Goal: Answer question/provide support: Share knowledge or assist other users

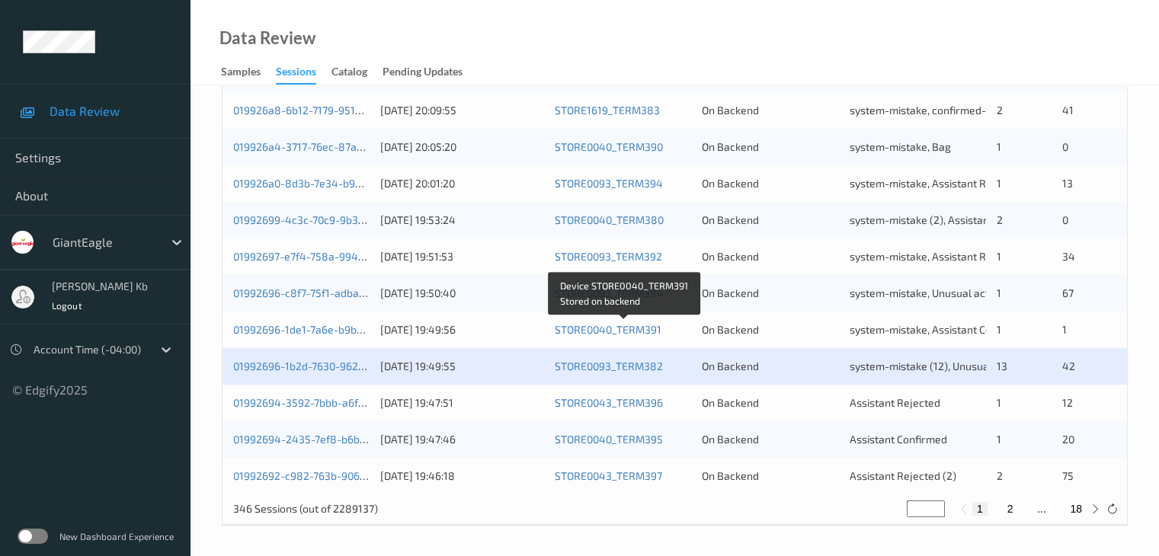
scroll to position [710, 0]
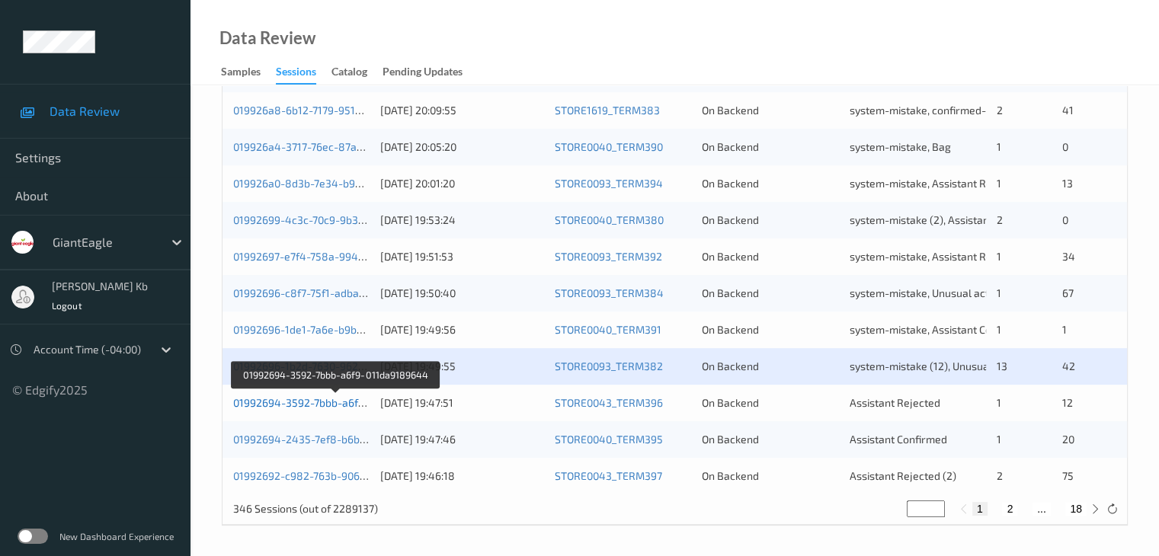
click at [318, 403] on link "01992694-3592-7bbb-a6f9-011da9189644" at bounding box center [336, 402] width 206 height 13
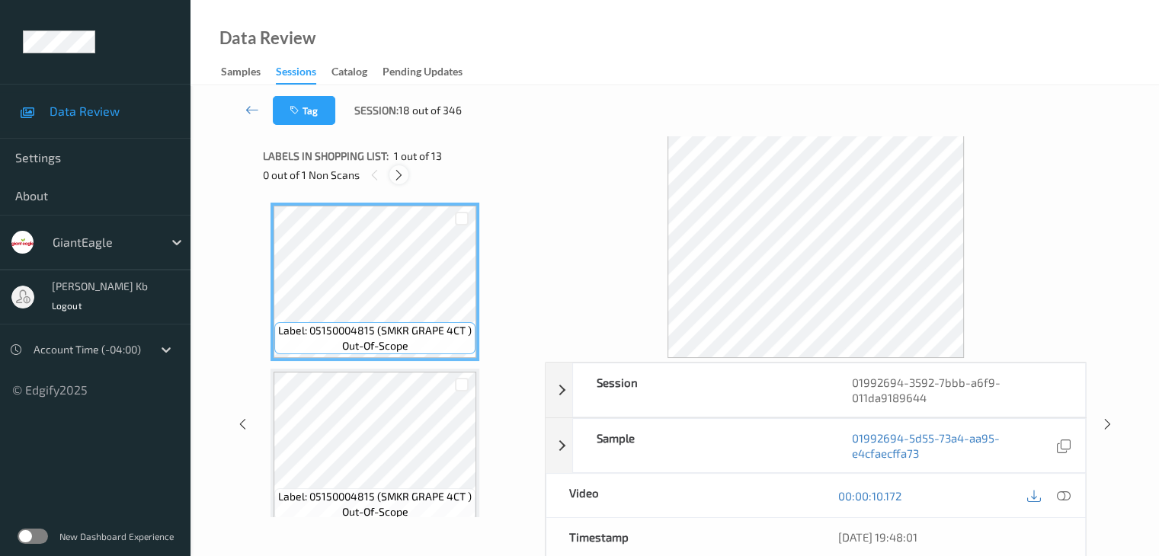
click at [399, 171] on icon at bounding box center [398, 175] width 13 height 14
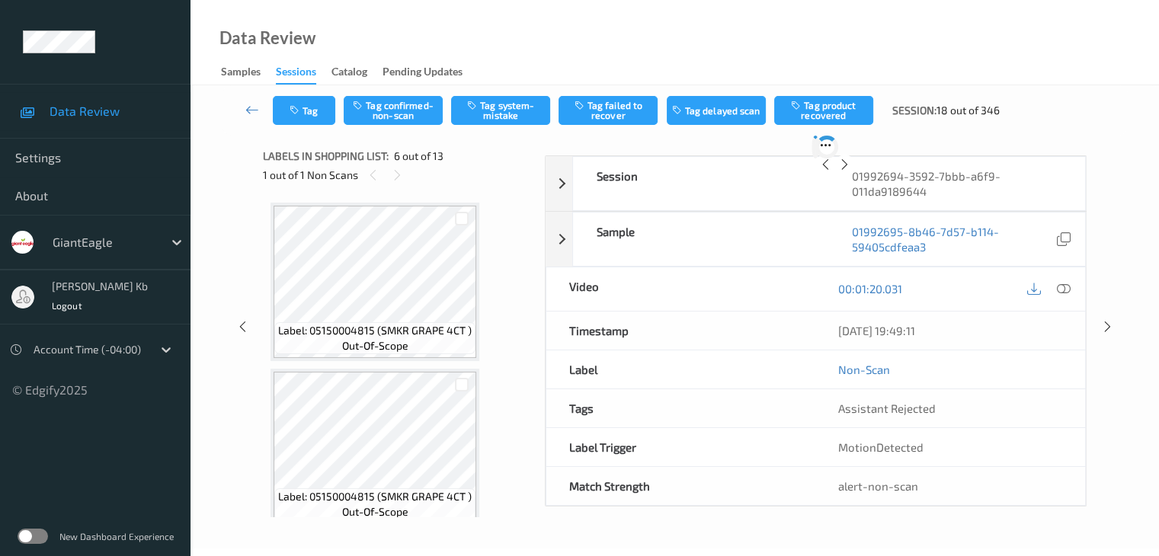
scroll to position [672, 0]
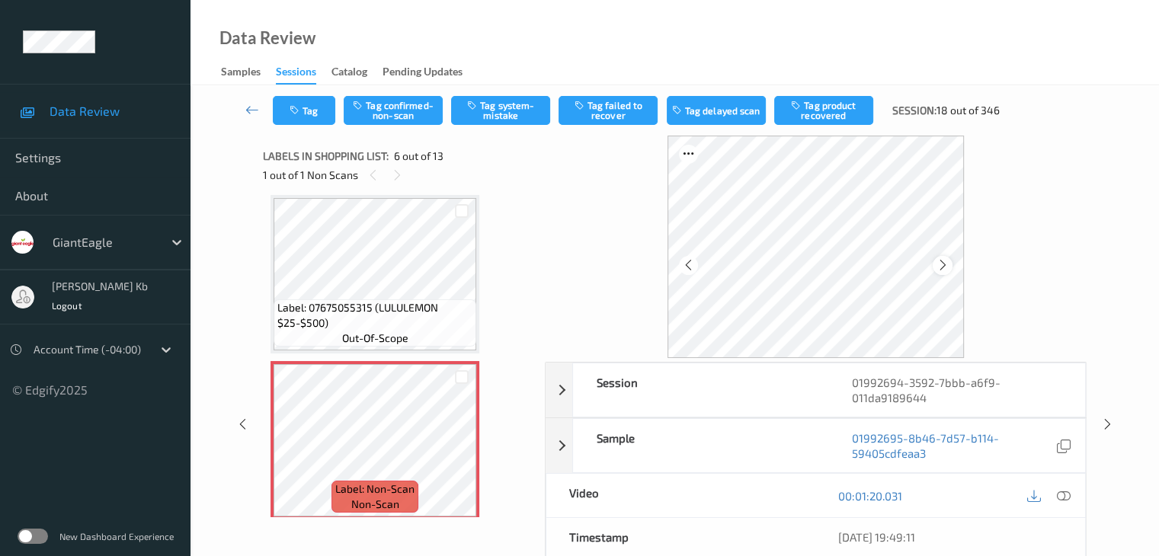
click at [945, 263] on icon at bounding box center [942, 265] width 13 height 14
click at [1064, 496] on icon at bounding box center [1063, 496] width 14 height 14
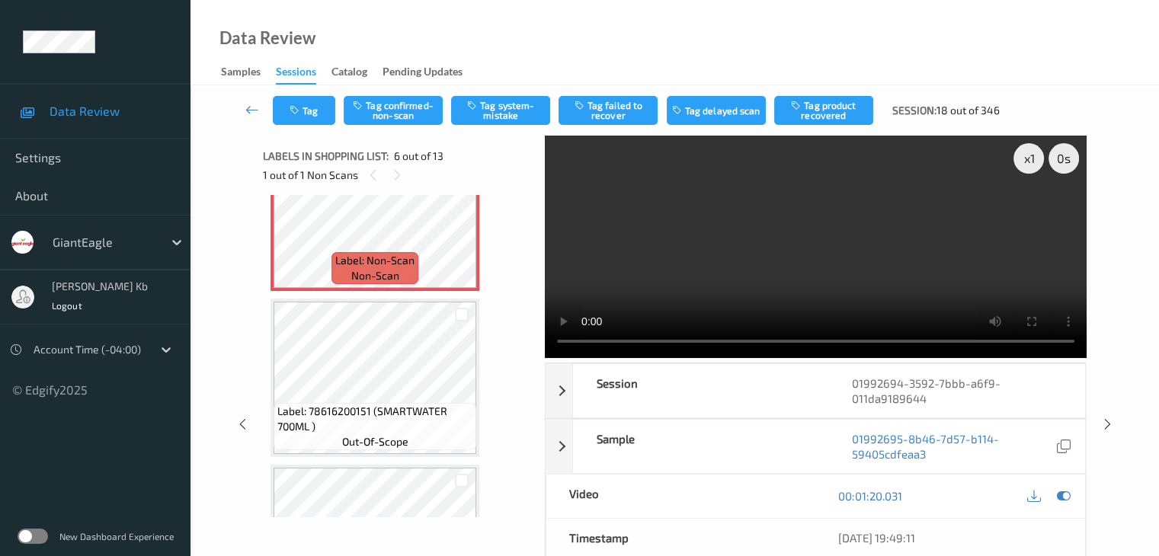
scroll to position [824, 0]
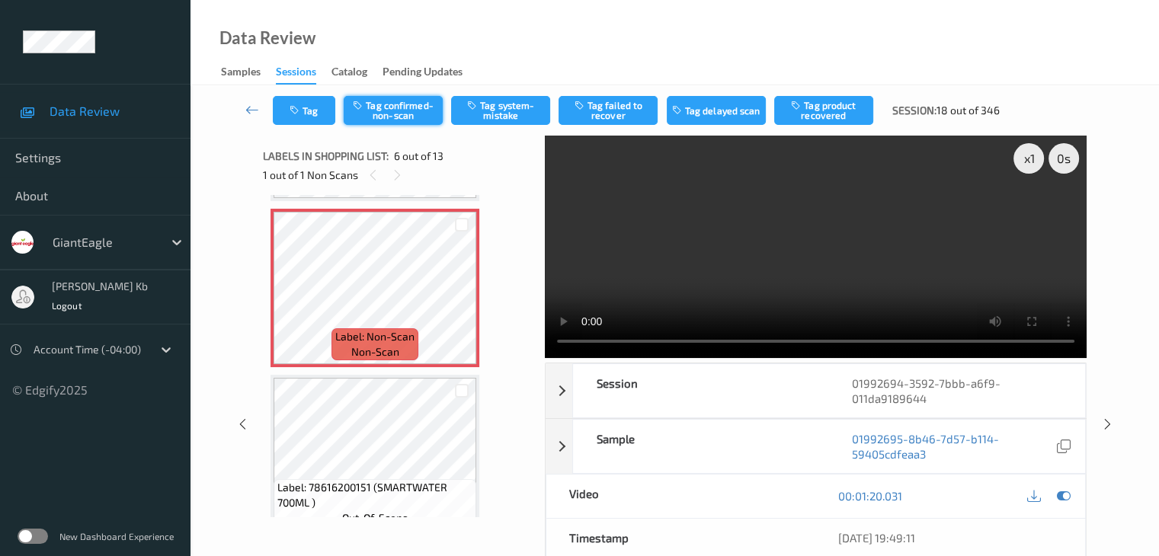
click at [408, 116] on button "Tag confirmed-non-scan" at bounding box center [393, 110] width 99 height 29
click at [465, 299] on icon at bounding box center [462, 301] width 13 height 14
click at [613, 110] on button "Tag failed to recover" at bounding box center [607, 110] width 99 height 29
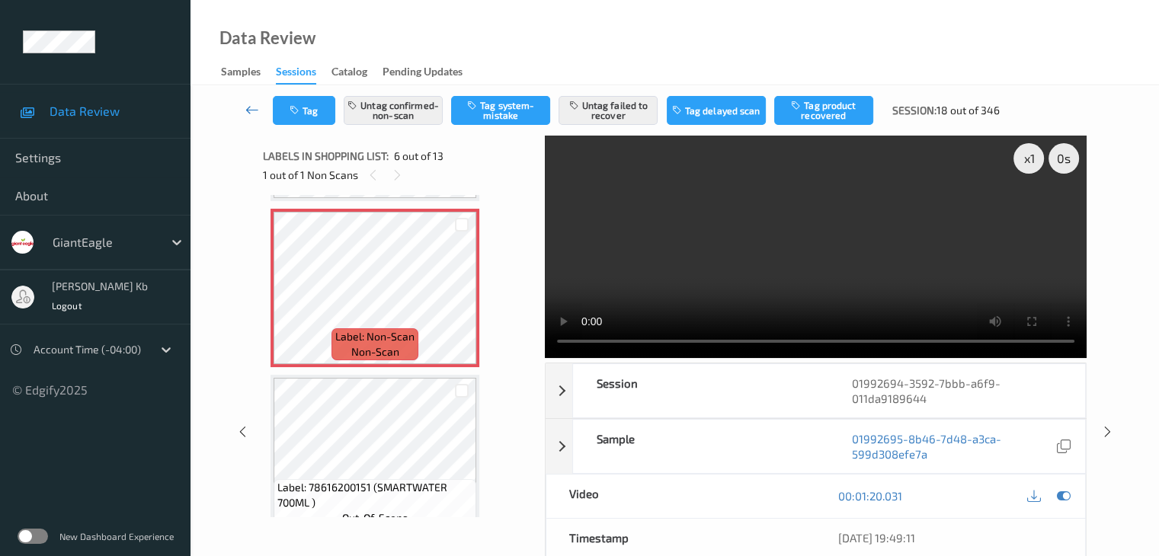
click at [253, 108] on icon at bounding box center [252, 109] width 14 height 15
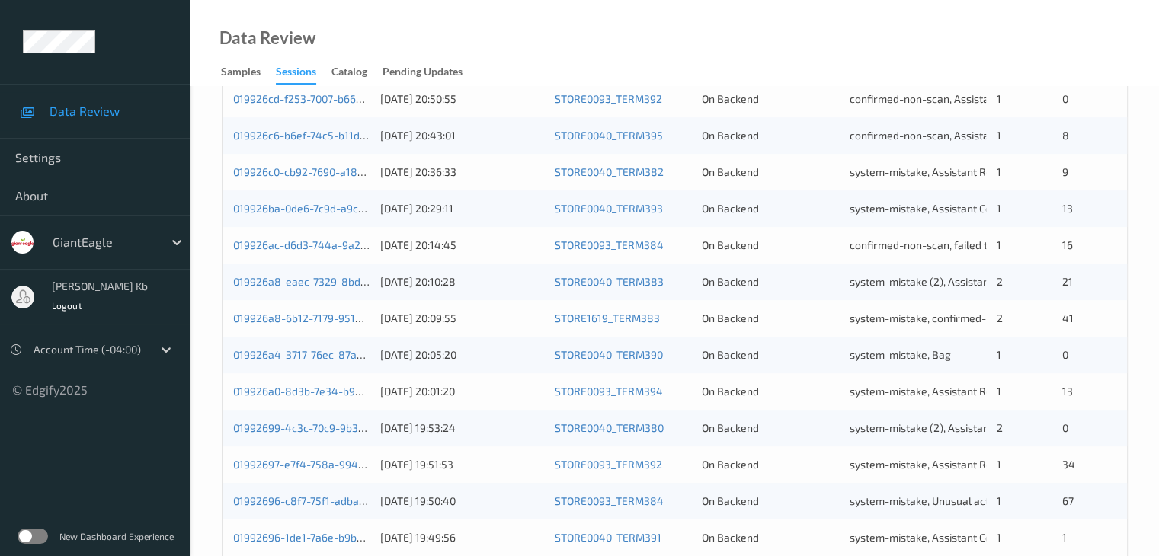
scroll to position [686, 0]
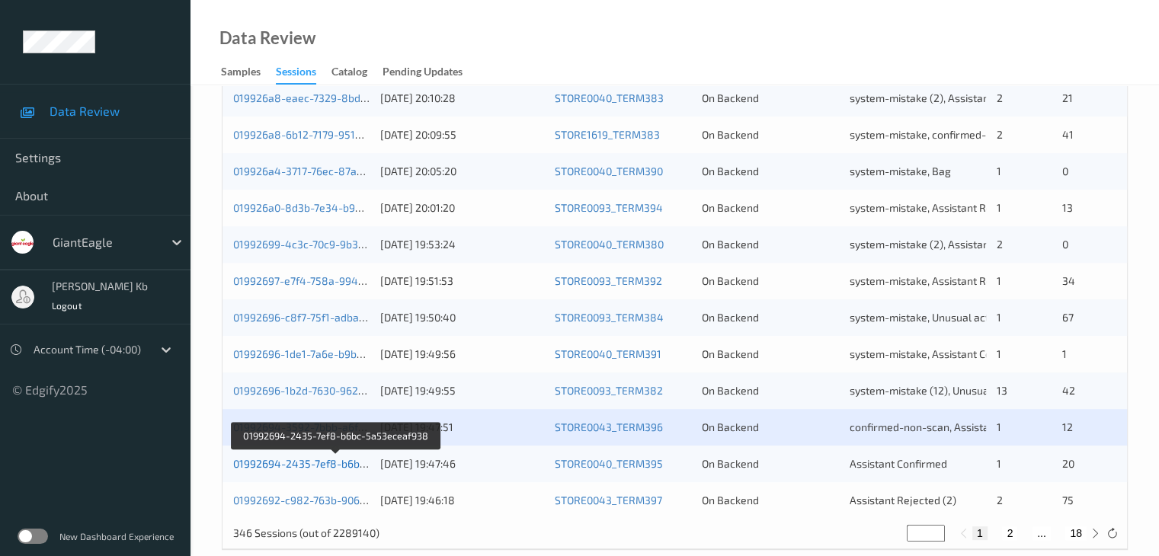
click at [308, 467] on link "01992694-2435-7ef8-b6bc-5a53eceaf938" at bounding box center [336, 463] width 207 height 13
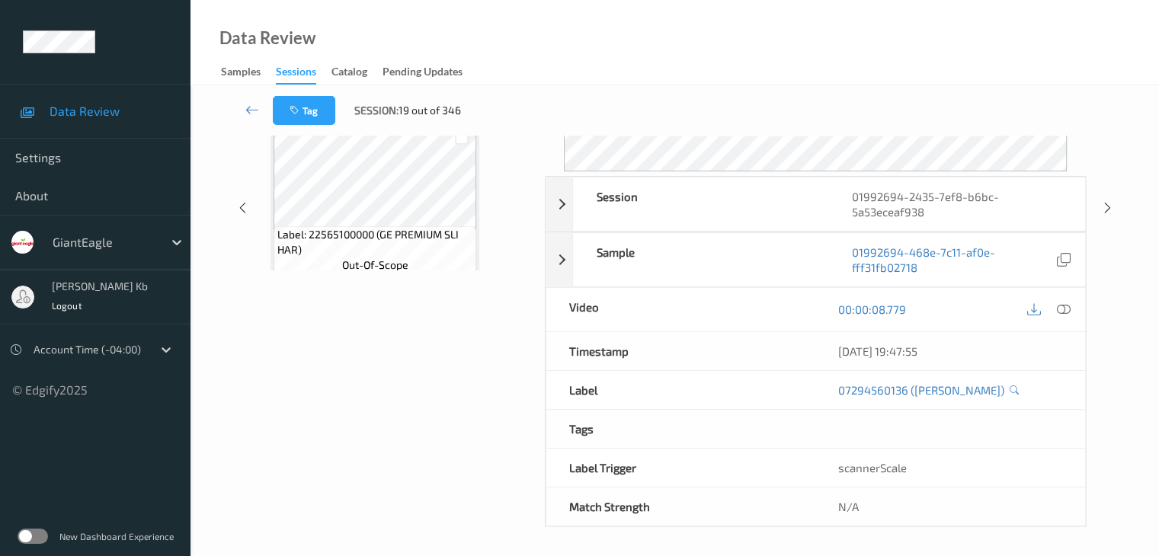
scroll to position [186, 0]
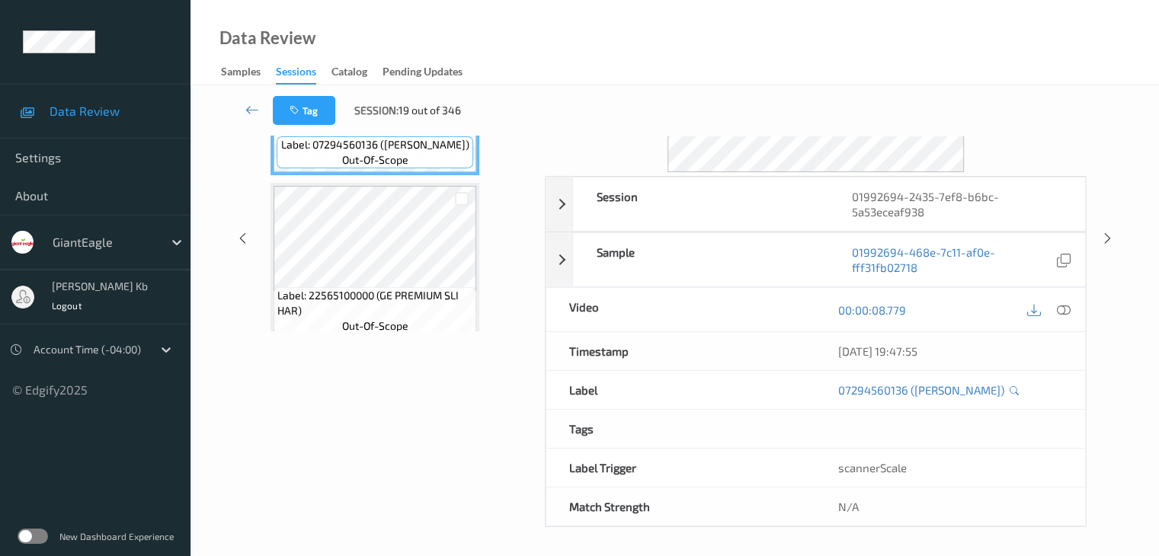
drag, startPoint x: 333, startPoint y: 0, endPoint x: 842, endPoint y: 42, distance: 510.6
click at [842, 42] on div "Data Review Samples Sessions Catalog Pending Updates" at bounding box center [674, 42] width 968 height 85
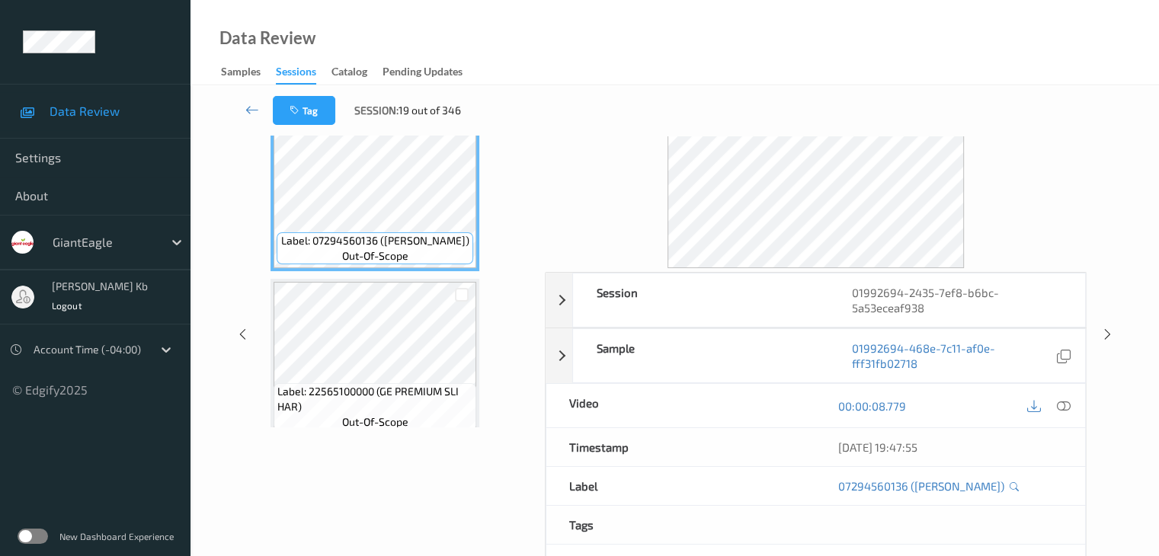
scroll to position [0, 0]
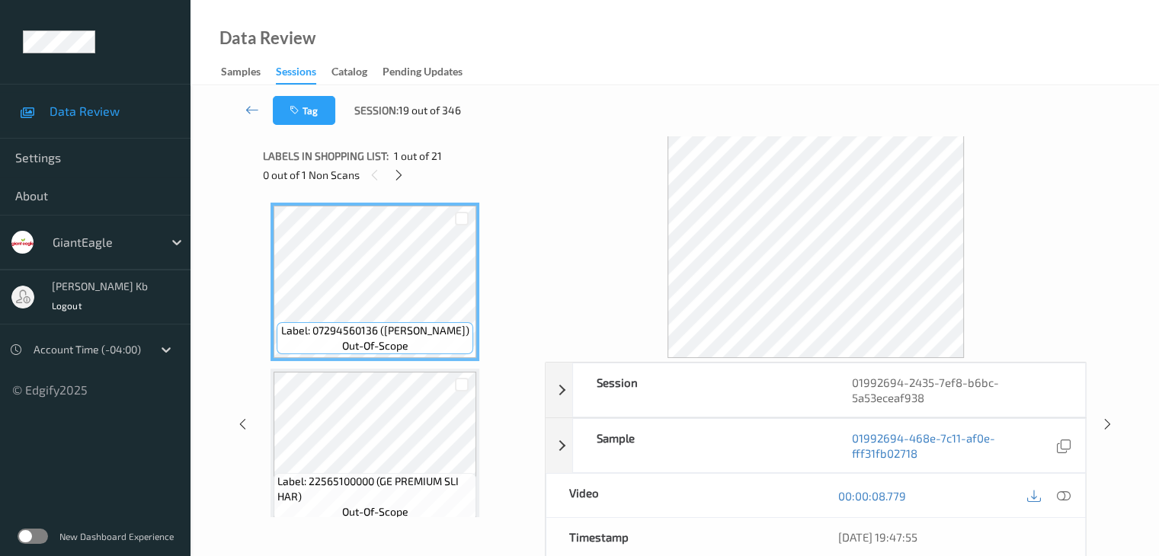
drag, startPoint x: 399, startPoint y: 182, endPoint x: 404, endPoint y: 193, distance: 11.6
click at [399, 181] on div at bounding box center [398, 174] width 19 height 19
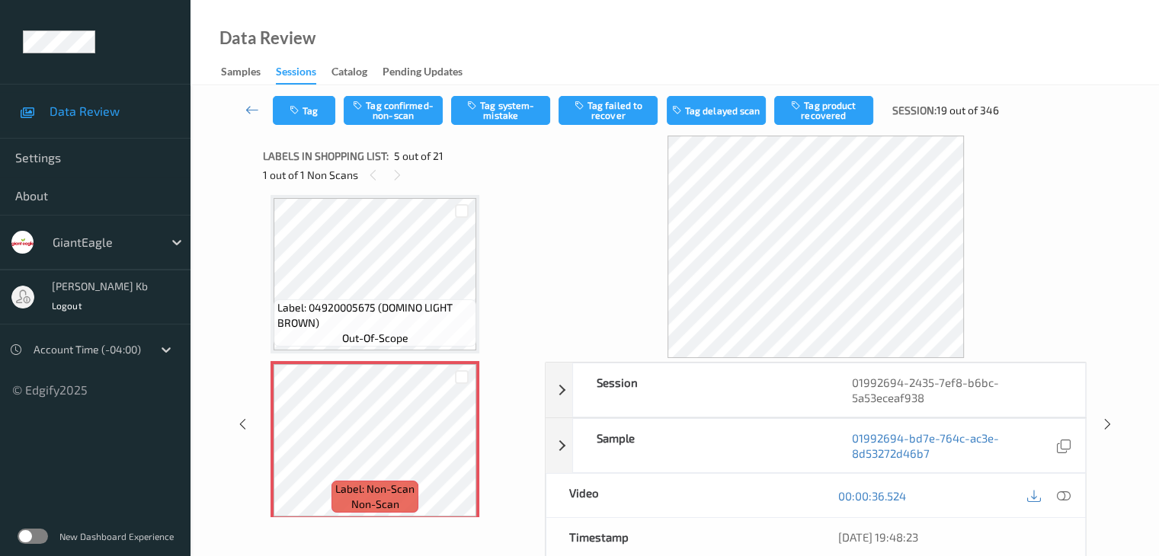
scroll to position [658, 0]
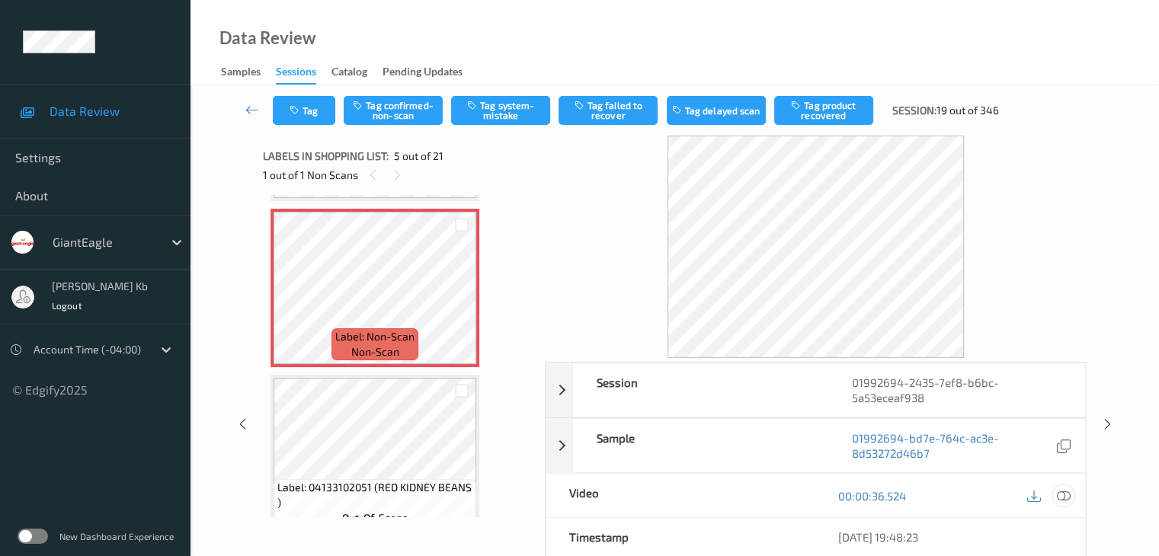
click at [1060, 491] on icon at bounding box center [1063, 496] width 14 height 14
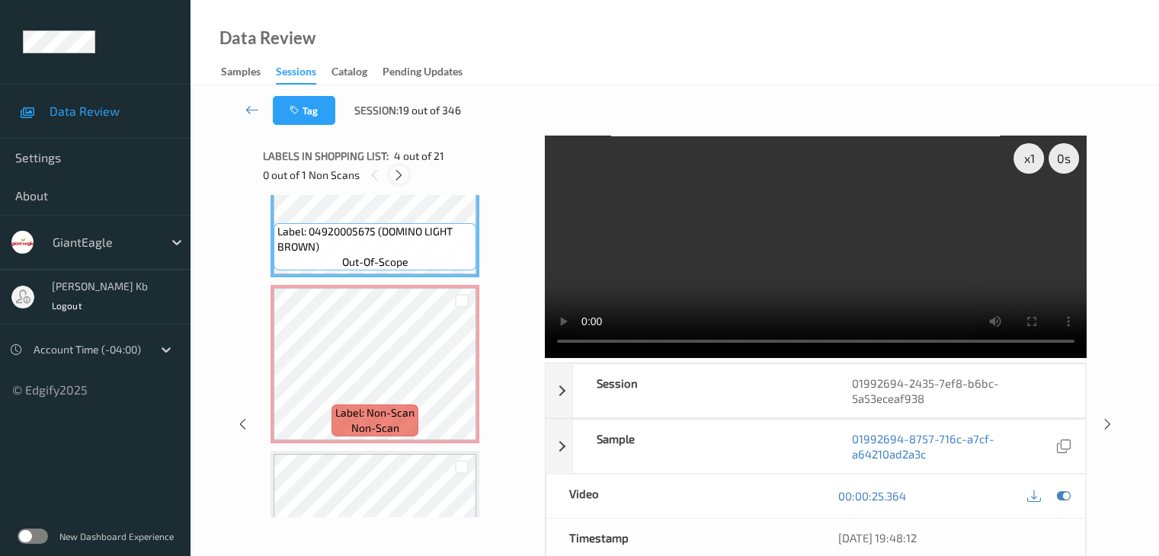
click at [404, 174] on icon at bounding box center [398, 175] width 13 height 14
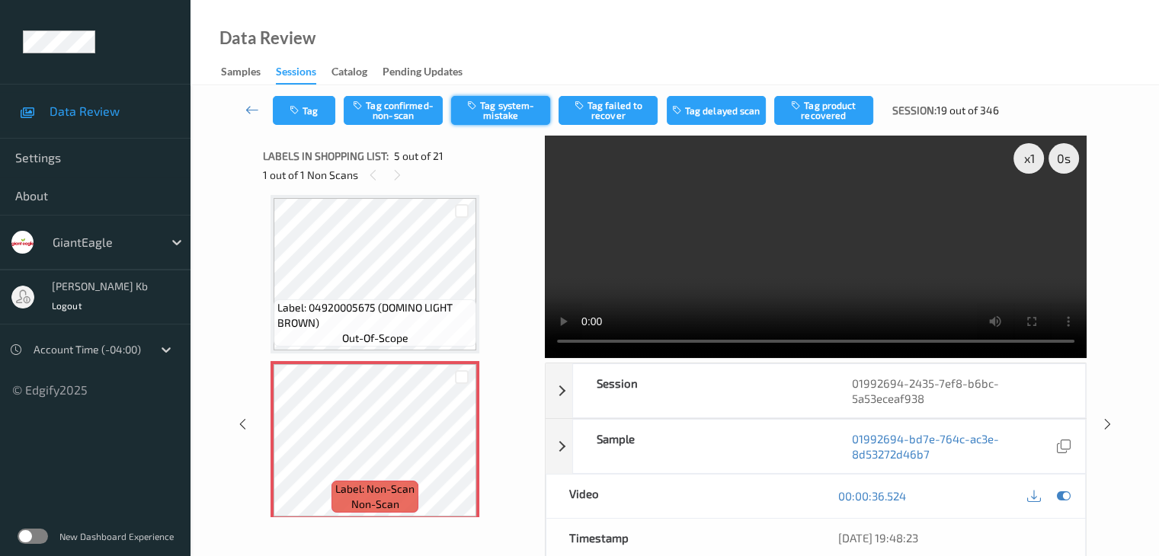
click at [481, 117] on button "Tag system-mistake" at bounding box center [500, 110] width 99 height 29
click at [252, 110] on icon at bounding box center [252, 109] width 14 height 15
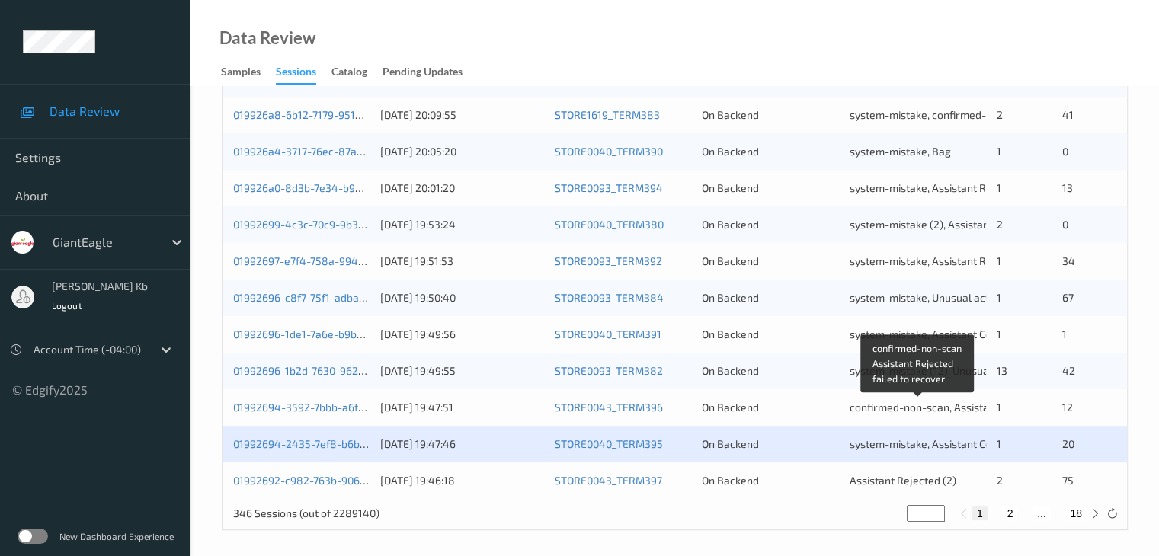
scroll to position [710, 0]
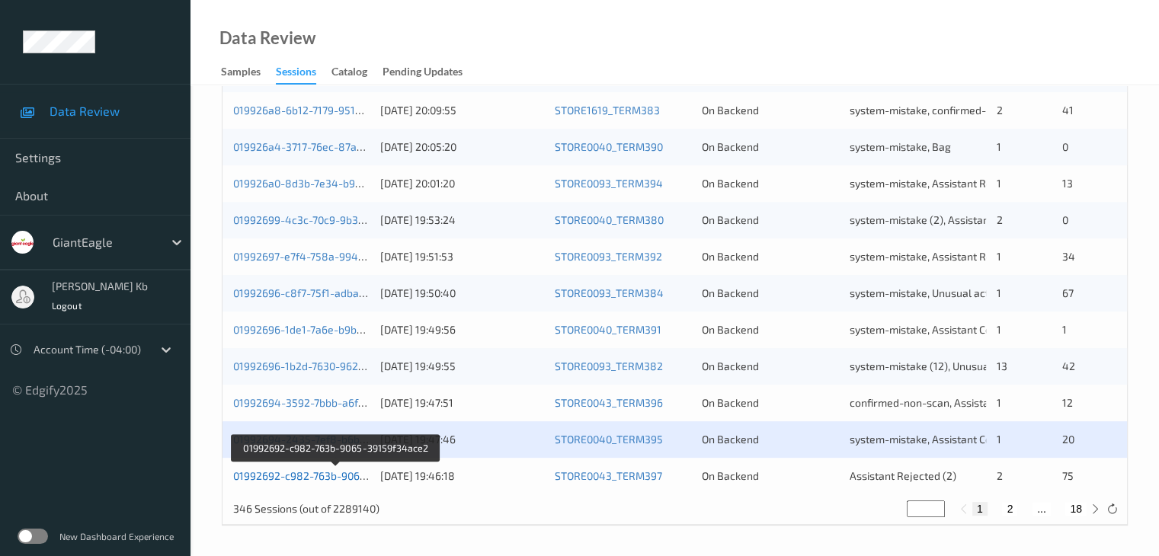
click at [292, 476] on link "01992692-c982-763b-9065-39159f34ace2" at bounding box center [336, 475] width 206 height 13
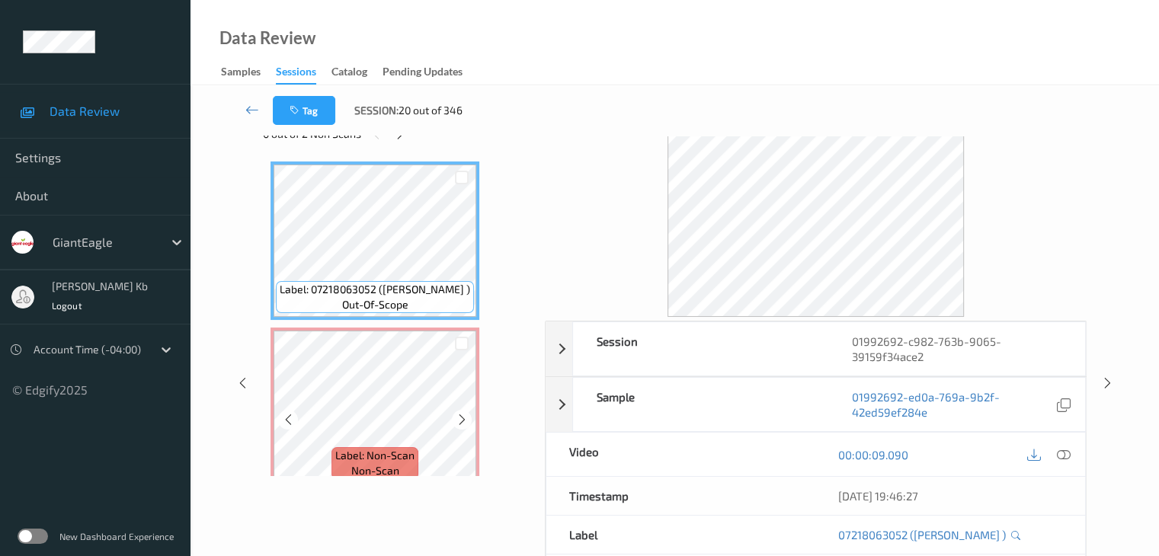
scroll to position [34, 0]
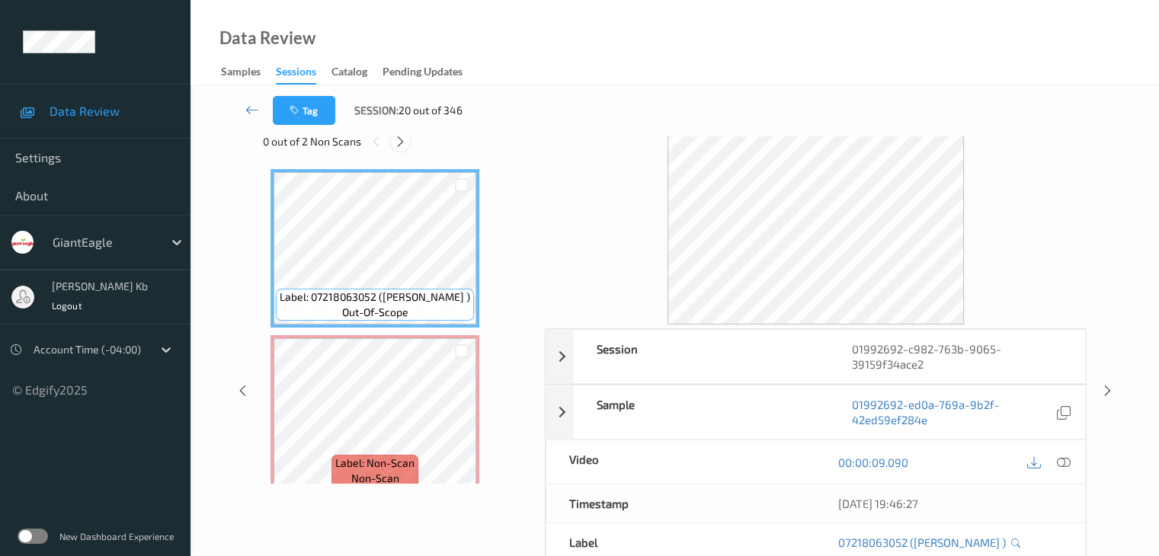
click at [402, 138] on icon at bounding box center [400, 142] width 13 height 14
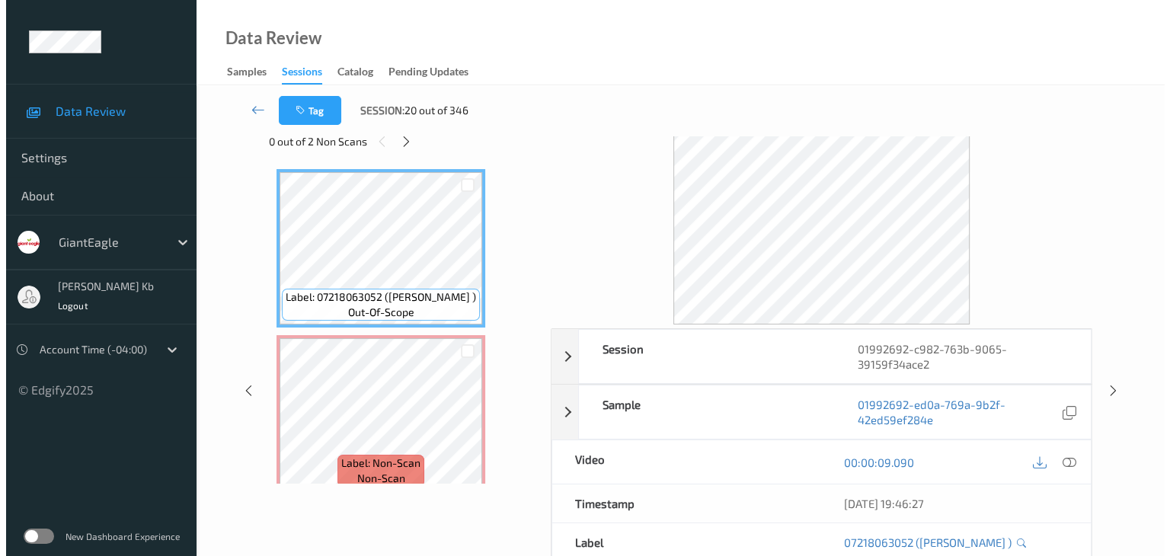
scroll to position [8, 0]
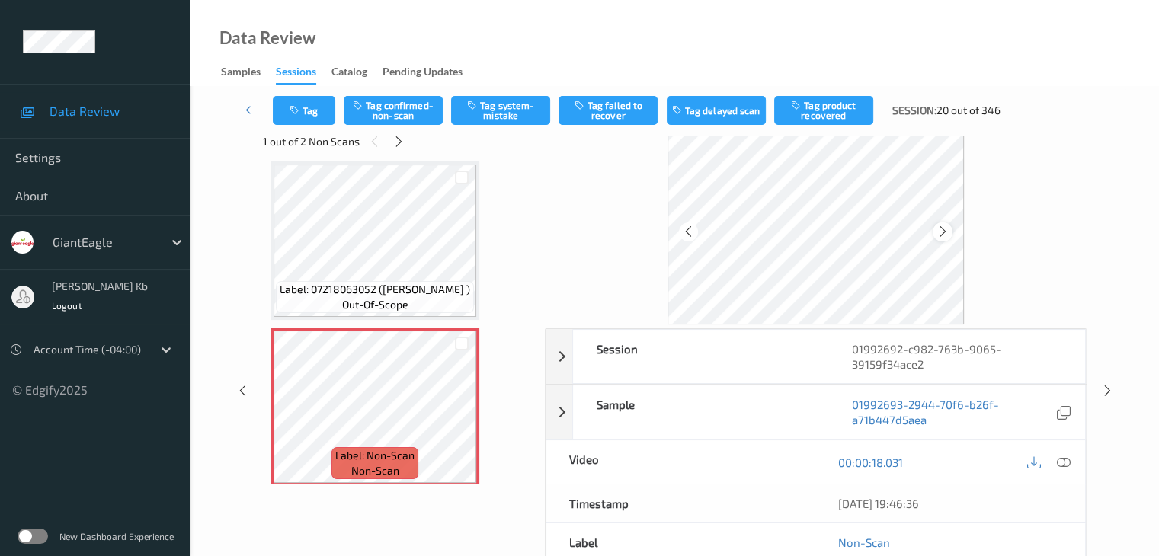
click at [936, 233] on icon at bounding box center [942, 232] width 13 height 14
click at [1062, 462] on icon at bounding box center [1063, 463] width 14 height 14
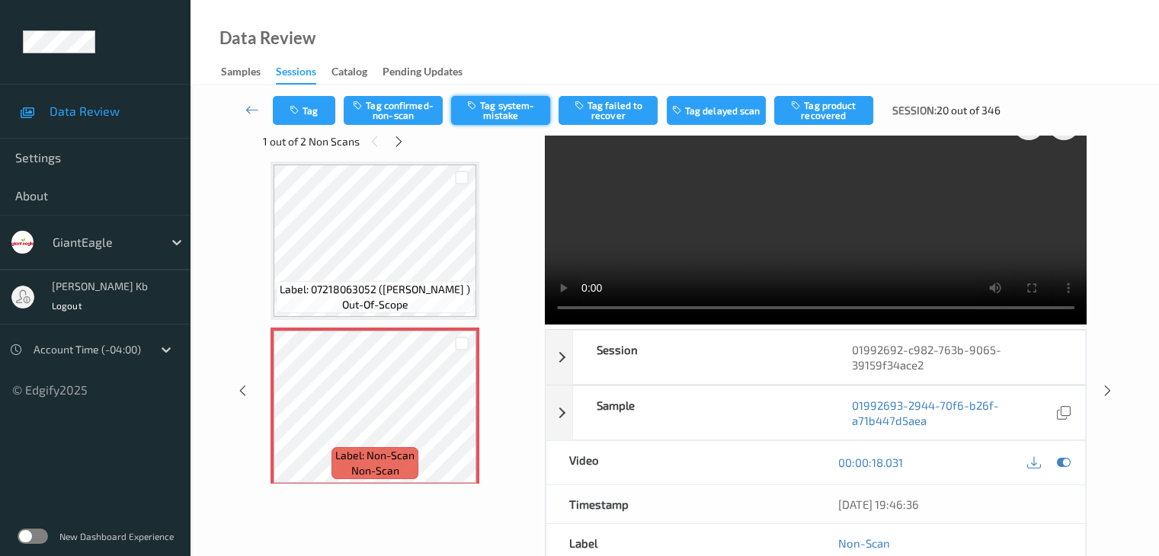
click at [497, 111] on button "Tag system-mistake" at bounding box center [500, 110] width 99 height 29
click at [317, 110] on button "Tag" at bounding box center [304, 110] width 62 height 29
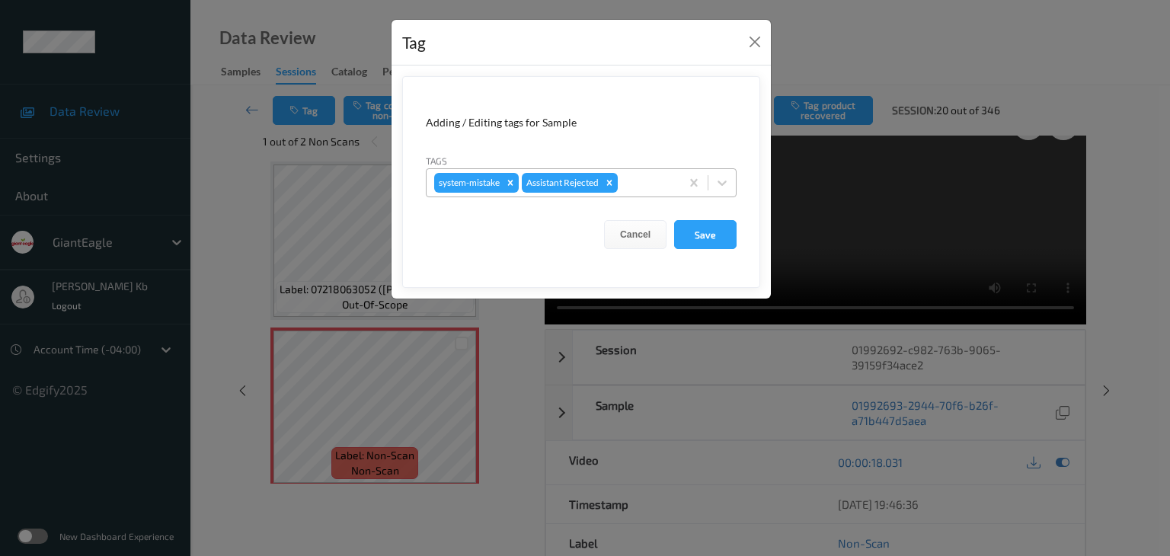
click at [654, 187] on div at bounding box center [647, 183] width 52 height 18
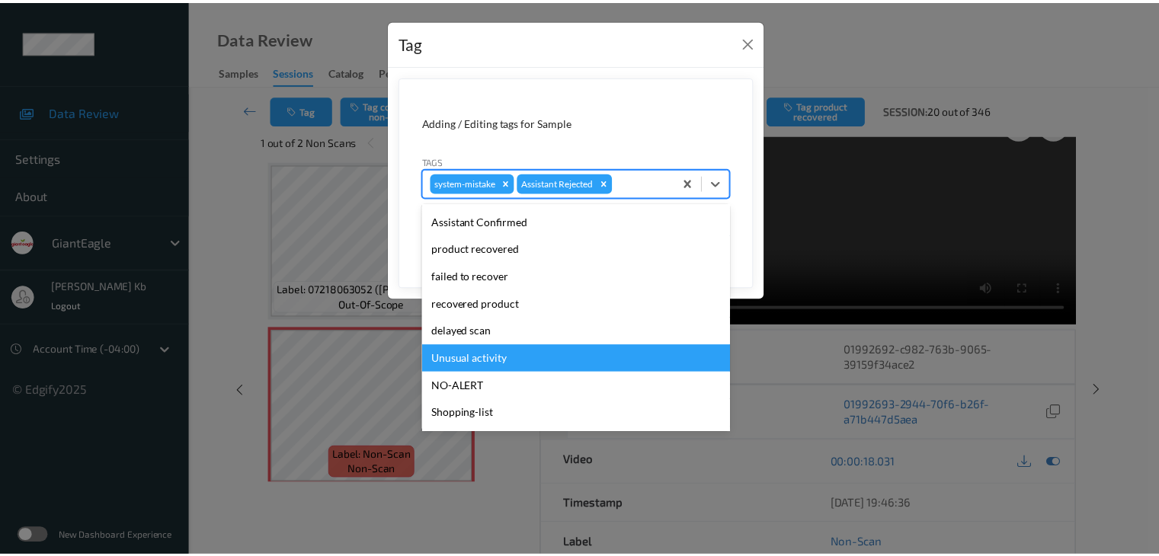
scroll to position [134, 0]
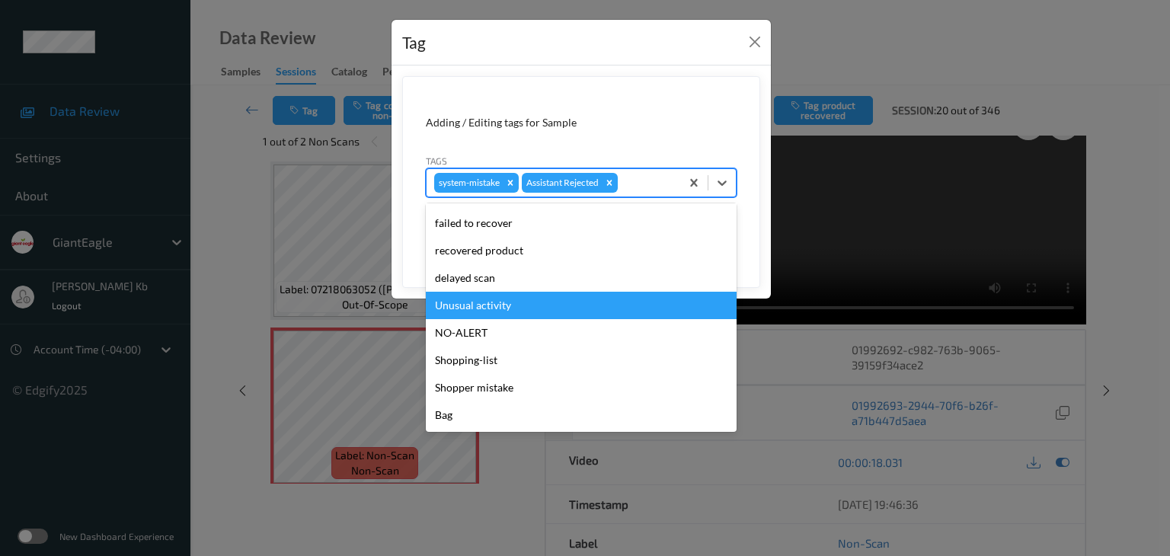
click at [472, 302] on div "Unusual activity" at bounding box center [581, 305] width 311 height 27
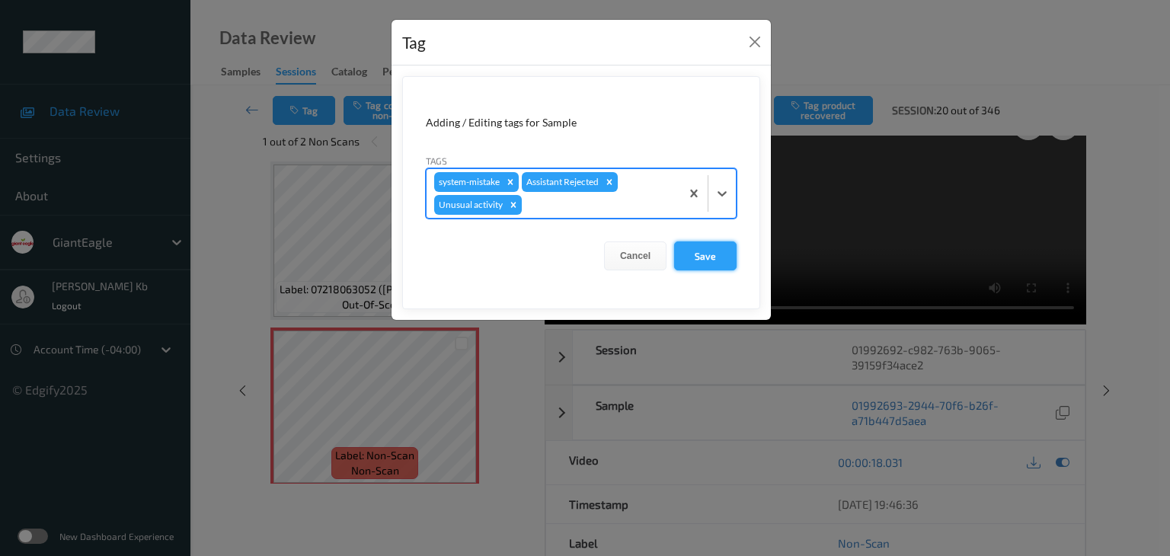
click at [716, 257] on button "Save" at bounding box center [705, 256] width 62 height 29
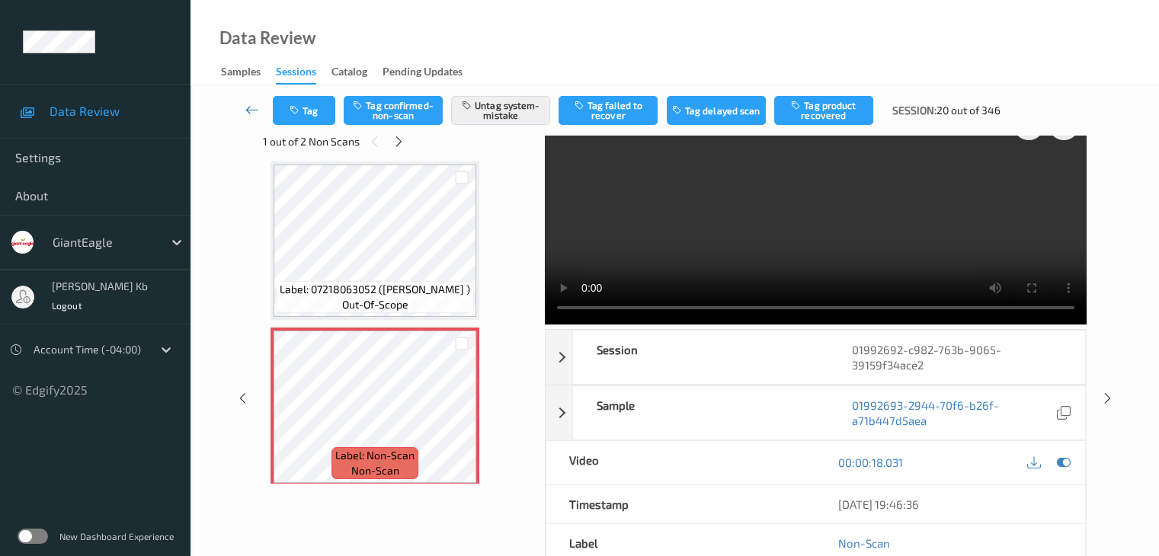
click at [256, 110] on icon at bounding box center [252, 109] width 14 height 15
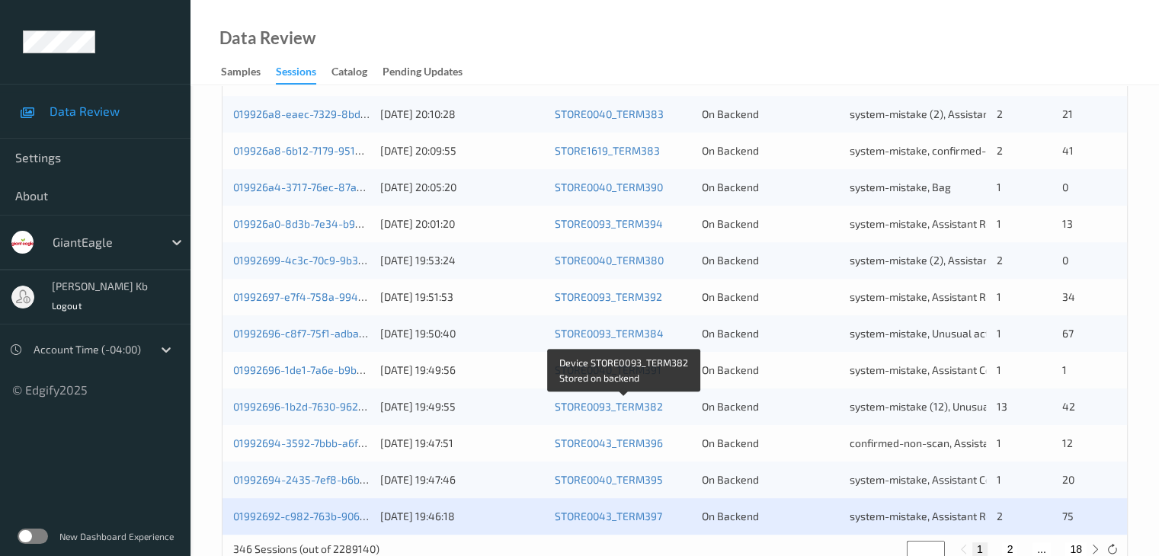
scroll to position [710, 0]
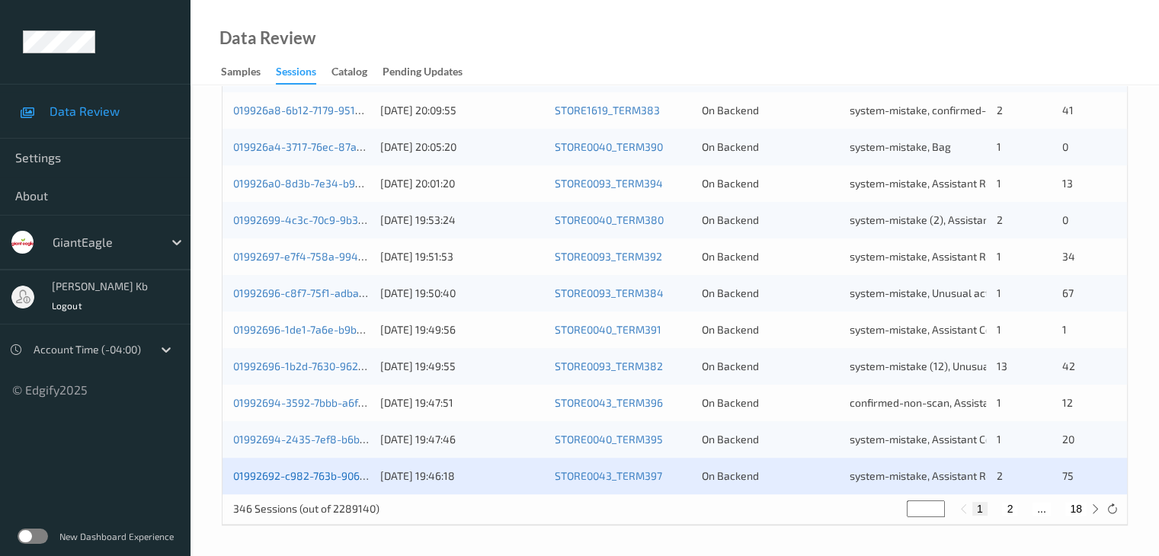
click at [319, 479] on link "01992692-c982-763b-9065-39159f34ace2" at bounding box center [336, 475] width 206 height 13
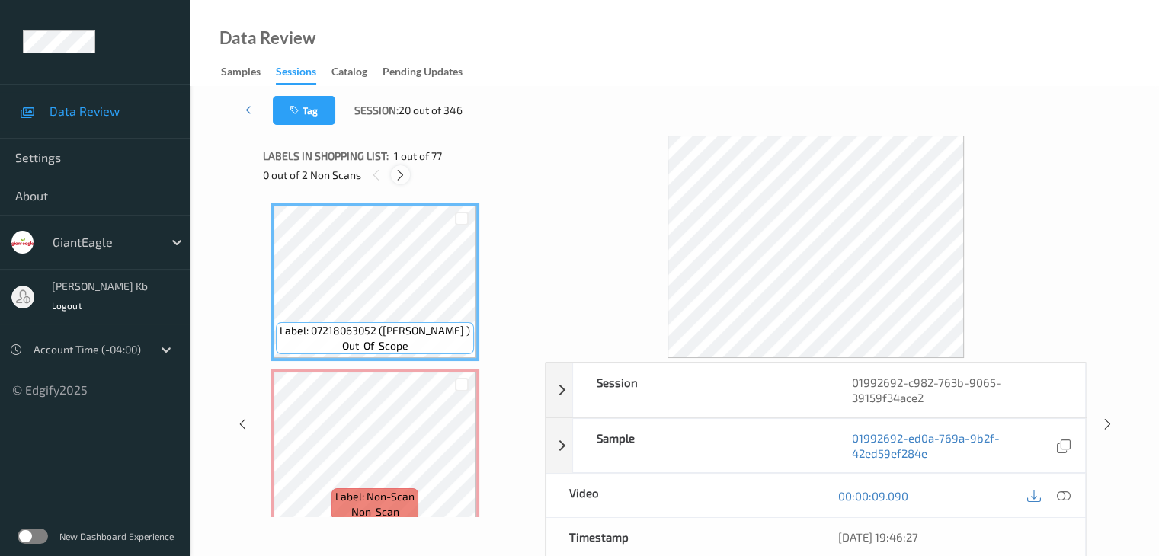
click at [404, 177] on icon at bounding box center [400, 175] width 13 height 14
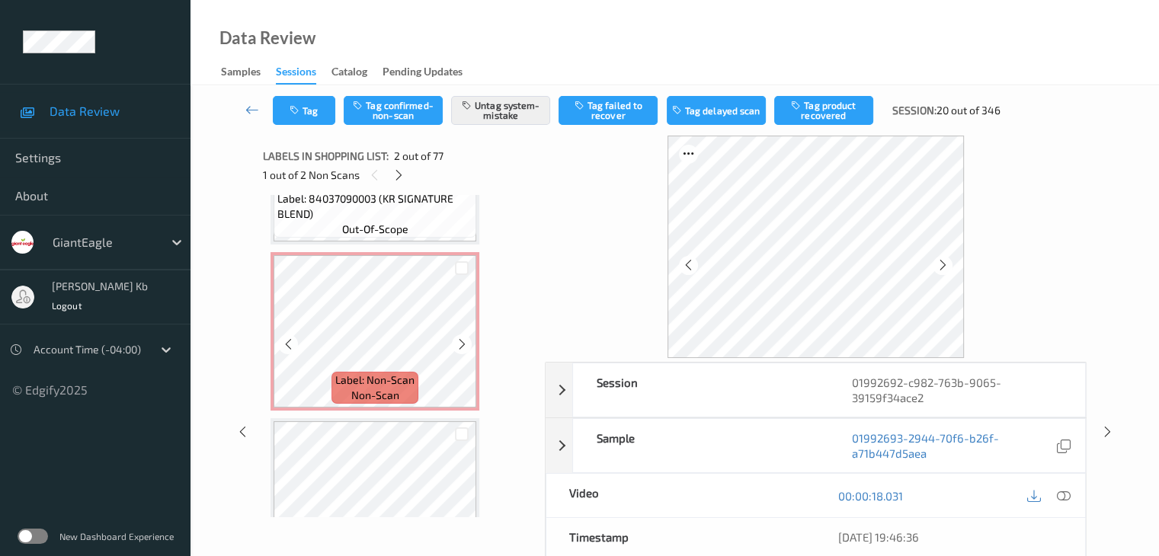
scroll to position [2293, 0]
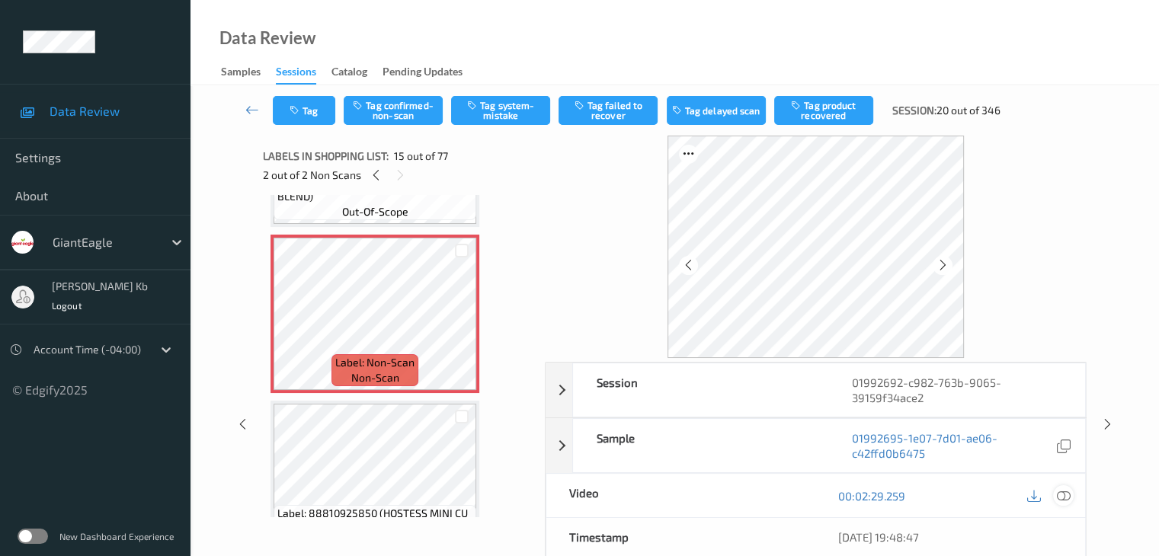
drag, startPoint x: 1064, startPoint y: 495, endPoint x: 1053, endPoint y: 489, distance: 12.3
click at [1064, 495] on icon at bounding box center [1063, 496] width 14 height 14
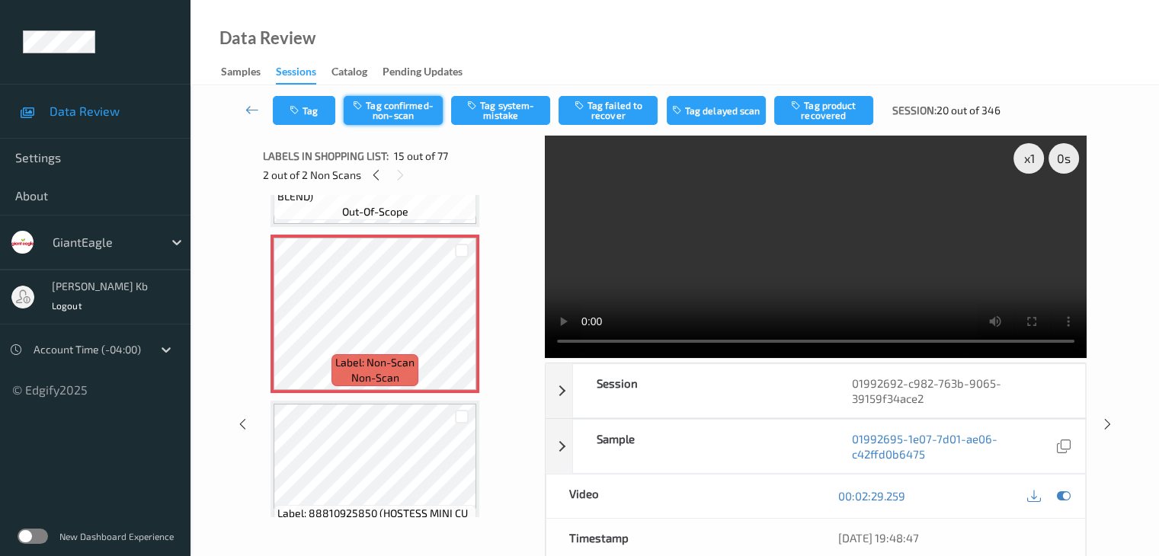
click at [414, 114] on button "Tag confirmed-non-scan" at bounding box center [393, 110] width 99 height 29
click at [844, 107] on button "Tag product recovered" at bounding box center [823, 110] width 99 height 29
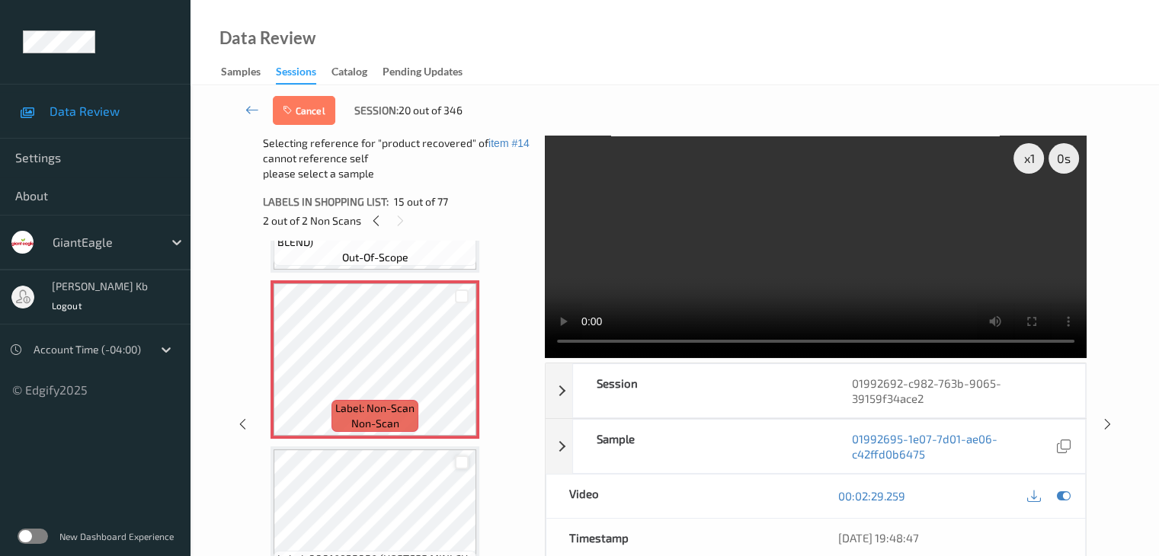
click at [461, 462] on div at bounding box center [462, 463] width 14 height 14
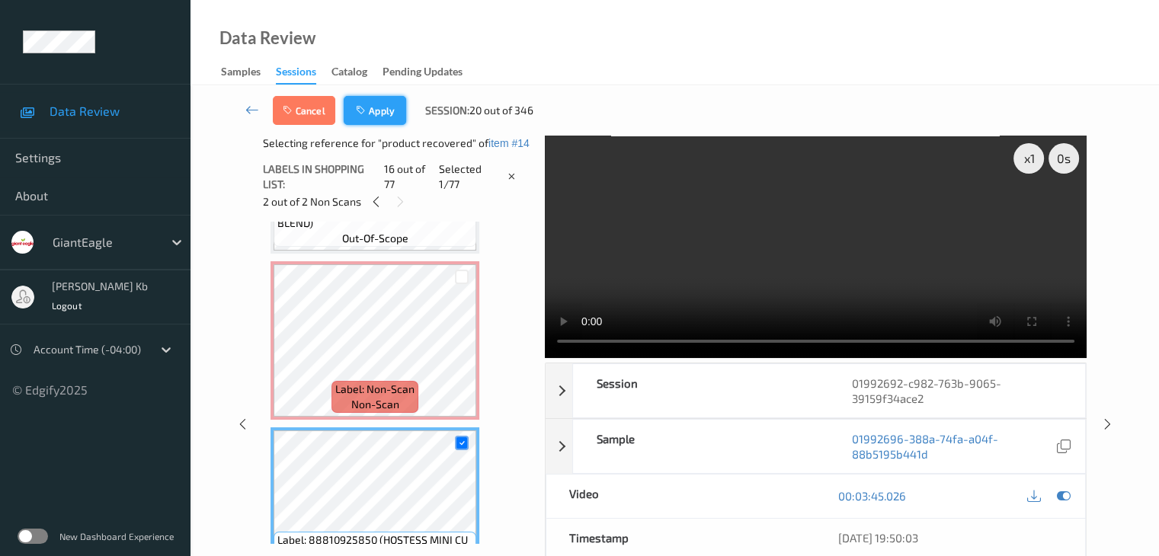
click at [377, 114] on button "Apply" at bounding box center [375, 110] width 62 height 29
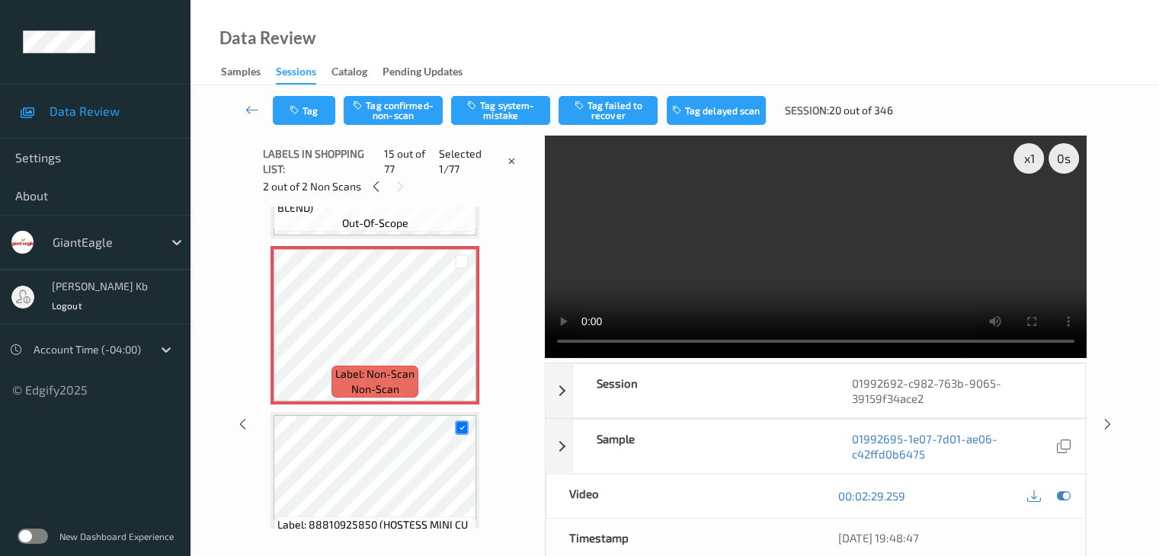
scroll to position [2167, 0]
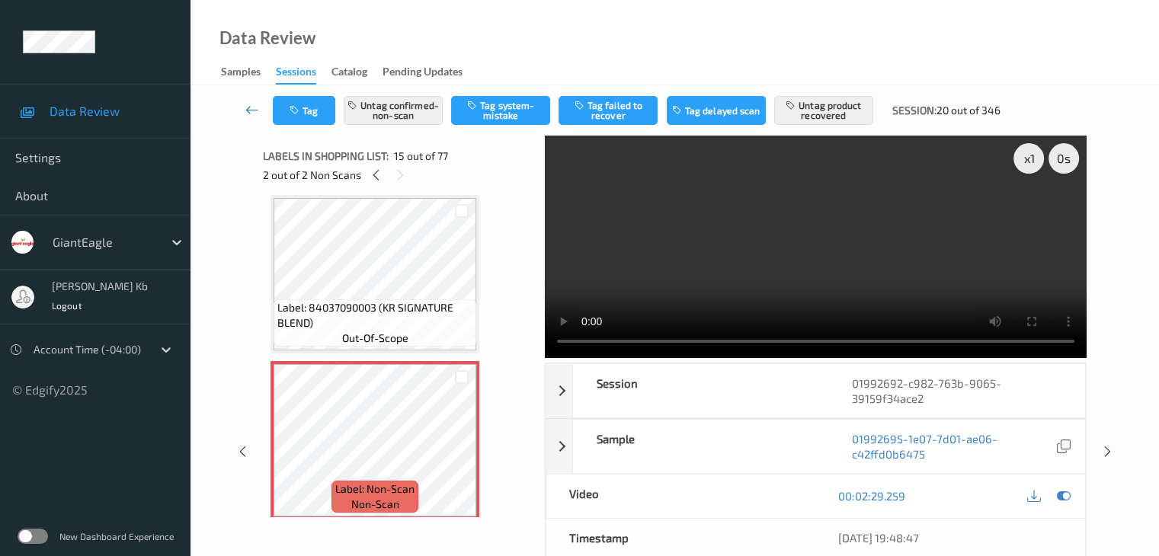
click at [253, 113] on icon at bounding box center [252, 109] width 14 height 15
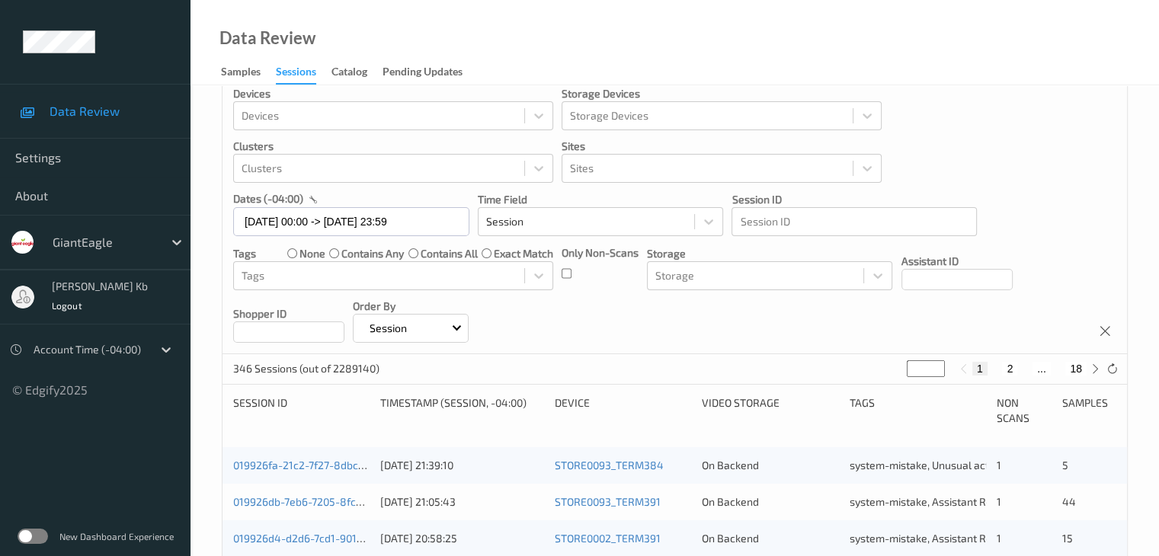
scroll to position [24, 0]
click at [1010, 370] on button "2" at bounding box center [1009, 370] width 15 height 14
type input "*"
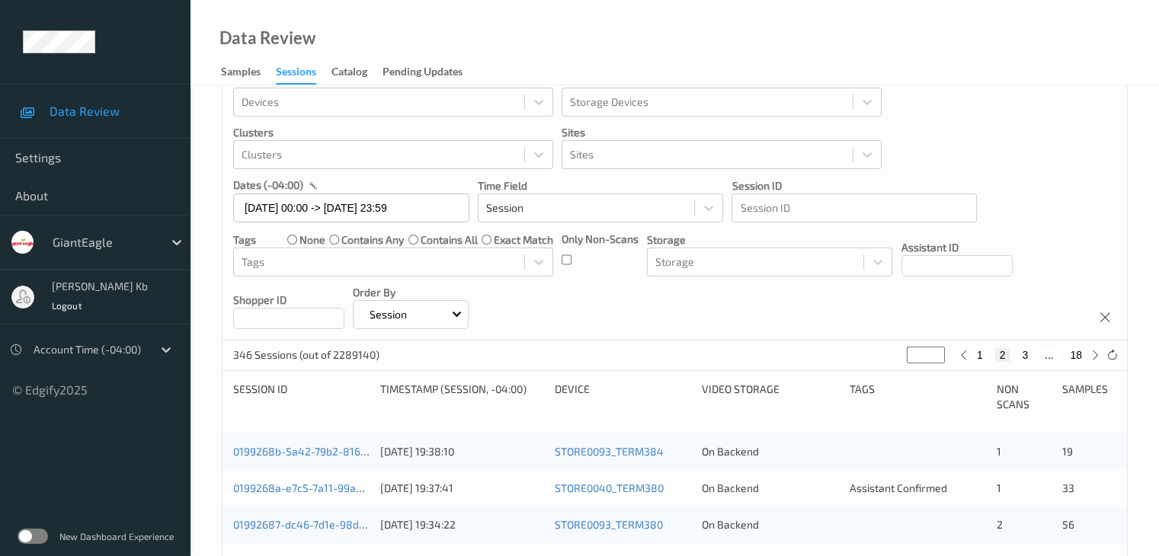
scroll to position [76, 0]
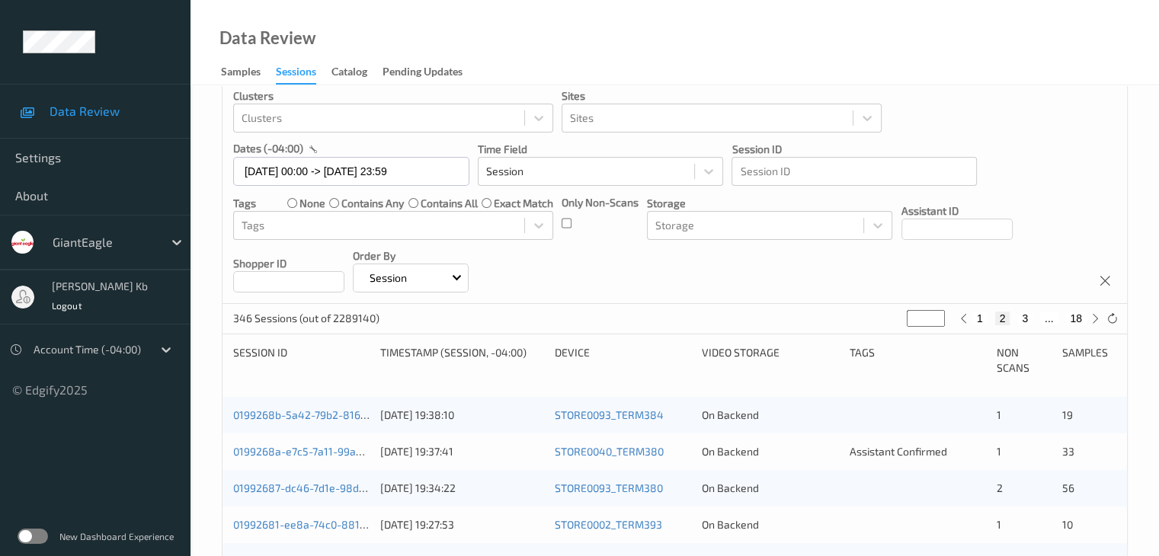
click at [1026, 318] on button "3" at bounding box center [1024, 319] width 15 height 14
type input "*"
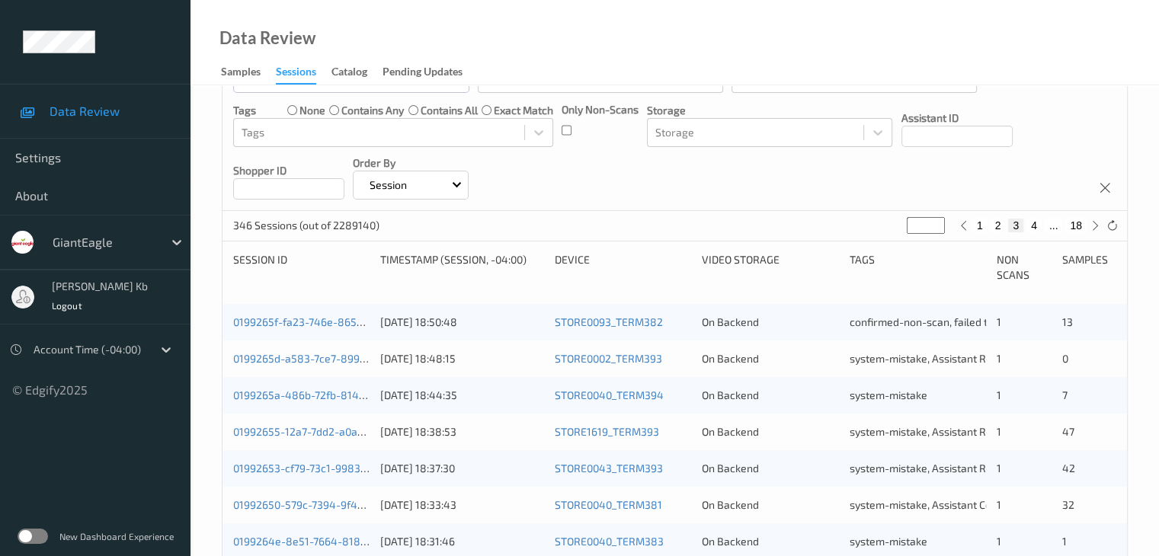
scroll to position [24, 0]
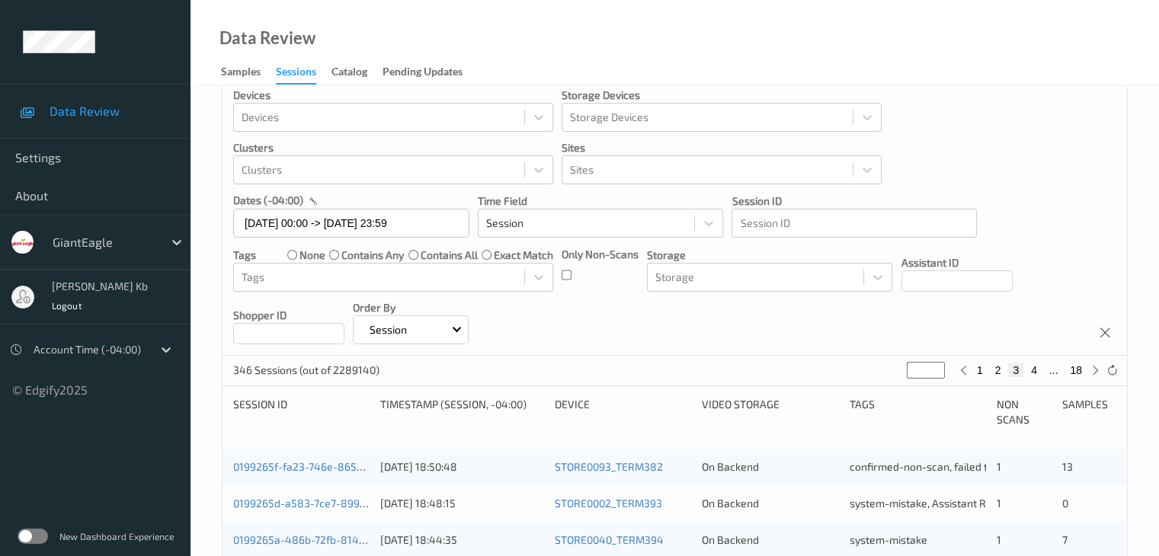
click at [997, 368] on button "2" at bounding box center [997, 370] width 15 height 14
type input "*"
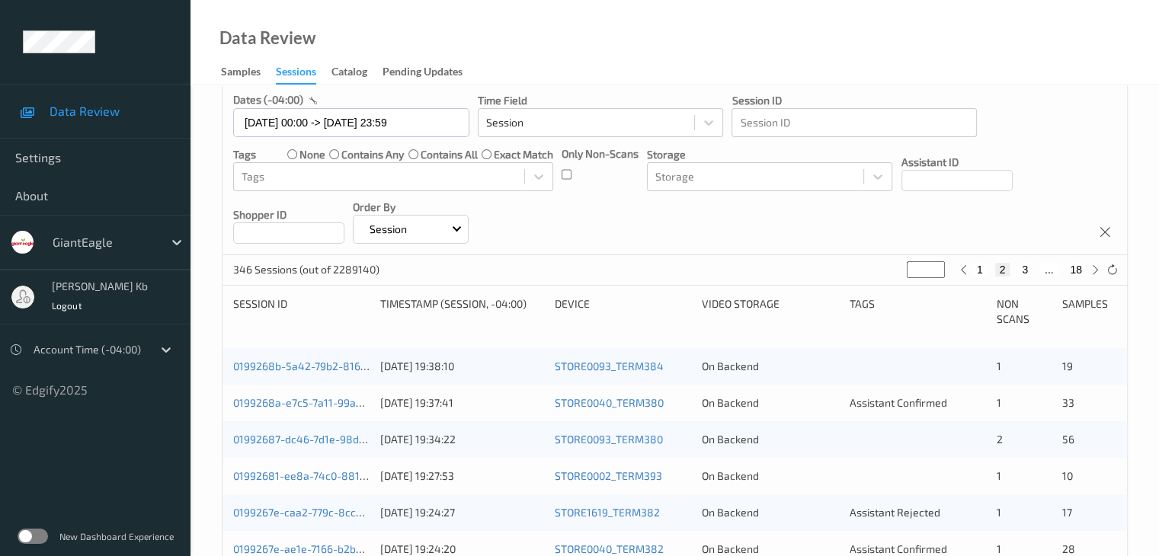
scroll to position [152, 0]
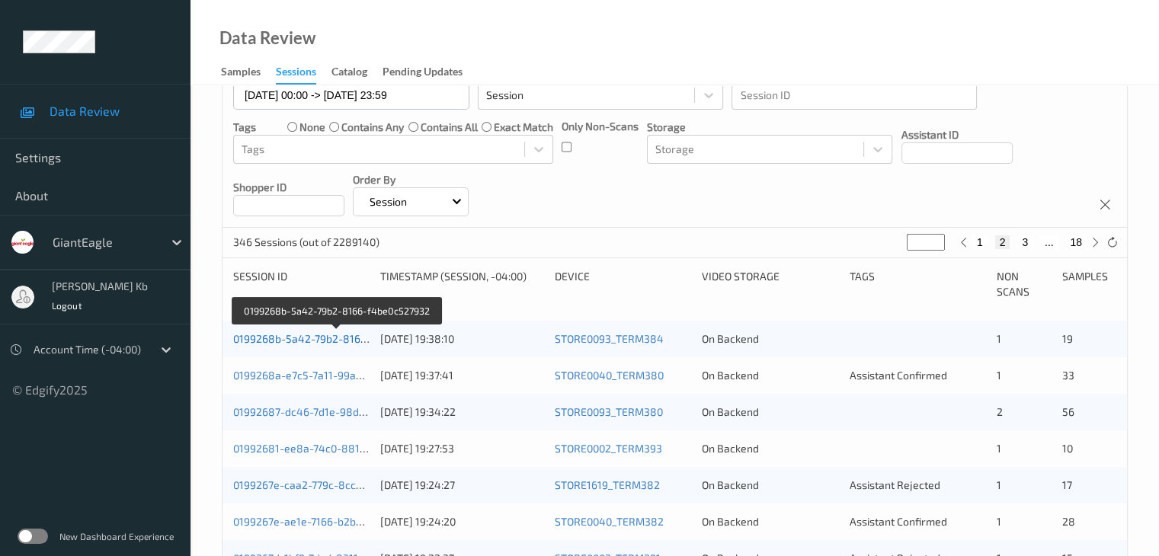
click at [320, 342] on link "0199268b-5a42-79b2-8166-f4be0c527932" at bounding box center [337, 338] width 208 height 13
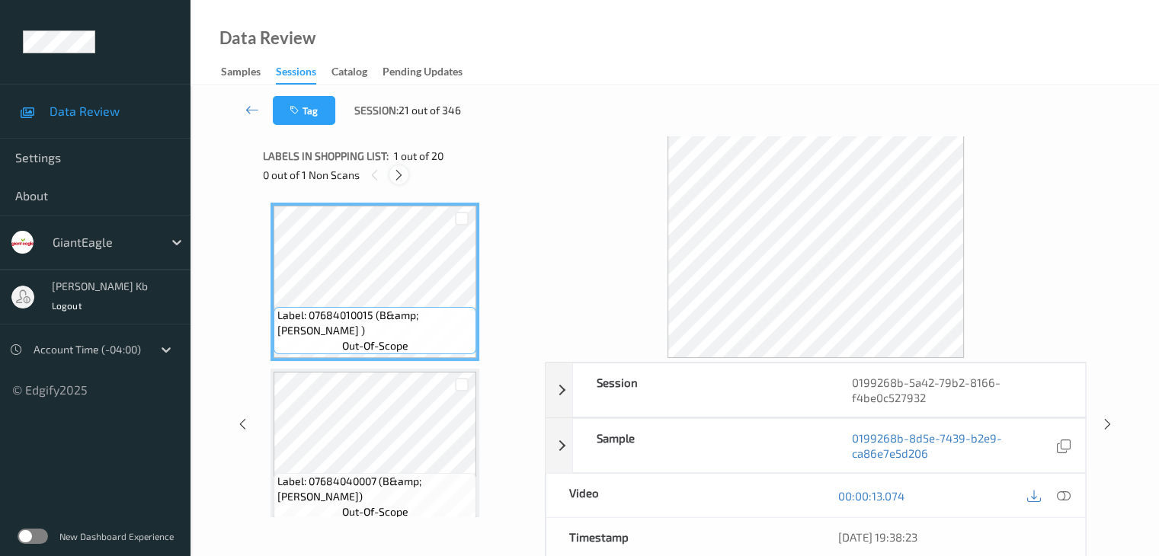
click at [401, 180] on icon at bounding box center [398, 175] width 13 height 14
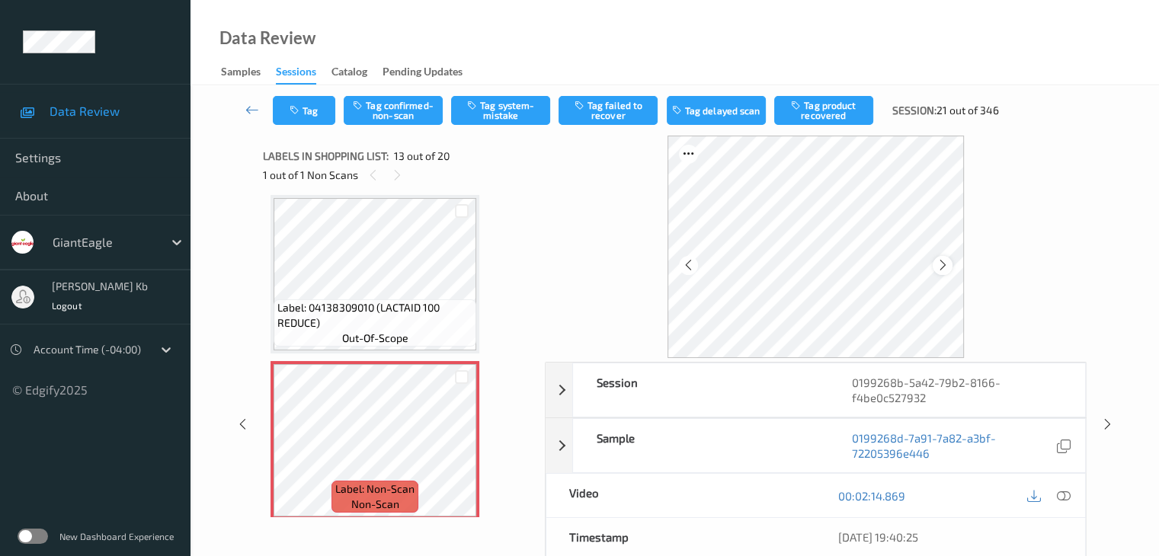
click at [944, 269] on icon at bounding box center [942, 265] width 13 height 14
drag, startPoint x: 1065, startPoint y: 497, endPoint x: 1053, endPoint y: 490, distance: 14.4
click at [1065, 497] on icon at bounding box center [1063, 496] width 14 height 14
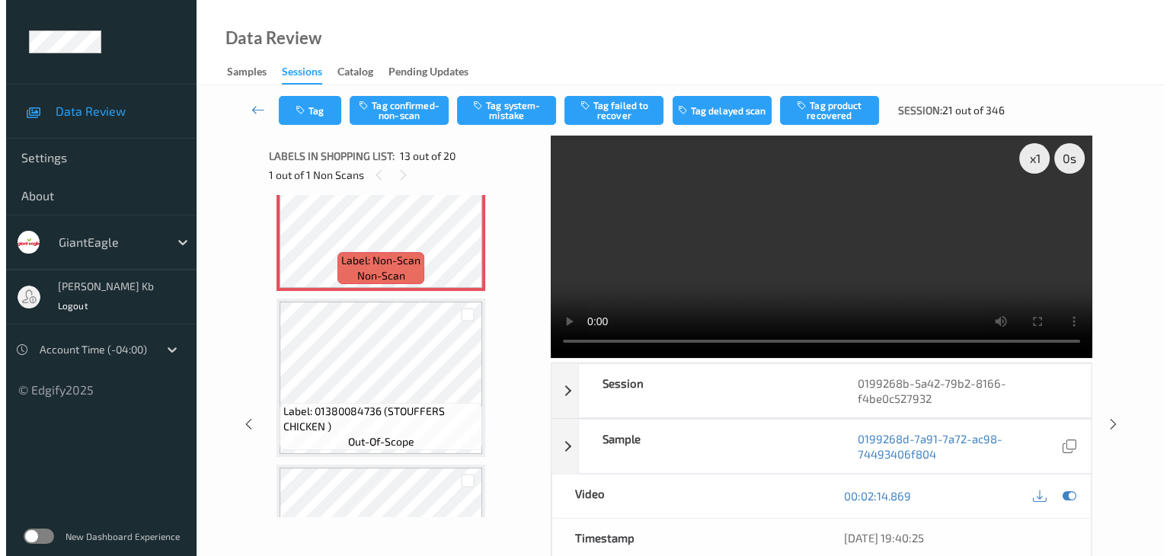
scroll to position [1987, 0]
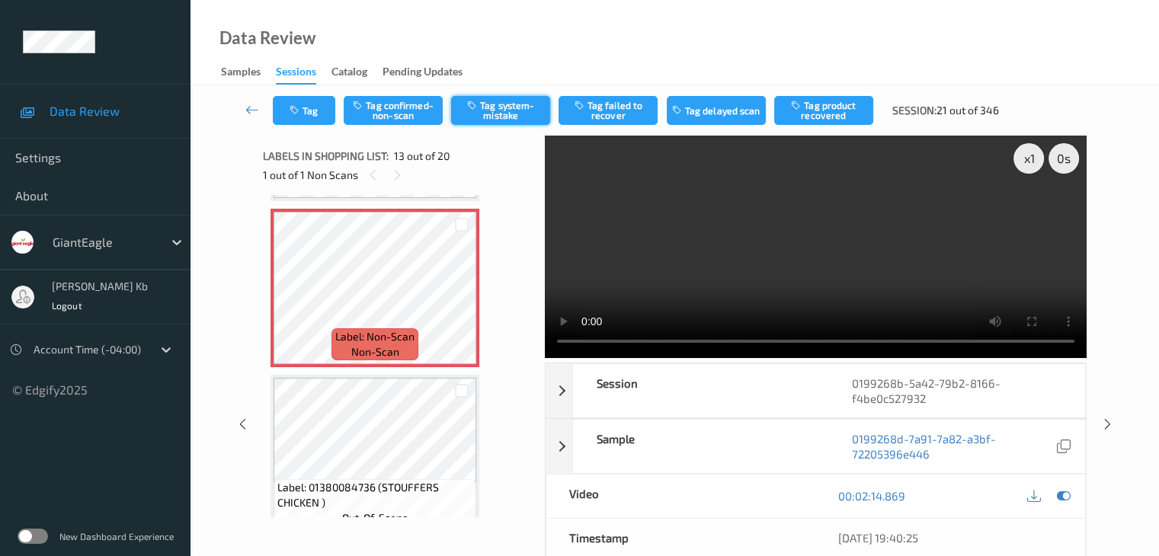
click at [494, 114] on button "Tag system-mistake" at bounding box center [500, 110] width 99 height 29
click at [325, 110] on button "Tag" at bounding box center [304, 110] width 62 height 29
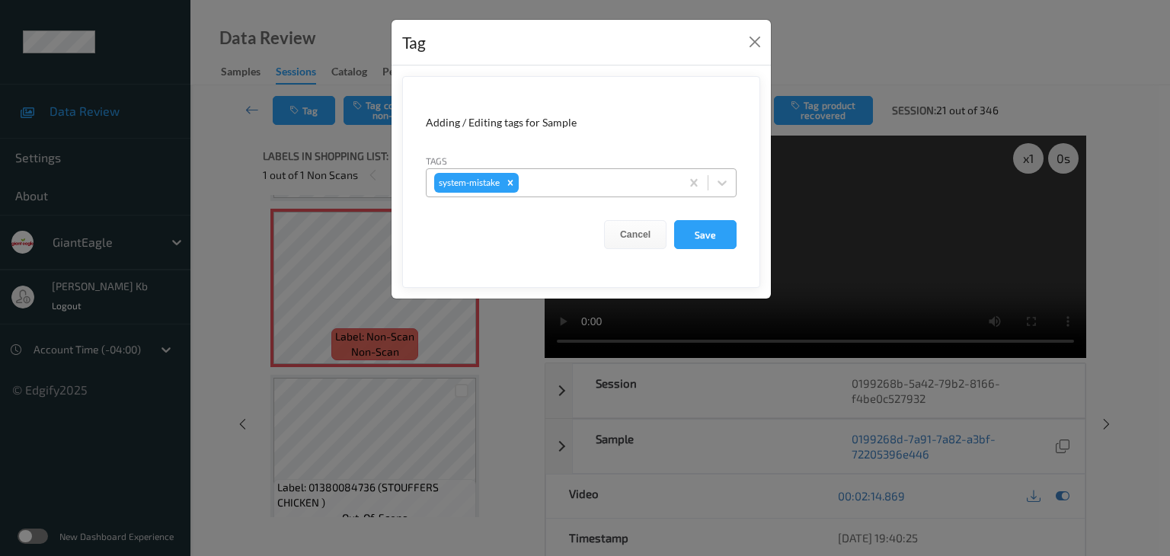
click at [573, 183] on div at bounding box center [597, 183] width 151 height 18
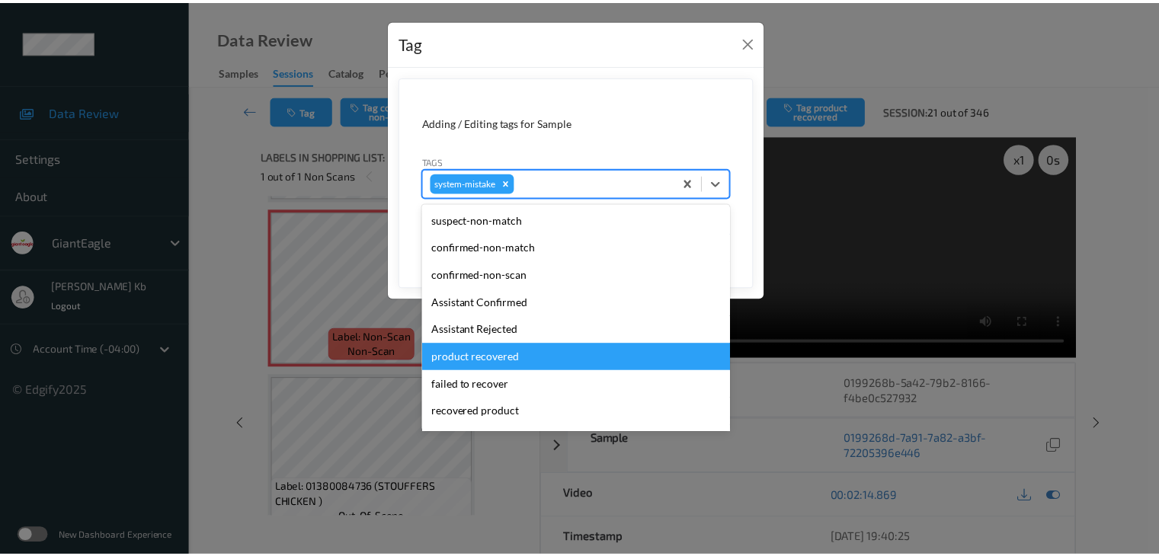
scroll to position [76, 0]
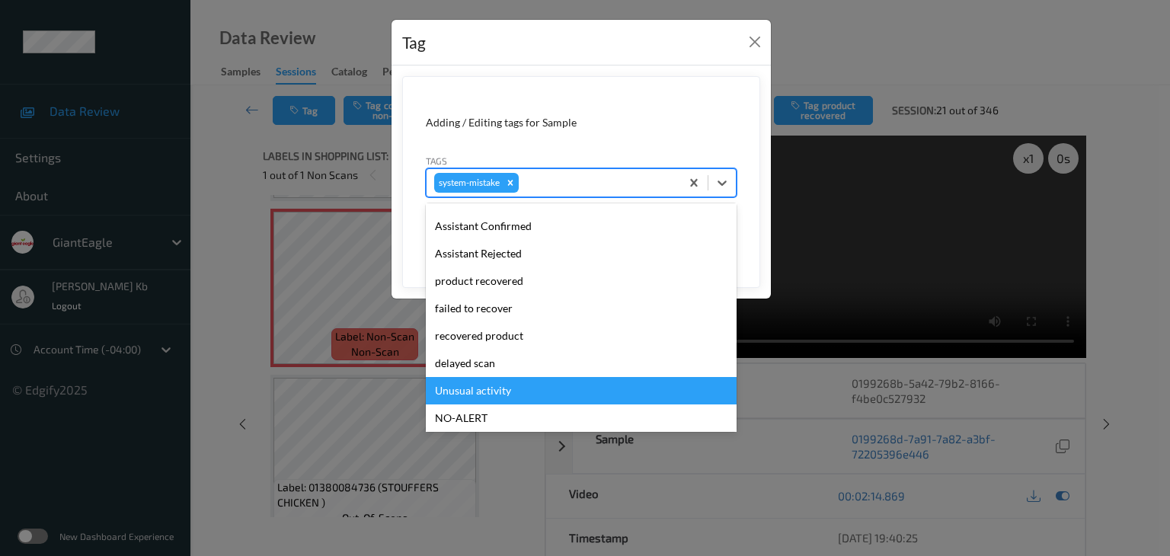
click at [488, 392] on div "Unusual activity" at bounding box center [581, 390] width 311 height 27
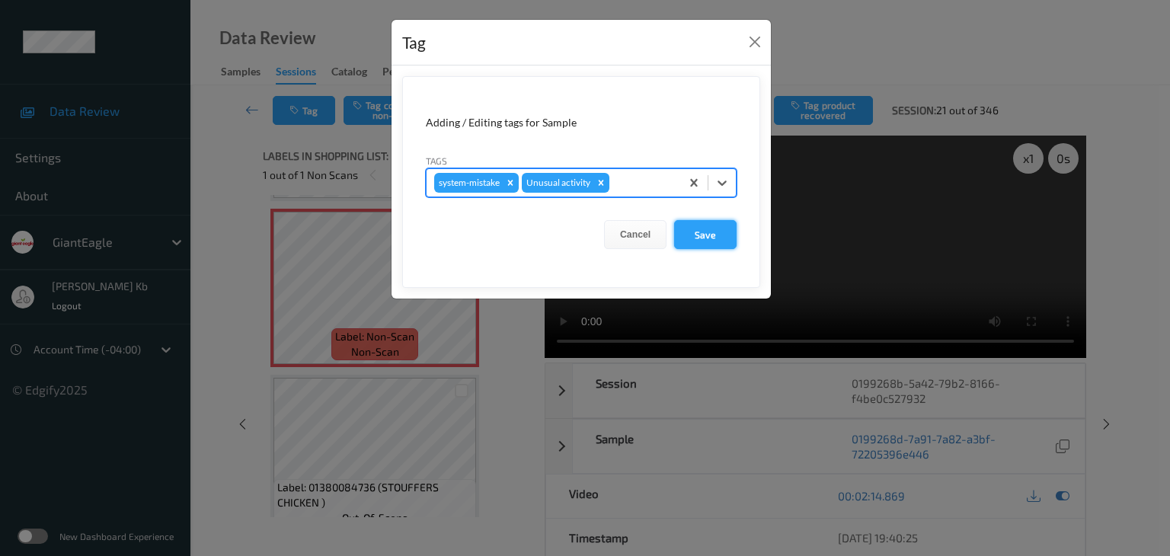
click at [702, 232] on button "Save" at bounding box center [705, 234] width 62 height 29
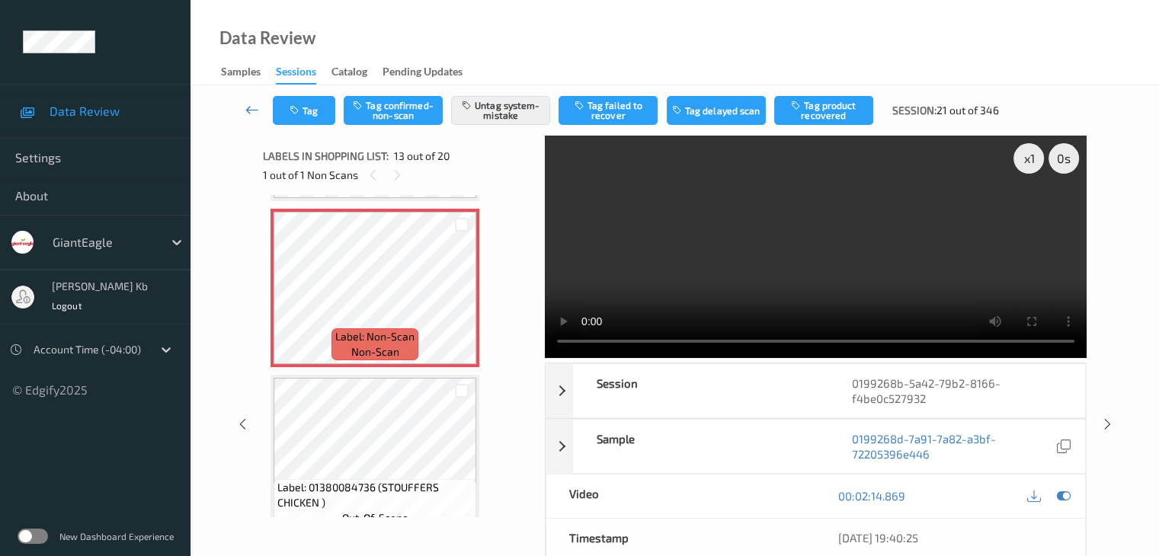
click at [248, 107] on icon at bounding box center [252, 109] width 14 height 15
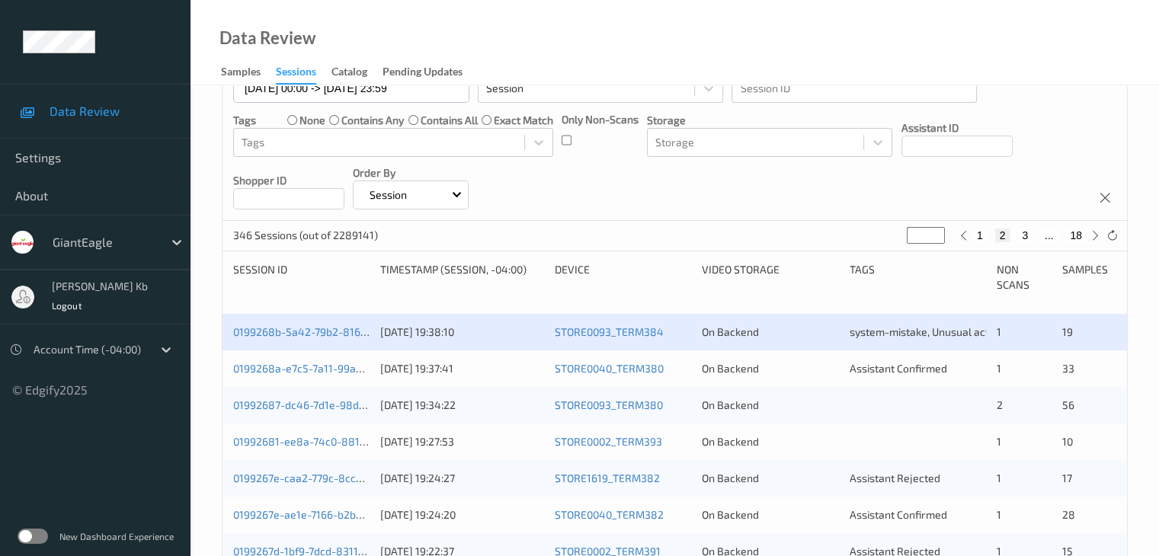
scroll to position [305, 0]
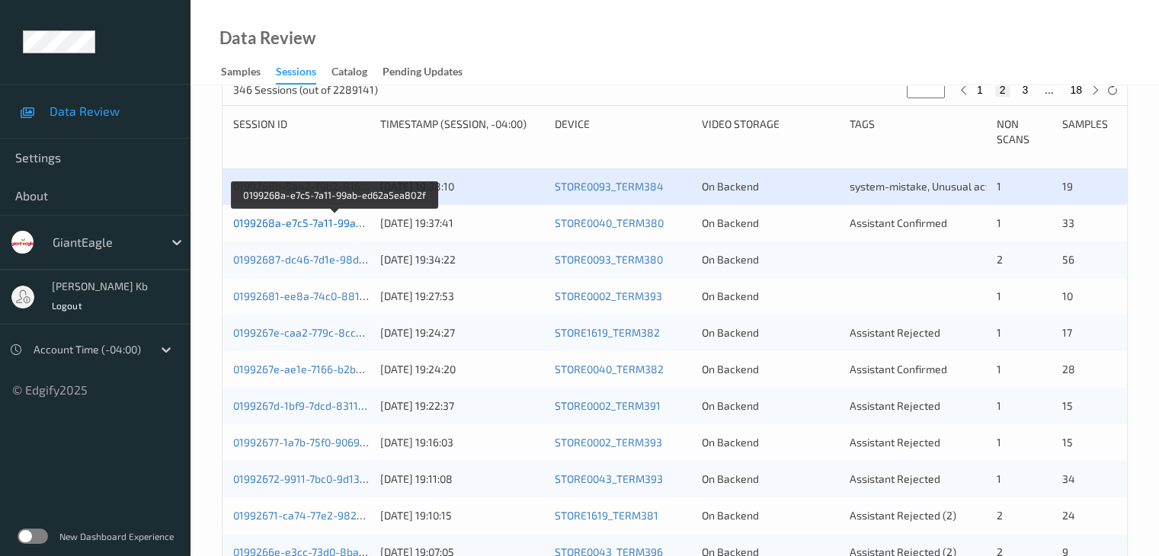
click at [327, 222] on link "0199268a-e7c5-7a11-99ab-ed62a5ea802f" at bounding box center [335, 222] width 205 height 13
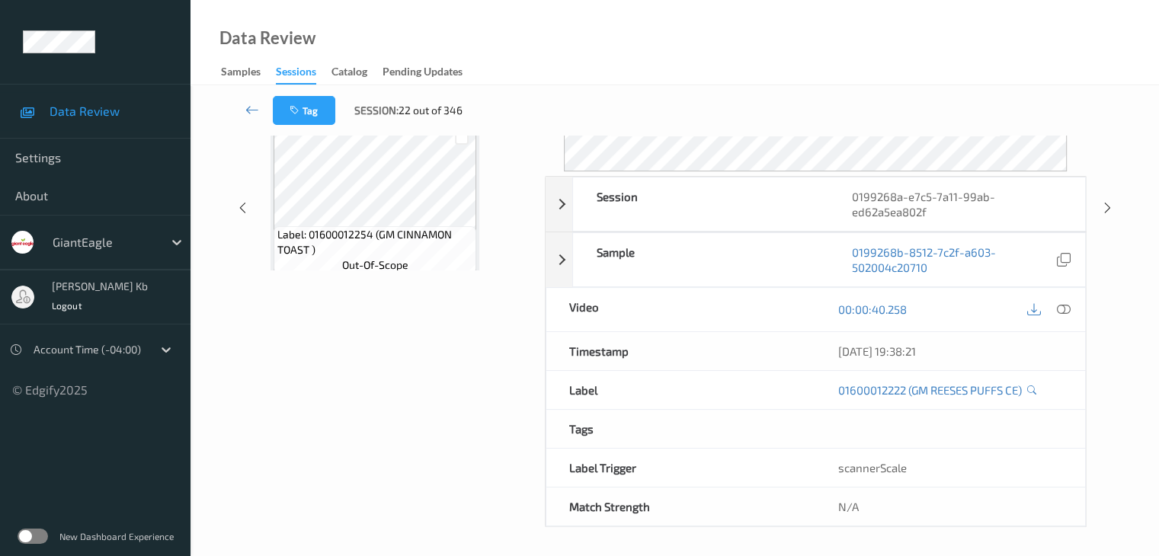
scroll to position [186, 0]
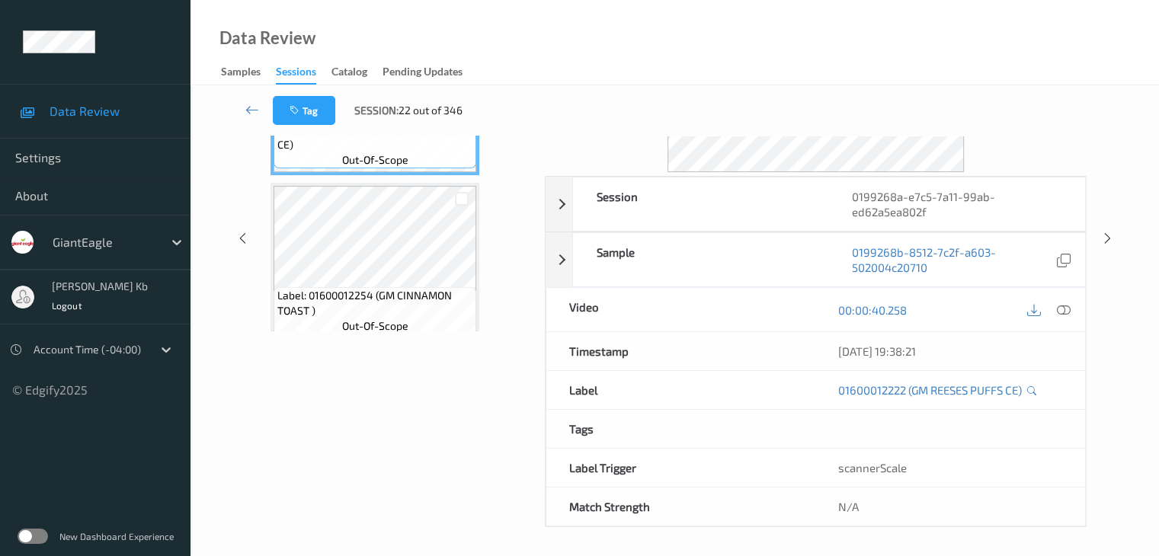
drag, startPoint x: 373, startPoint y: 0, endPoint x: 833, endPoint y: 42, distance: 462.8
click at [833, 42] on div "Data Review Samples Sessions Catalog Pending Updates" at bounding box center [674, 42] width 968 height 85
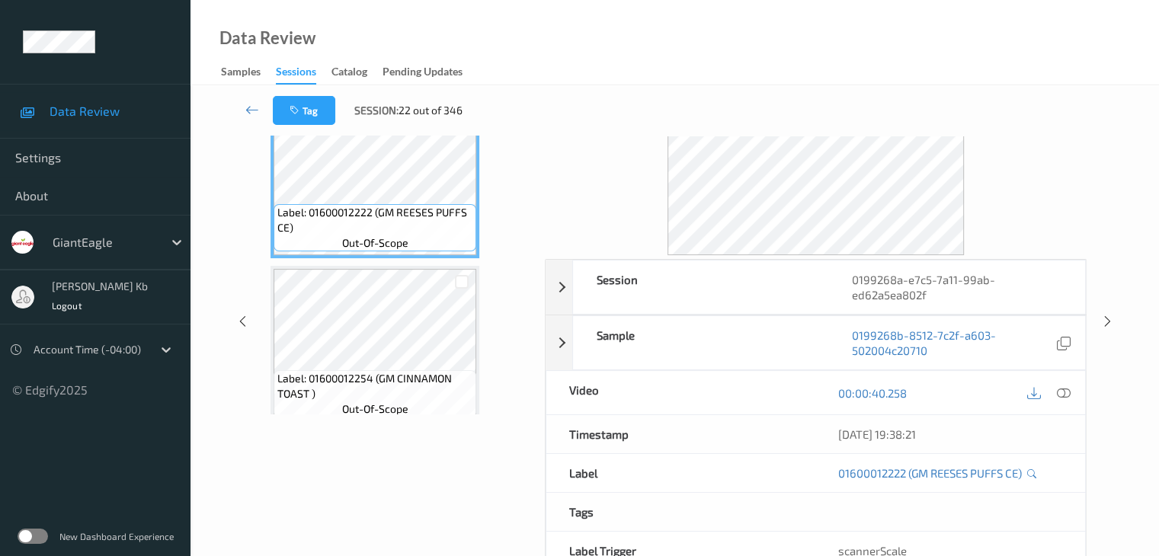
scroll to position [0, 0]
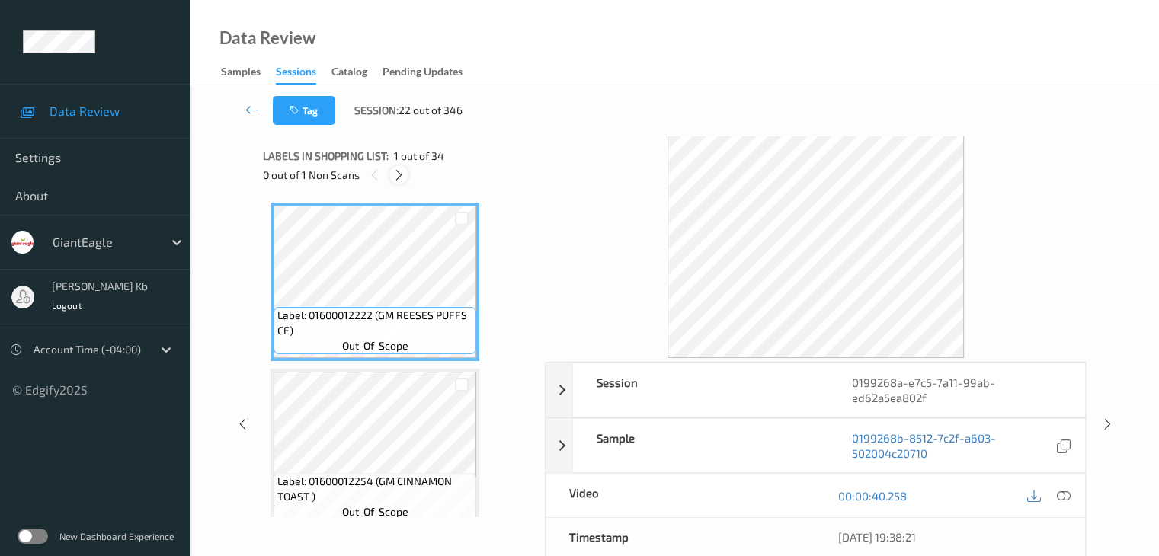
click at [397, 174] on icon at bounding box center [398, 175] width 13 height 14
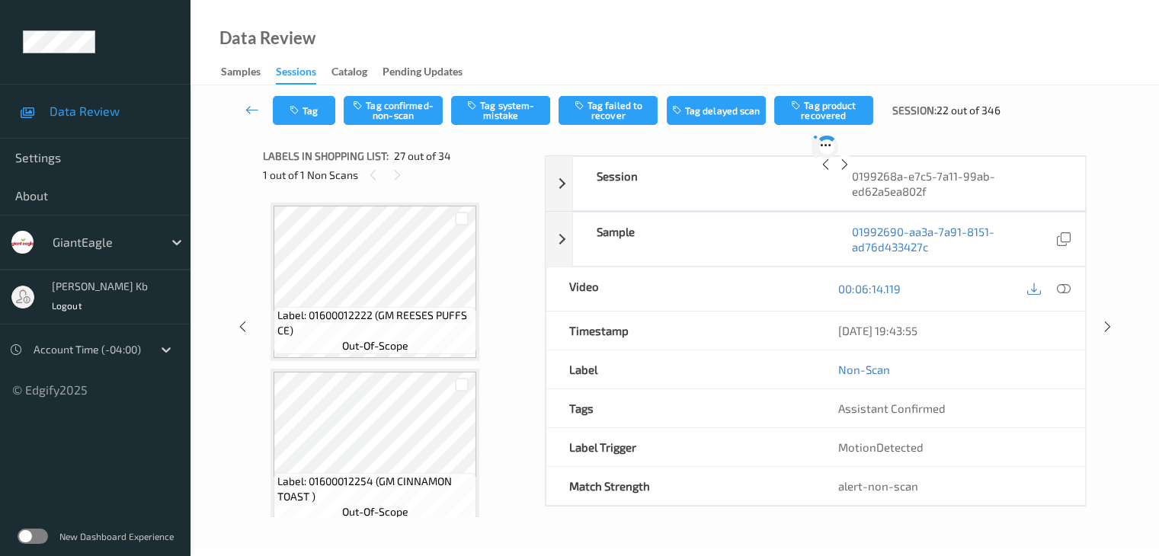
scroll to position [4160, 0]
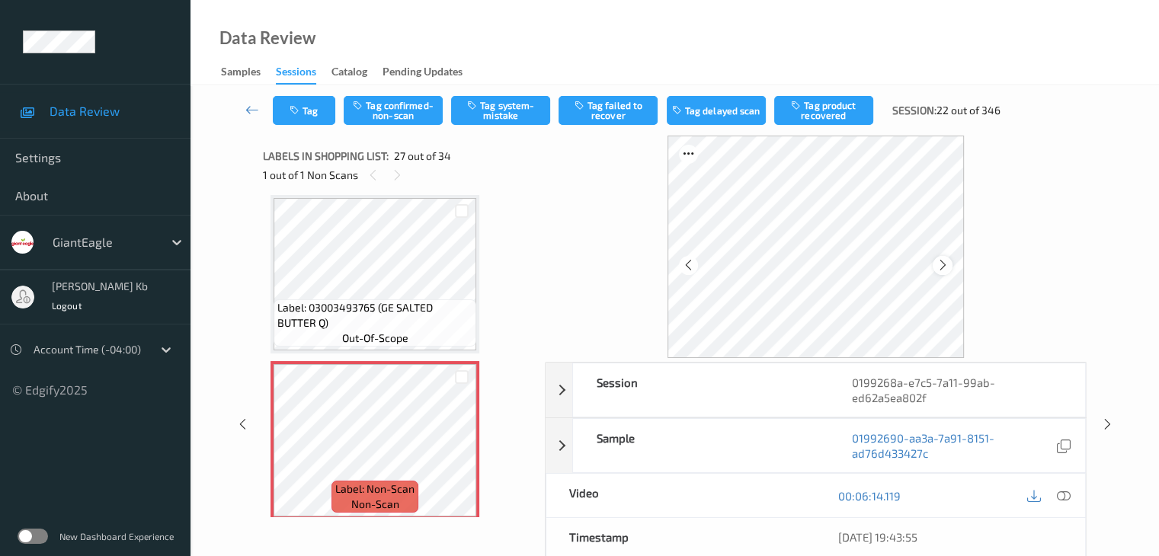
click at [942, 266] on icon at bounding box center [942, 265] width 13 height 14
click at [1064, 494] on icon at bounding box center [1063, 496] width 14 height 14
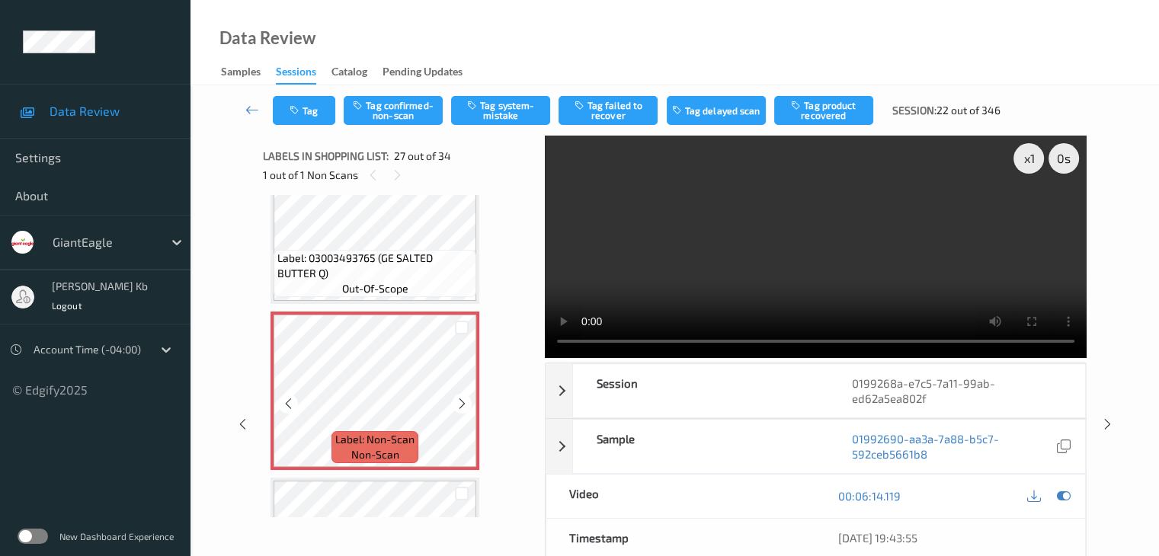
scroll to position [4236, 0]
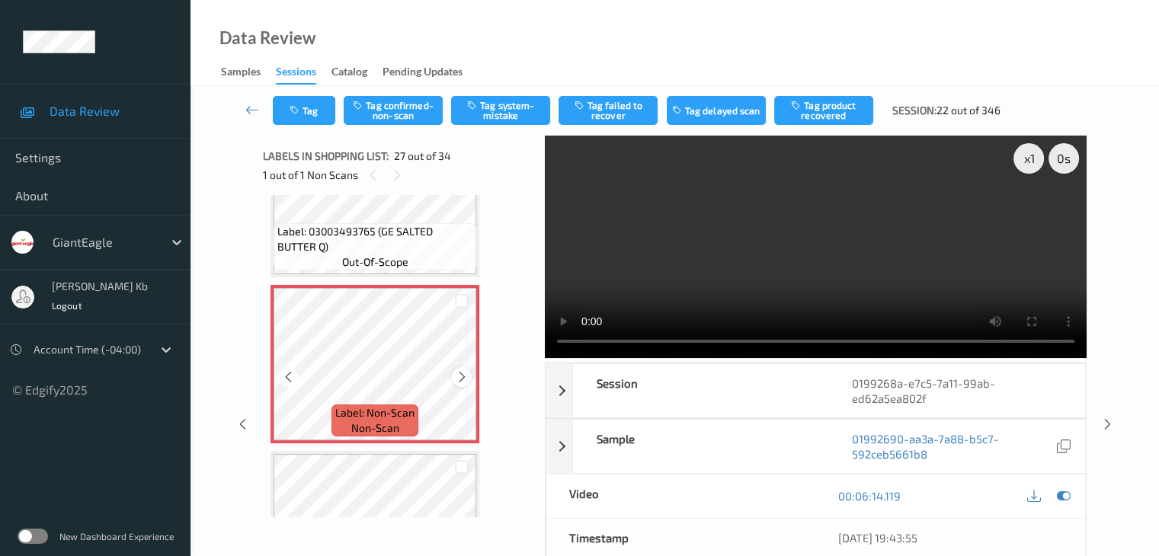
click at [465, 376] on icon at bounding box center [462, 377] width 13 height 14
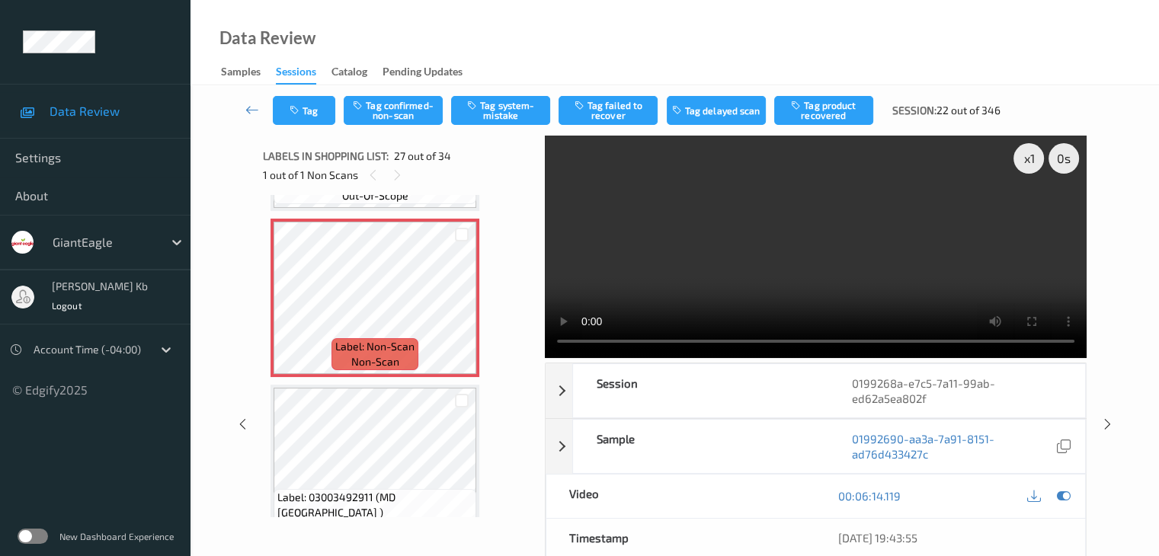
scroll to position [4312, 0]
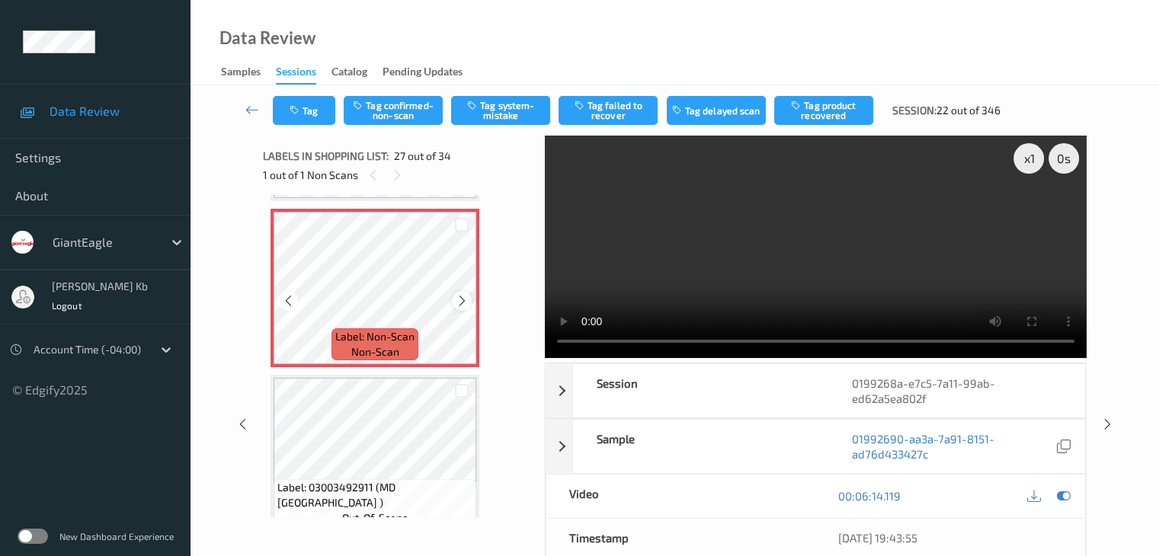
click at [457, 302] on icon at bounding box center [462, 301] width 13 height 14
click at [458, 302] on icon at bounding box center [462, 301] width 13 height 14
click at [420, 105] on button "Tag confirmed-non-scan" at bounding box center [393, 110] width 99 height 29
click at [821, 110] on button "Tag product recovered" at bounding box center [823, 110] width 99 height 29
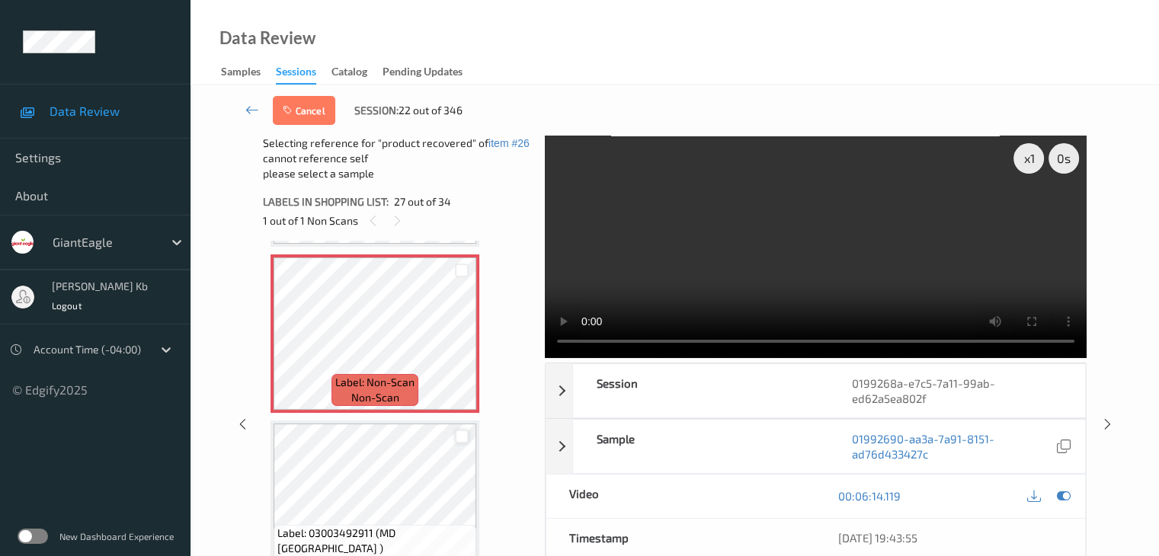
click at [464, 438] on div at bounding box center [462, 437] width 14 height 14
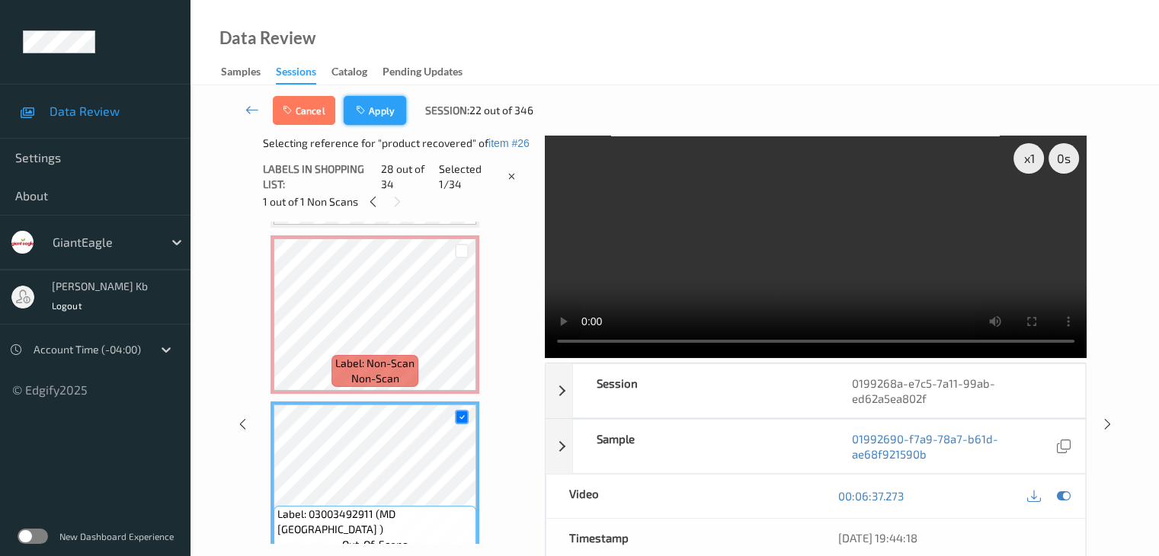
click at [384, 114] on button "Apply" at bounding box center [375, 110] width 62 height 29
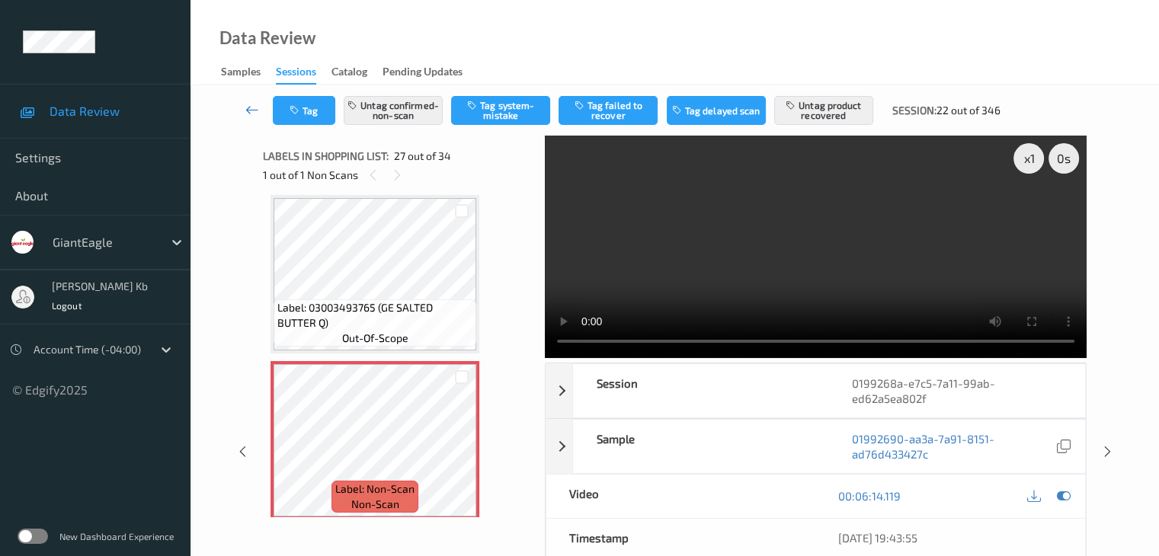
click at [251, 110] on icon at bounding box center [252, 109] width 14 height 15
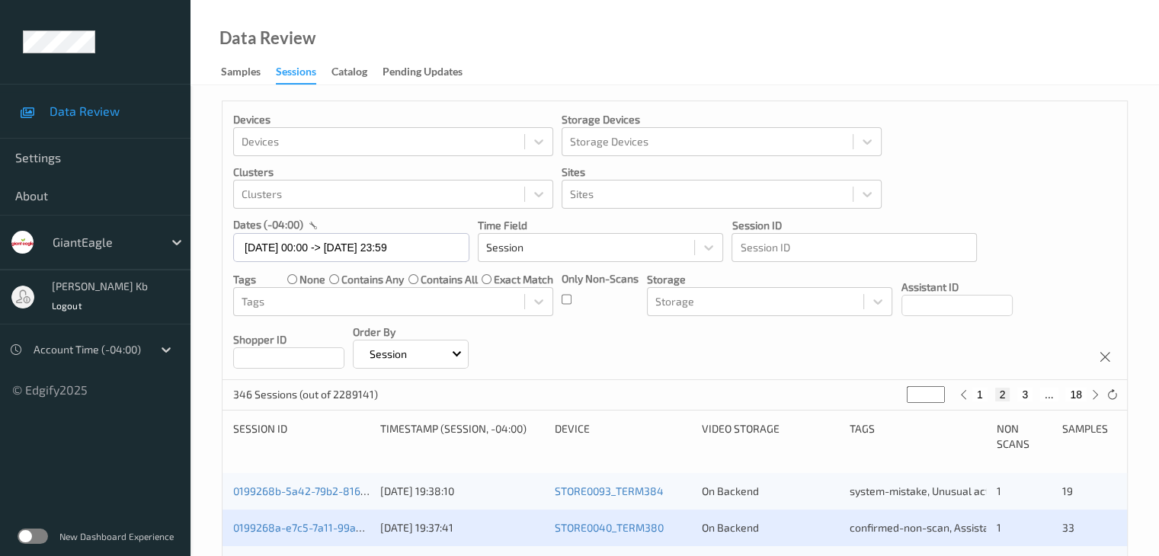
scroll to position [229, 0]
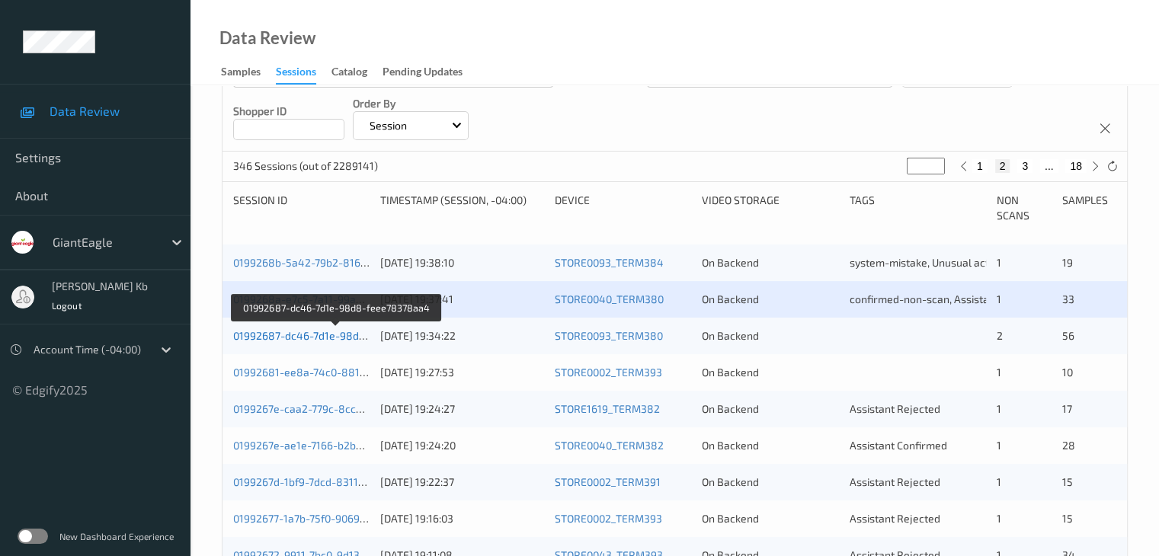
click at [325, 338] on link "01992687-dc46-7d1e-98d8-feee78378aa4" at bounding box center [337, 335] width 209 height 13
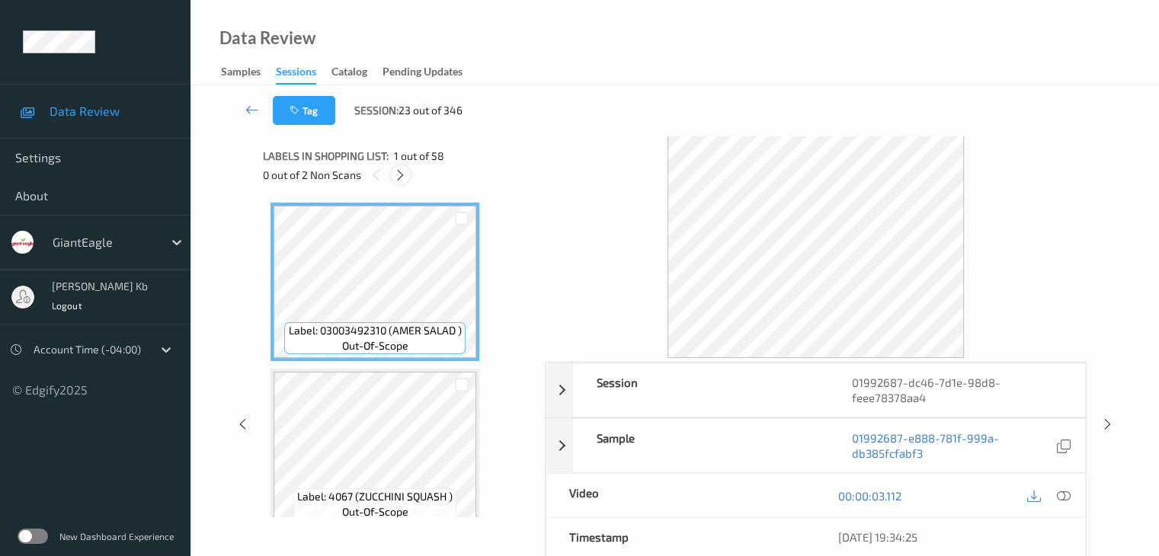
click at [403, 173] on icon at bounding box center [400, 175] width 13 height 14
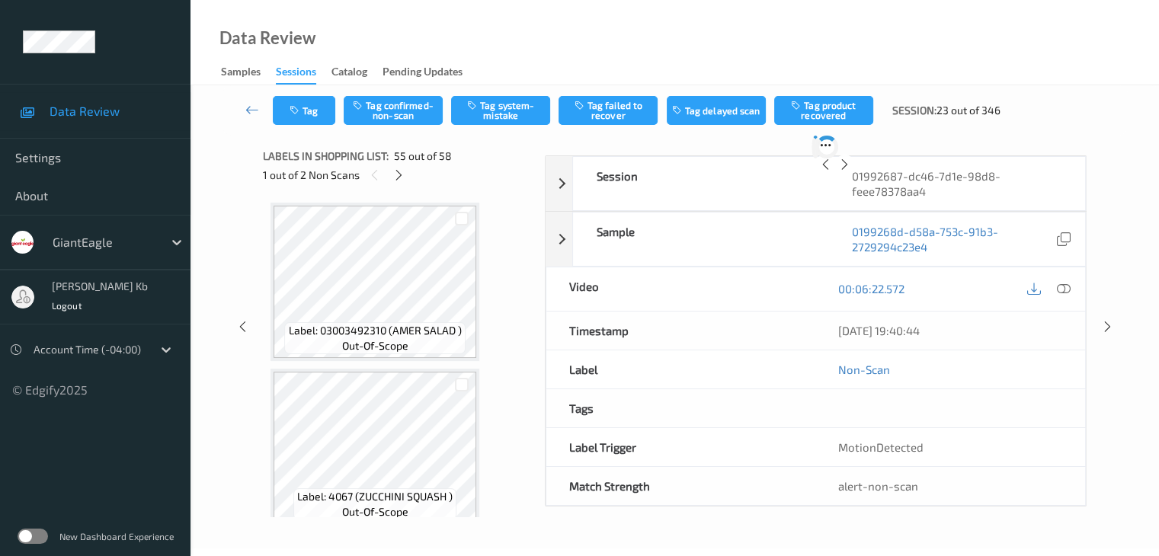
scroll to position [8810, 0]
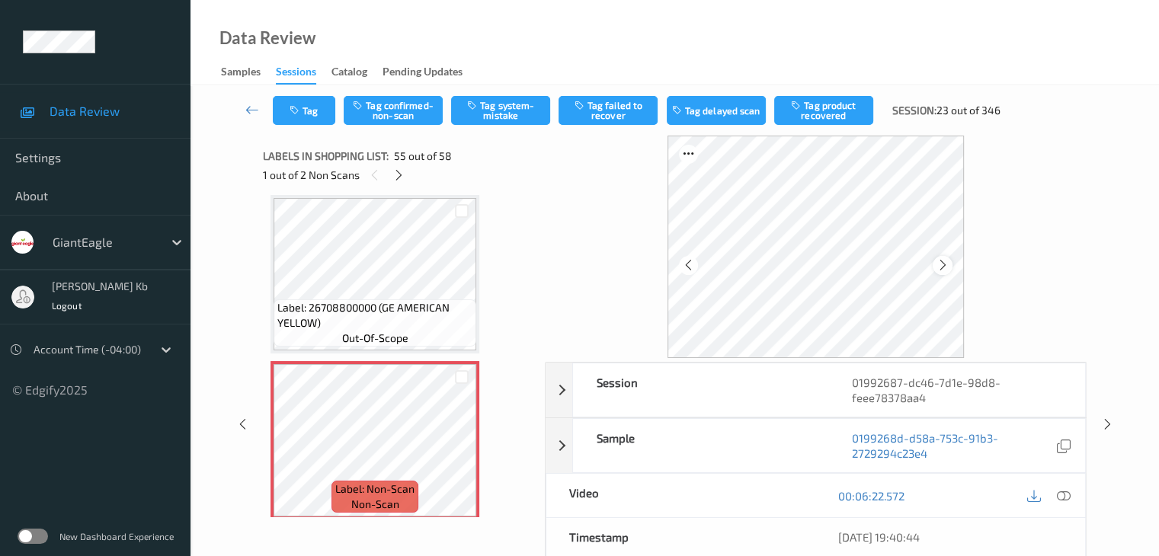
click at [945, 263] on icon at bounding box center [942, 265] width 13 height 14
click at [1061, 494] on icon at bounding box center [1063, 496] width 14 height 14
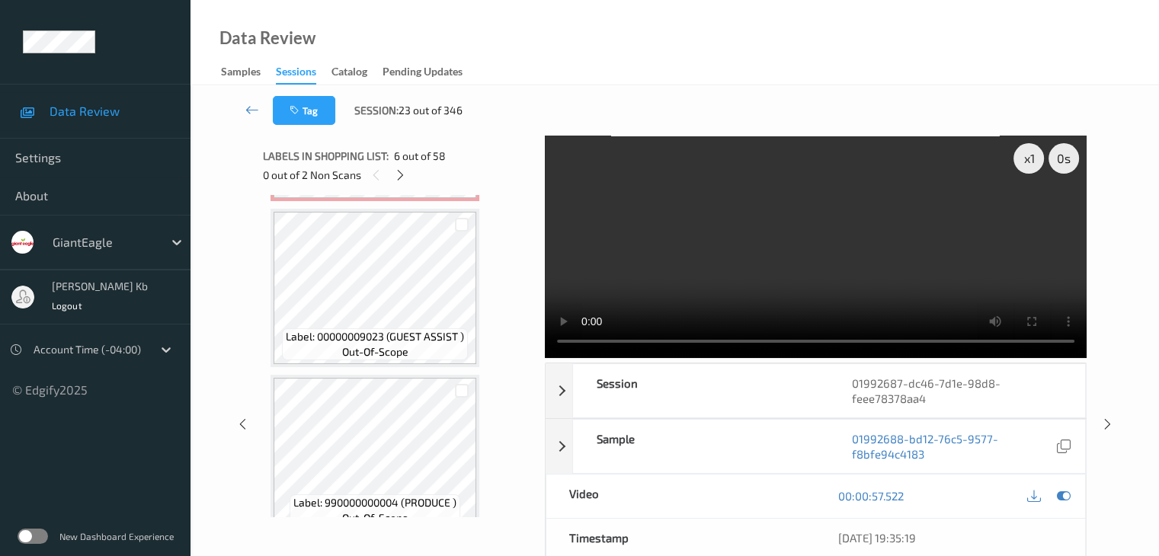
scroll to position [8914, 0]
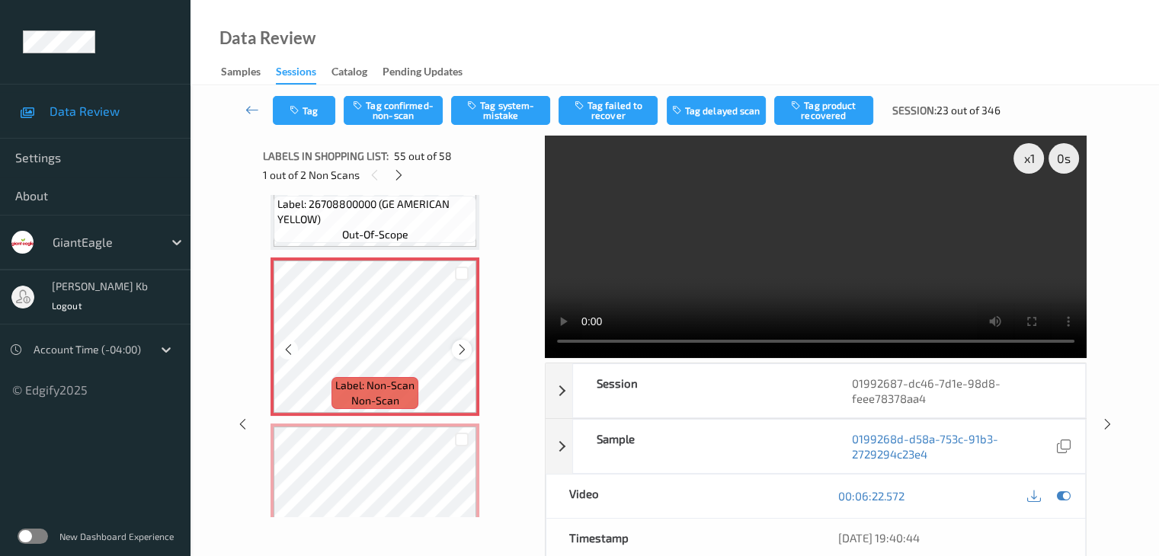
click at [460, 349] on icon at bounding box center [462, 350] width 13 height 14
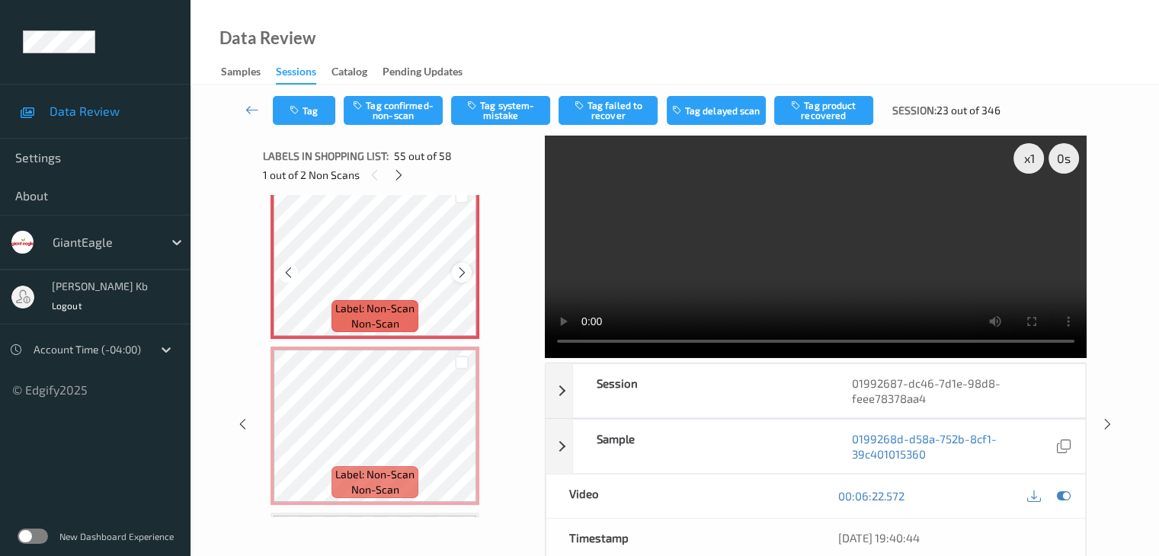
scroll to position [9066, 0]
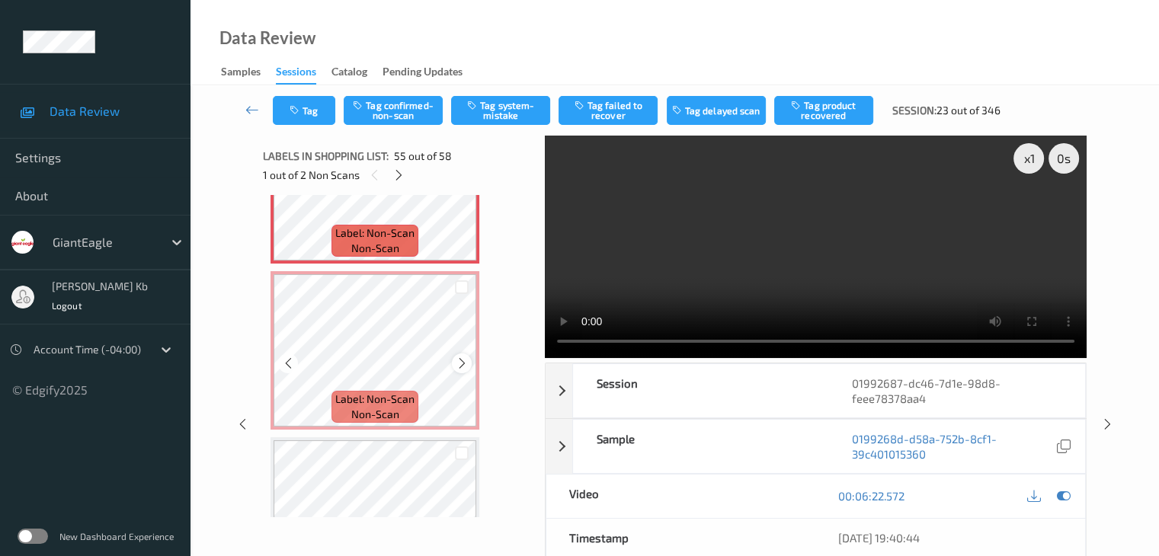
click at [463, 366] on icon at bounding box center [462, 364] width 13 height 14
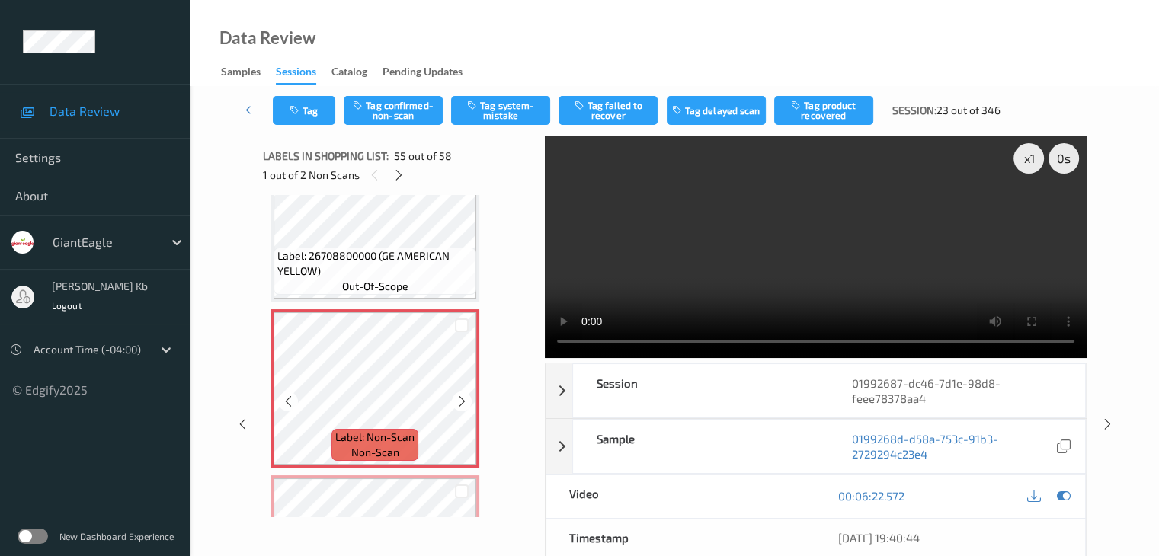
scroll to position [8861, 0]
click at [460, 406] on icon at bounding box center [462, 402] width 13 height 14
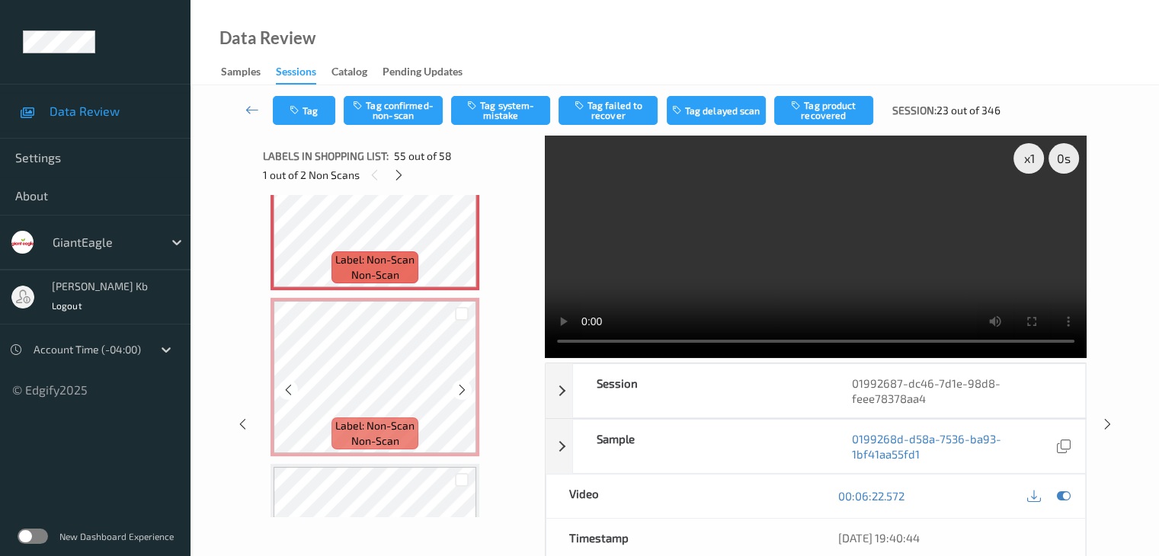
scroll to position [9014, 0]
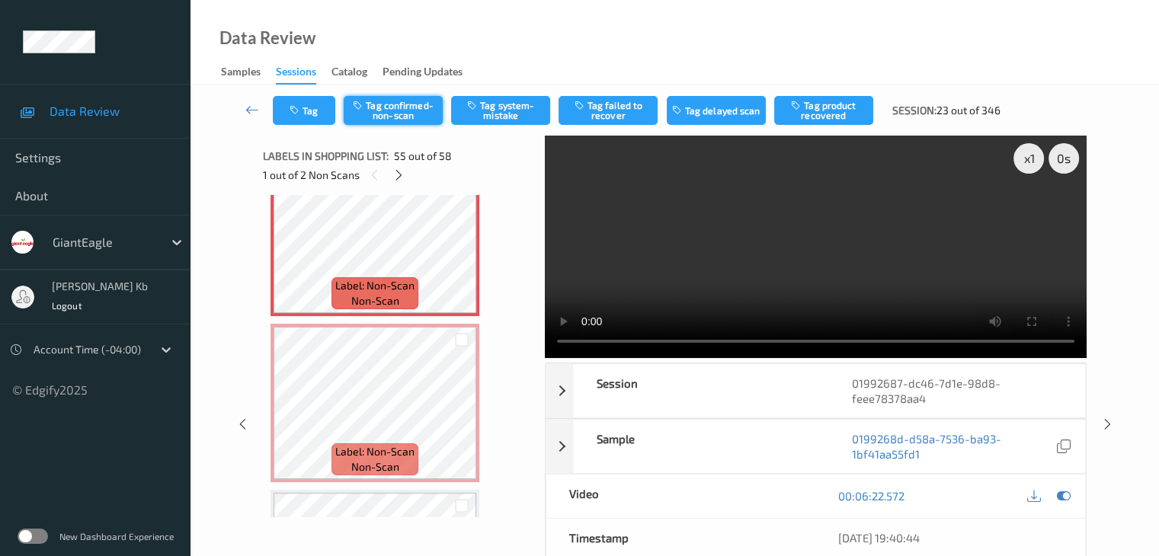
click at [408, 110] on button "Tag confirmed-non-scan" at bounding box center [393, 110] width 99 height 29
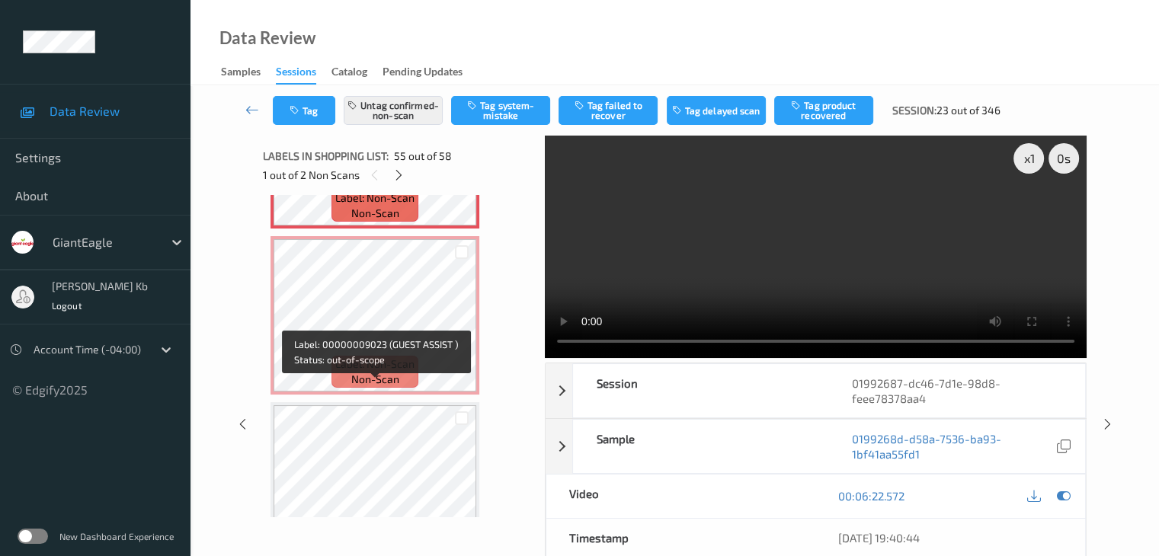
scroll to position [9090, 0]
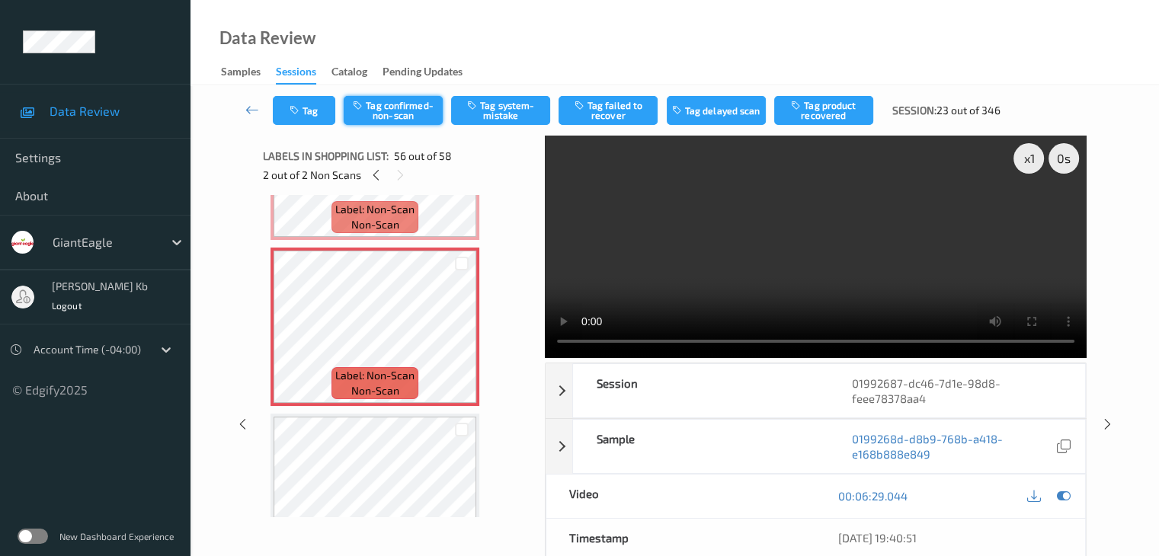
click at [405, 112] on button "Tag confirmed-non-scan" at bounding box center [393, 110] width 99 height 29
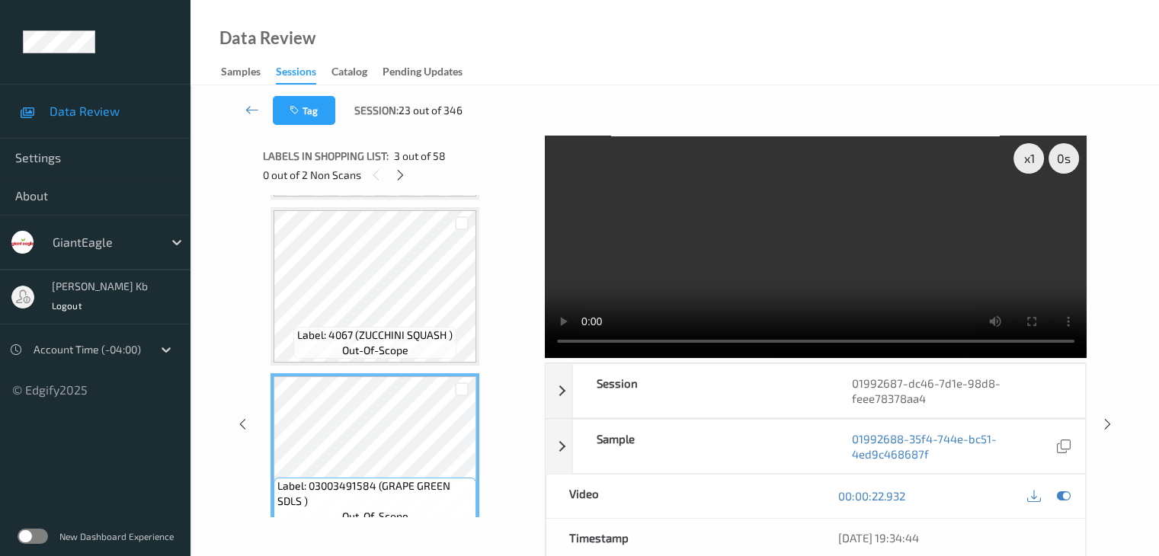
scroll to position [152, 0]
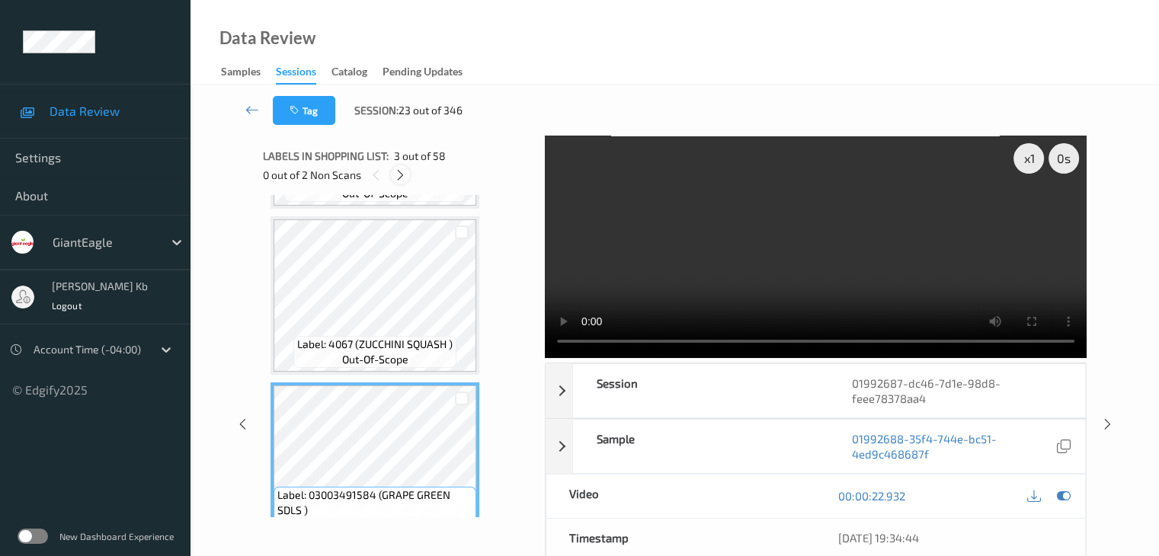
click at [401, 171] on icon at bounding box center [400, 175] width 13 height 14
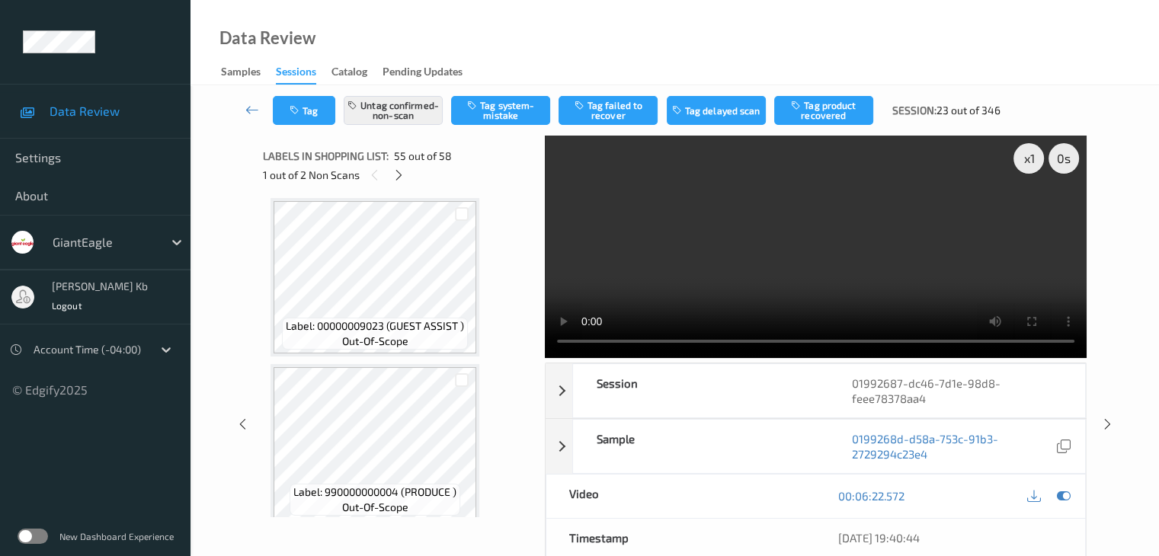
scroll to position [9318, 0]
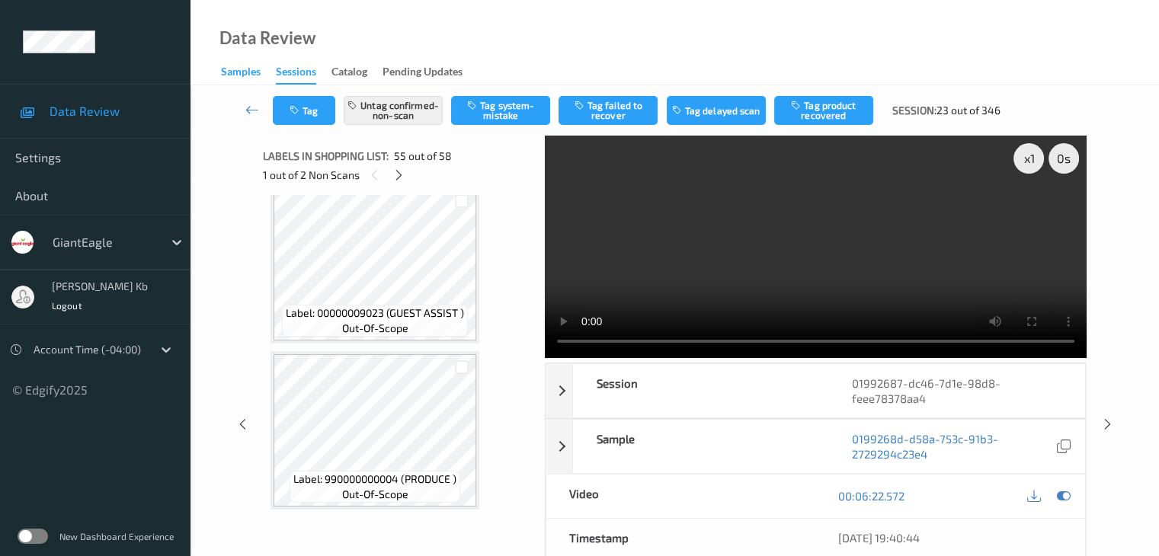
drag, startPoint x: 245, startPoint y: 106, endPoint x: 252, endPoint y: 73, distance: 33.5
click at [245, 106] on icon at bounding box center [252, 109] width 14 height 15
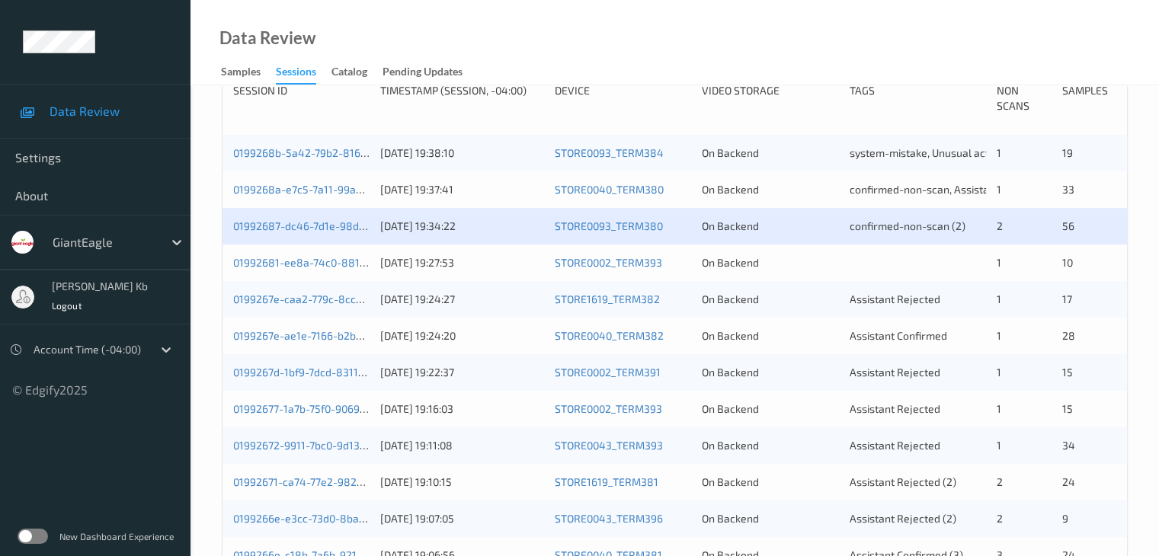
scroll to position [305, 0]
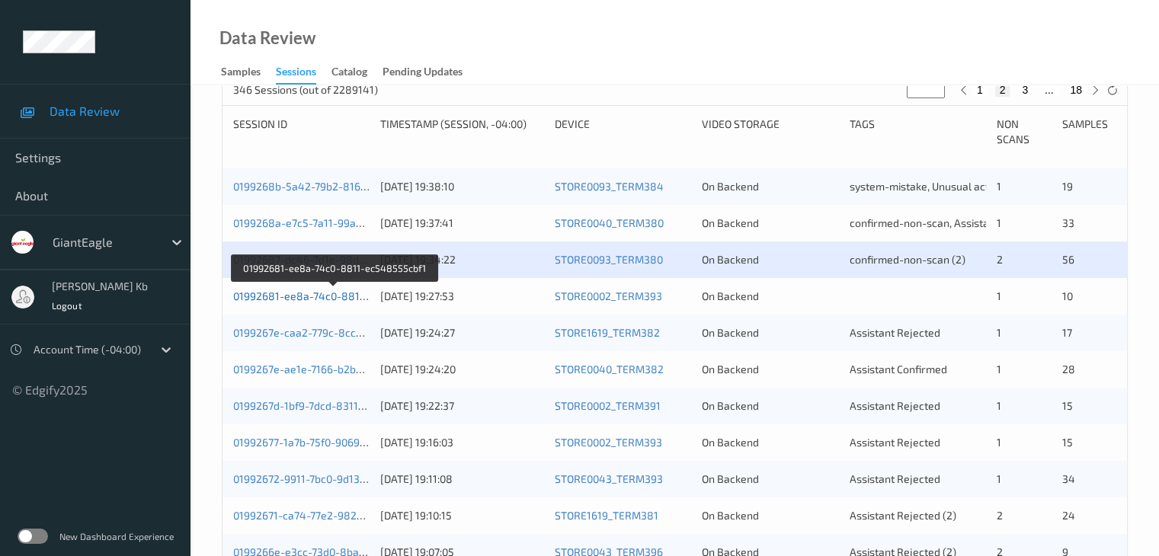
click at [323, 296] on link "01992681-ee8a-74c0-8811-ec548555cbf1" at bounding box center [335, 296] width 205 height 13
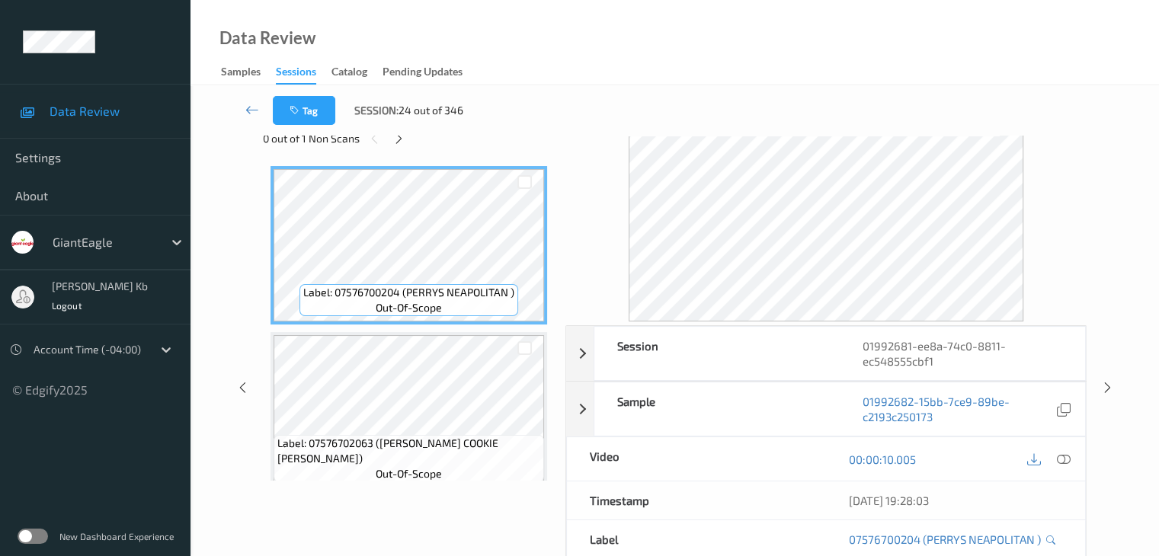
scroll to position [34, 0]
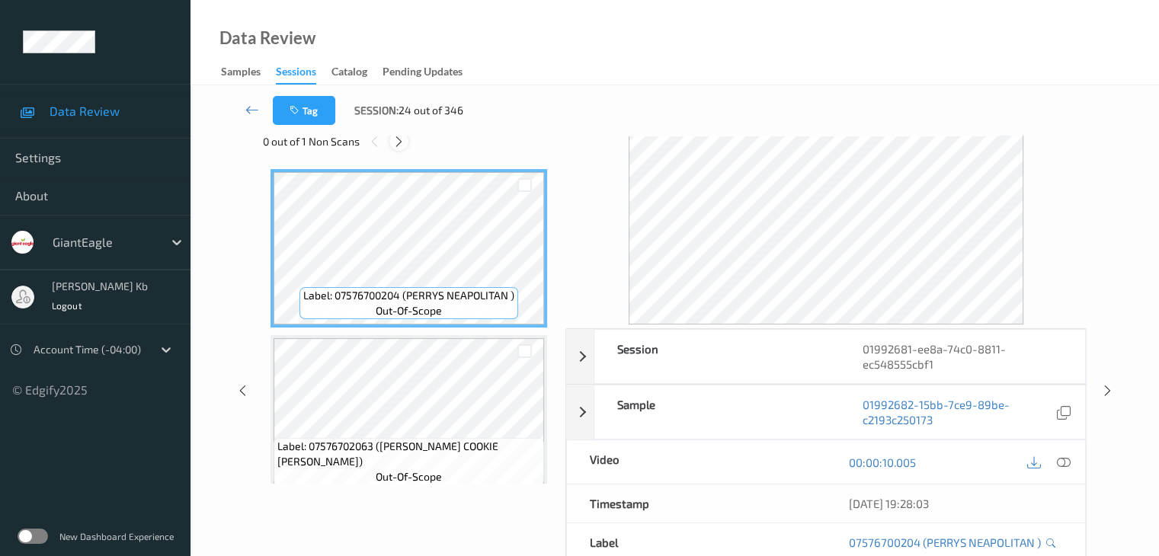
click at [401, 139] on icon at bounding box center [398, 142] width 13 height 14
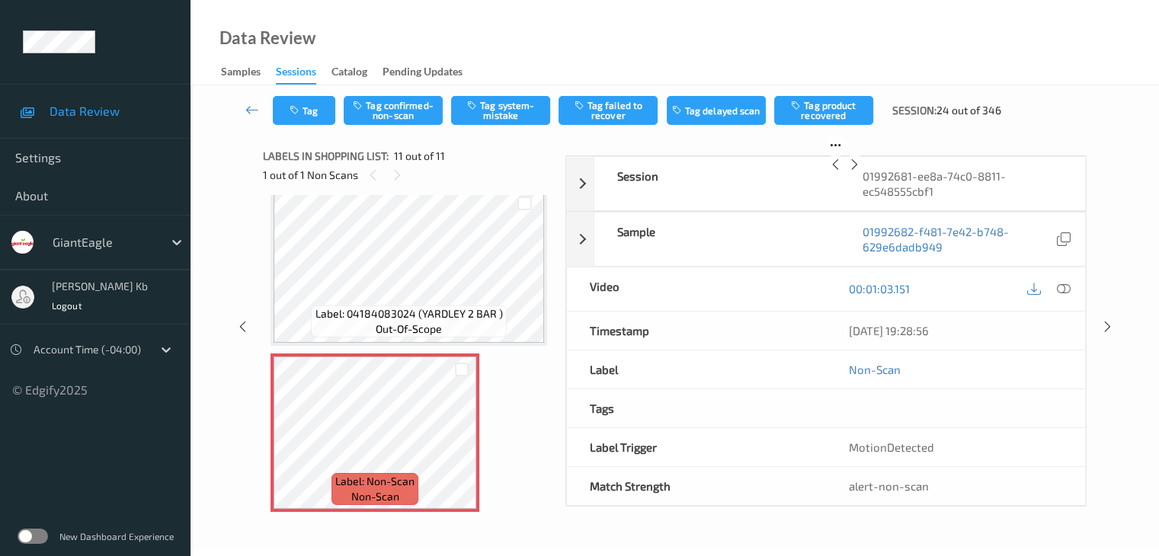
scroll to position [1512, 0]
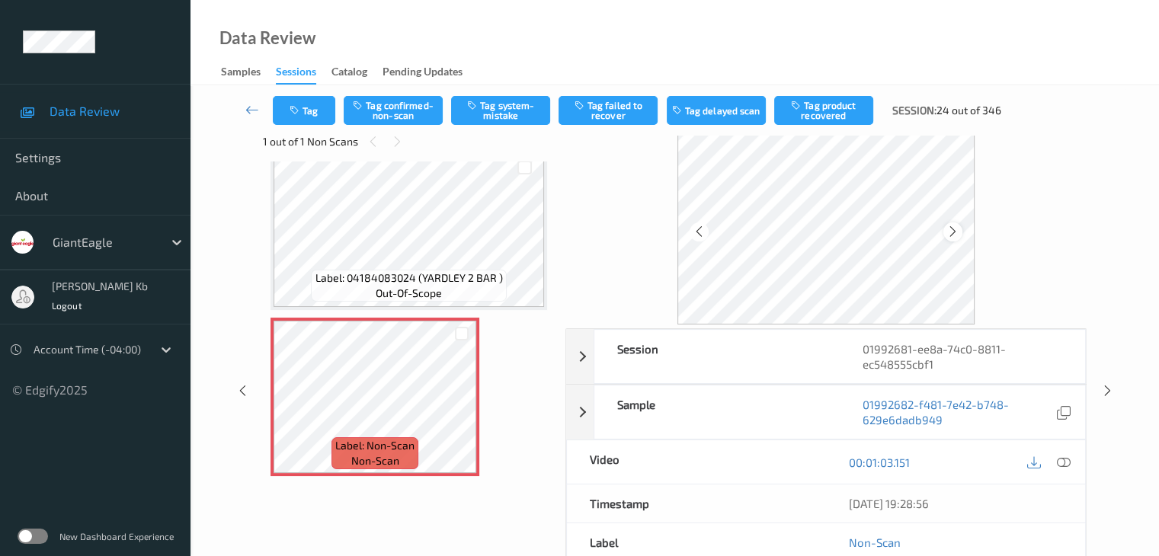
click at [959, 232] on icon at bounding box center [952, 232] width 13 height 14
click at [1065, 461] on icon at bounding box center [1063, 463] width 14 height 14
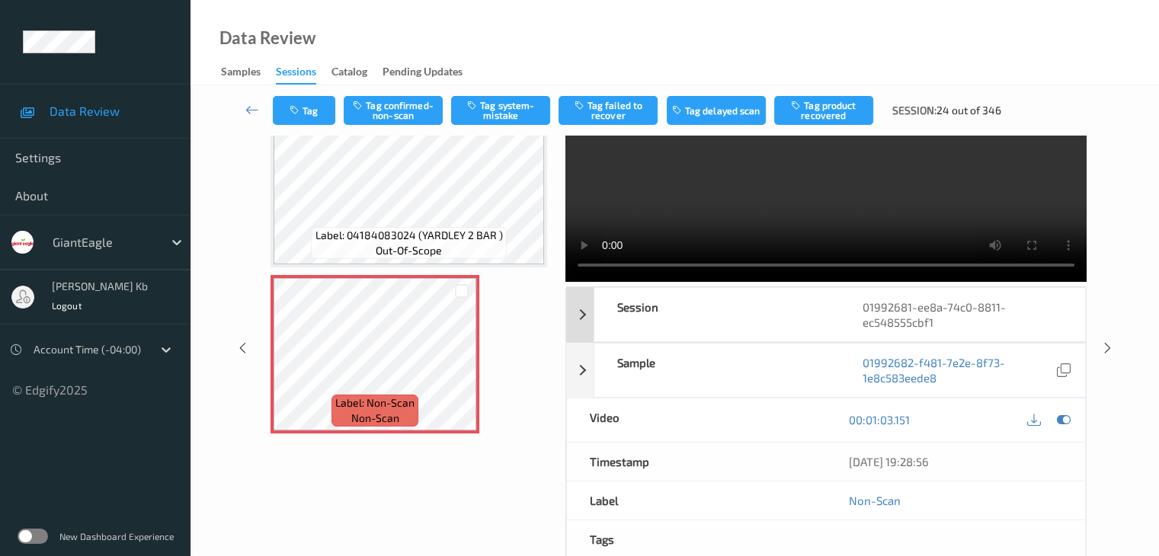
scroll to position [0, 0]
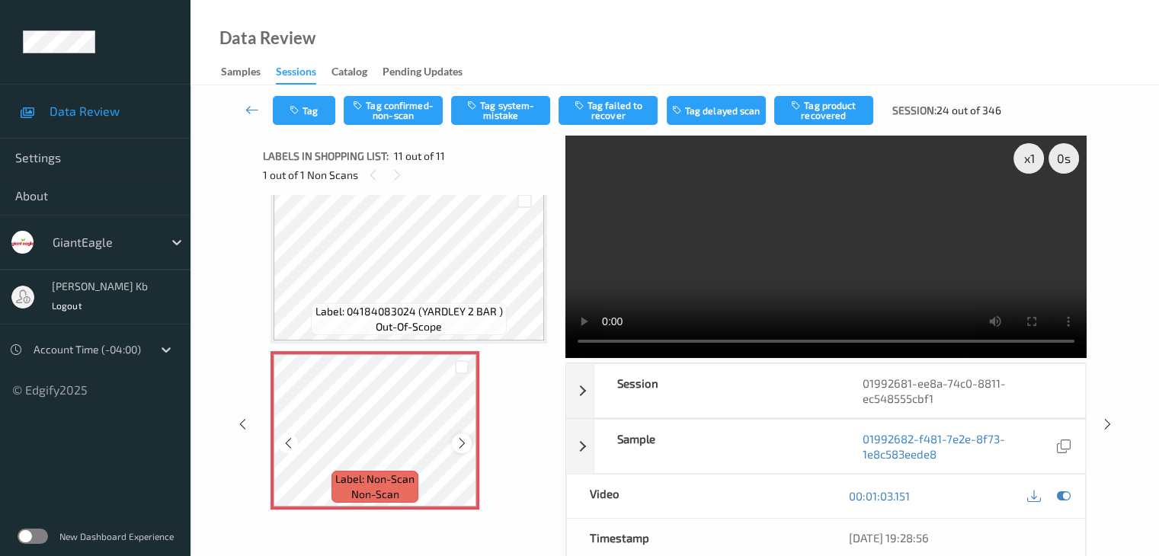
click at [459, 440] on icon at bounding box center [462, 444] width 13 height 14
click at [503, 113] on button "Tag system-mistake" at bounding box center [500, 110] width 99 height 29
click at [323, 107] on button "Tag" at bounding box center [304, 110] width 62 height 29
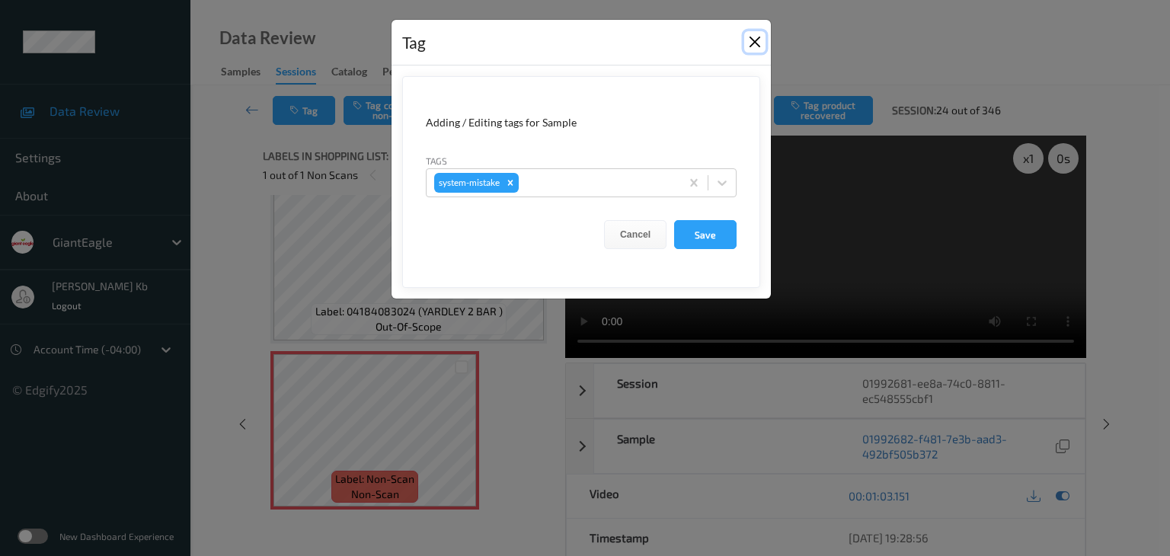
click at [750, 41] on button "Close" at bounding box center [754, 41] width 21 height 21
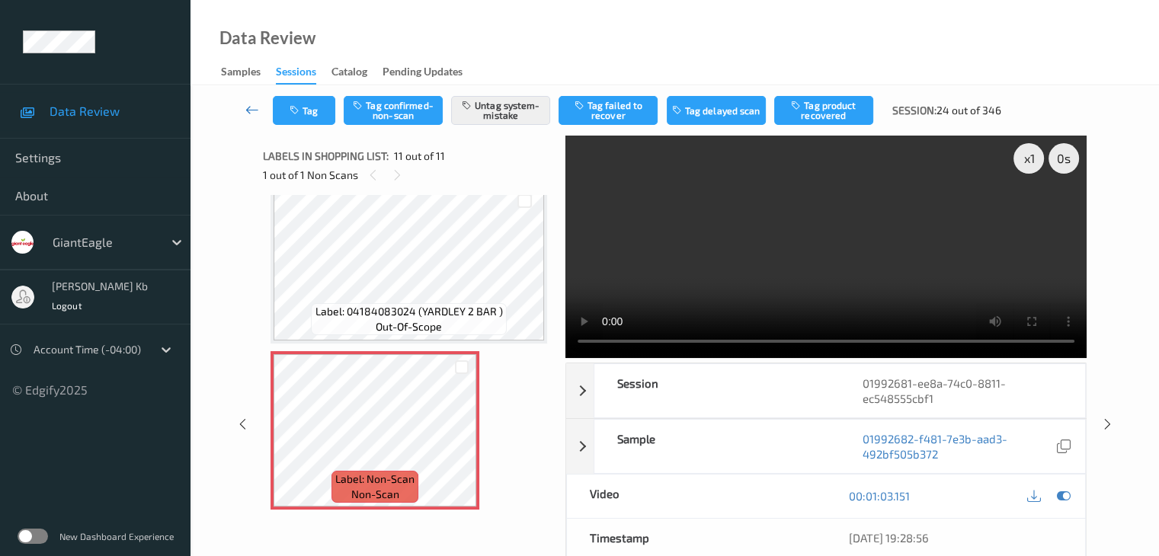
click at [255, 110] on icon at bounding box center [252, 109] width 14 height 15
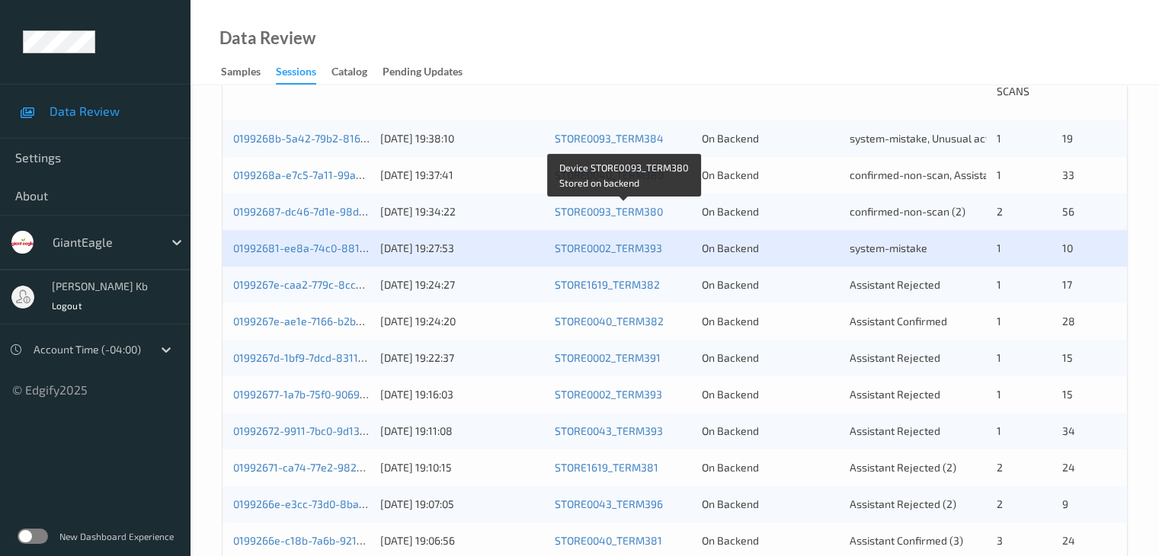
scroll to position [381, 0]
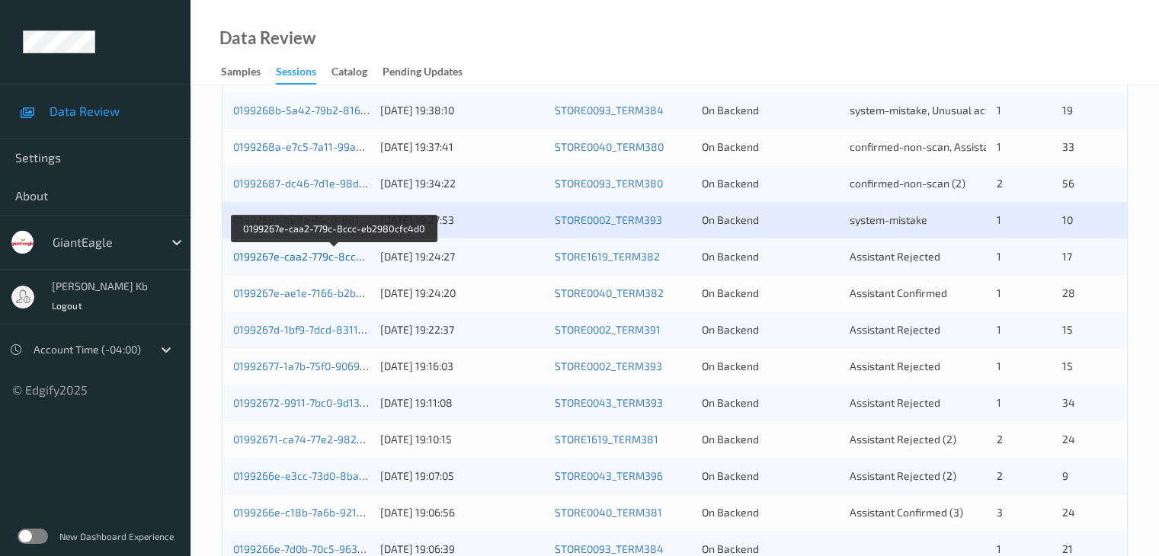
click at [318, 257] on link "0199267e-caa2-779c-8ccc-eb2980cfc4d0" at bounding box center [334, 256] width 203 height 13
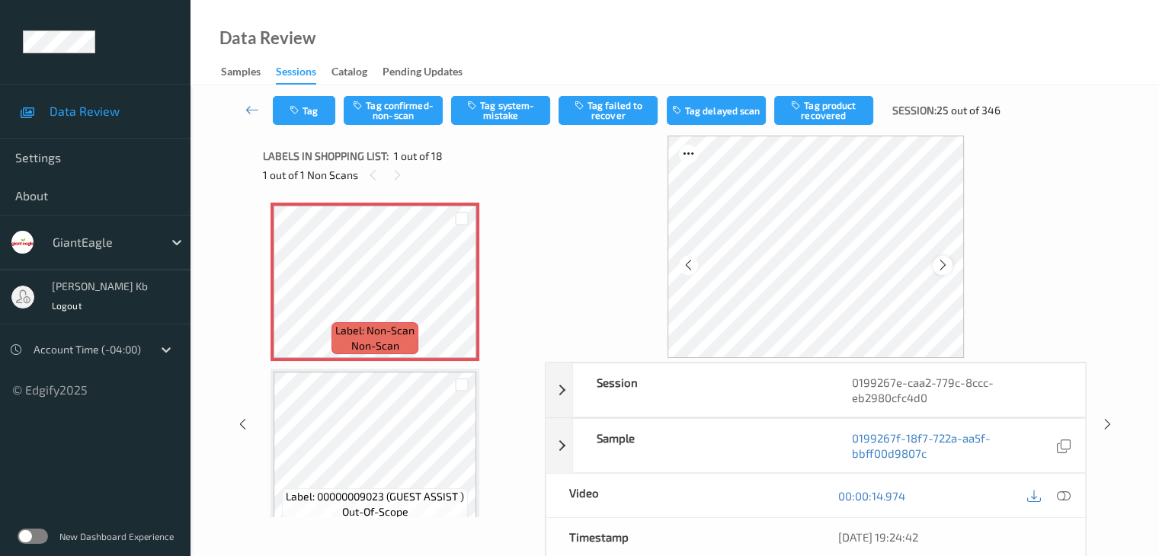
click at [944, 261] on icon at bounding box center [942, 265] width 13 height 14
click at [1063, 496] on icon at bounding box center [1063, 496] width 14 height 14
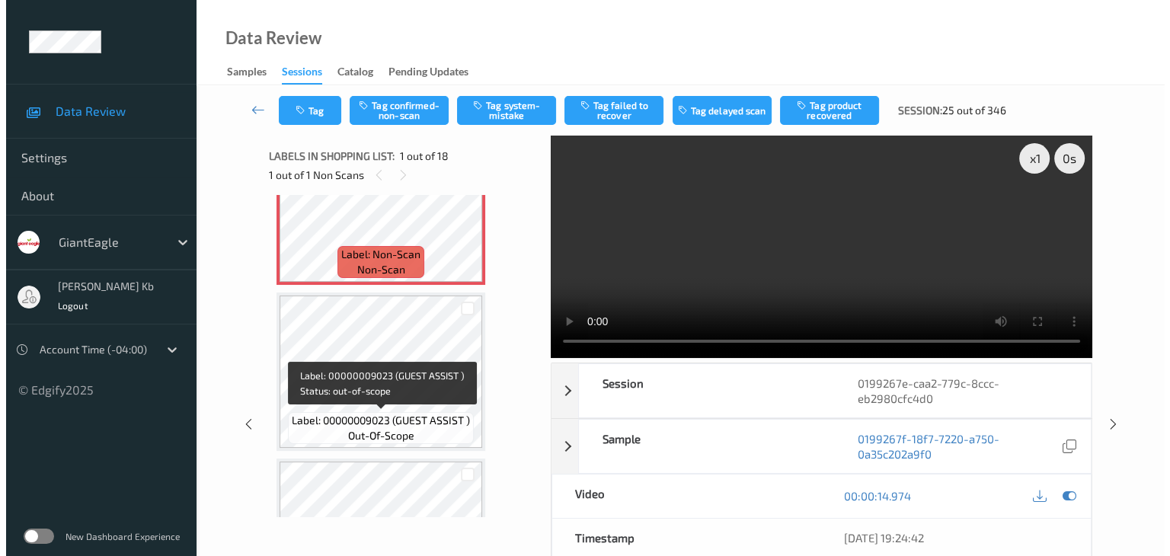
scroll to position [229, 0]
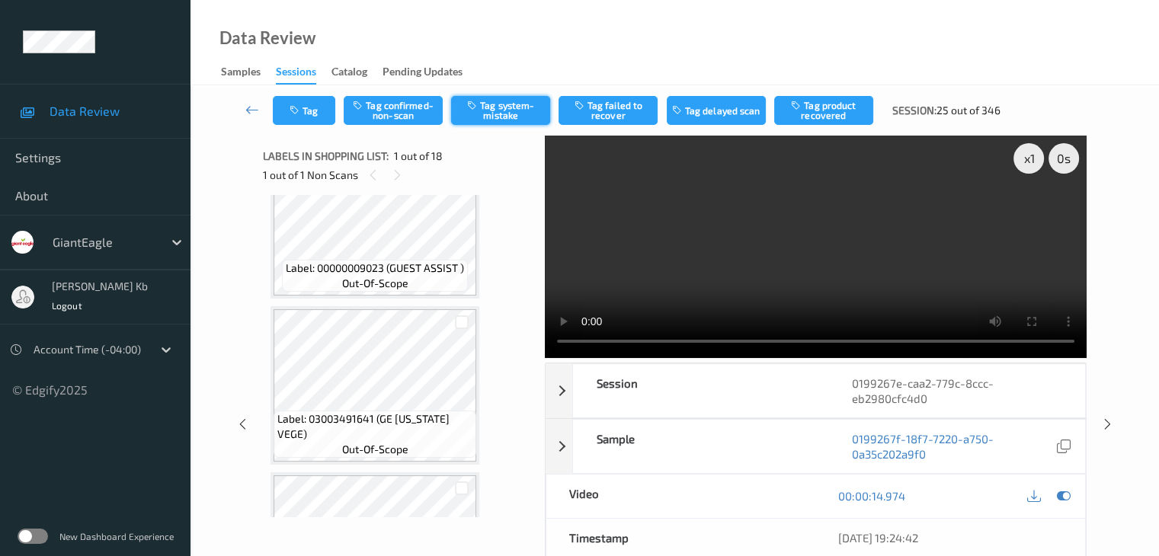
click at [529, 110] on button "Tag system-mistake" at bounding box center [500, 110] width 99 height 29
click at [296, 104] on button "Tag" at bounding box center [304, 110] width 62 height 29
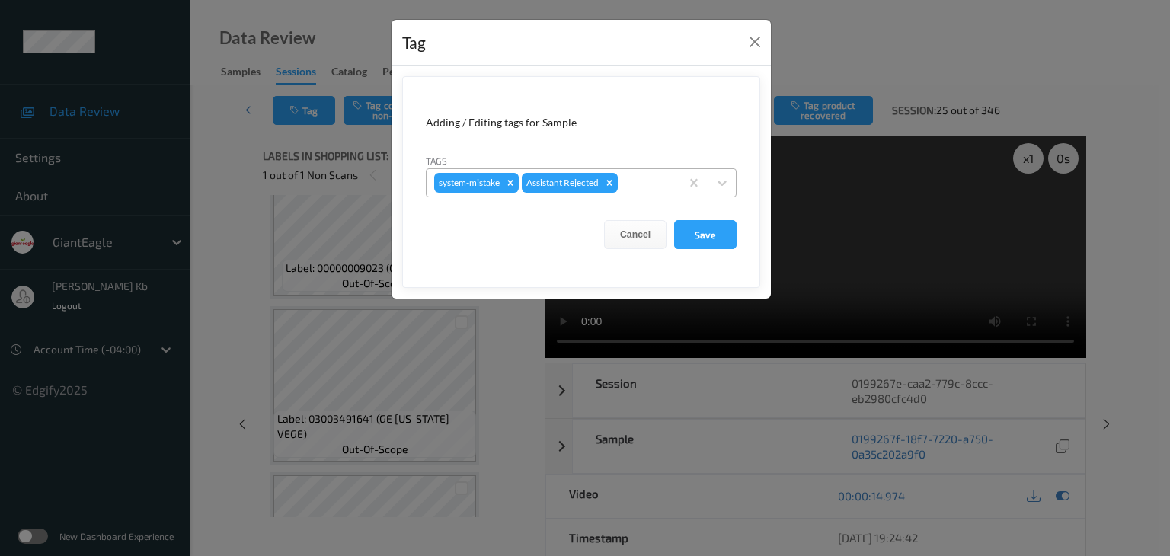
click at [638, 178] on div at bounding box center [647, 183] width 52 height 18
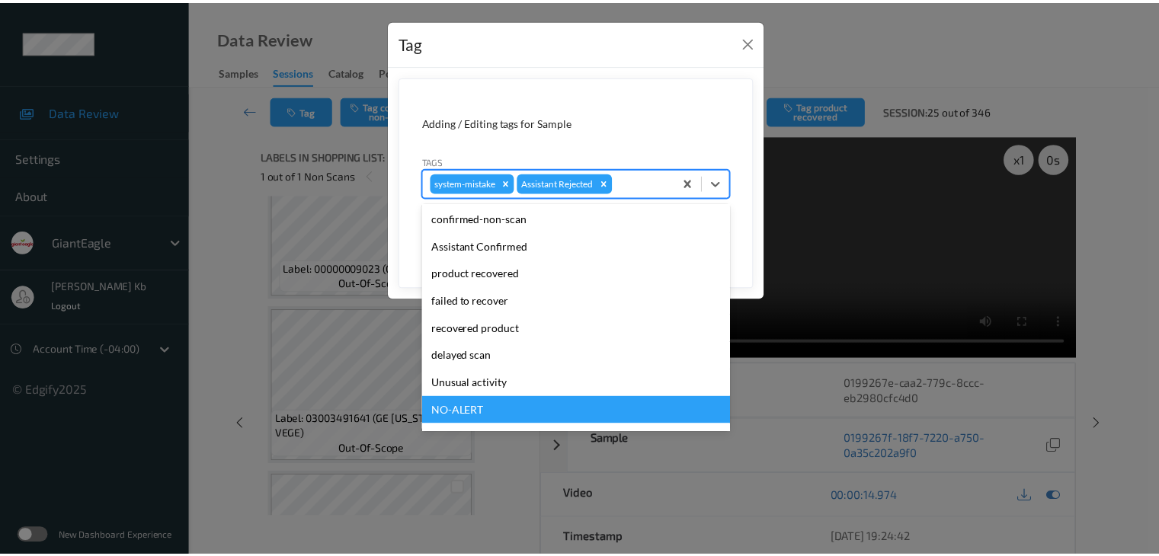
scroll to position [134, 0]
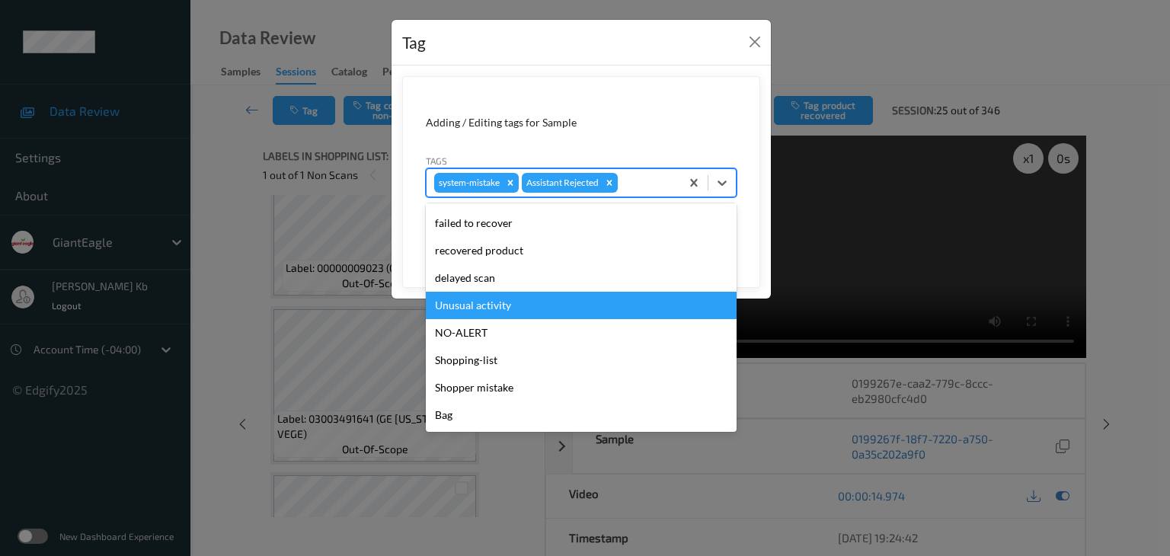
click at [494, 308] on div "Unusual activity" at bounding box center [581, 305] width 311 height 27
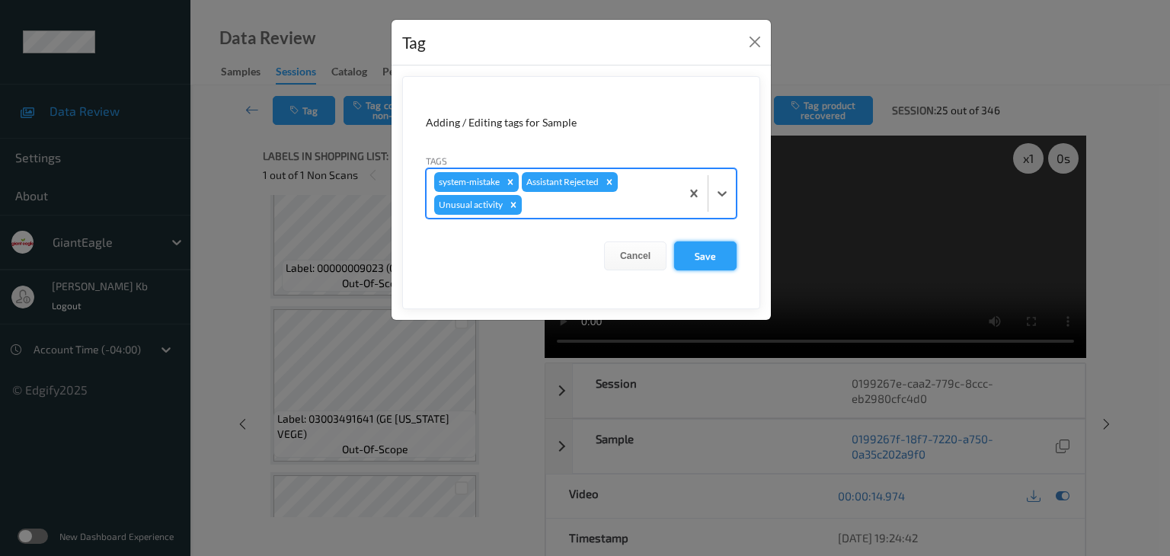
click at [711, 258] on button "Save" at bounding box center [705, 256] width 62 height 29
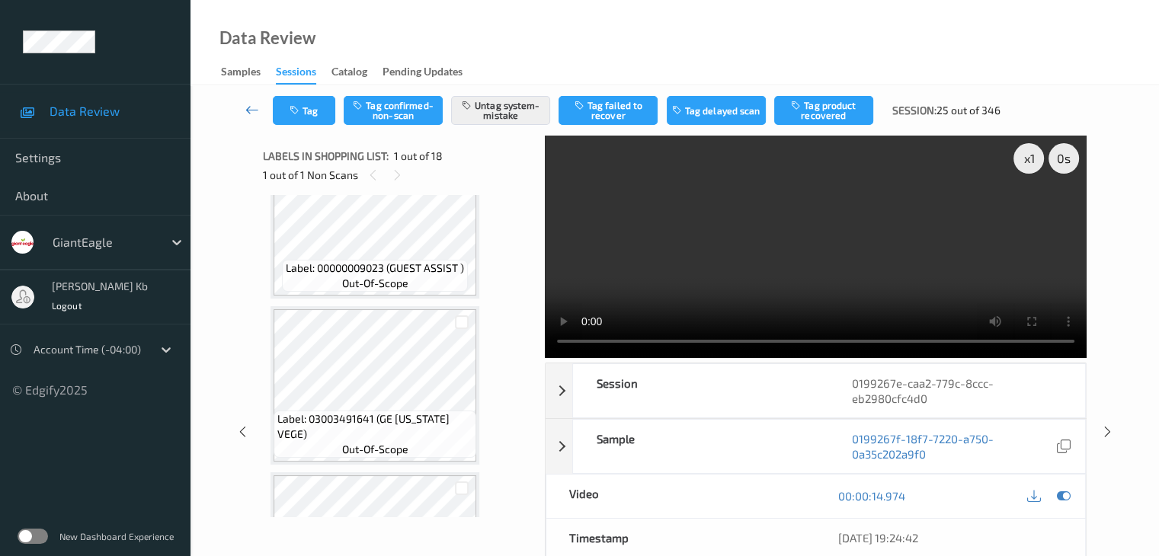
click at [259, 108] on icon at bounding box center [252, 109] width 14 height 15
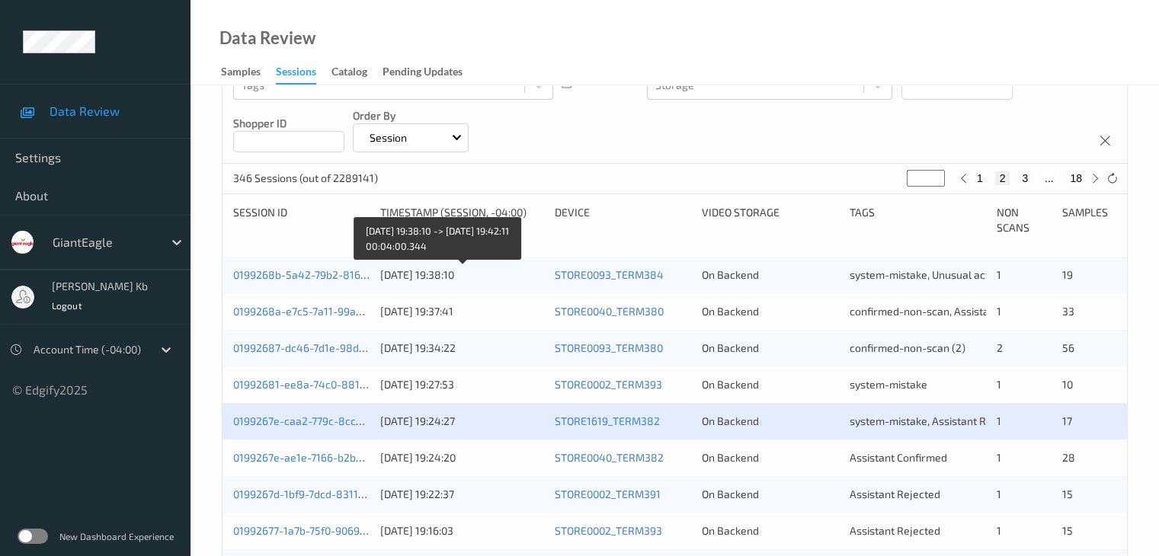
scroll to position [229, 0]
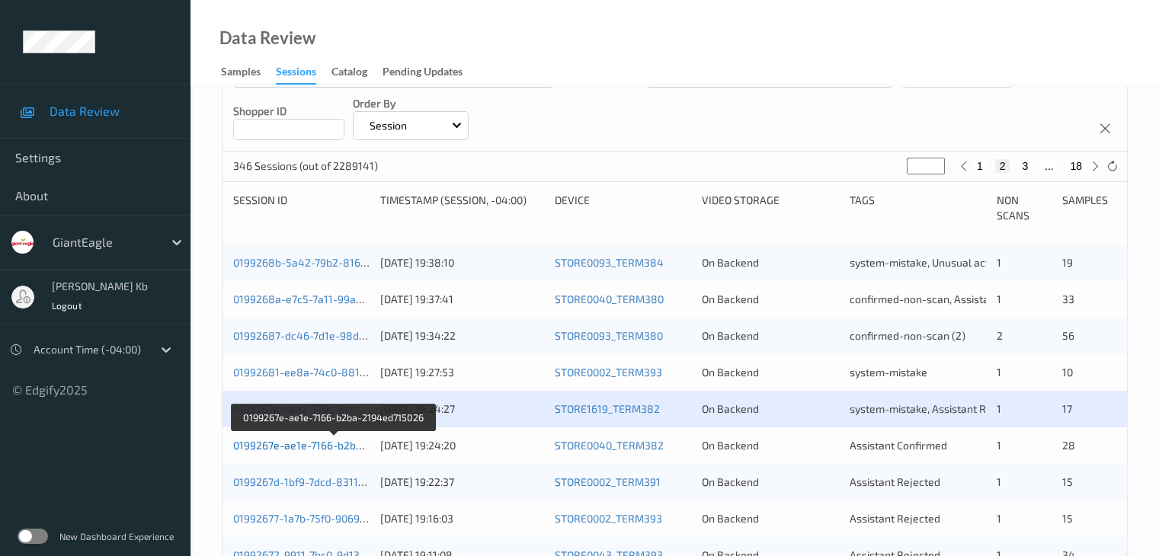
click at [302, 443] on link "0199267e-ae1e-7166-b2ba-2194ed715026" at bounding box center [334, 445] width 203 height 13
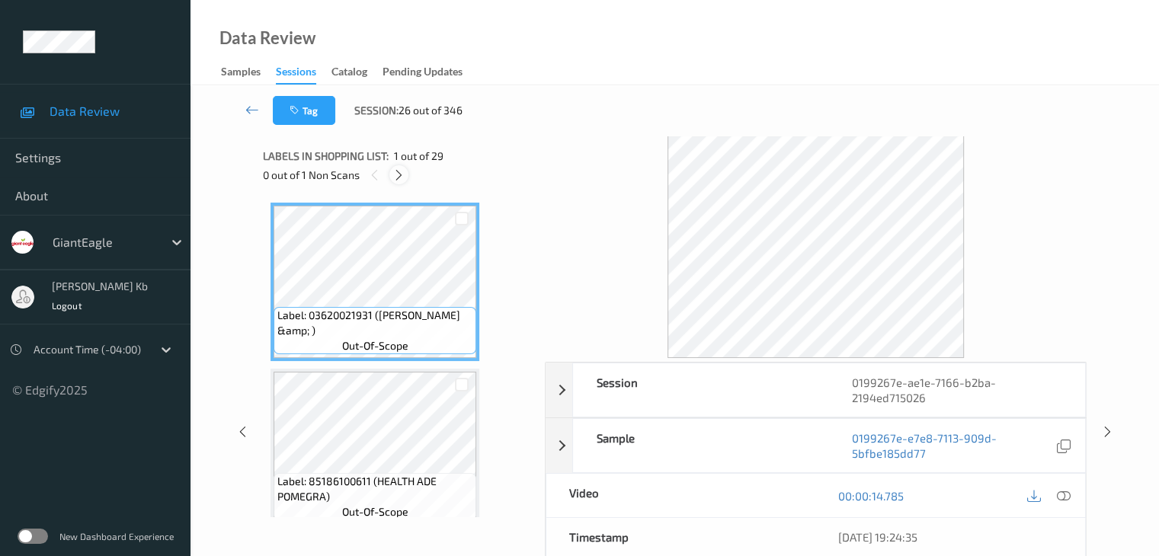
click at [401, 177] on icon at bounding box center [398, 175] width 13 height 14
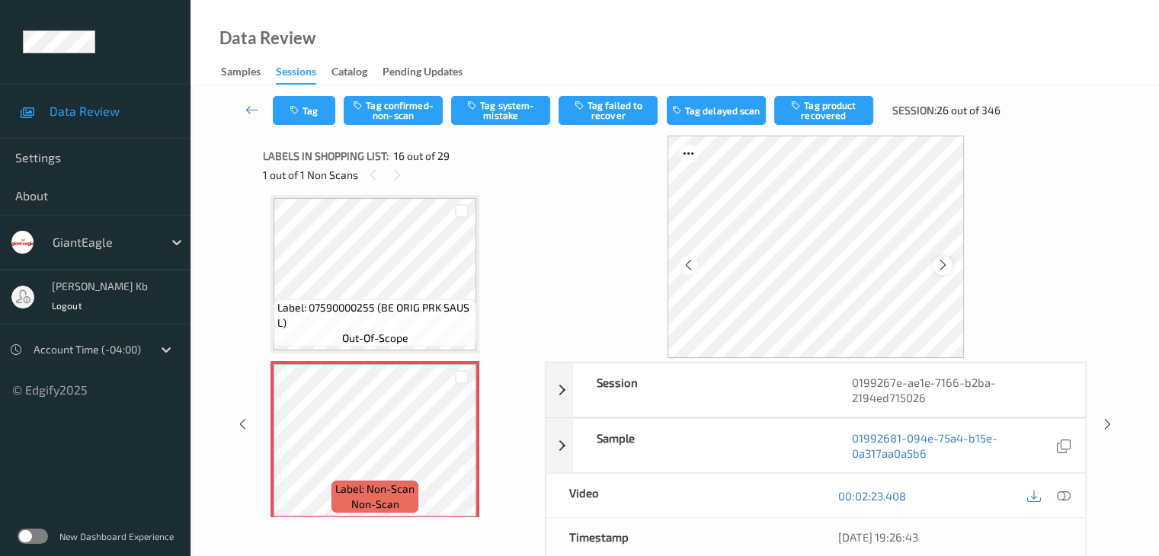
click at [943, 263] on icon at bounding box center [942, 265] width 13 height 14
click at [1064, 492] on icon at bounding box center [1063, 496] width 14 height 14
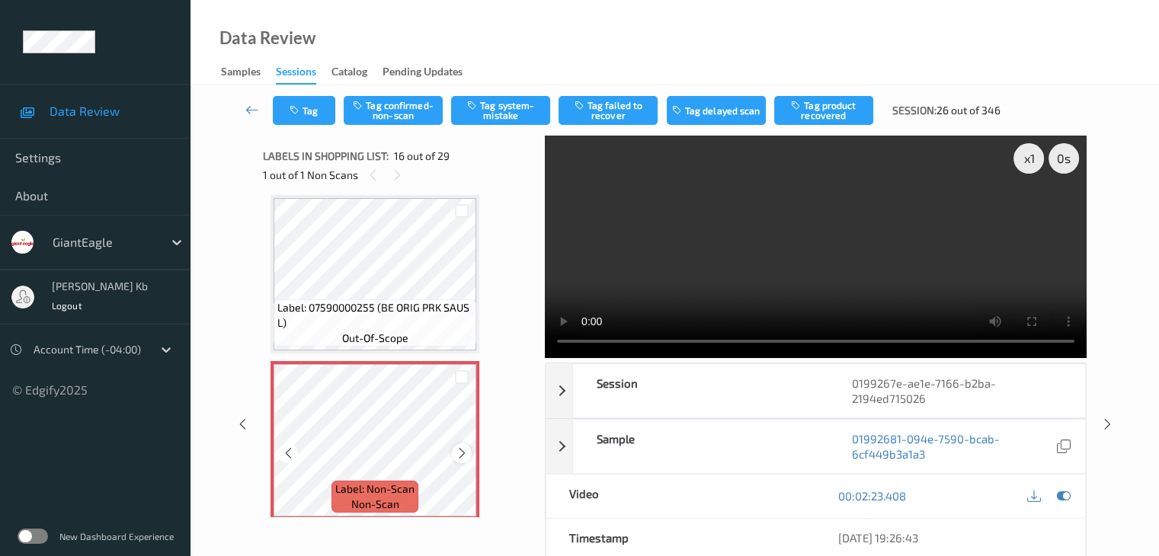
click at [458, 452] on icon at bounding box center [462, 453] width 13 height 14
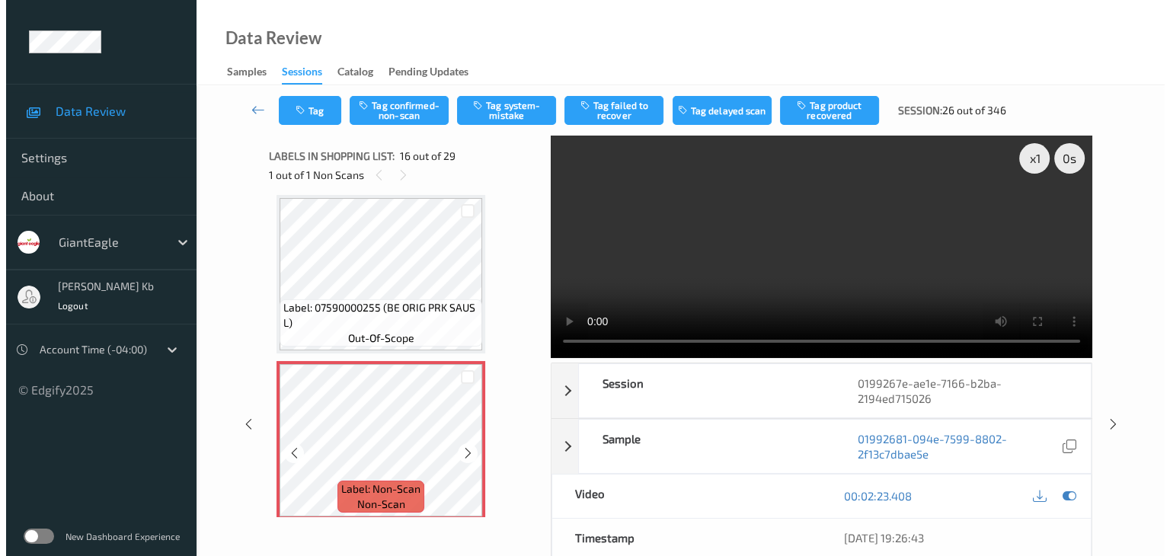
scroll to position [2485, 0]
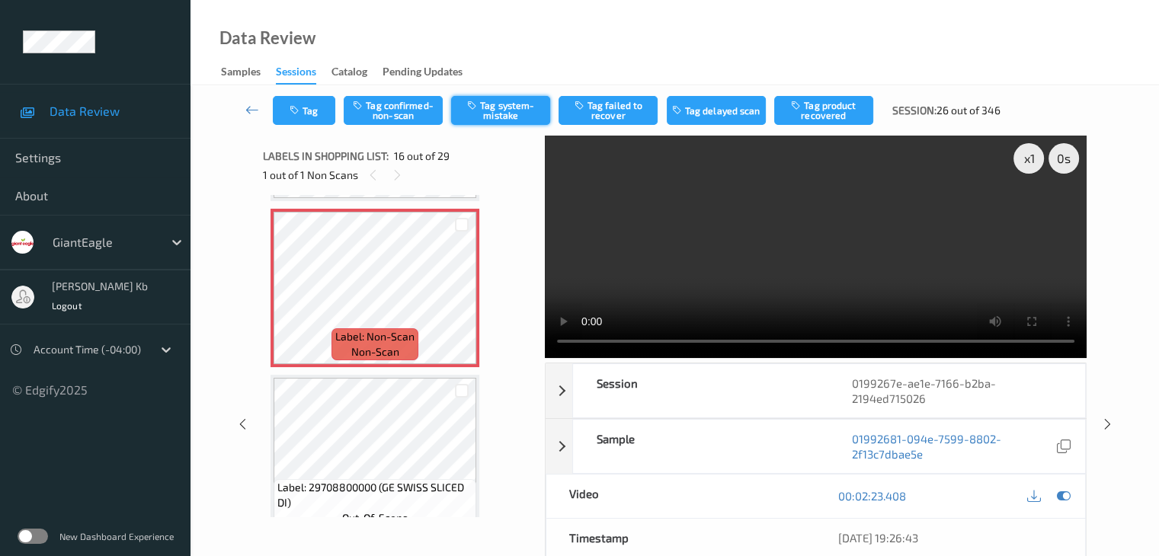
click at [505, 107] on button "Tag system-mistake" at bounding box center [500, 110] width 99 height 29
click at [319, 104] on button "Tag" at bounding box center [304, 110] width 62 height 29
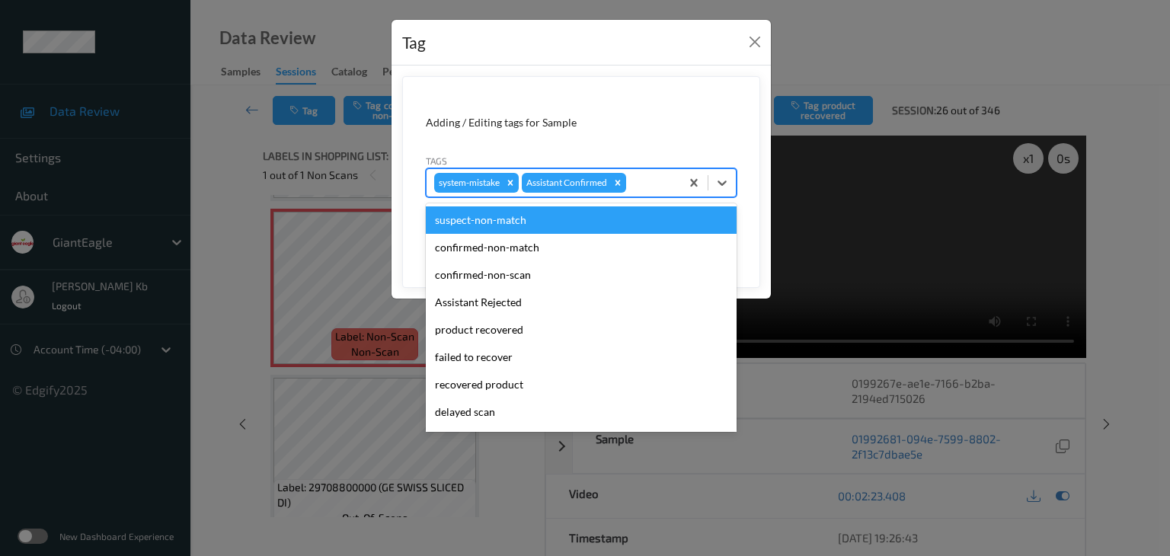
click at [651, 178] on div at bounding box center [650, 183] width 43 height 18
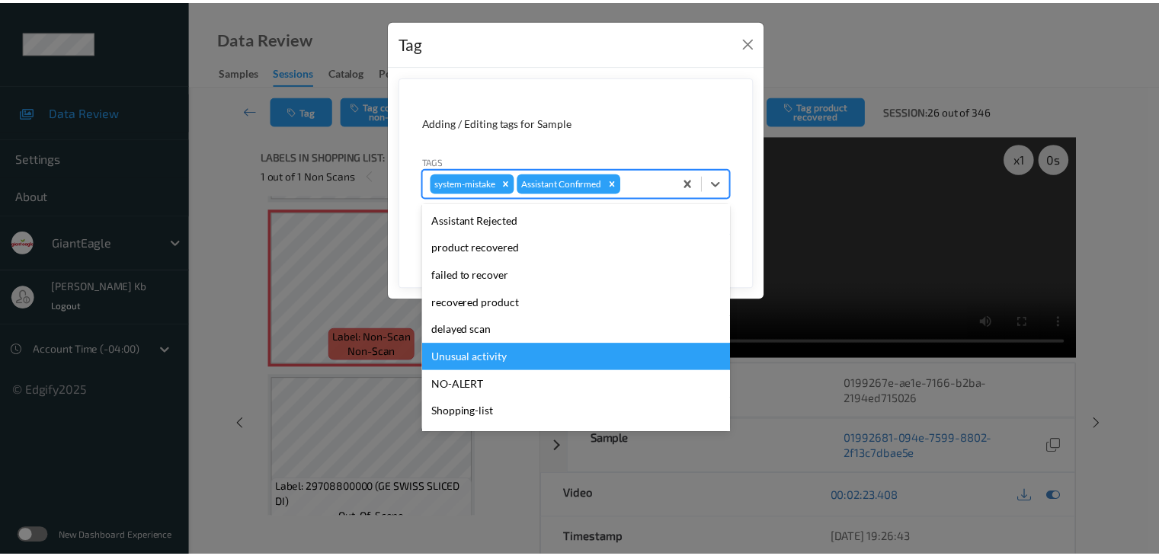
scroll to position [134, 0]
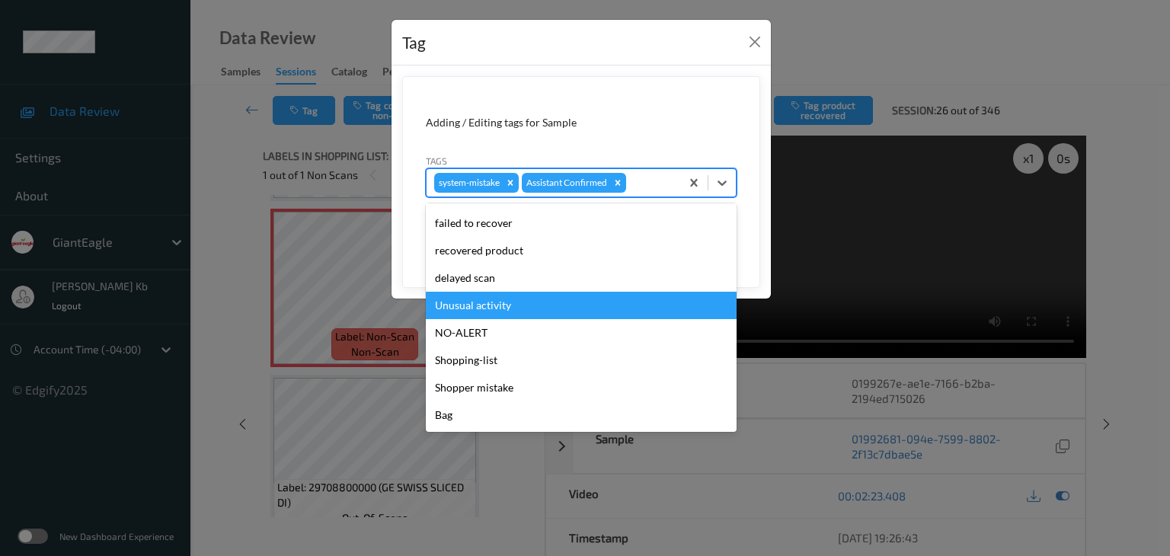
drag, startPoint x: 497, startPoint y: 303, endPoint x: 581, endPoint y: 286, distance: 86.4
click at [497, 303] on div "Unusual activity" at bounding box center [581, 305] width 311 height 27
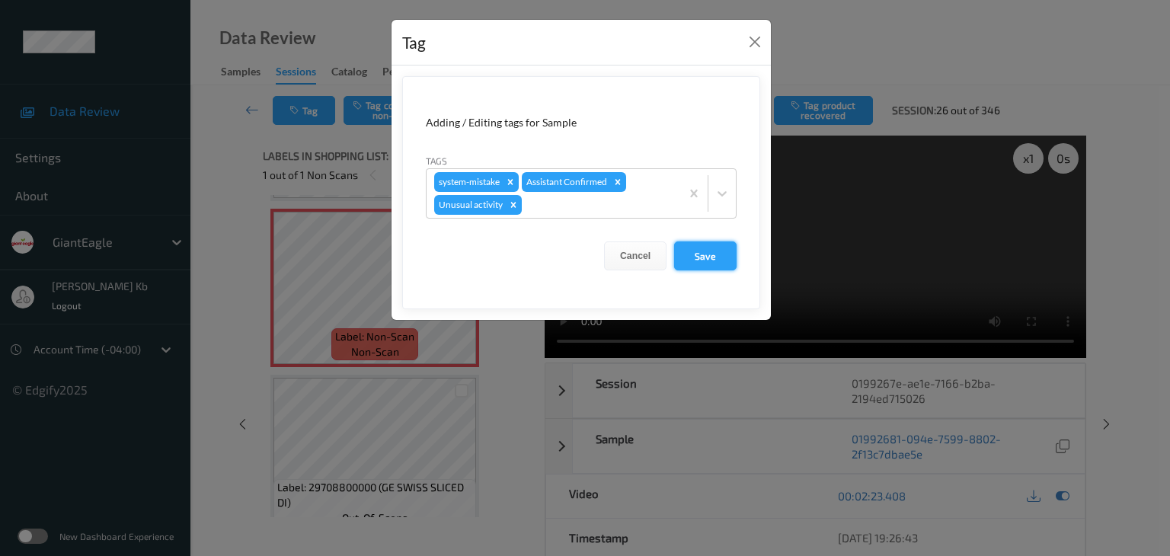
click at [715, 254] on button "Save" at bounding box center [705, 256] width 62 height 29
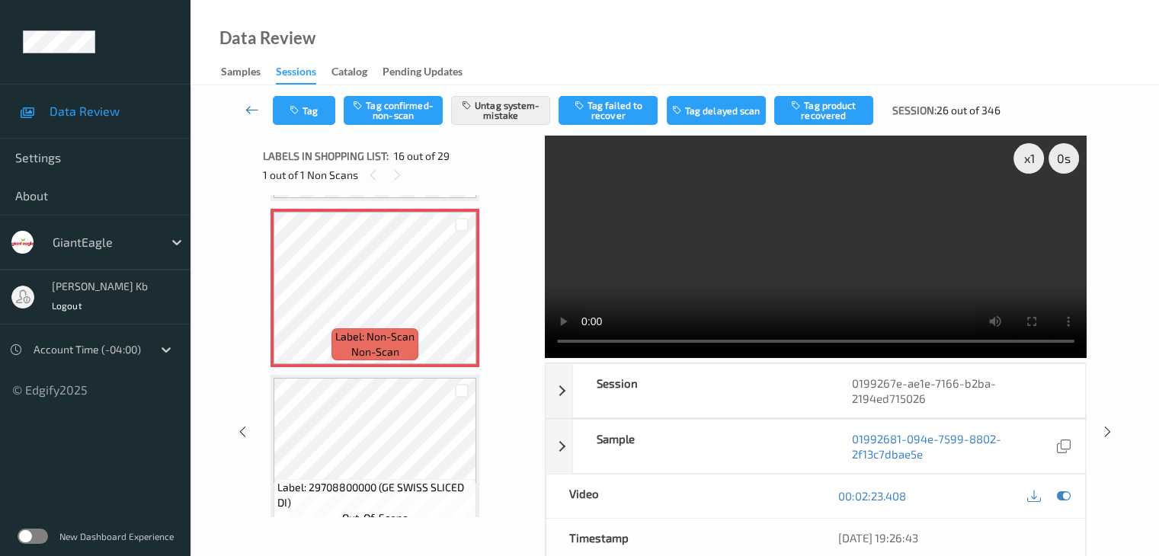
click at [252, 109] on icon at bounding box center [252, 109] width 14 height 15
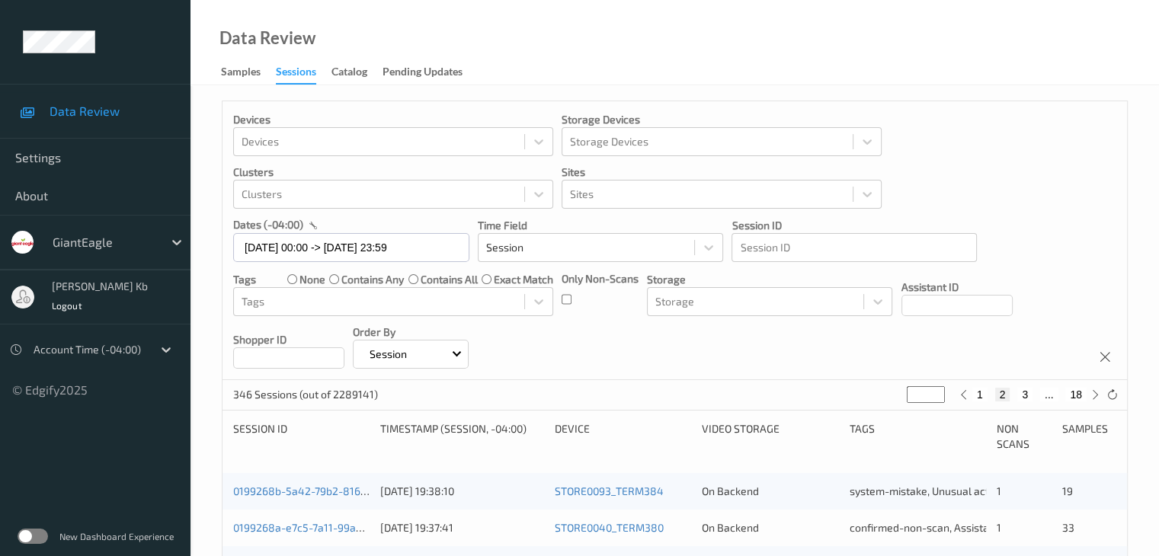
scroll to position [305, 0]
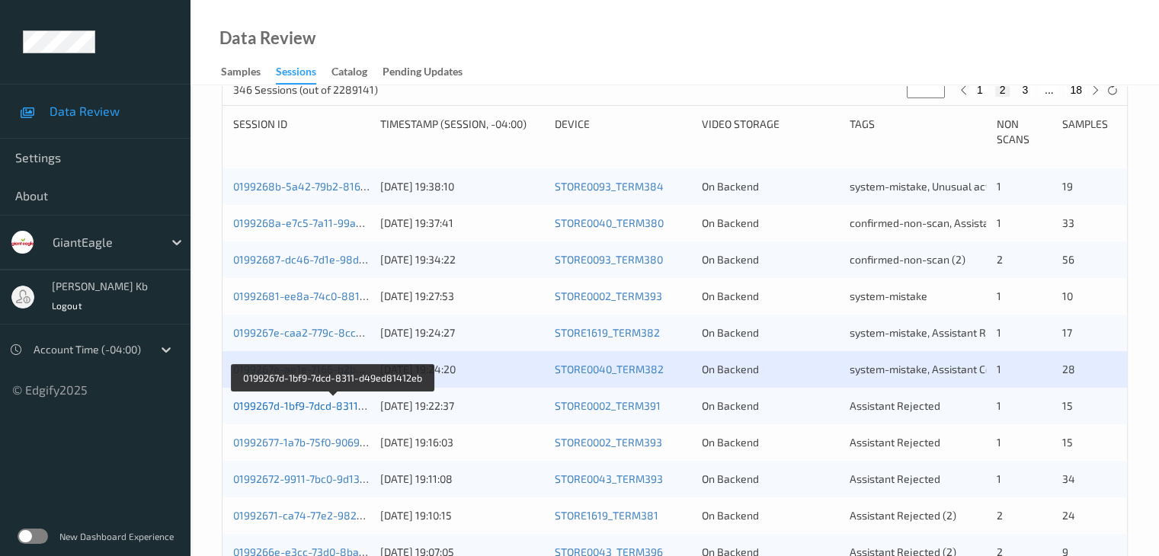
click at [334, 406] on link "0199267d-1bf9-7dcd-8311-d49ed81412eb" at bounding box center [334, 405] width 202 height 13
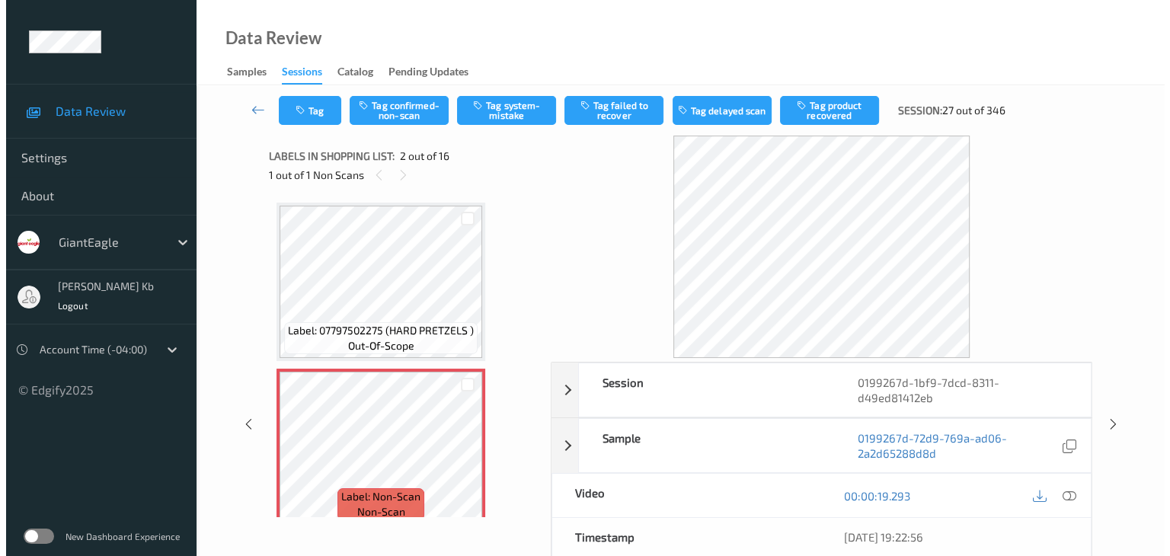
scroll to position [76, 0]
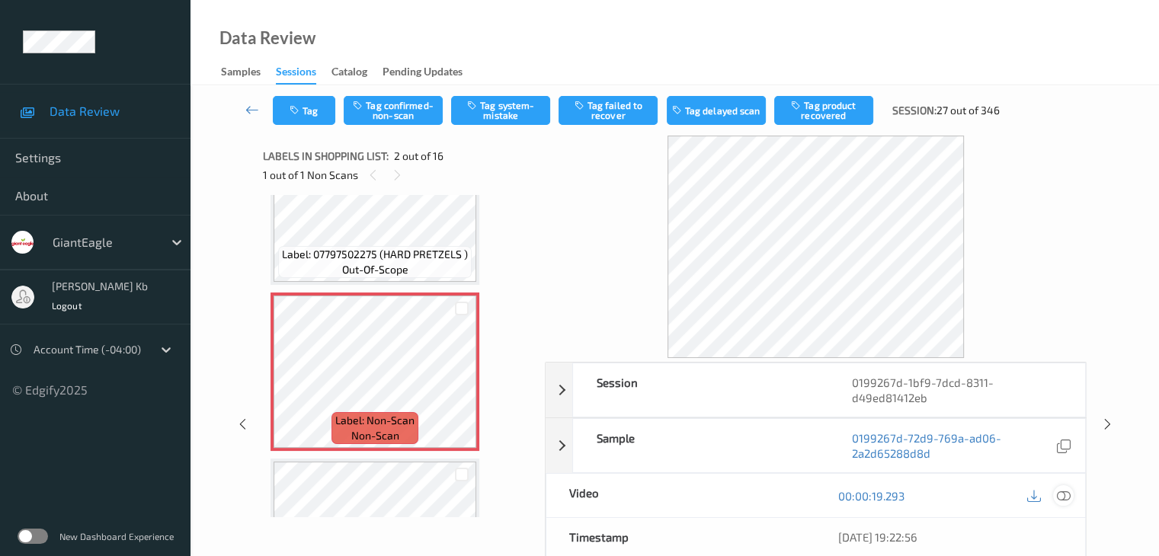
click at [1061, 494] on icon at bounding box center [1063, 496] width 14 height 14
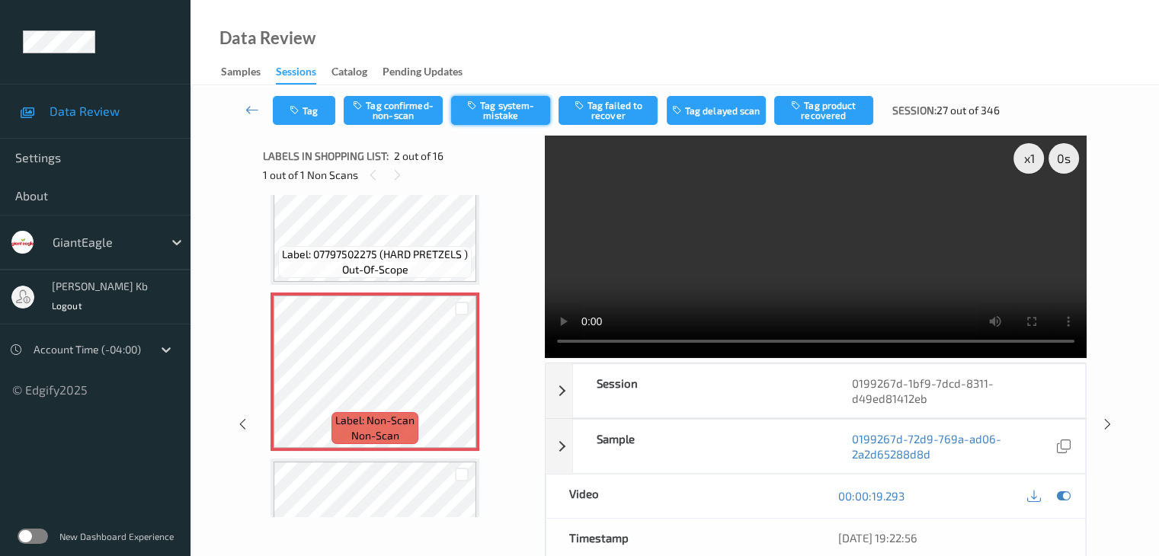
click at [505, 107] on button "Tag system-mistake" at bounding box center [500, 110] width 99 height 29
click at [317, 104] on button "Tag" at bounding box center [304, 110] width 62 height 29
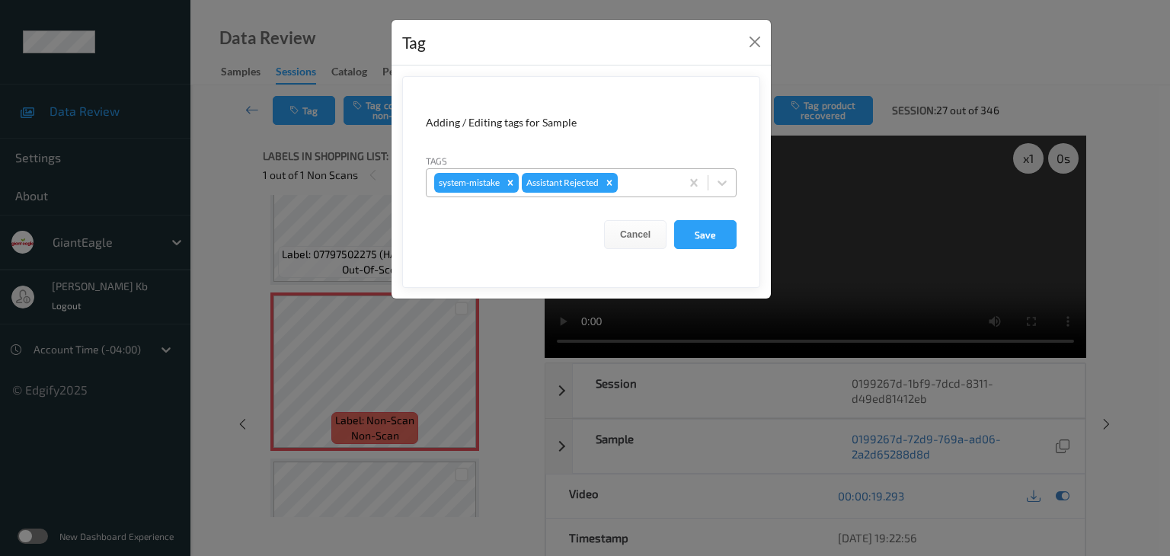
click at [639, 184] on div at bounding box center [647, 183] width 52 height 18
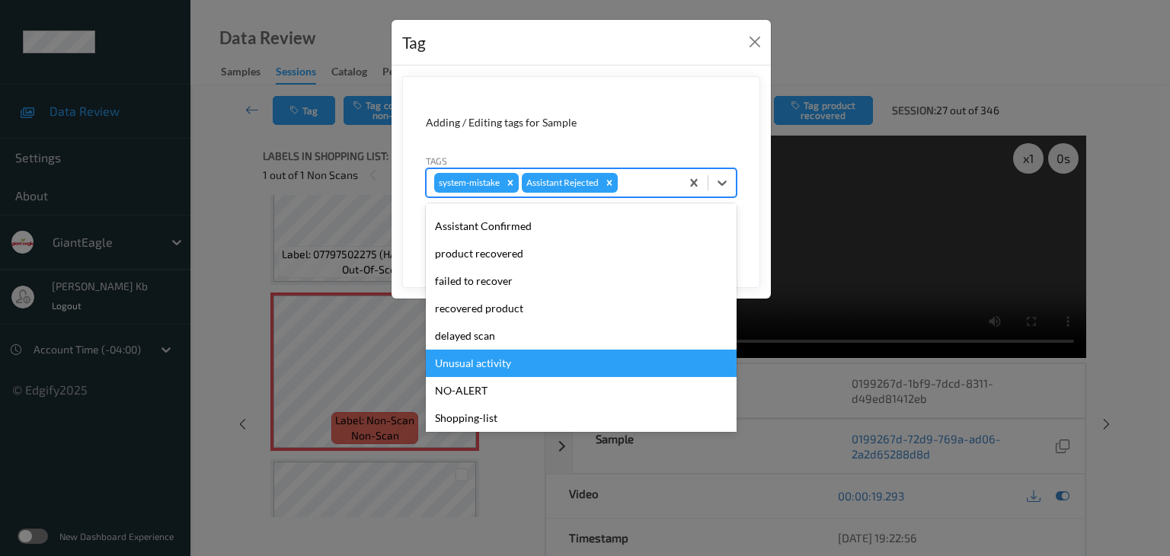
click at [481, 362] on div "Unusual activity" at bounding box center [581, 363] width 311 height 27
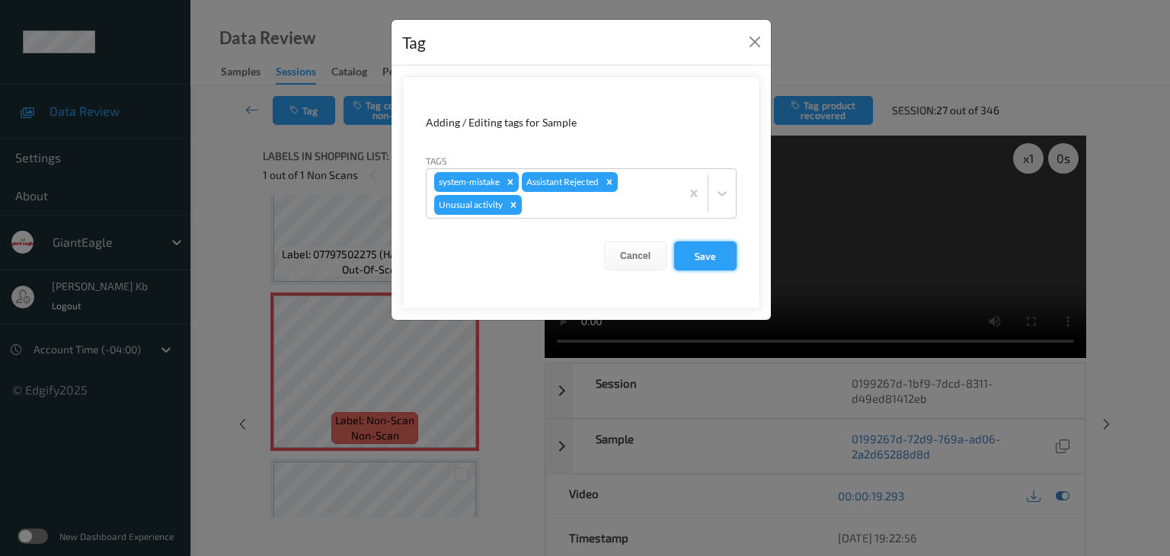
click at [712, 254] on button "Save" at bounding box center [705, 256] width 62 height 29
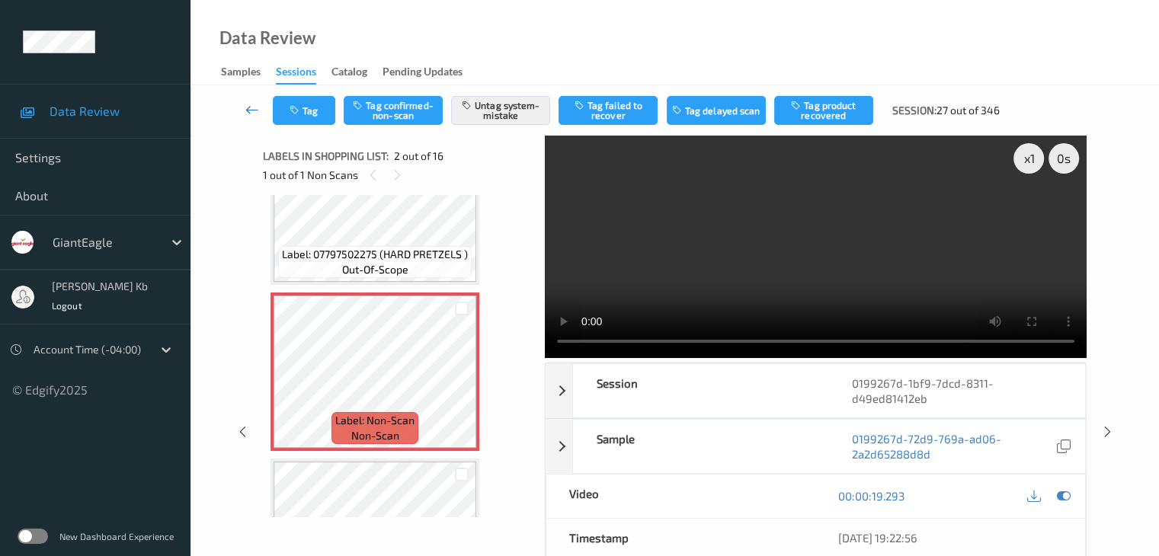
click at [246, 107] on icon at bounding box center [252, 109] width 14 height 15
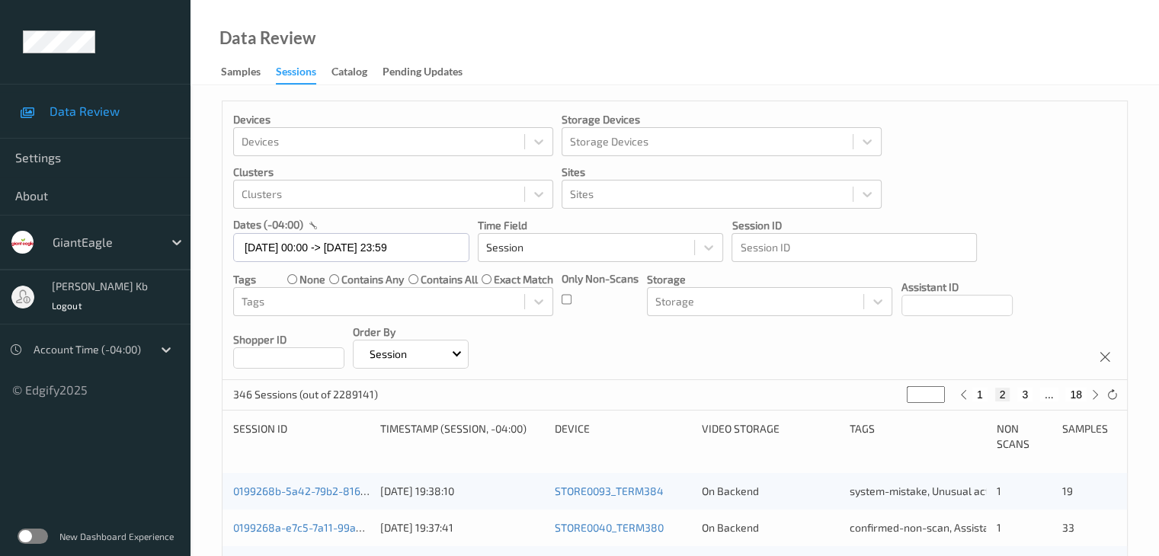
scroll to position [381, 0]
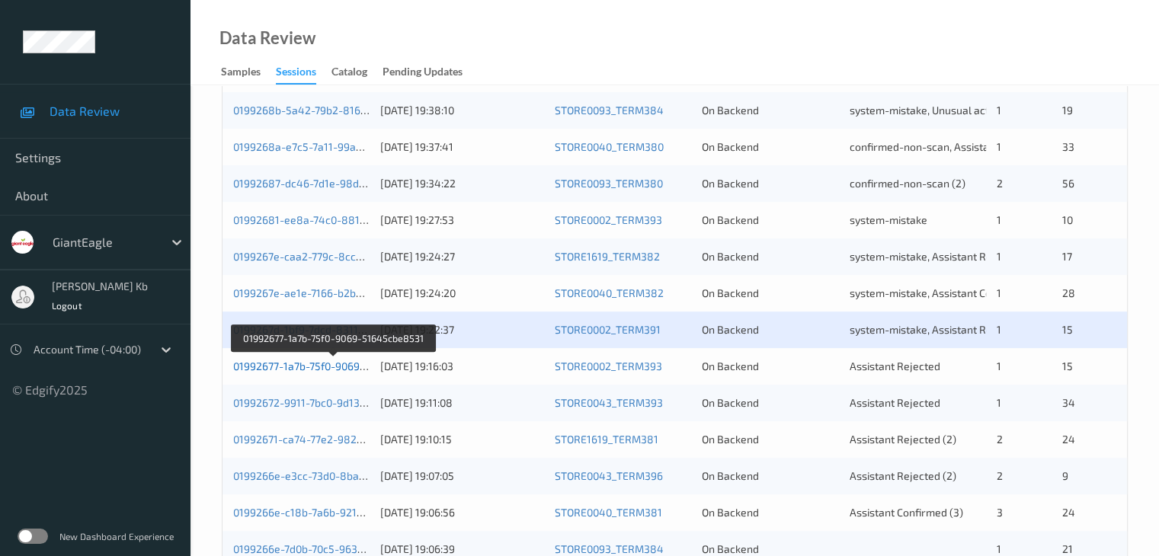
click at [331, 370] on link "01992677-1a7b-75f0-9069-51645cbe8531" at bounding box center [334, 366] width 202 height 13
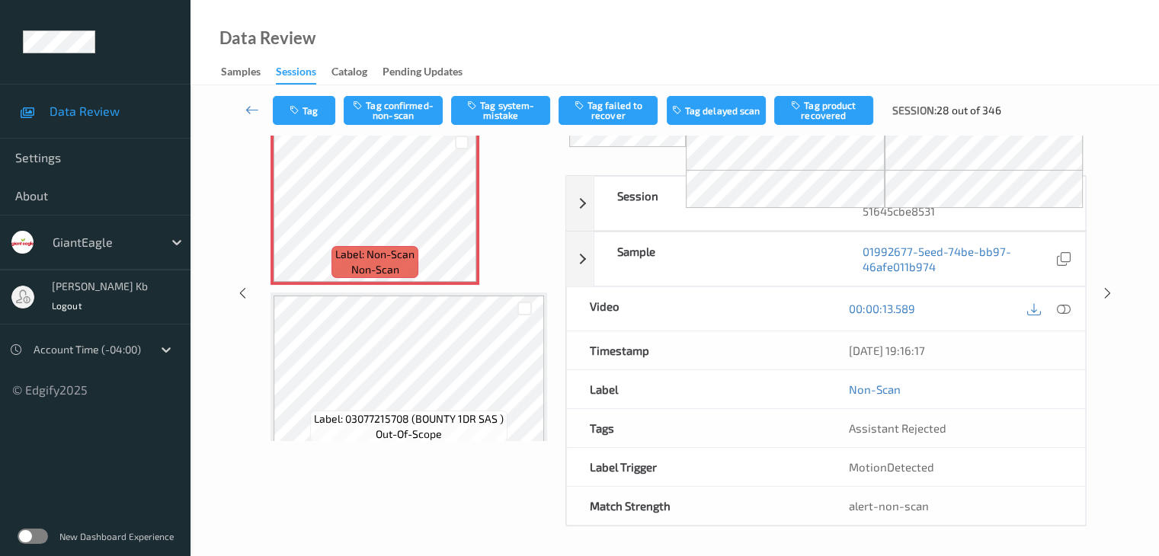
drag, startPoint x: 345, startPoint y: 1, endPoint x: 785, endPoint y: 38, distance: 441.2
click at [785, 38] on div "Data Review Samples Sessions Catalog Pending Updates" at bounding box center [674, 42] width 968 height 85
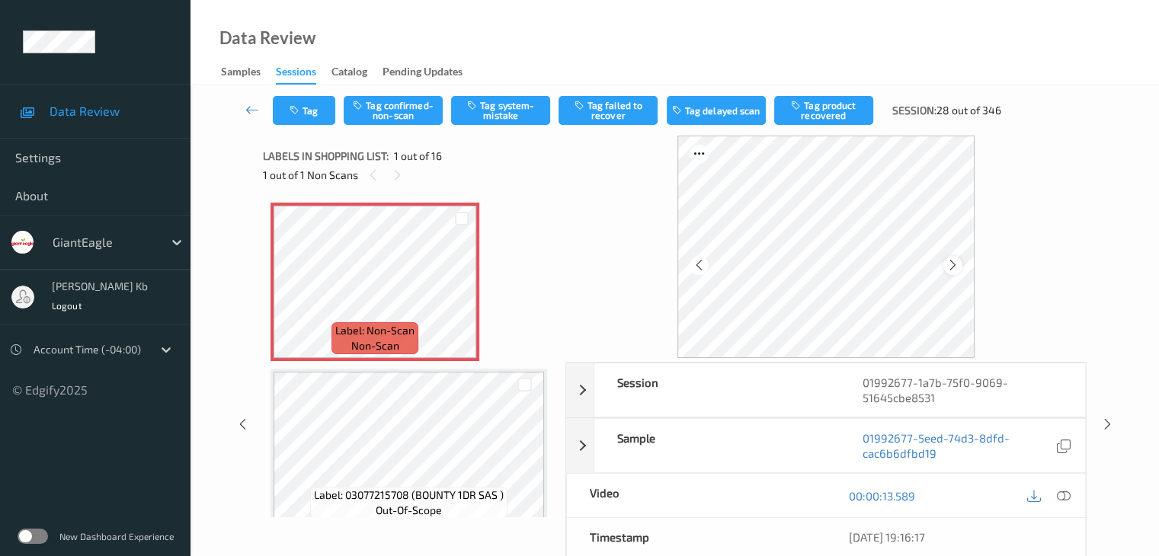
click at [959, 258] on icon at bounding box center [952, 265] width 13 height 14
click at [1069, 494] on icon at bounding box center [1063, 496] width 14 height 14
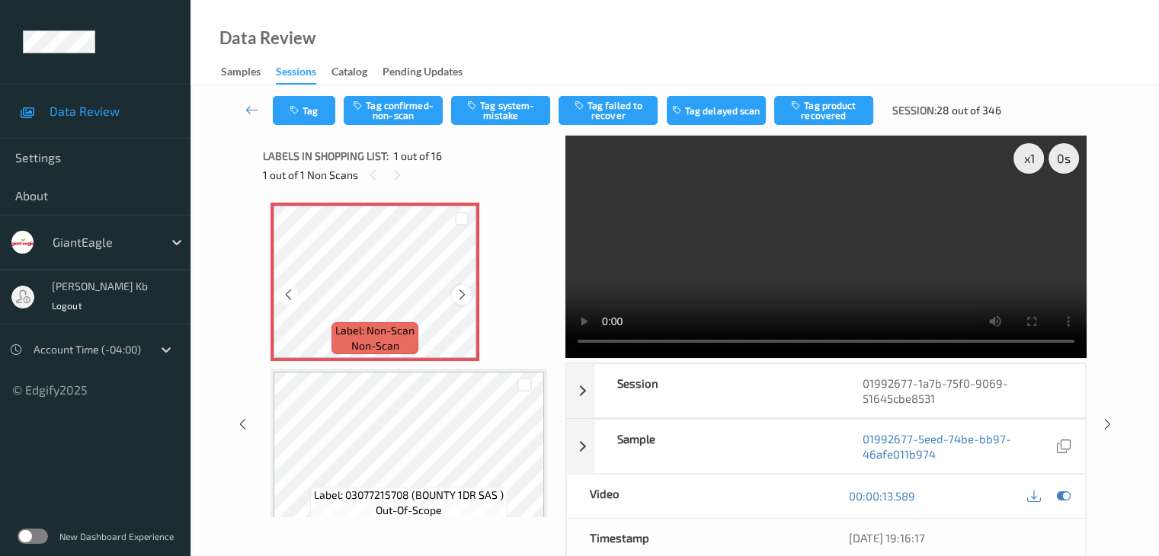
click at [469, 289] on div at bounding box center [461, 294] width 19 height 19
click at [461, 293] on icon at bounding box center [462, 295] width 13 height 14
click at [399, 113] on button "Tag confirmed-non-scan" at bounding box center [393, 110] width 99 height 29
click at [625, 109] on button "Tag failed to recover" at bounding box center [607, 110] width 99 height 29
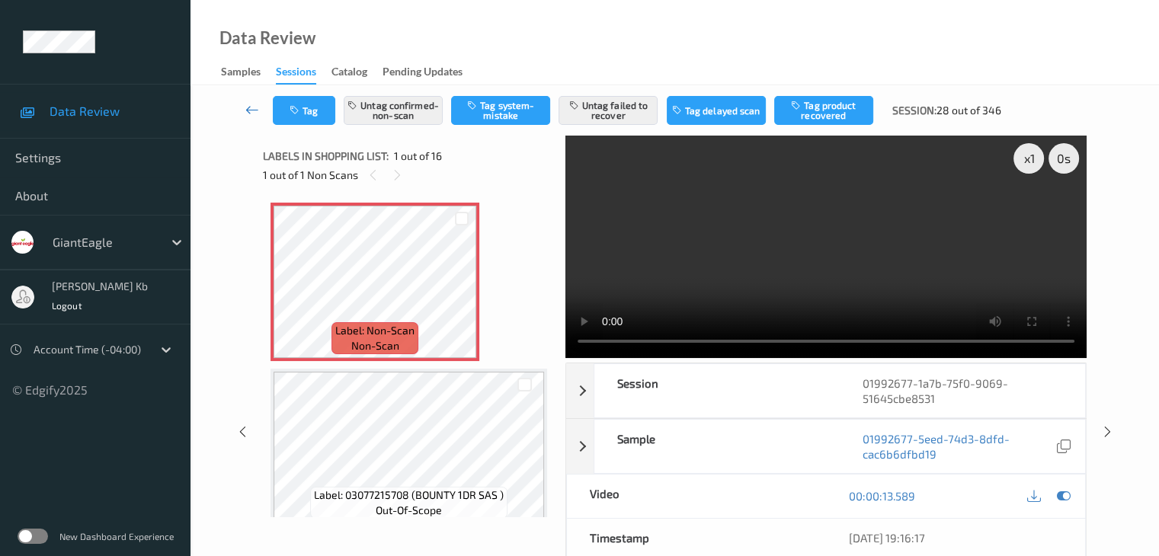
click at [245, 107] on icon at bounding box center [252, 109] width 14 height 15
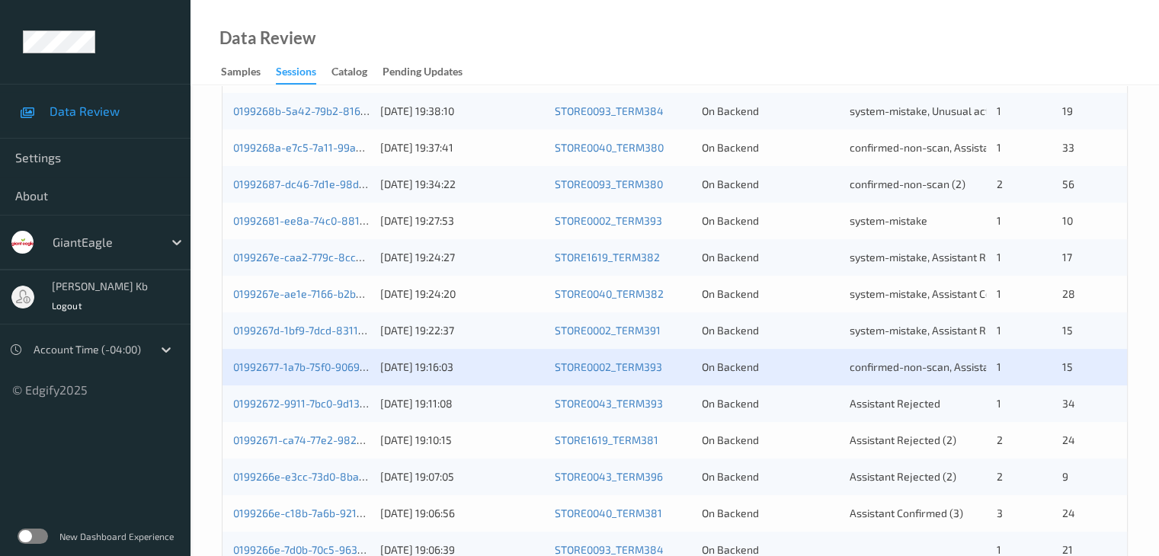
scroll to position [381, 0]
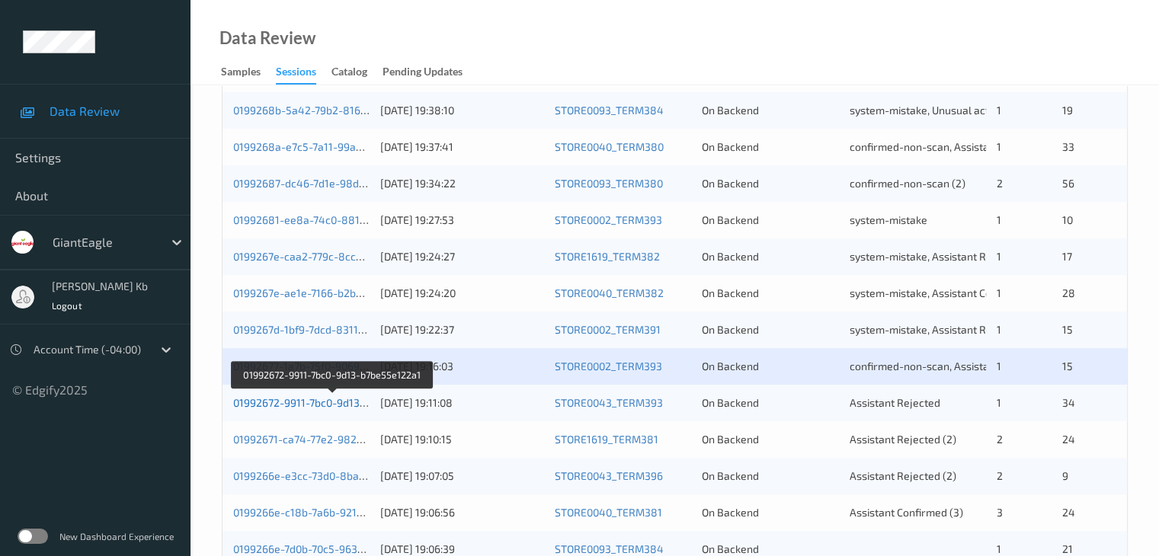
click at [322, 406] on link "01992672-9911-7bc0-9d13-b7be55e122a1" at bounding box center [333, 402] width 200 height 13
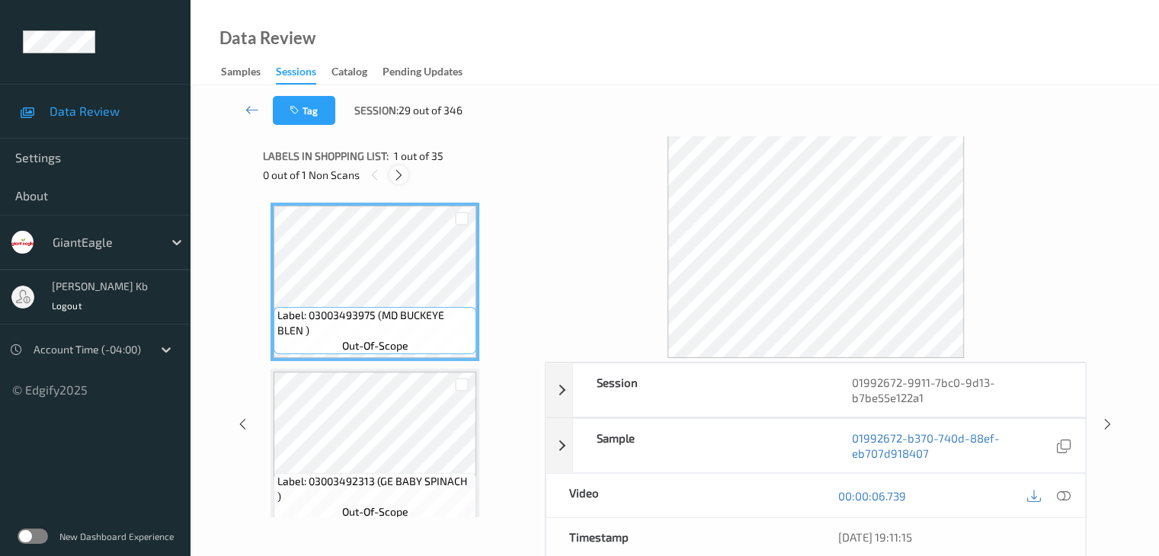
click at [395, 169] on icon at bounding box center [398, 175] width 13 height 14
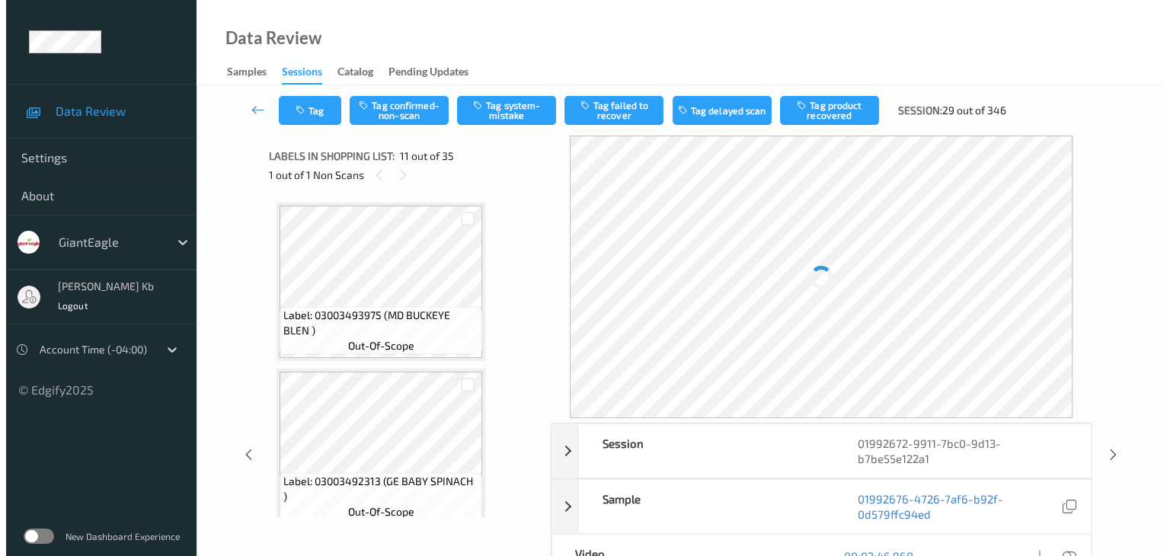
scroll to position [1502, 0]
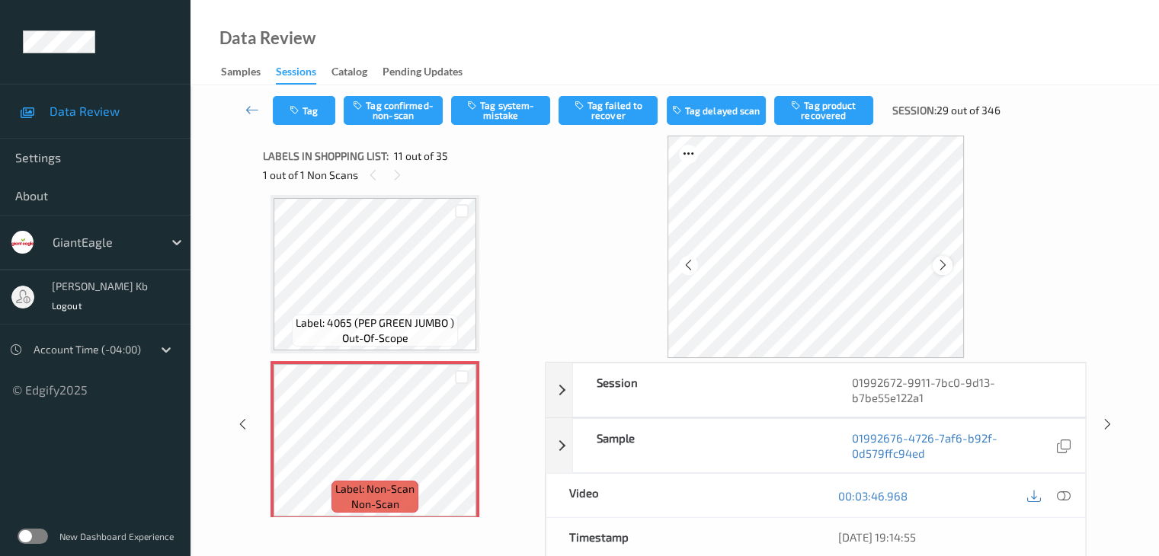
click at [939, 264] on icon at bounding box center [942, 265] width 13 height 14
click at [1061, 492] on icon at bounding box center [1063, 496] width 14 height 14
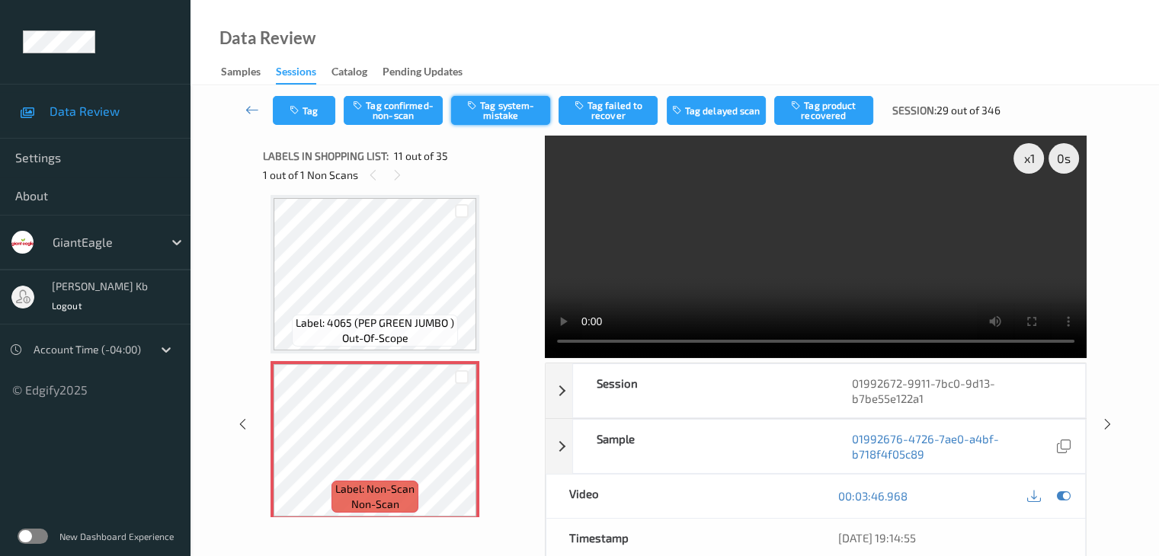
click at [500, 110] on button "Tag system-mistake" at bounding box center [500, 110] width 99 height 29
click at [319, 108] on button "Tag" at bounding box center [304, 110] width 62 height 29
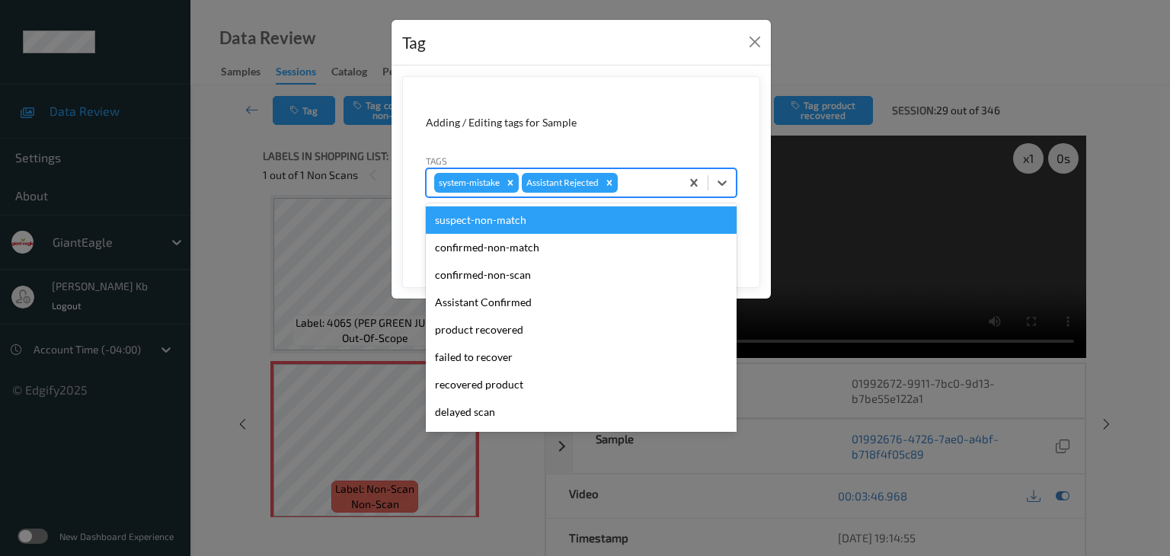
click at [653, 184] on div at bounding box center [647, 183] width 52 height 18
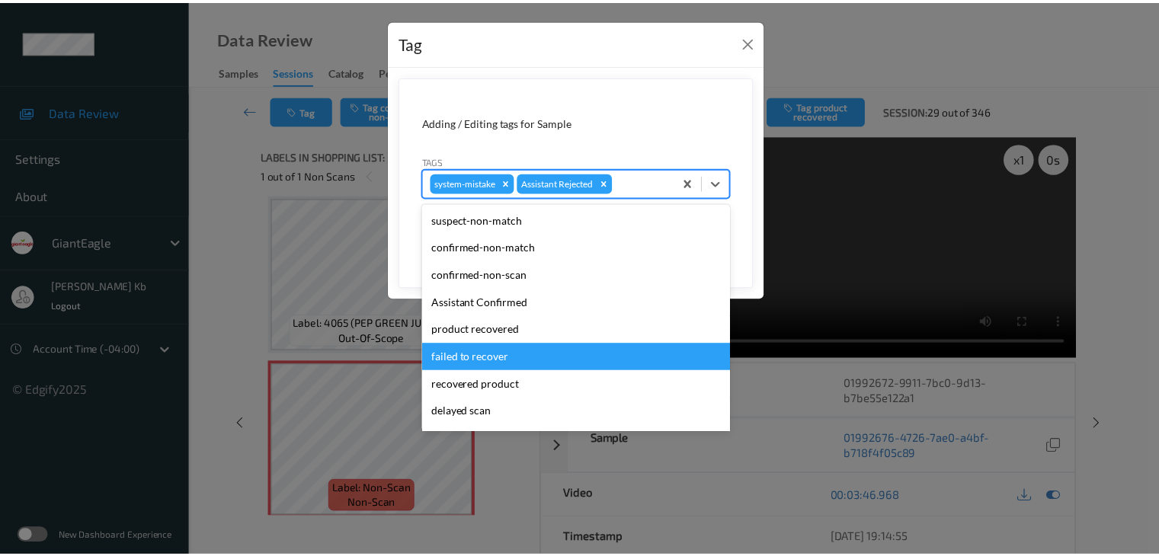
scroll to position [134, 0]
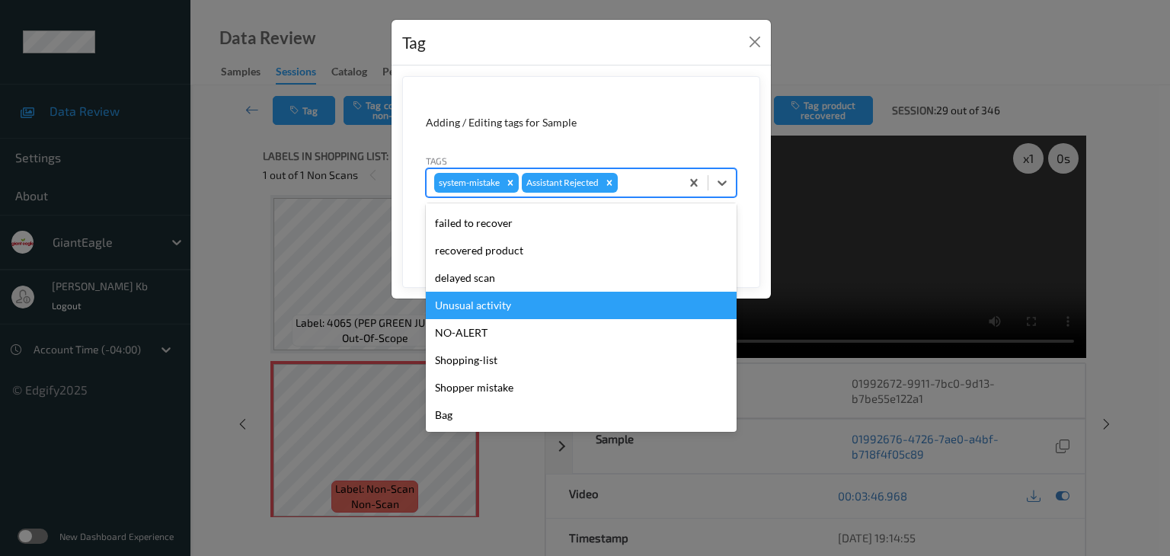
click at [464, 309] on div "Unusual activity" at bounding box center [581, 305] width 311 height 27
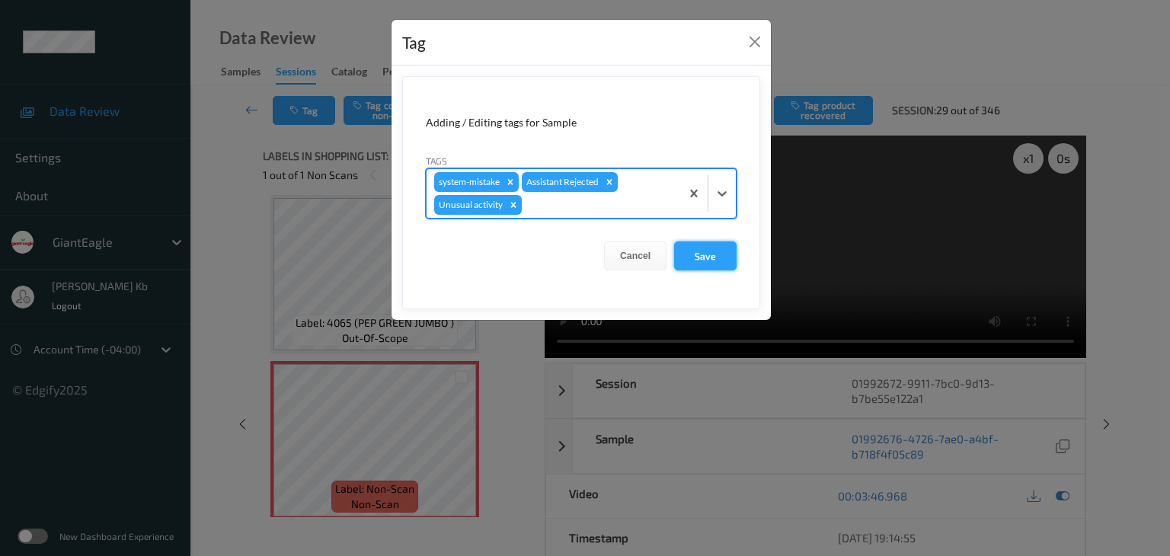
click at [702, 251] on button "Save" at bounding box center [705, 256] width 62 height 29
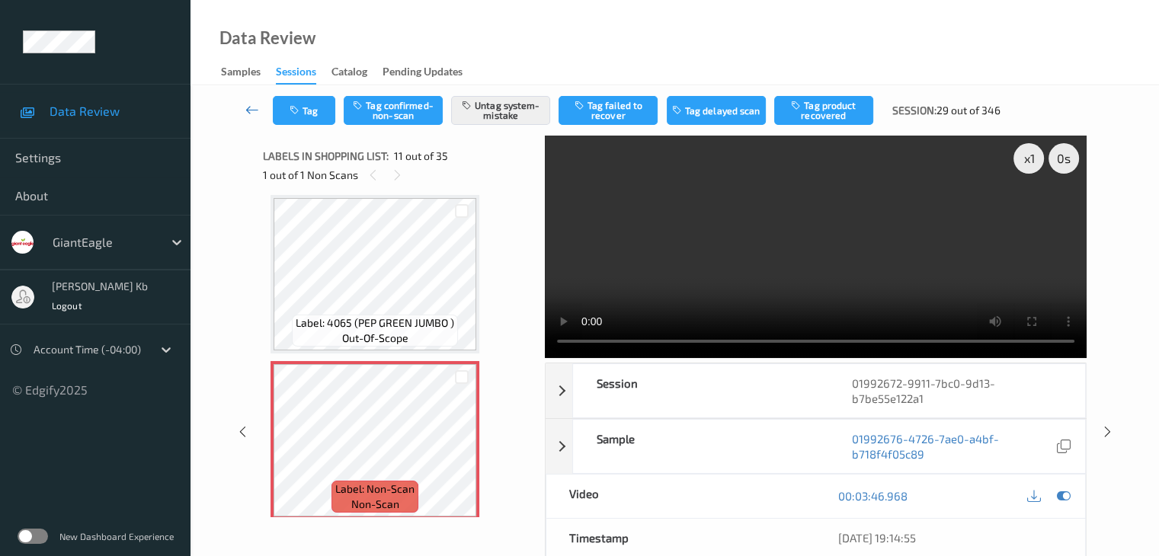
click at [254, 109] on icon at bounding box center [252, 109] width 14 height 15
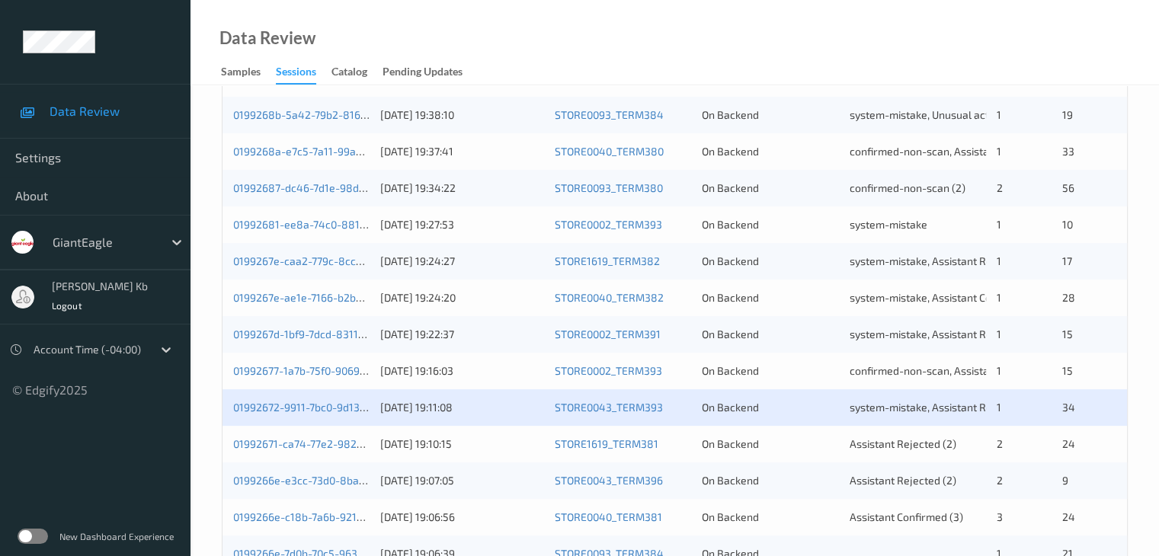
scroll to position [457, 0]
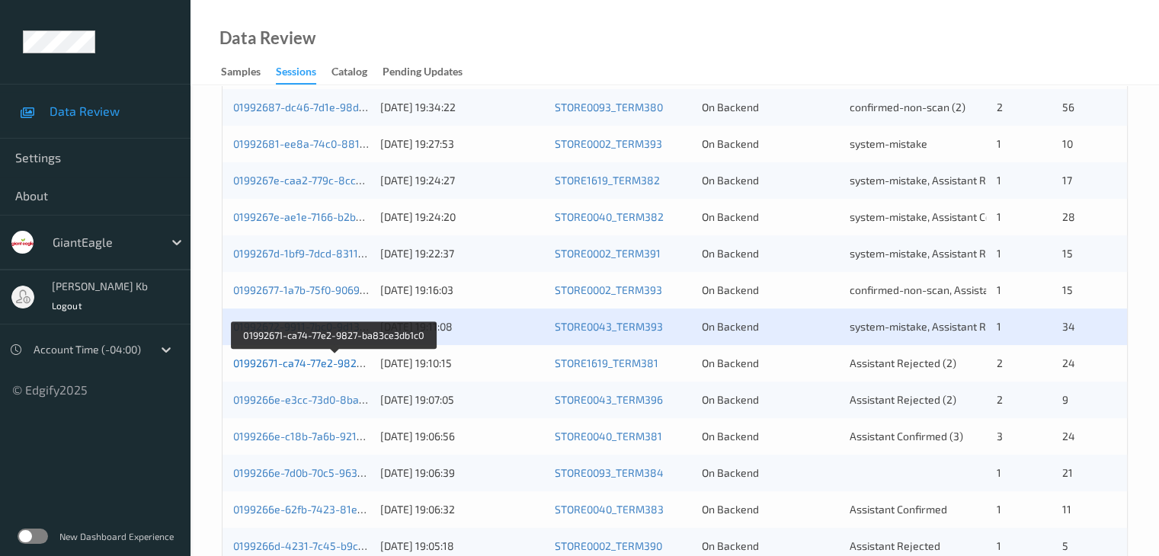
click at [320, 362] on link "01992671-ca74-77e2-9827-ba83ce3db1c0" at bounding box center [335, 363] width 204 height 13
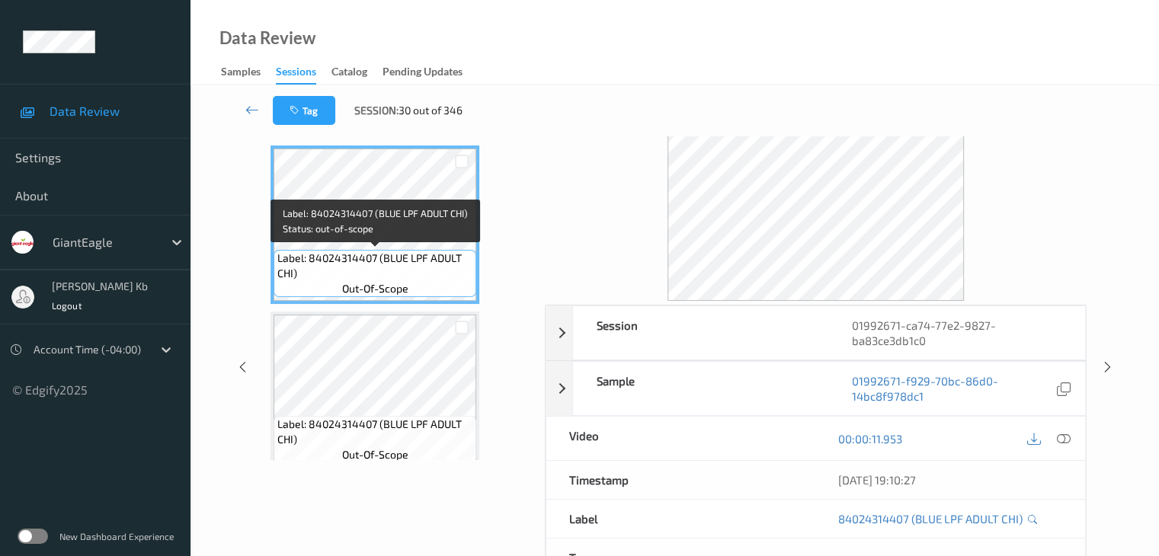
scroll to position [34, 0]
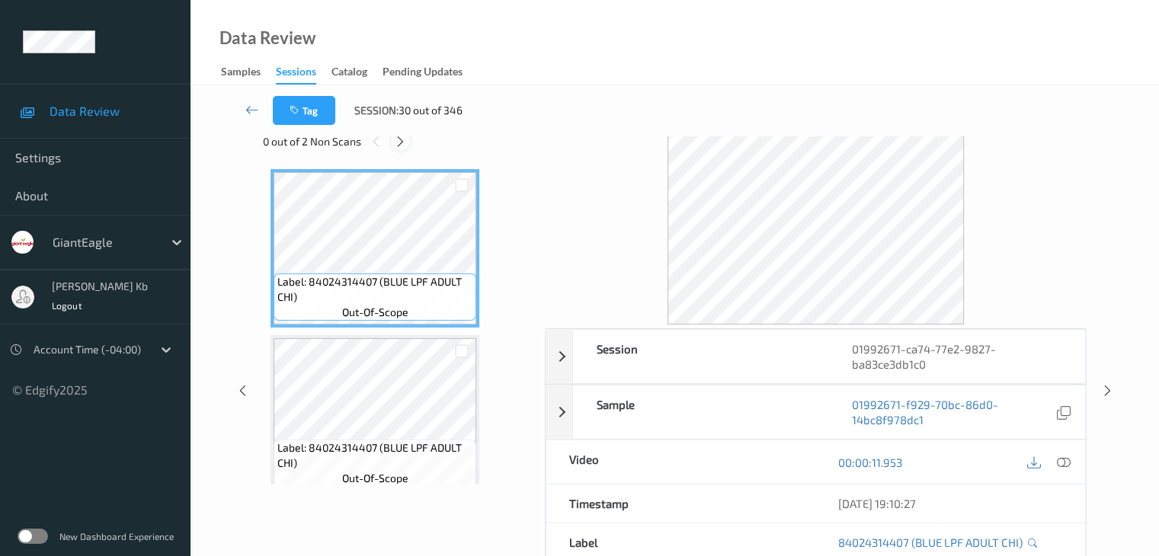
click at [404, 146] on icon at bounding box center [400, 142] width 13 height 14
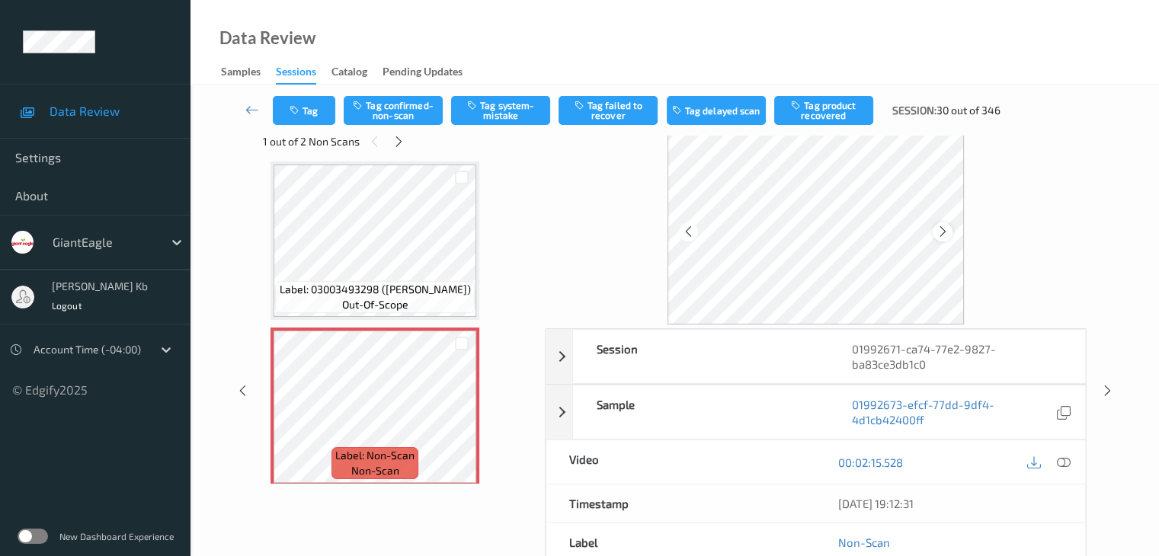
click at [942, 226] on icon at bounding box center [942, 232] width 13 height 14
click at [1064, 458] on icon at bounding box center [1063, 463] width 14 height 14
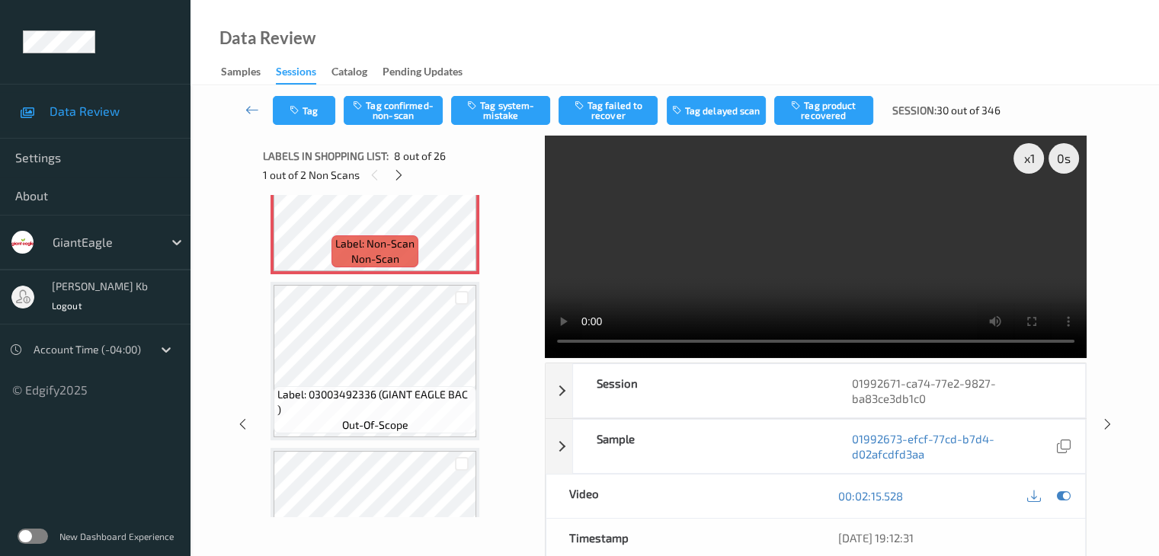
scroll to position [1233, 0]
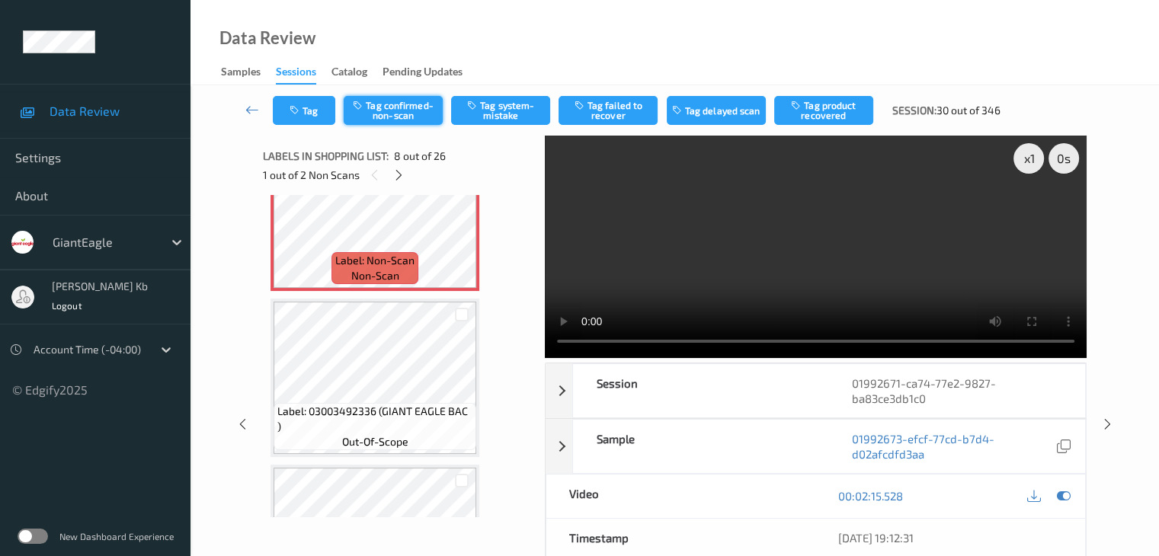
click at [399, 117] on button "Tag confirmed-non-scan" at bounding box center [393, 110] width 99 height 29
click at [830, 108] on button "Tag product recovered" at bounding box center [823, 110] width 99 height 29
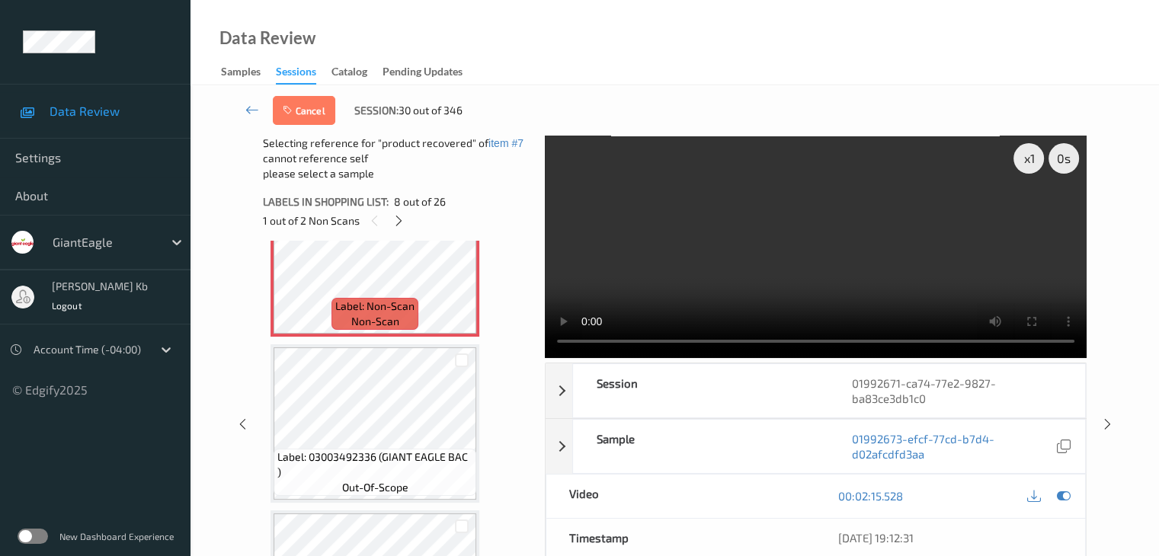
scroll to position [1309, 0]
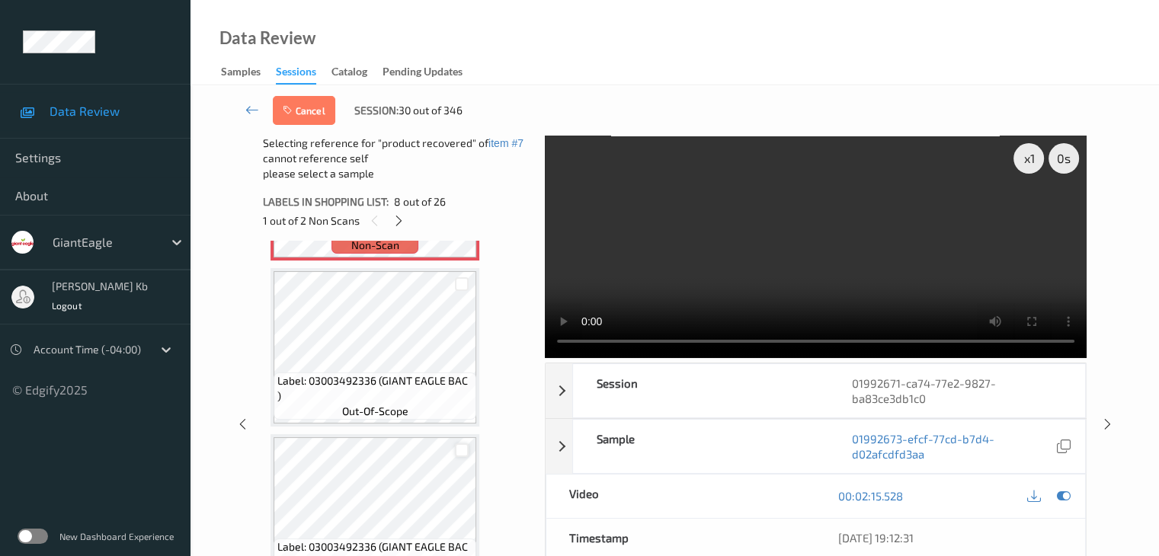
click at [463, 449] on div at bounding box center [462, 450] width 14 height 14
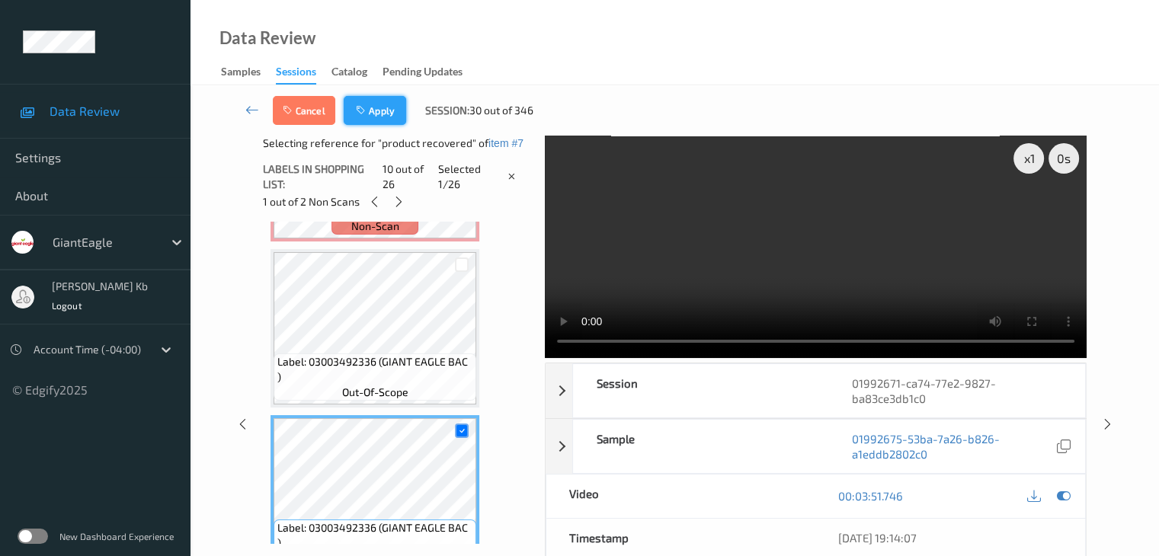
click at [382, 120] on button "Apply" at bounding box center [375, 110] width 62 height 29
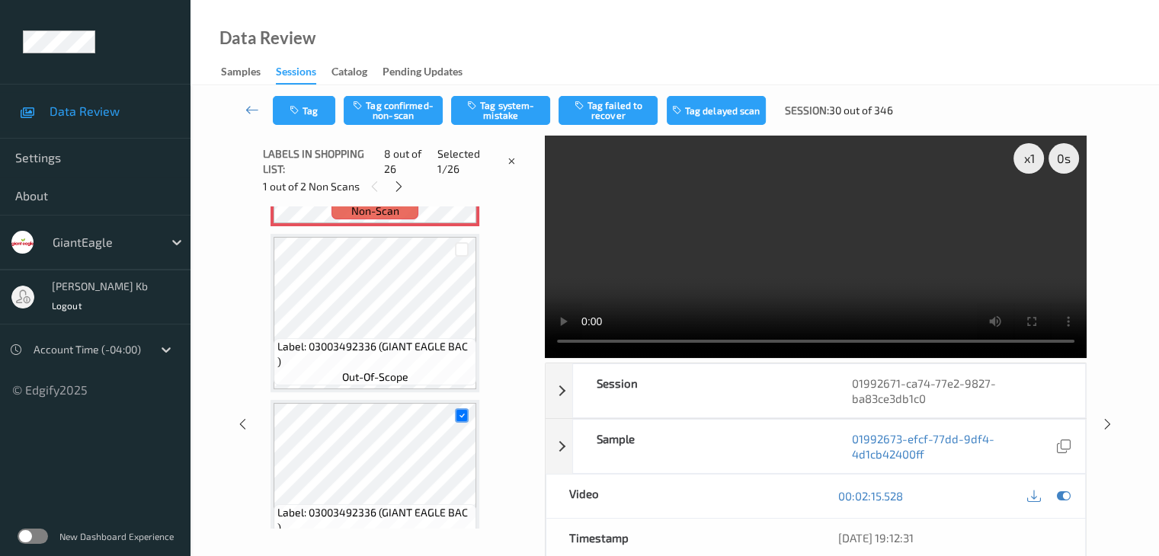
scroll to position [1004, 0]
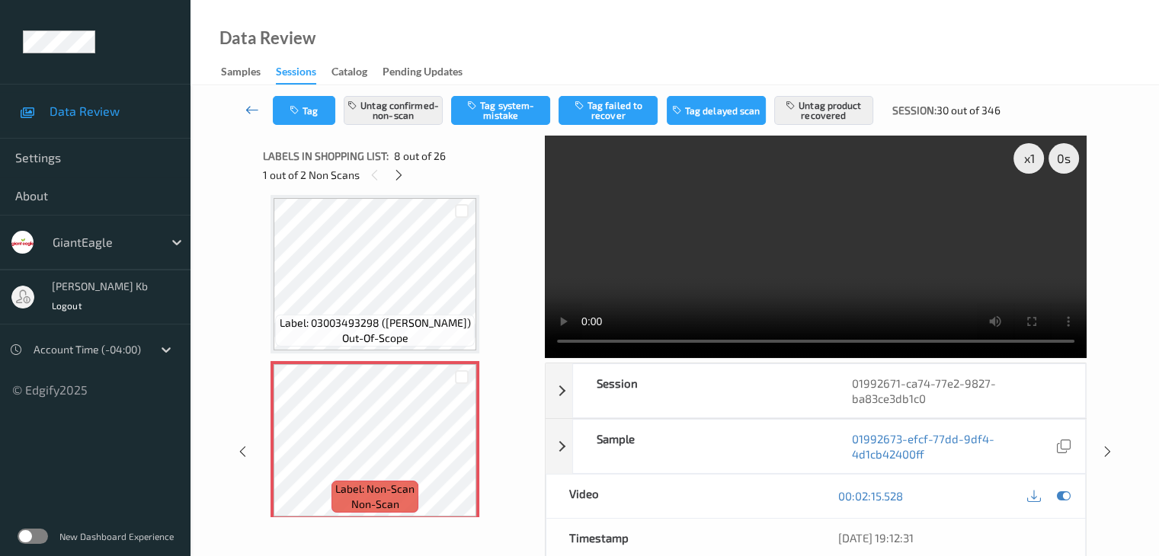
click at [256, 110] on icon at bounding box center [252, 109] width 14 height 15
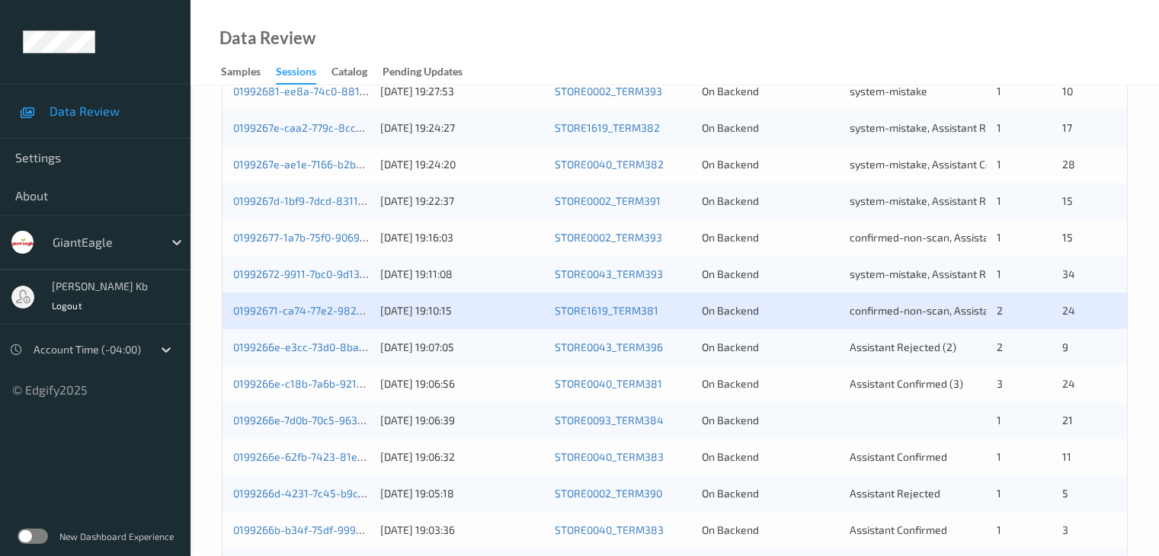
scroll to position [533, 0]
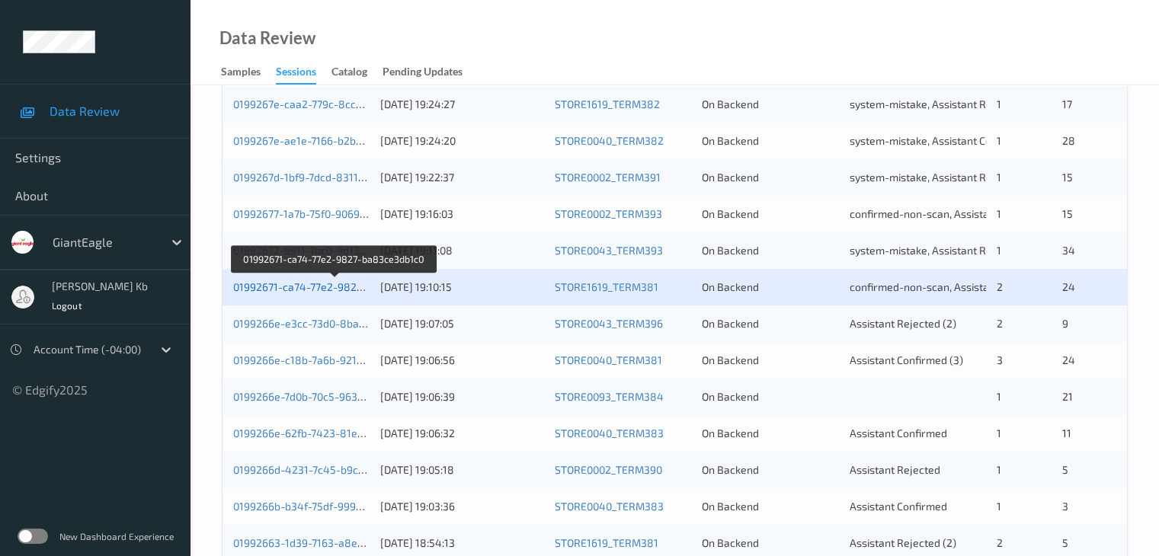
click at [329, 283] on link "01992671-ca74-77e2-9827-ba83ce3db1c0" at bounding box center [335, 286] width 204 height 13
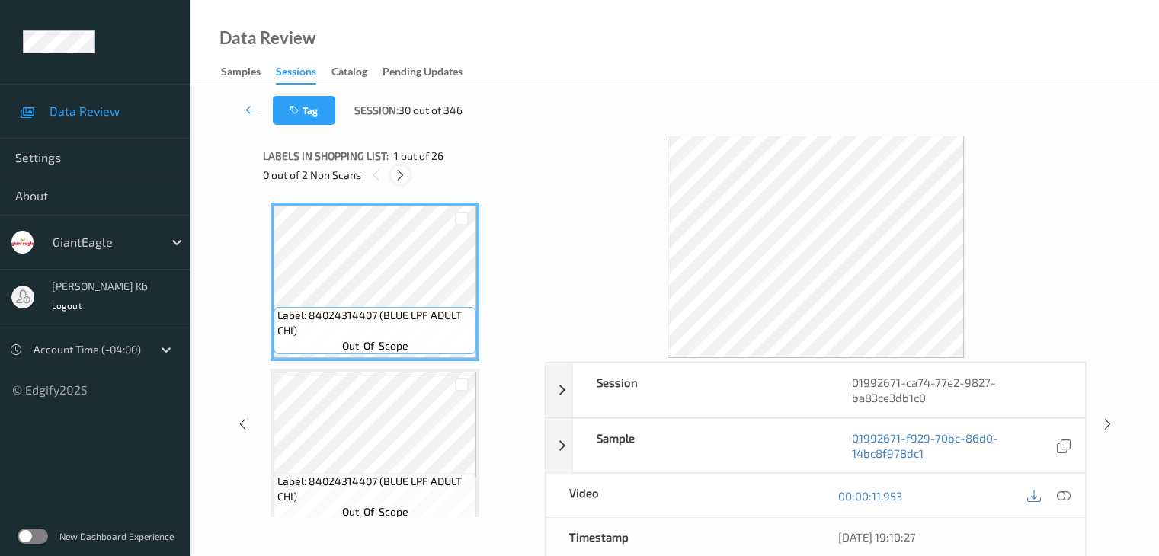
click at [402, 174] on icon at bounding box center [400, 175] width 13 height 14
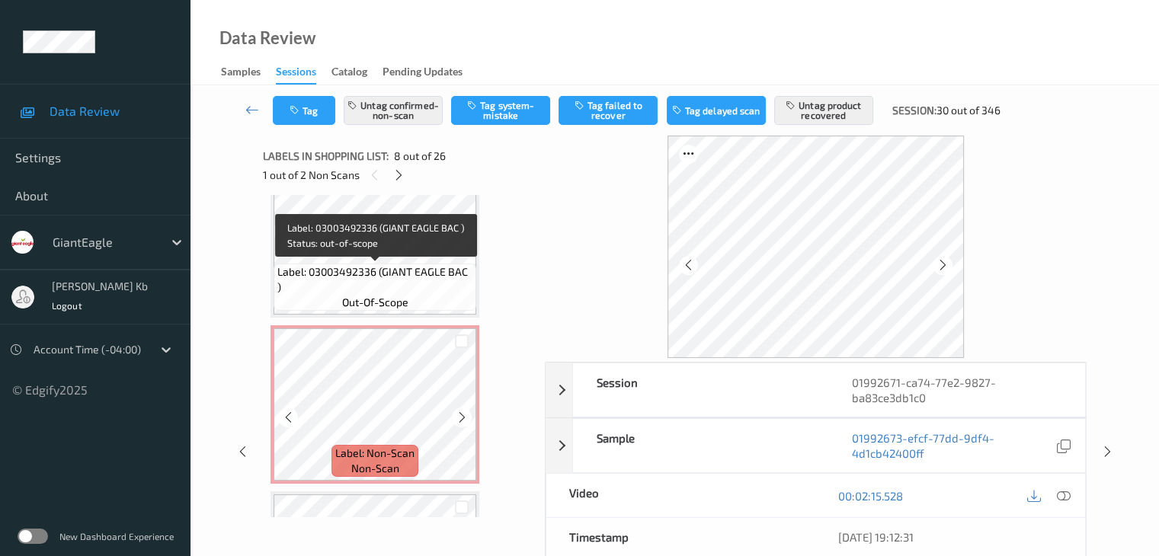
scroll to position [1537, 0]
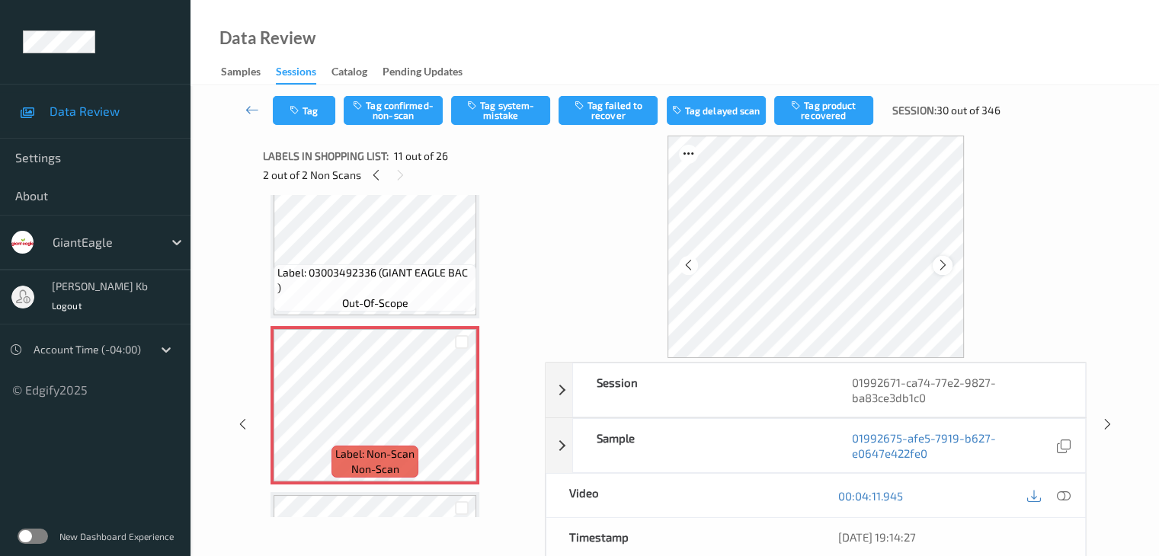
click at [941, 264] on icon at bounding box center [942, 265] width 13 height 14
click at [1062, 494] on icon at bounding box center [1063, 496] width 14 height 14
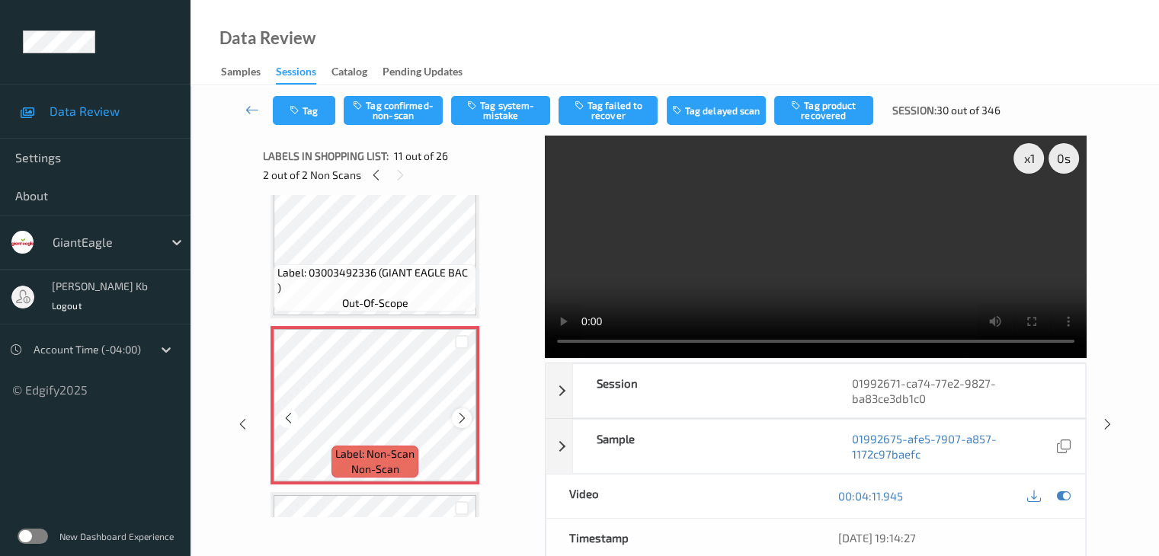
click at [462, 417] on icon at bounding box center [462, 418] width 13 height 14
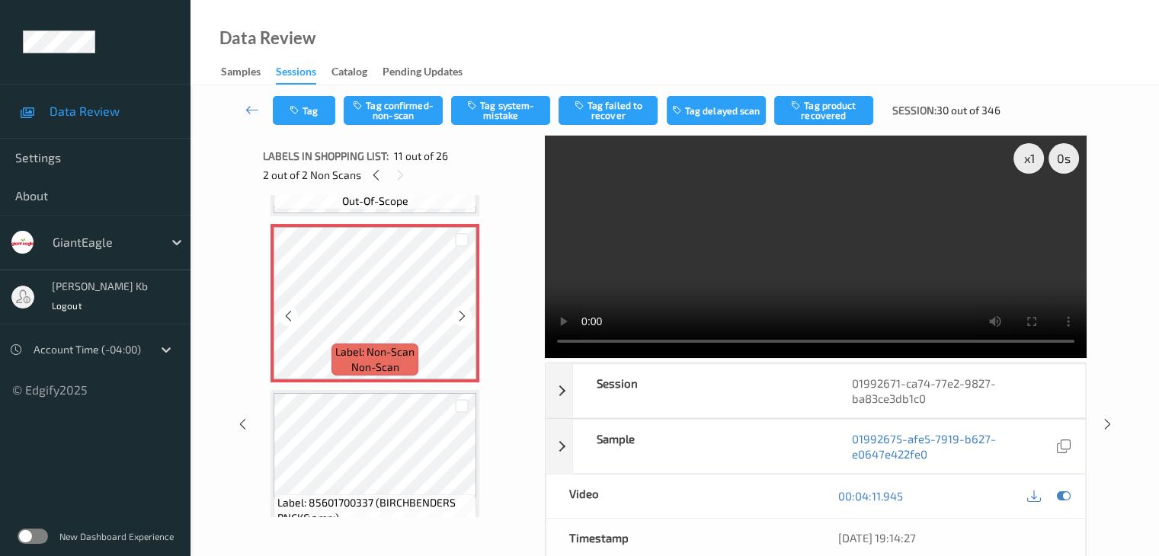
scroll to position [1614, 0]
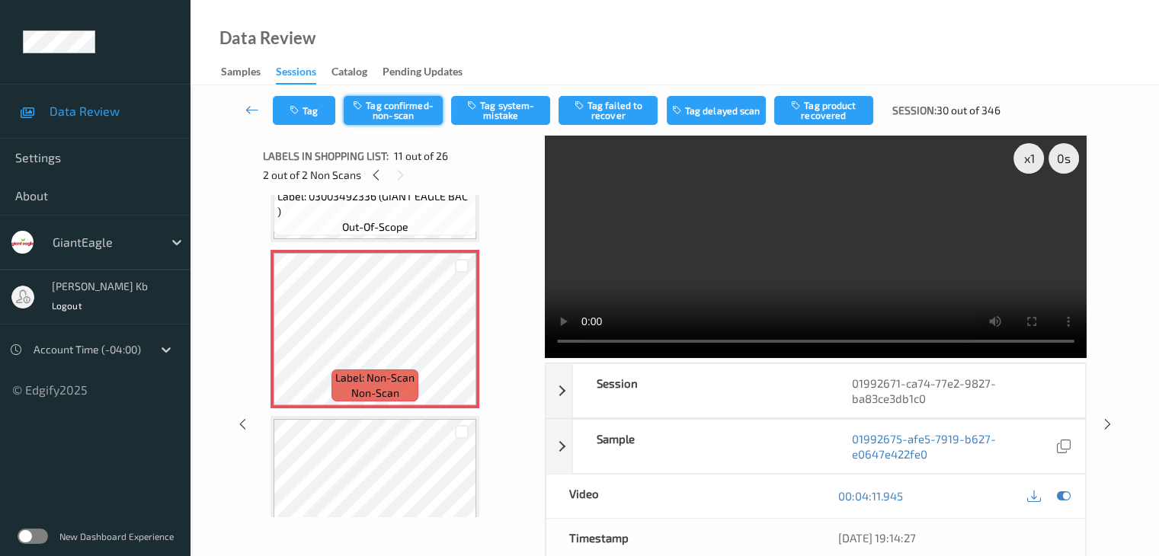
click at [414, 110] on button "Tag confirmed-non-scan" at bounding box center [393, 110] width 99 height 29
click at [828, 120] on button "Tag product recovered" at bounding box center [823, 110] width 99 height 29
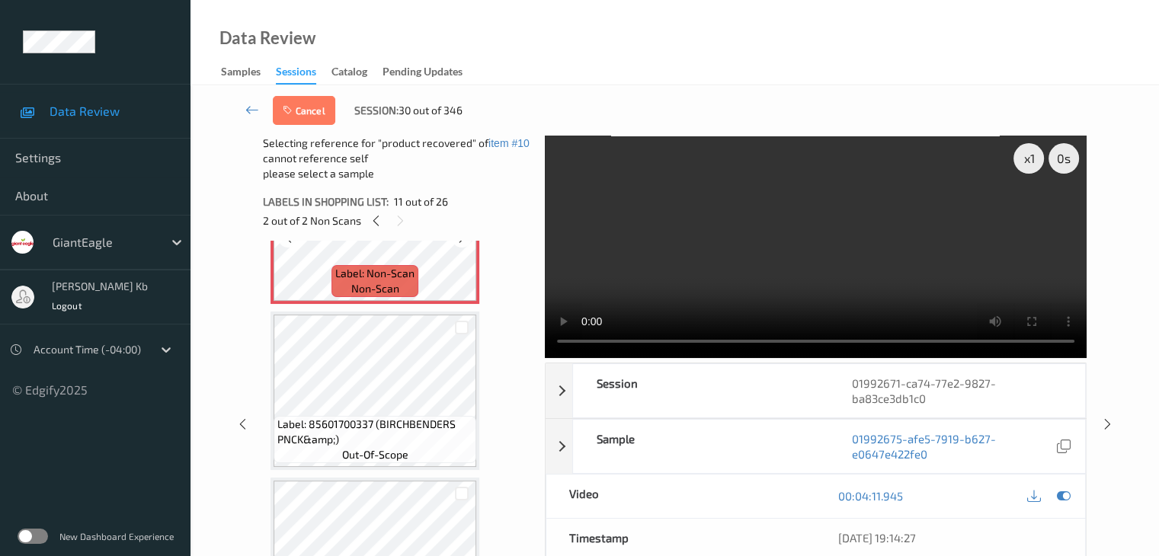
scroll to position [1766, 0]
click at [464, 325] on div at bounding box center [462, 325] width 14 height 14
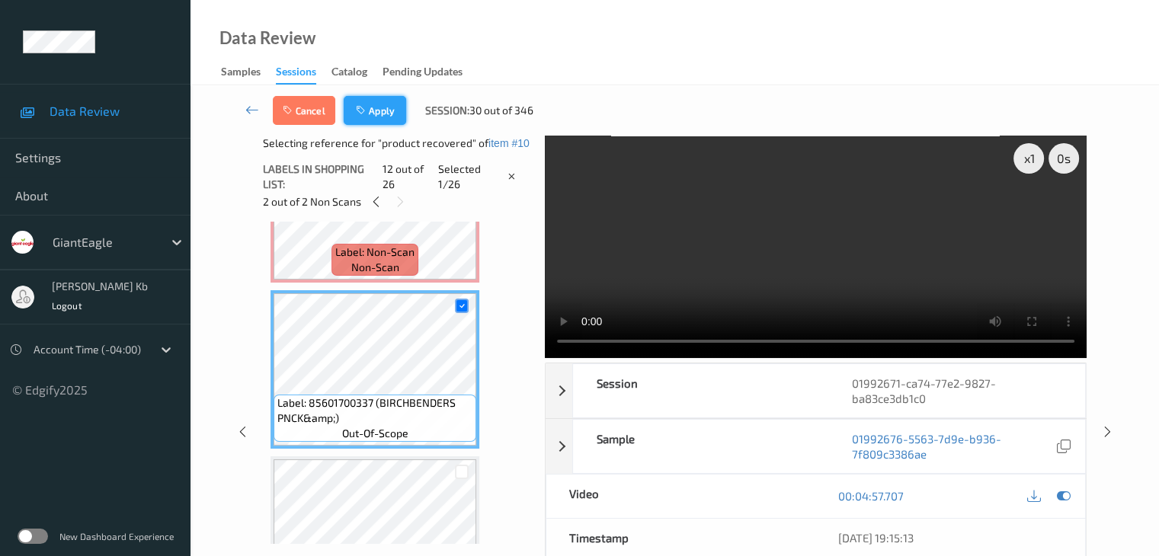
click at [374, 105] on button "Apply" at bounding box center [375, 110] width 62 height 29
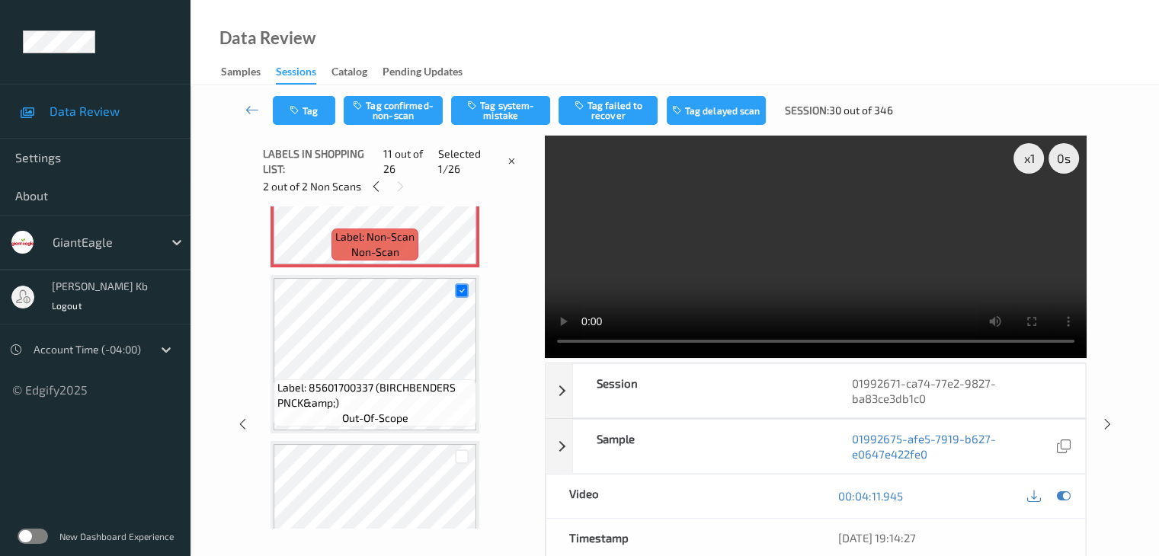
scroll to position [1502, 0]
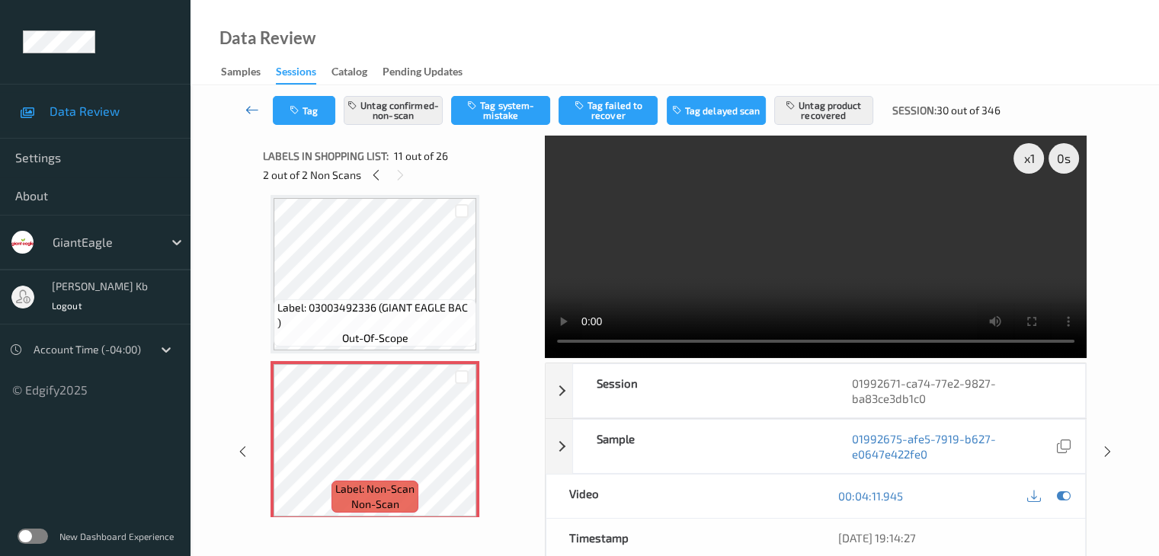
click at [253, 116] on icon at bounding box center [252, 109] width 14 height 15
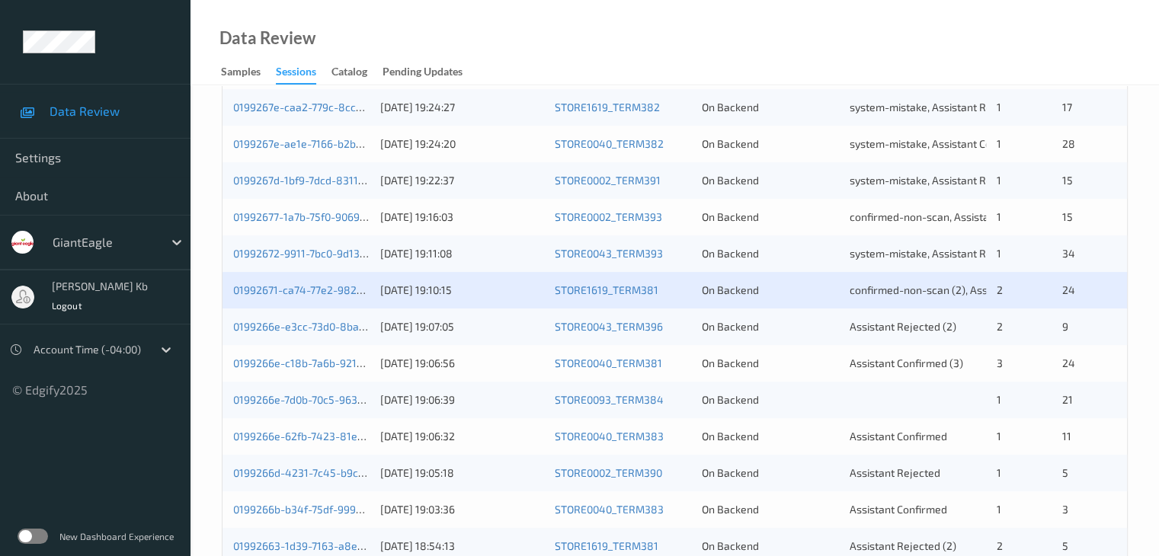
scroll to position [533, 0]
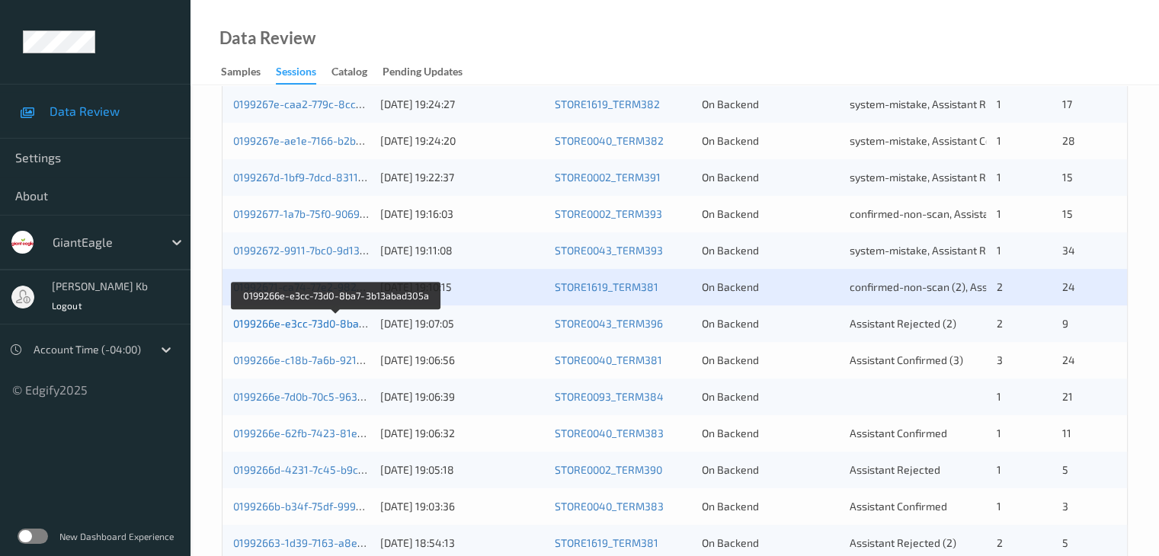
click at [308, 327] on link "0199266e-e3cc-73d0-8ba7-3b13abad305a" at bounding box center [336, 323] width 207 height 13
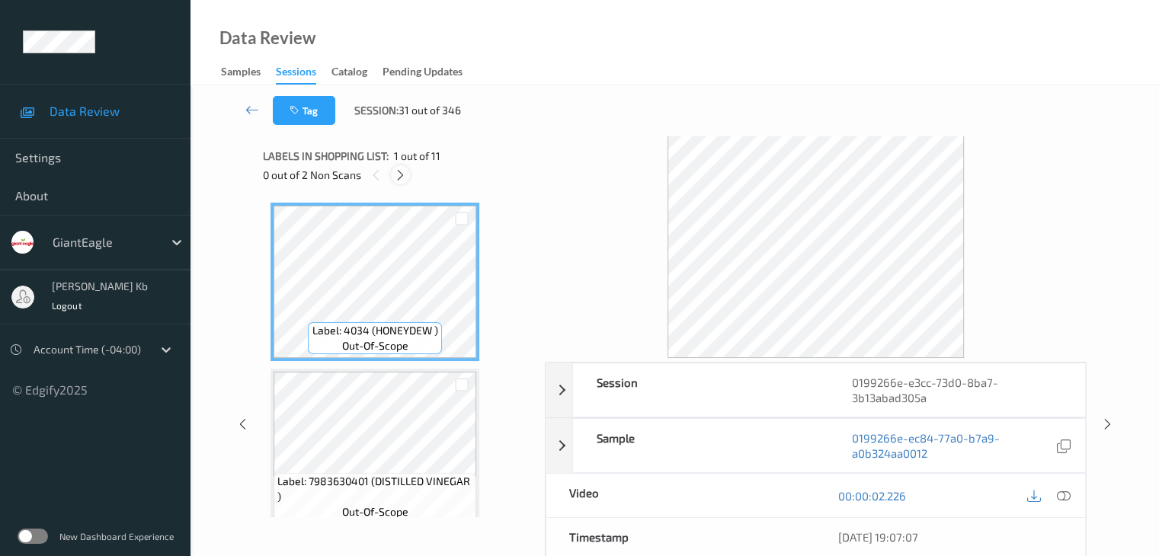
click at [399, 171] on icon at bounding box center [400, 175] width 13 height 14
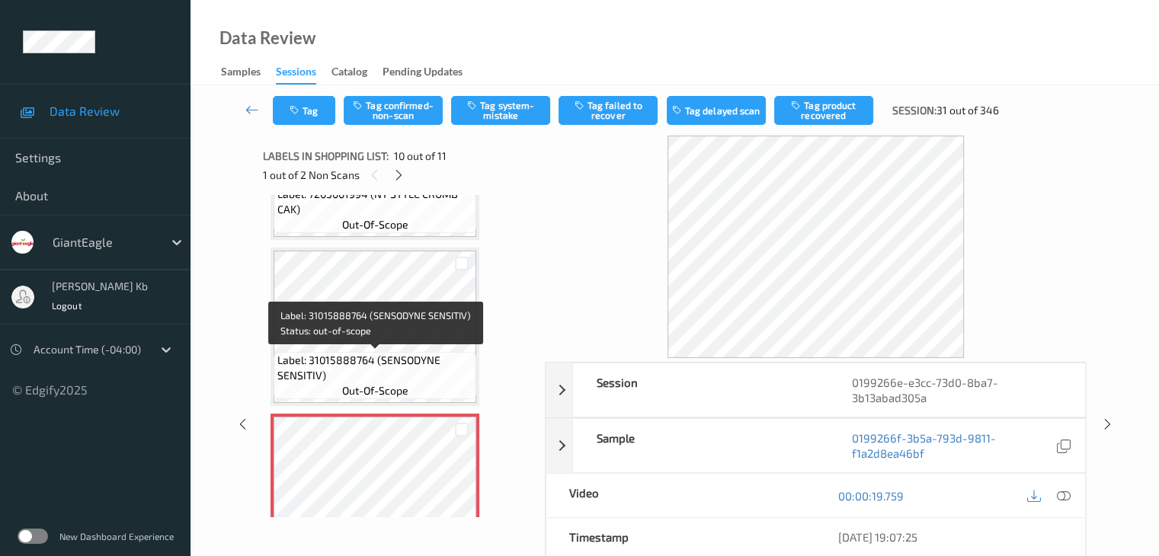
scroll to position [1436, 0]
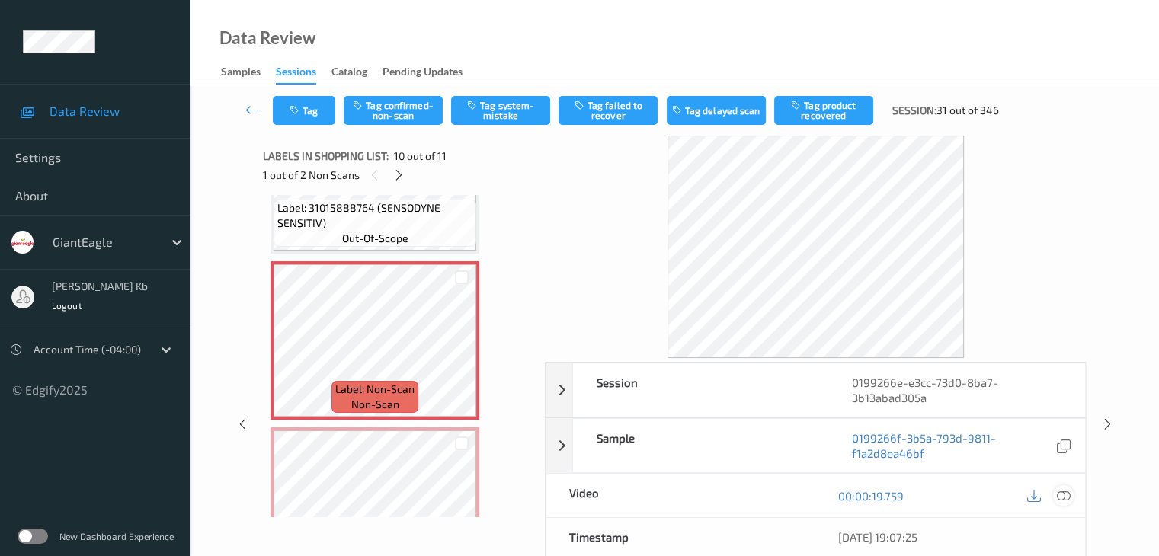
click at [1061, 497] on icon at bounding box center [1063, 496] width 14 height 14
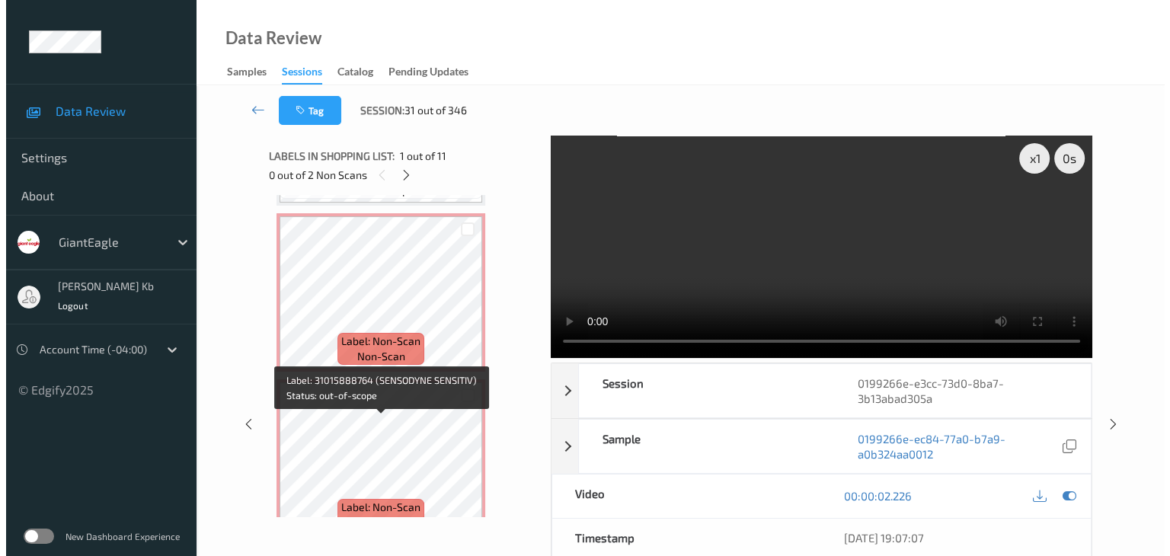
scroll to position [1512, 0]
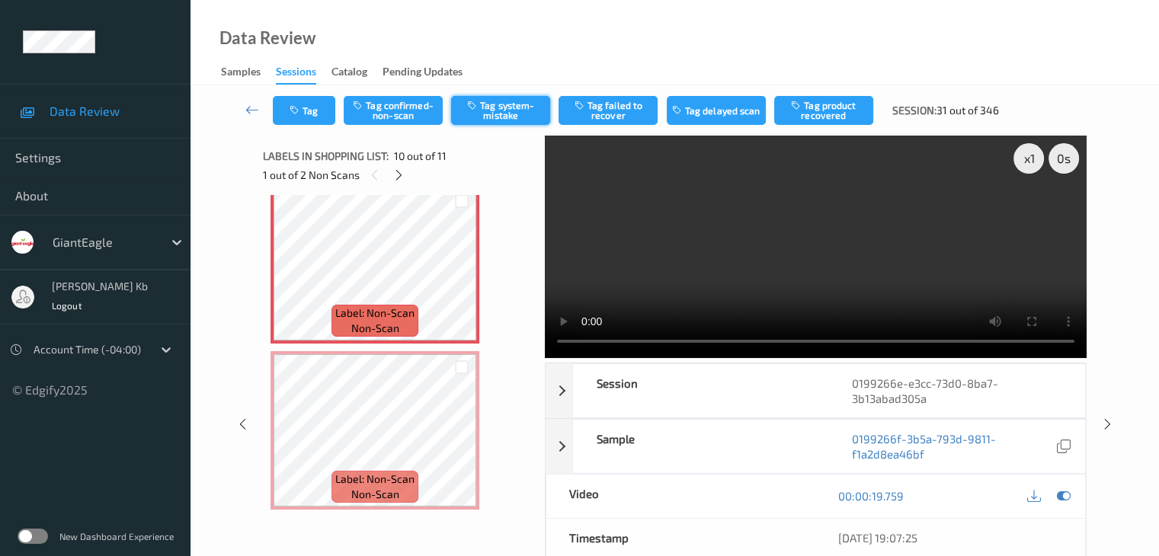
click at [515, 102] on button "Tag system-mistake" at bounding box center [500, 110] width 99 height 29
click at [318, 106] on button "Tag" at bounding box center [304, 110] width 62 height 29
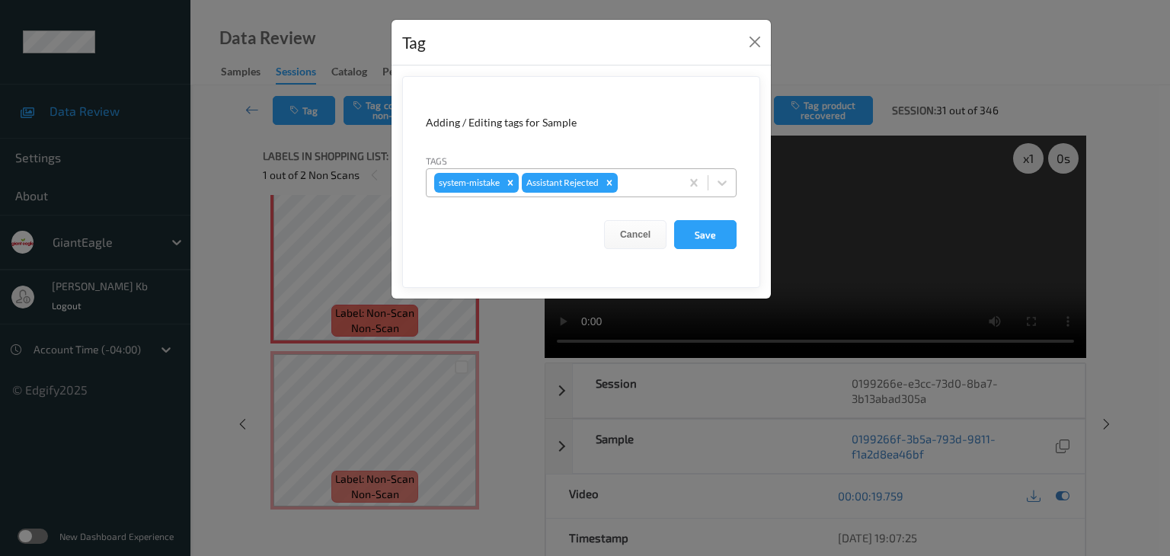
click at [640, 181] on div at bounding box center [647, 183] width 52 height 18
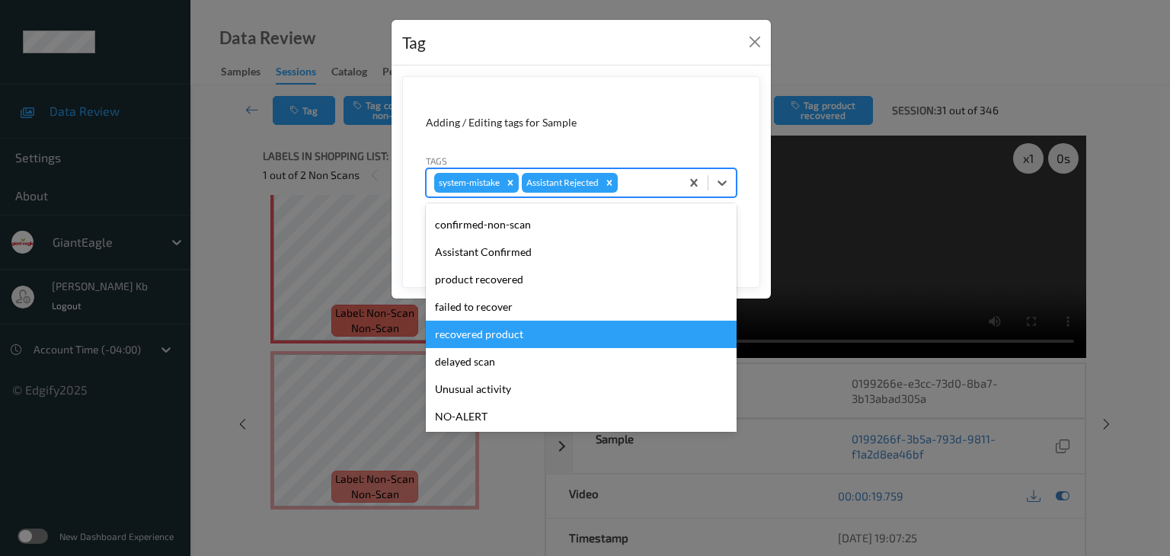
scroll to position [76, 0]
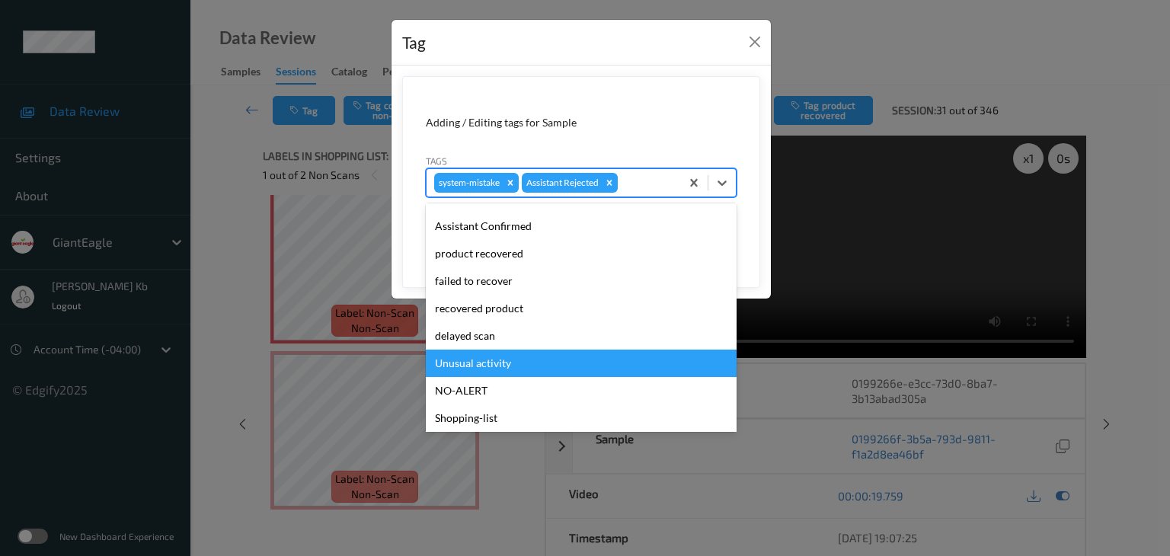
click at [478, 366] on div "Unusual activity" at bounding box center [581, 363] width 311 height 27
click at [479, 365] on div "Tag Adding / Editing tags for Sample Tags option Unusual activity focused, 9 of…" at bounding box center [585, 278] width 1170 height 556
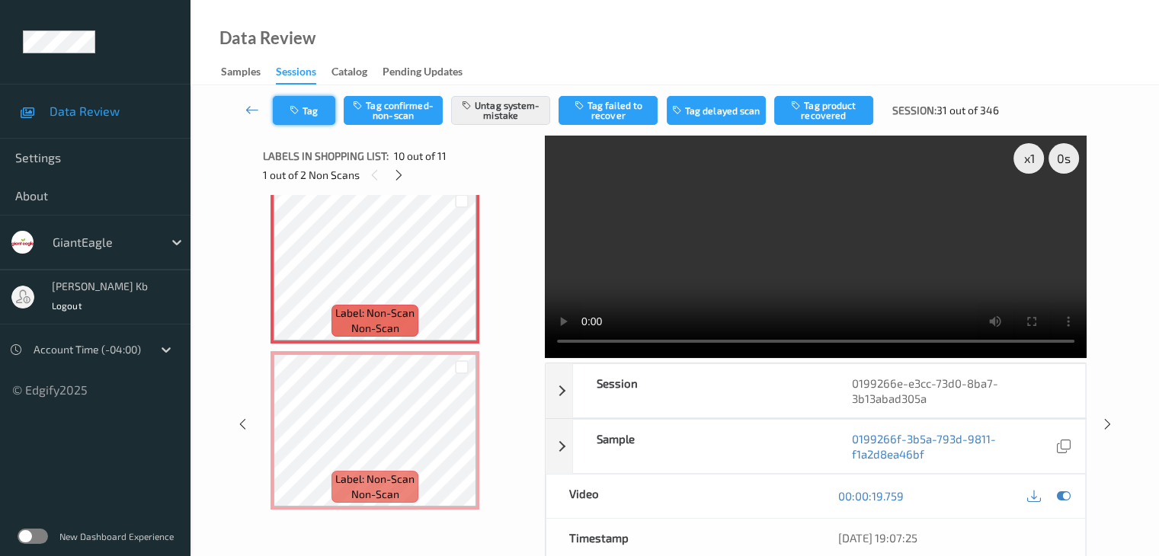
click at [325, 106] on button "Tag" at bounding box center [304, 110] width 62 height 29
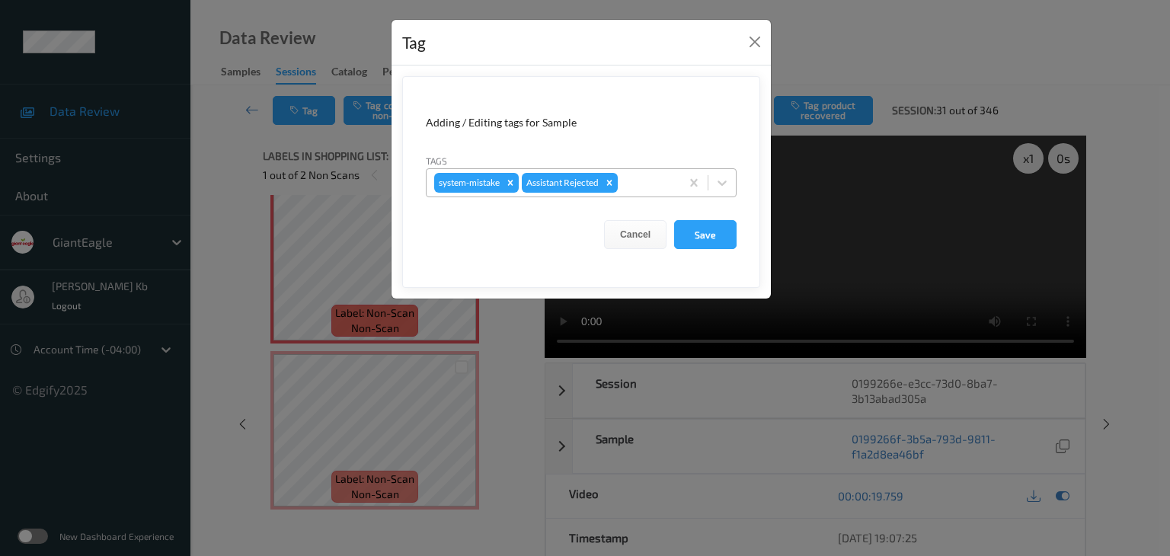
click at [648, 178] on div at bounding box center [647, 183] width 52 height 18
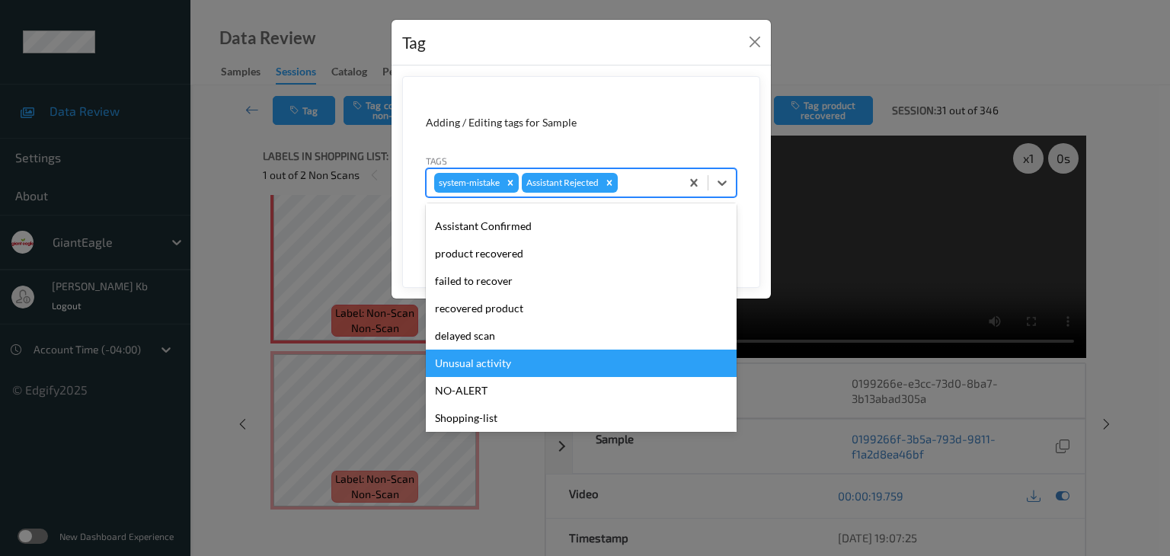
click at [486, 364] on div "Unusual activity" at bounding box center [581, 363] width 311 height 27
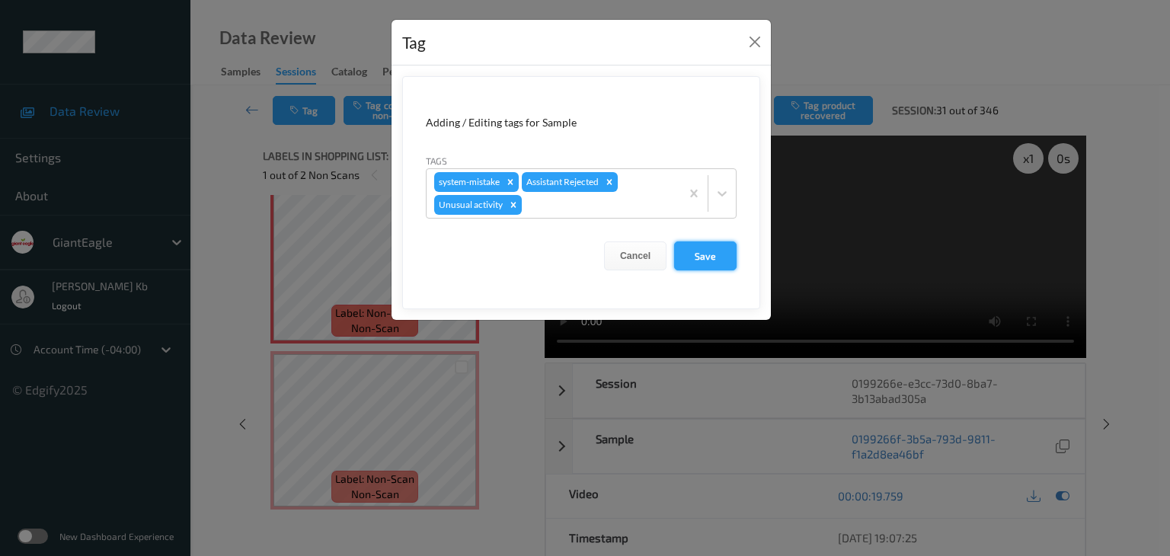
click at [716, 254] on button "Save" at bounding box center [705, 256] width 62 height 29
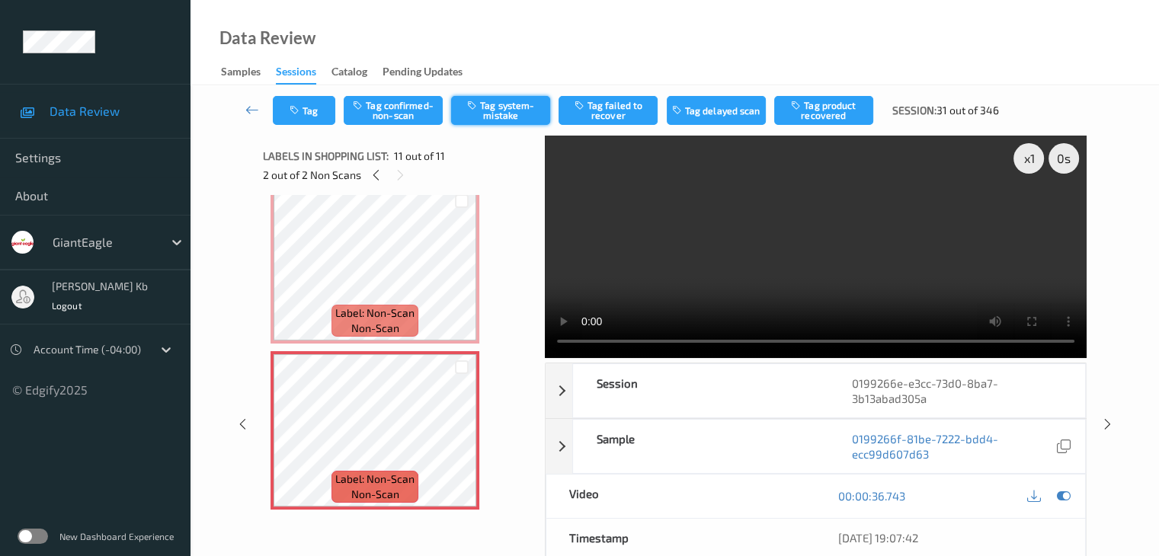
click at [507, 111] on button "Tag system-mistake" at bounding box center [500, 110] width 99 height 29
click at [319, 108] on button "Tag" at bounding box center [304, 110] width 62 height 29
click at [312, 110] on button "Tag" at bounding box center [304, 110] width 62 height 29
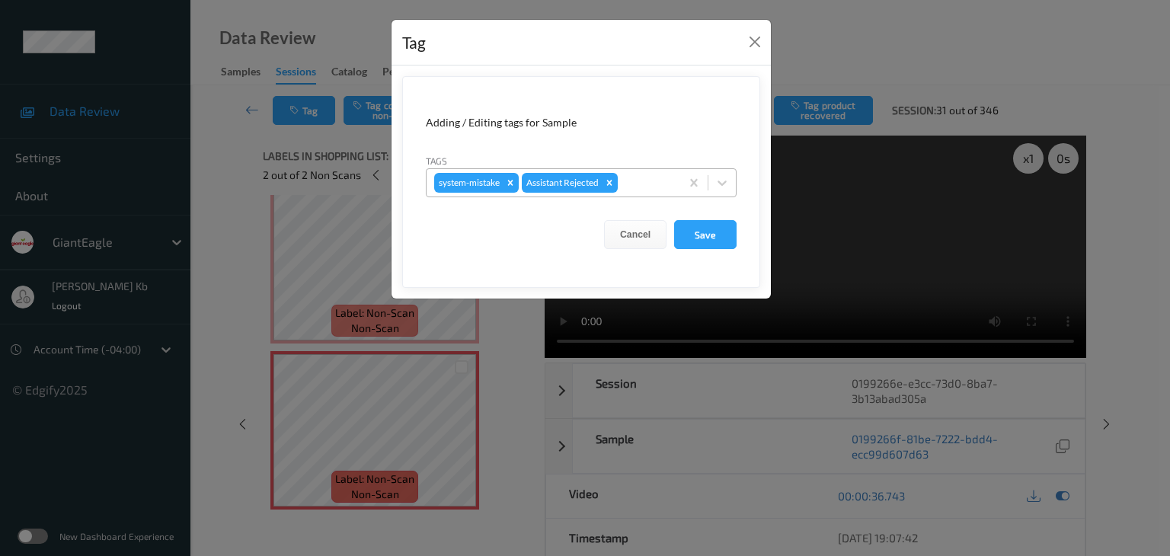
click at [641, 180] on div at bounding box center [647, 183] width 52 height 18
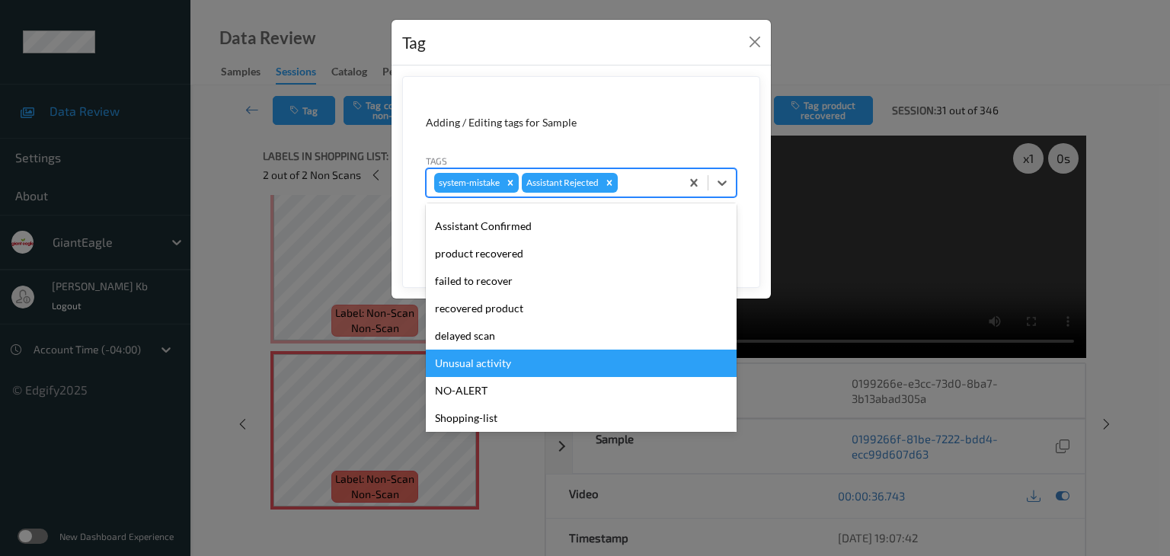
click at [496, 360] on div "Unusual activity" at bounding box center [581, 363] width 311 height 27
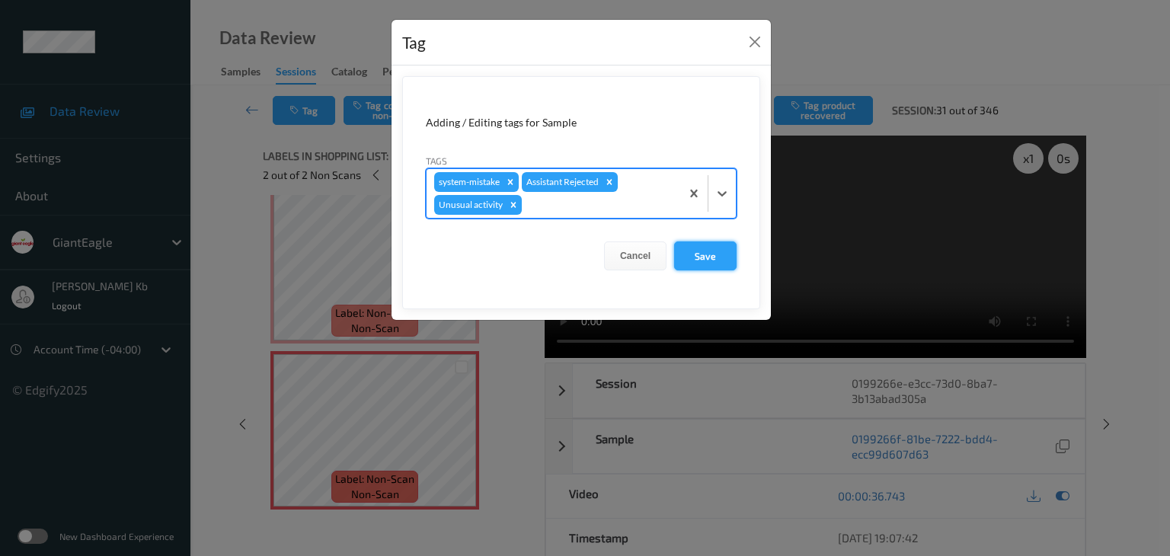
click at [705, 252] on button "Save" at bounding box center [705, 256] width 62 height 29
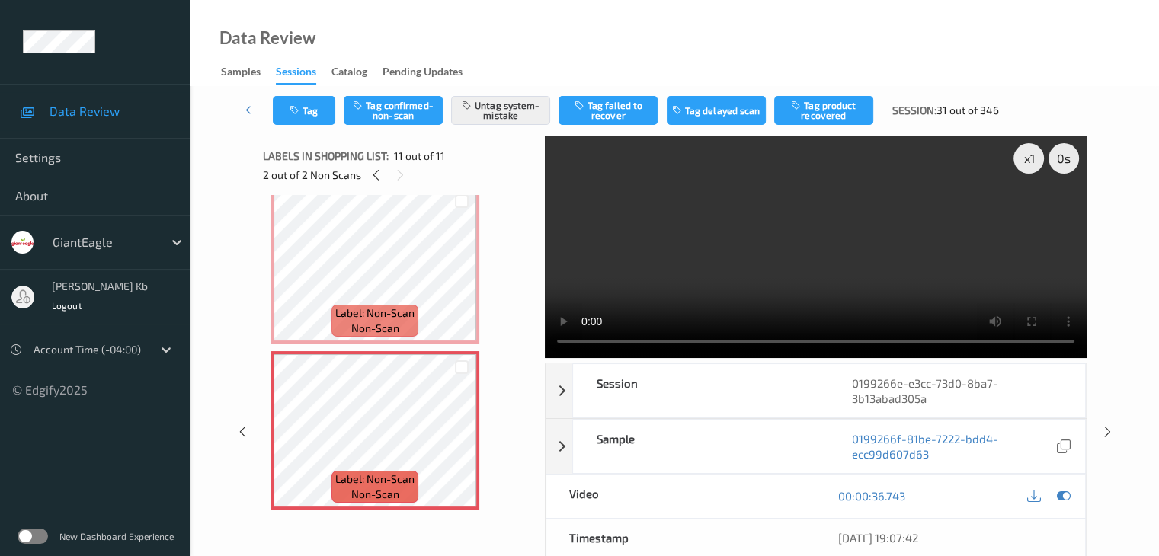
click at [249, 110] on icon at bounding box center [252, 109] width 14 height 15
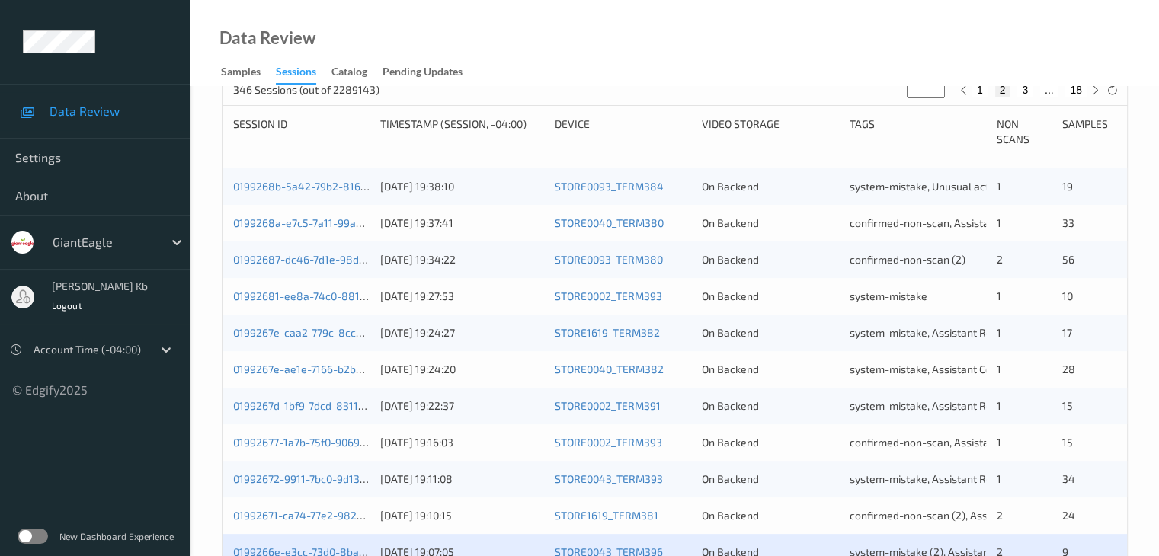
scroll to position [533, 0]
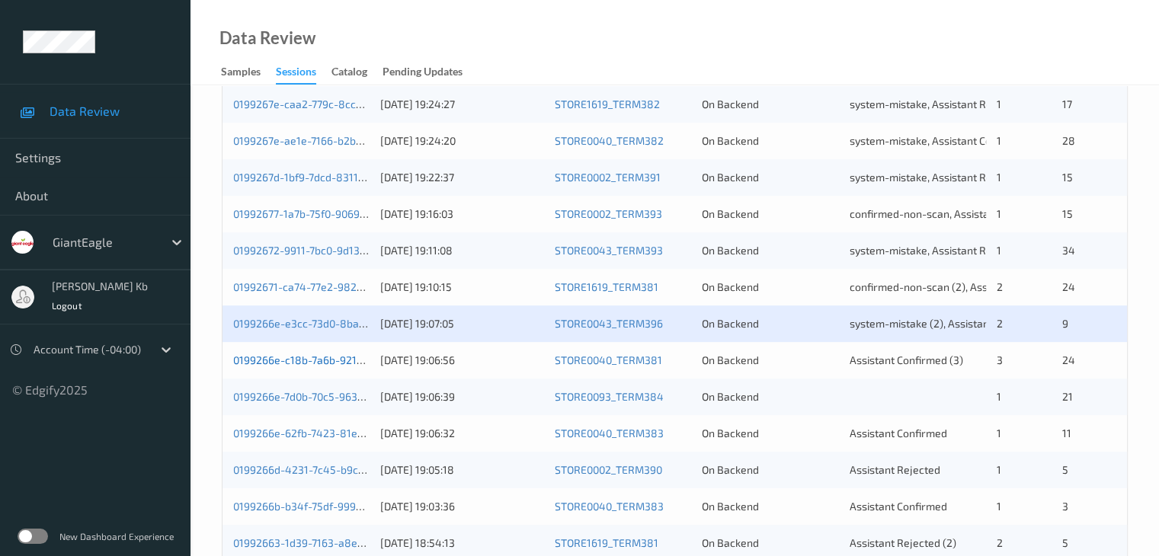
click at [324, 363] on link "0199266e-c18b-7a6b-921c-2949c260eb89" at bounding box center [336, 360] width 207 height 13
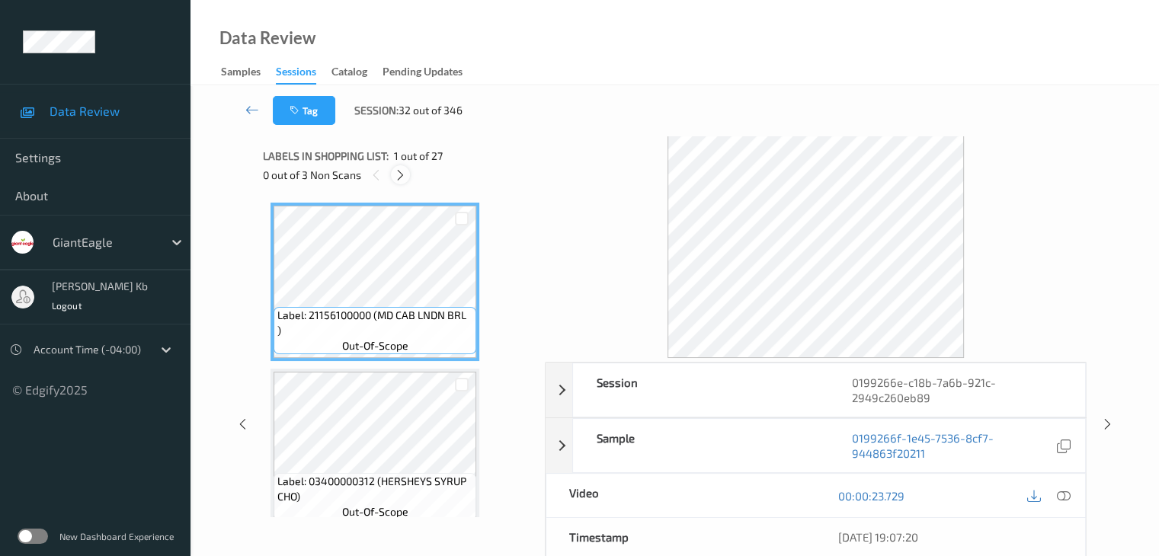
click at [397, 175] on icon at bounding box center [400, 175] width 13 height 14
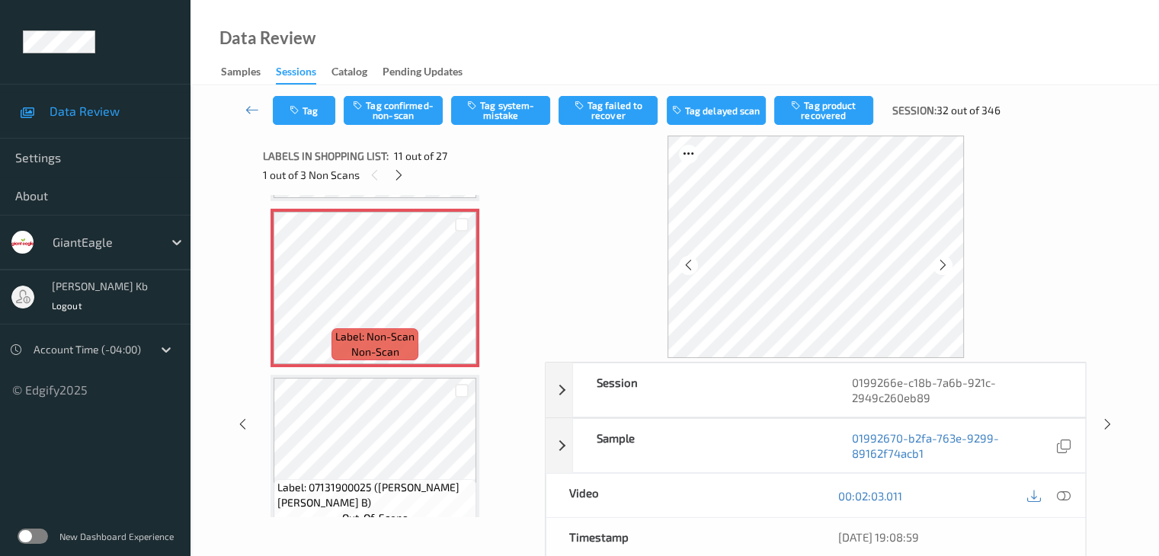
scroll to position [1502, 0]
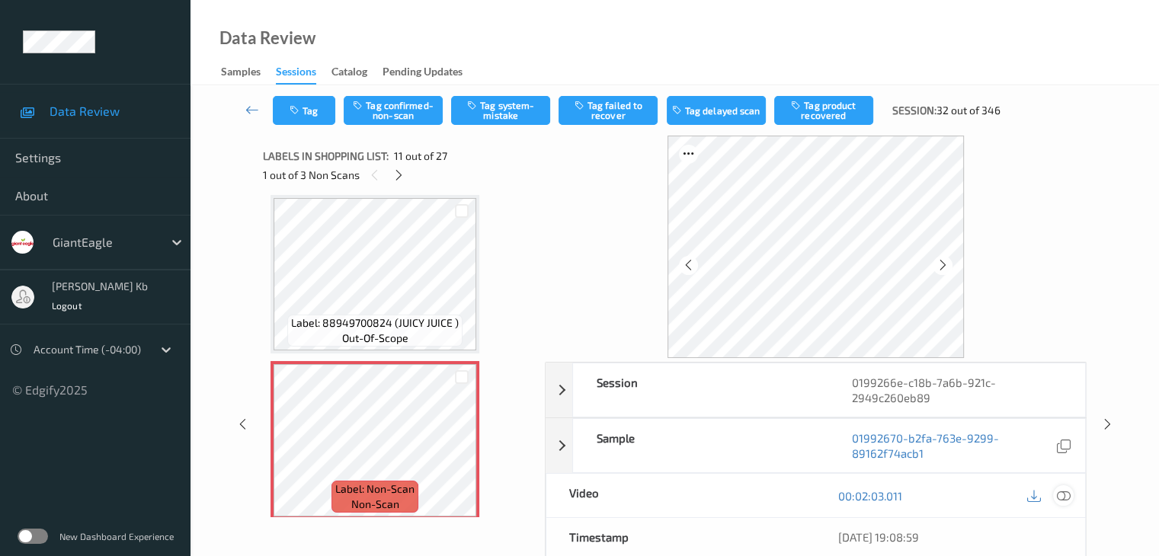
click at [1062, 497] on icon at bounding box center [1063, 496] width 14 height 14
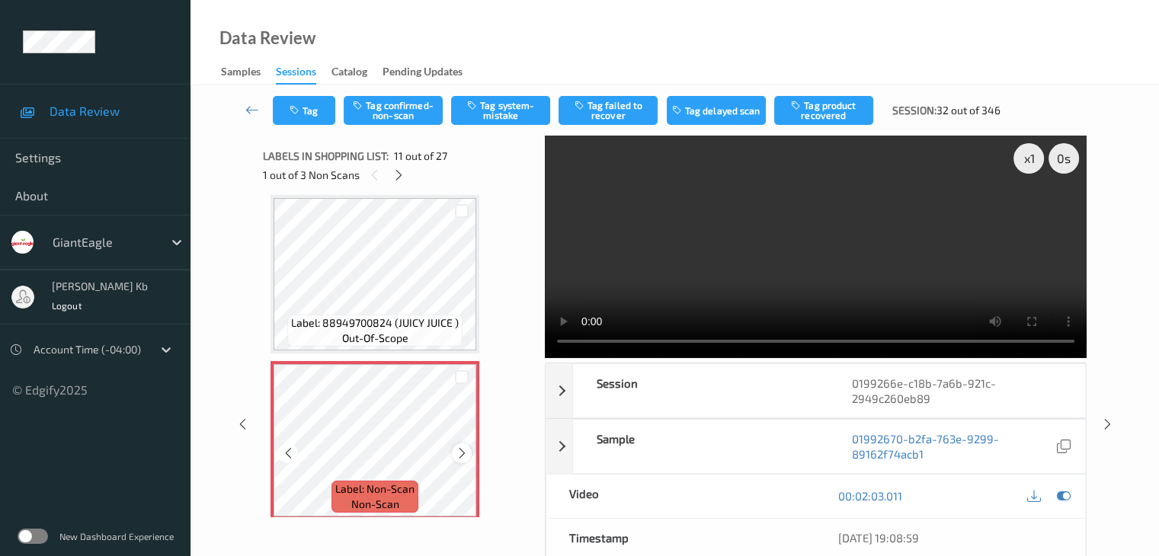
click at [462, 450] on icon at bounding box center [462, 453] width 13 height 14
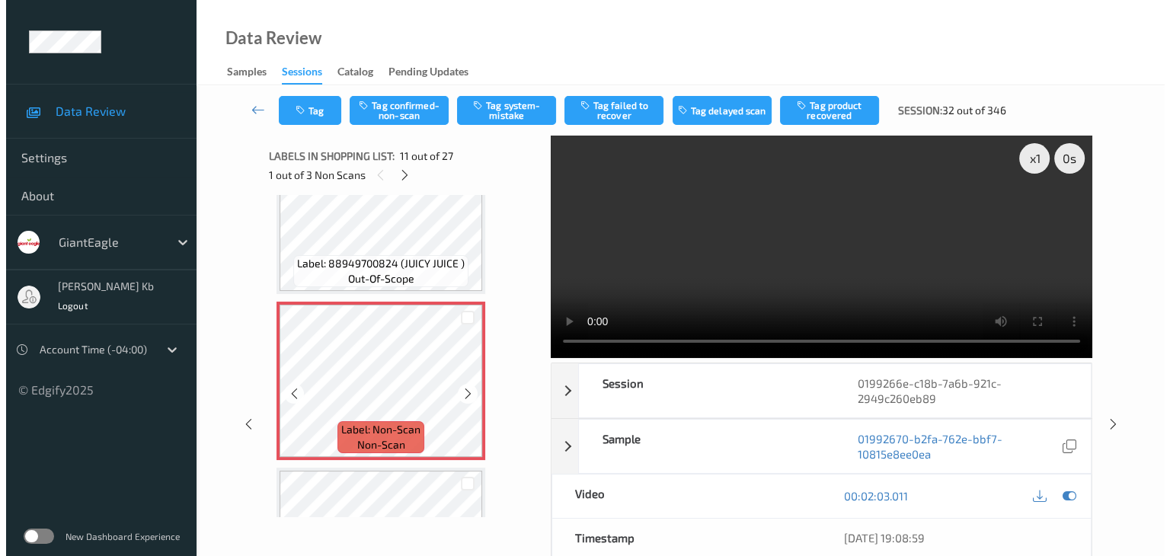
scroll to position [1655, 0]
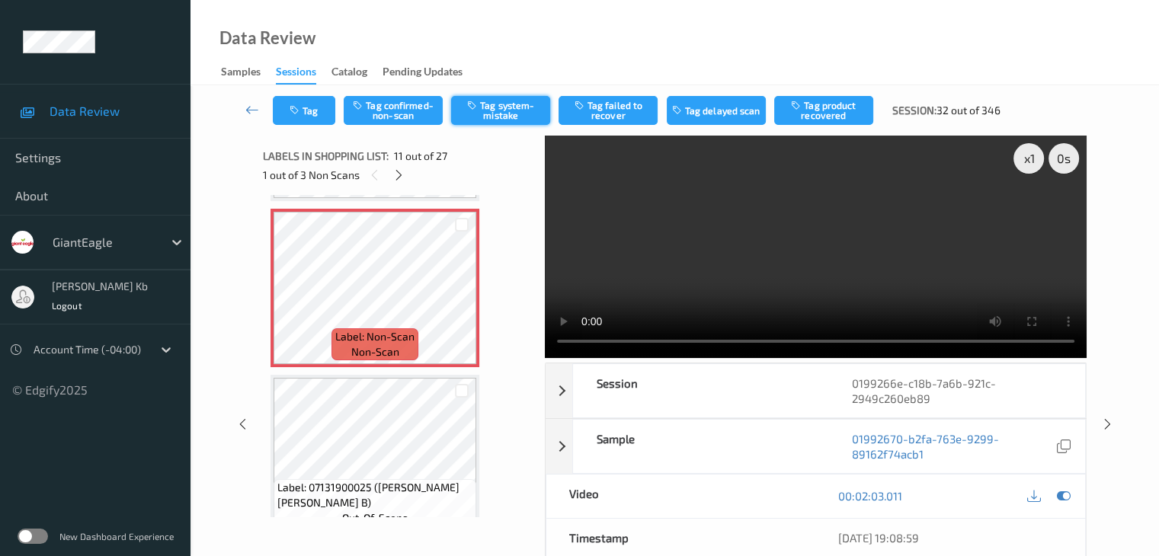
click at [506, 105] on button "Tag system-mistake" at bounding box center [500, 110] width 99 height 29
click at [322, 112] on button "Tag" at bounding box center [304, 110] width 62 height 29
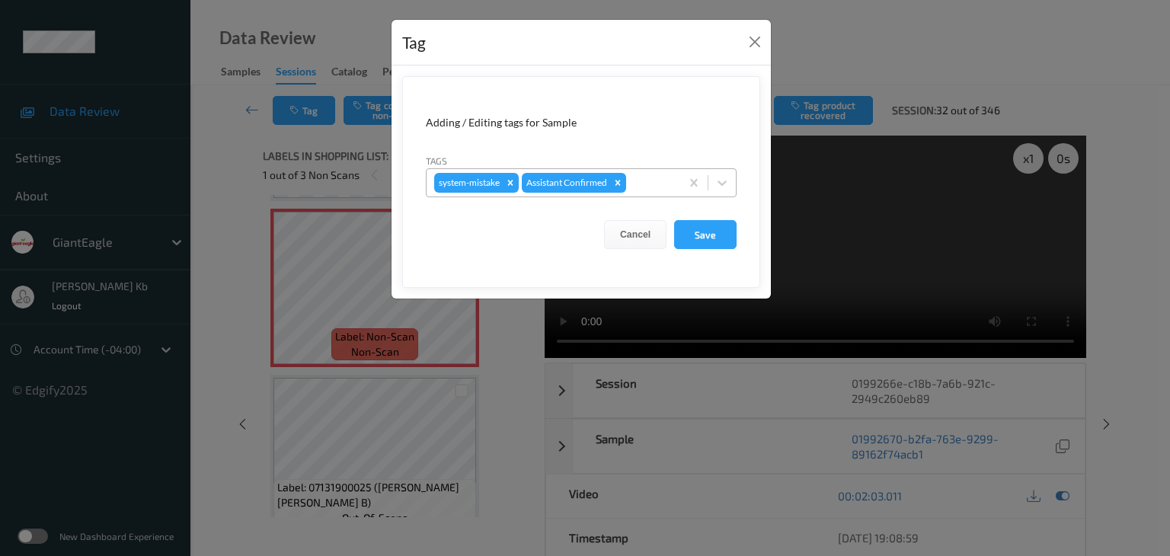
click at [655, 175] on div at bounding box center [650, 183] width 43 height 18
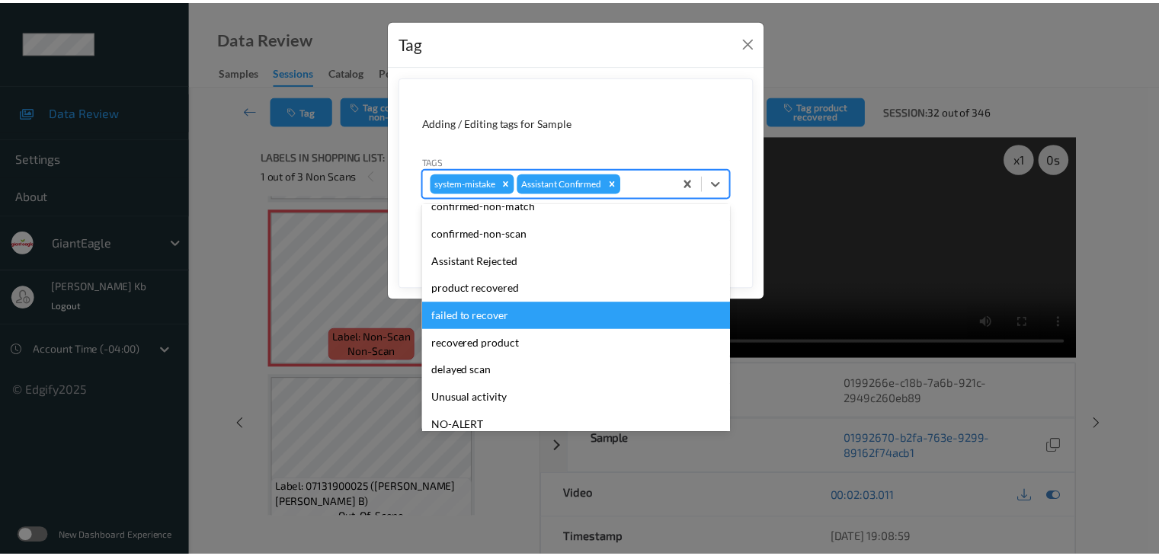
scroll to position [76, 0]
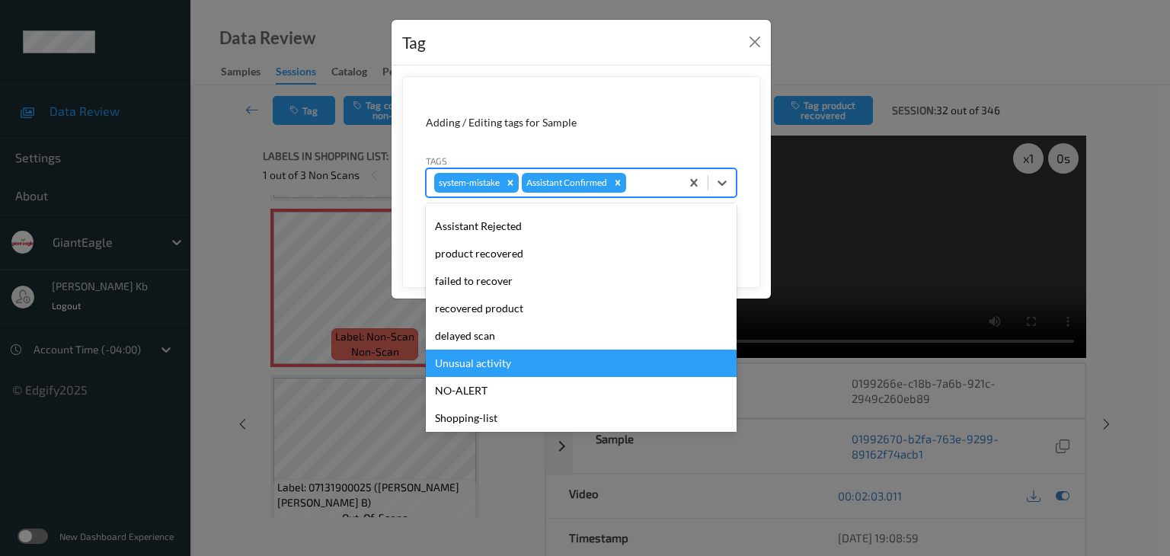
click at [494, 363] on div "Unusual activity" at bounding box center [581, 363] width 311 height 27
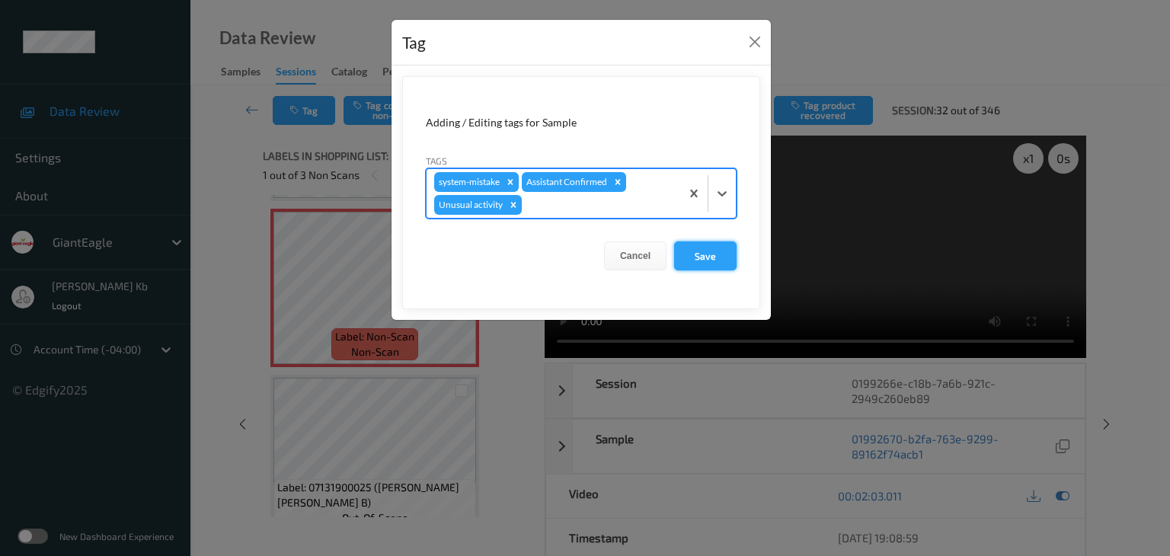
click at [712, 248] on button "Save" at bounding box center [705, 256] width 62 height 29
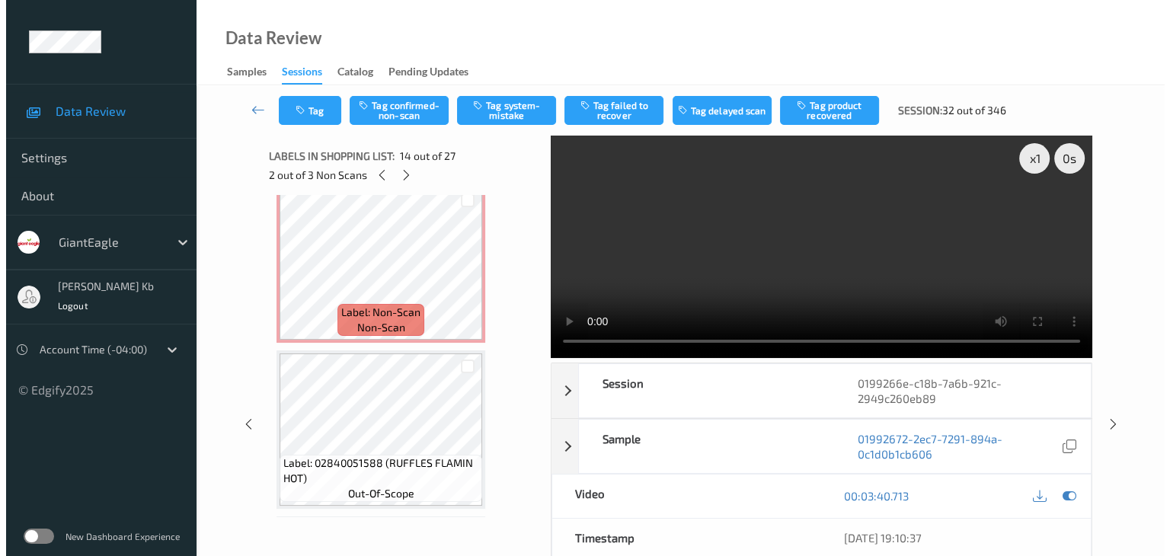
scroll to position [2340, 0]
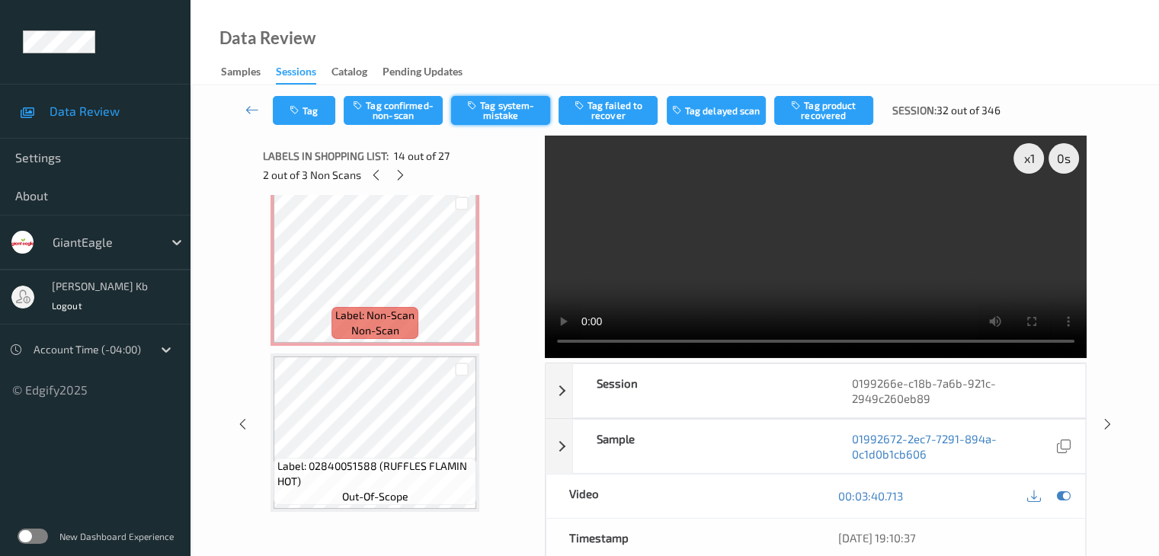
click at [521, 114] on button "Tag system-mistake" at bounding box center [500, 110] width 99 height 29
click at [313, 110] on button "Tag" at bounding box center [304, 110] width 62 height 29
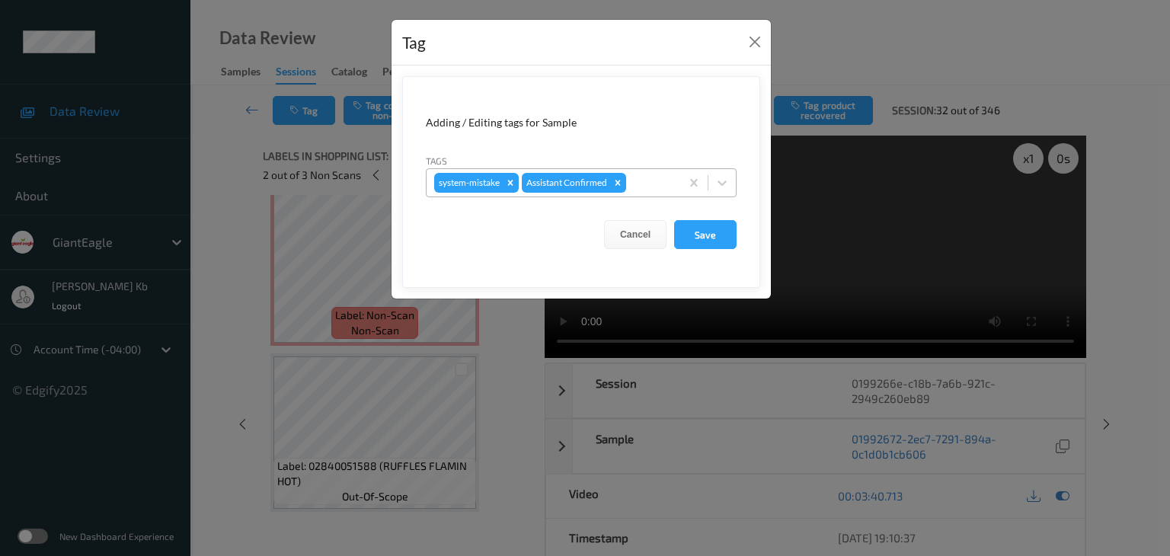
click at [652, 181] on div at bounding box center [650, 183] width 43 height 18
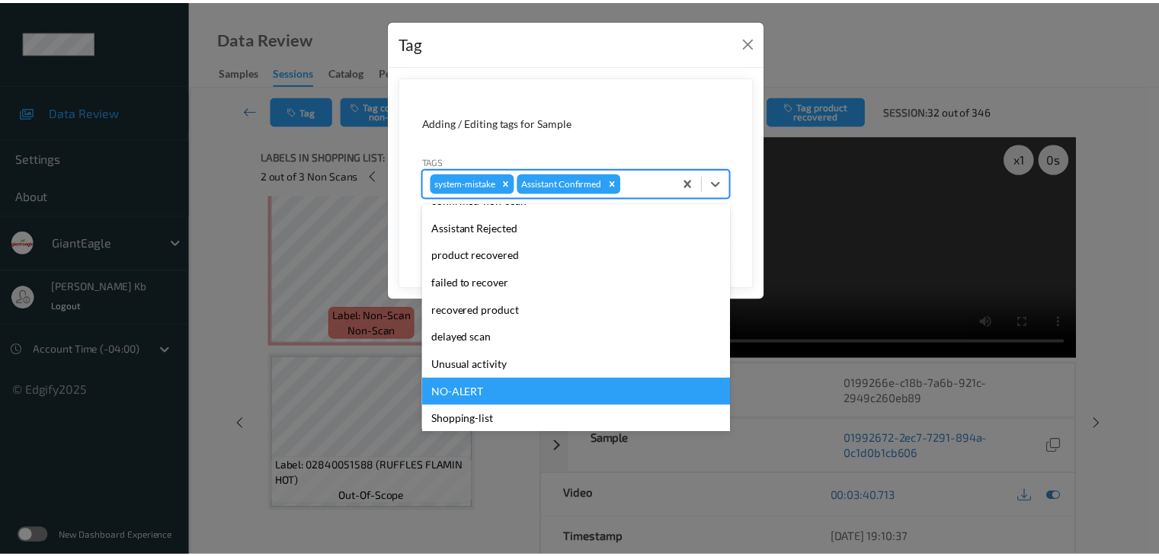
scroll to position [134, 0]
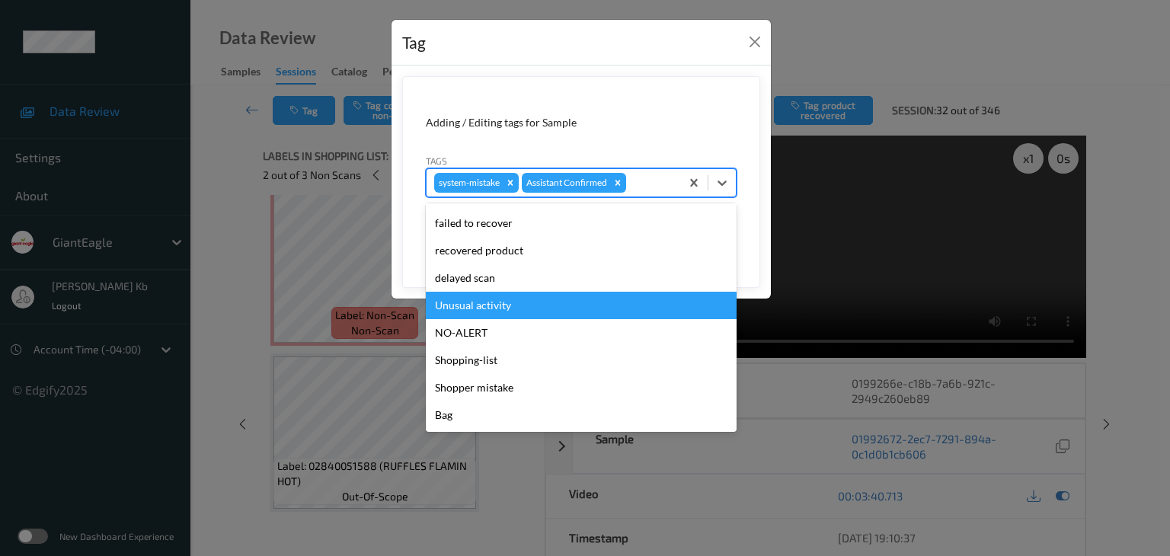
click at [498, 302] on div "Unusual activity" at bounding box center [581, 305] width 311 height 27
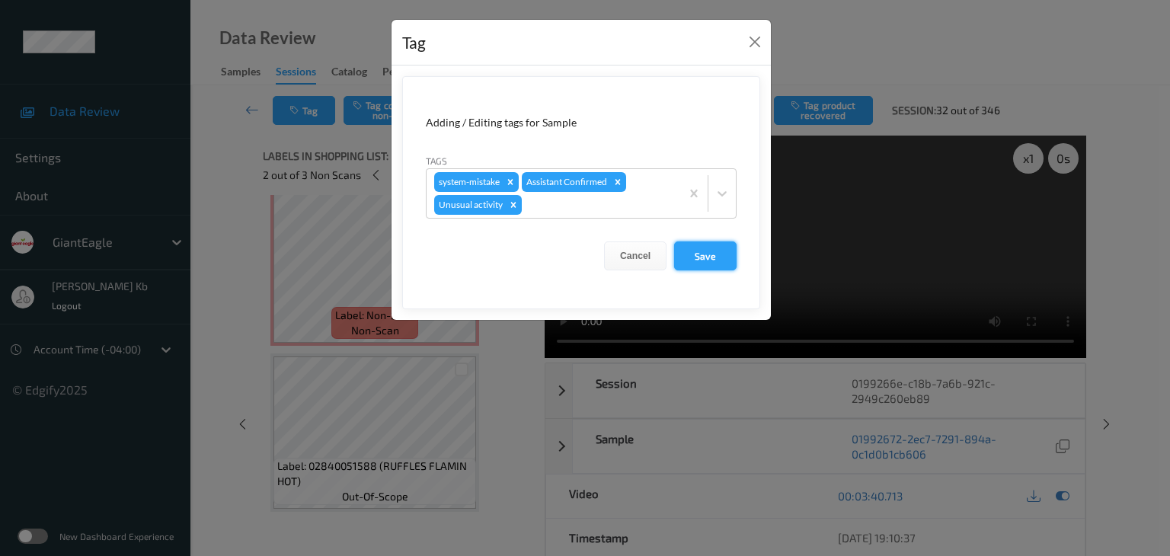
click at [704, 254] on button "Save" at bounding box center [705, 256] width 62 height 29
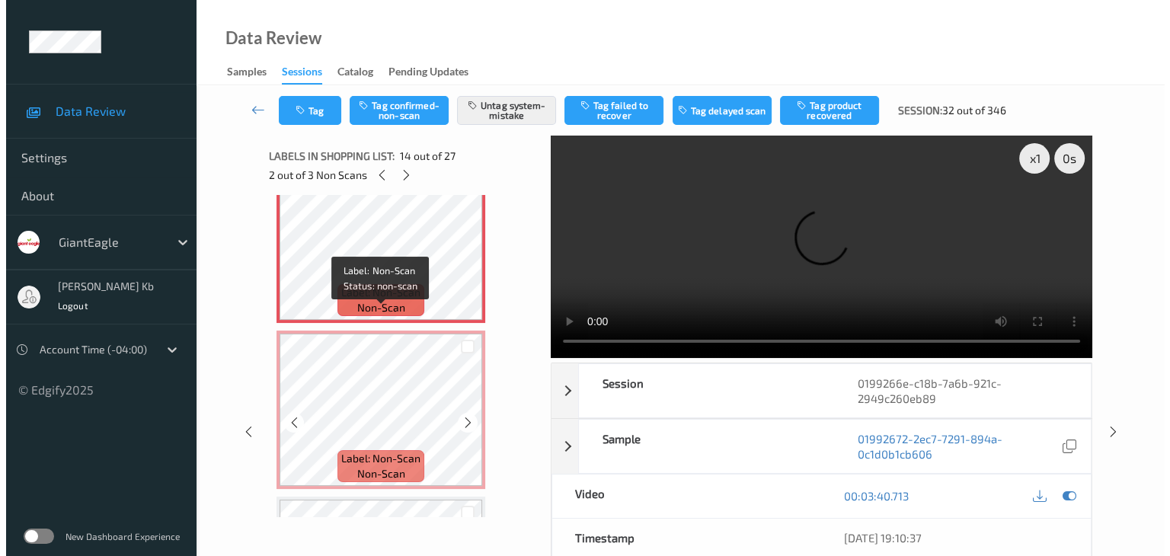
scroll to position [2188, 0]
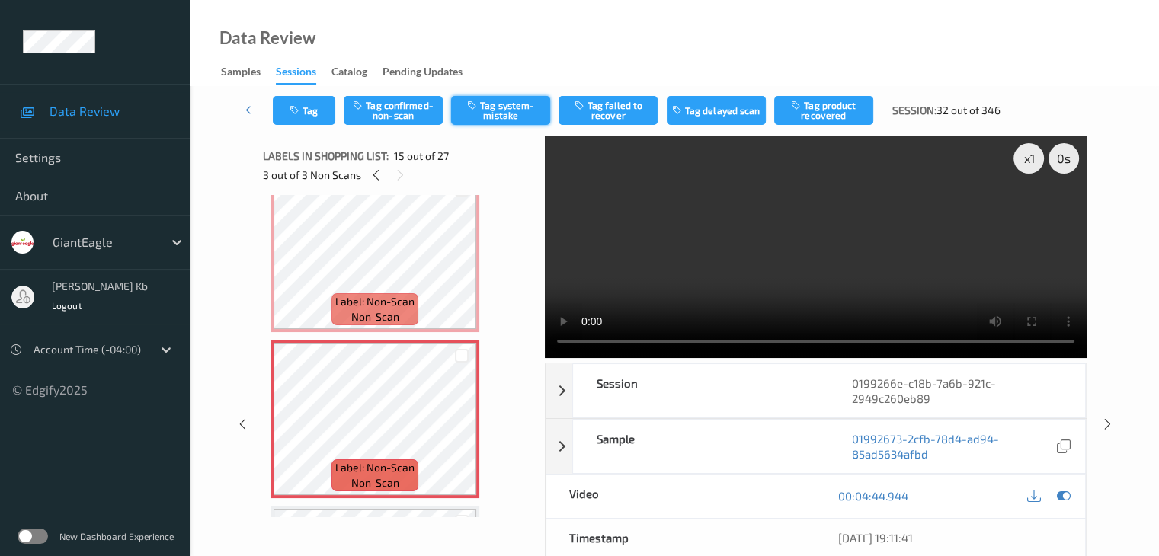
click at [496, 105] on button "Tag system-mistake" at bounding box center [500, 110] width 99 height 29
click at [314, 101] on button "Tag" at bounding box center [304, 110] width 62 height 29
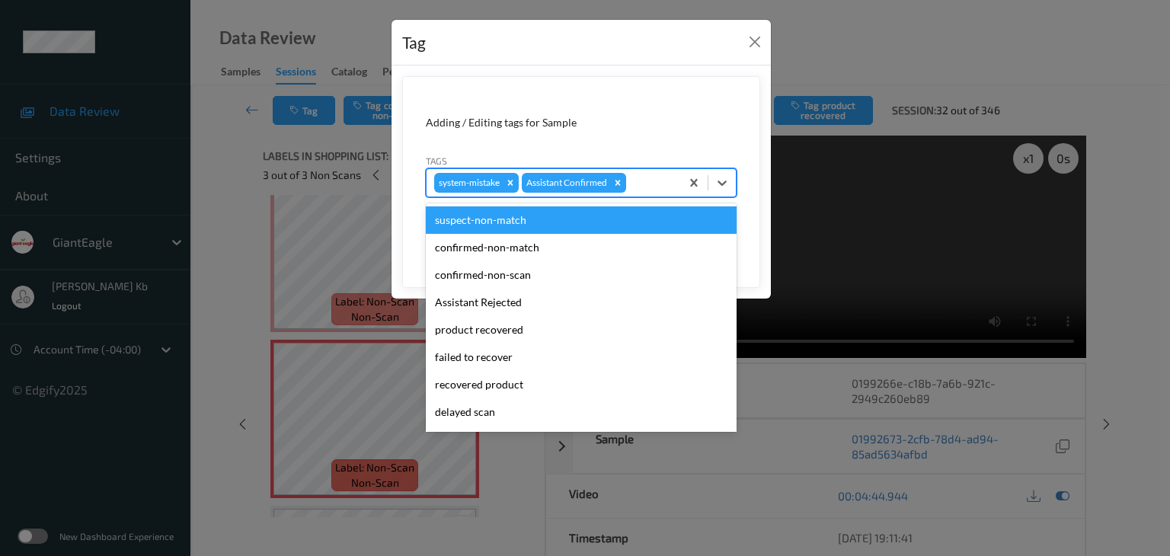
click at [644, 181] on div at bounding box center [650, 183] width 43 height 18
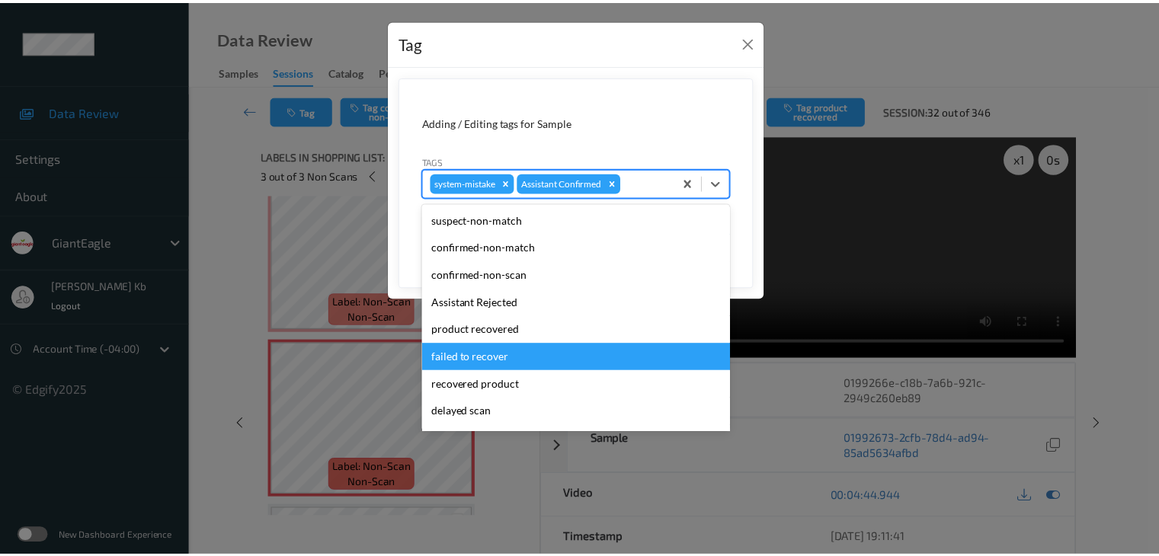
scroll to position [76, 0]
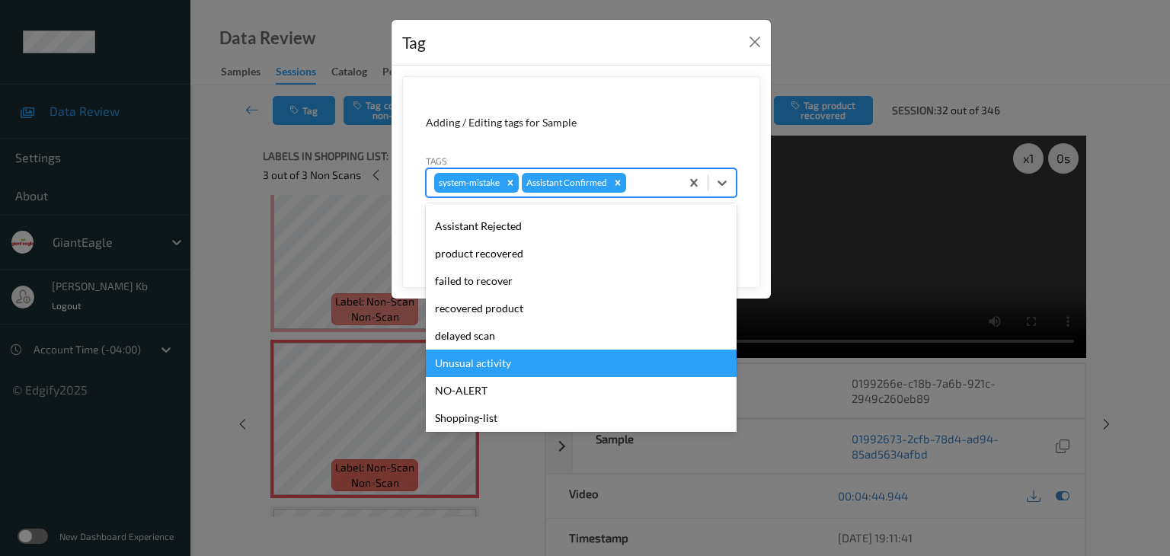
click at [485, 362] on div "Unusual activity" at bounding box center [581, 363] width 311 height 27
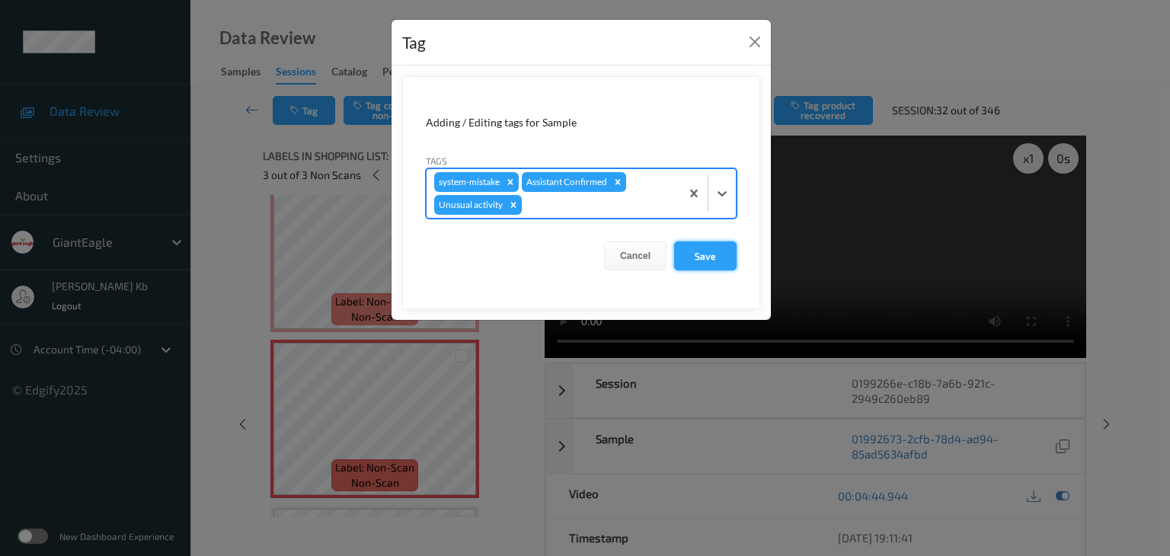
click at [715, 257] on button "Save" at bounding box center [705, 256] width 62 height 29
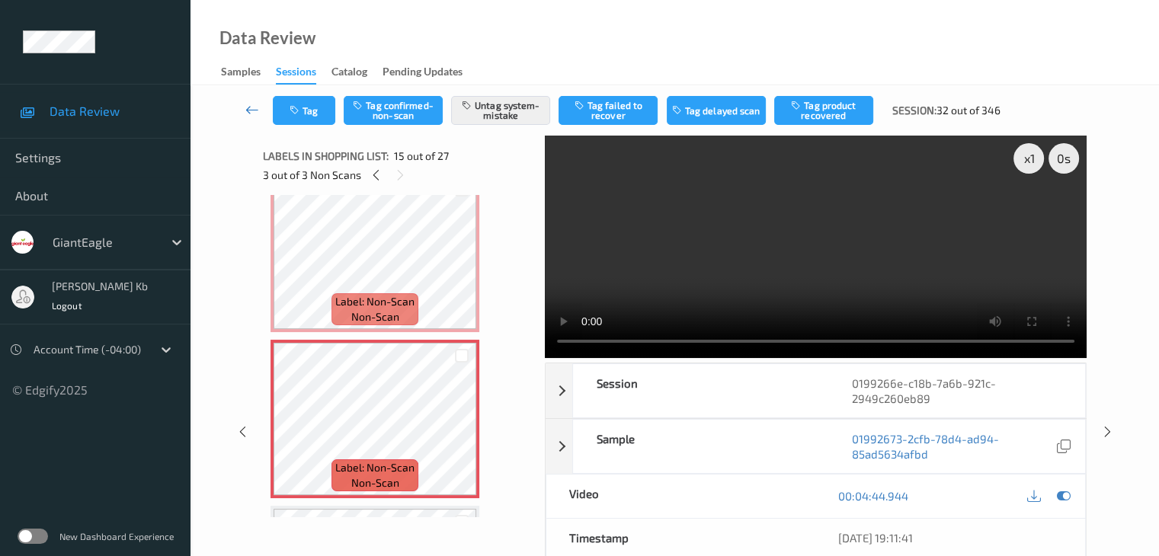
click at [253, 104] on icon at bounding box center [252, 109] width 14 height 15
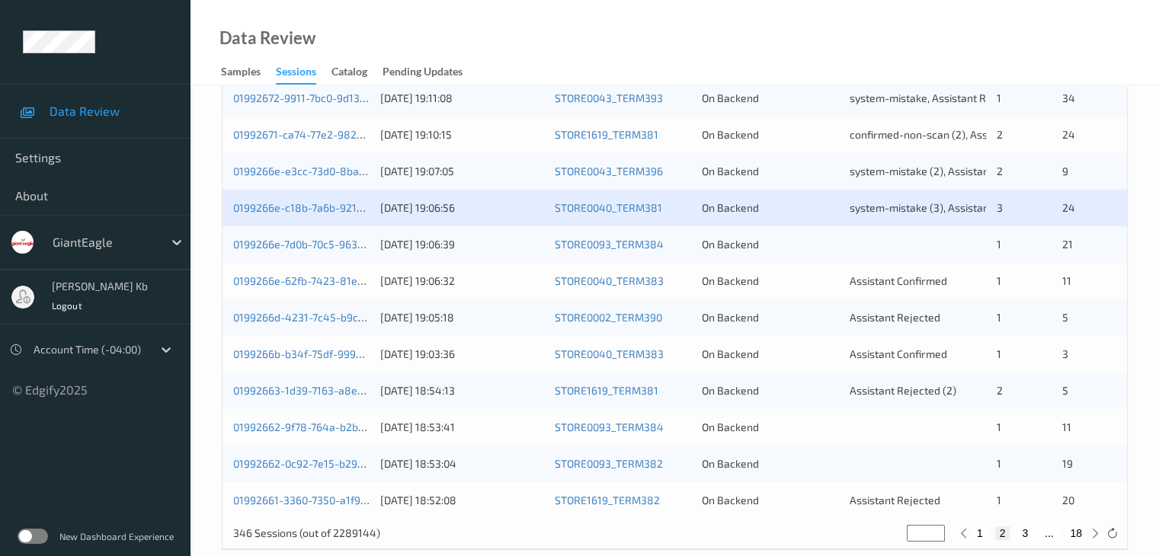
scroll to position [710, 0]
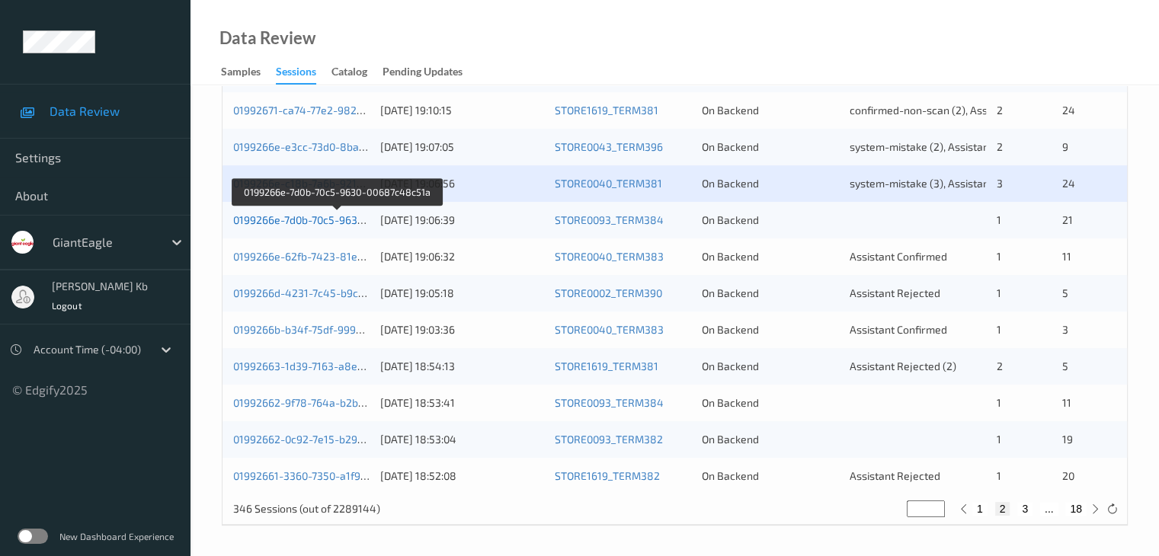
click at [334, 219] on link "0199266e-7d0b-70c5-9630-00687c48c51a" at bounding box center [336, 219] width 206 height 13
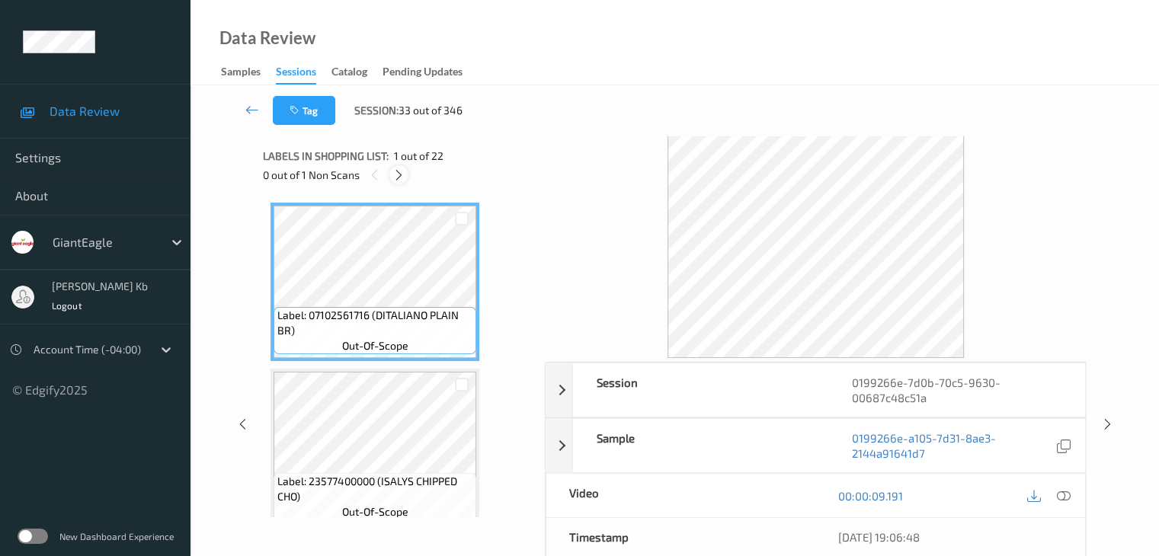
click at [402, 174] on icon at bounding box center [398, 175] width 13 height 14
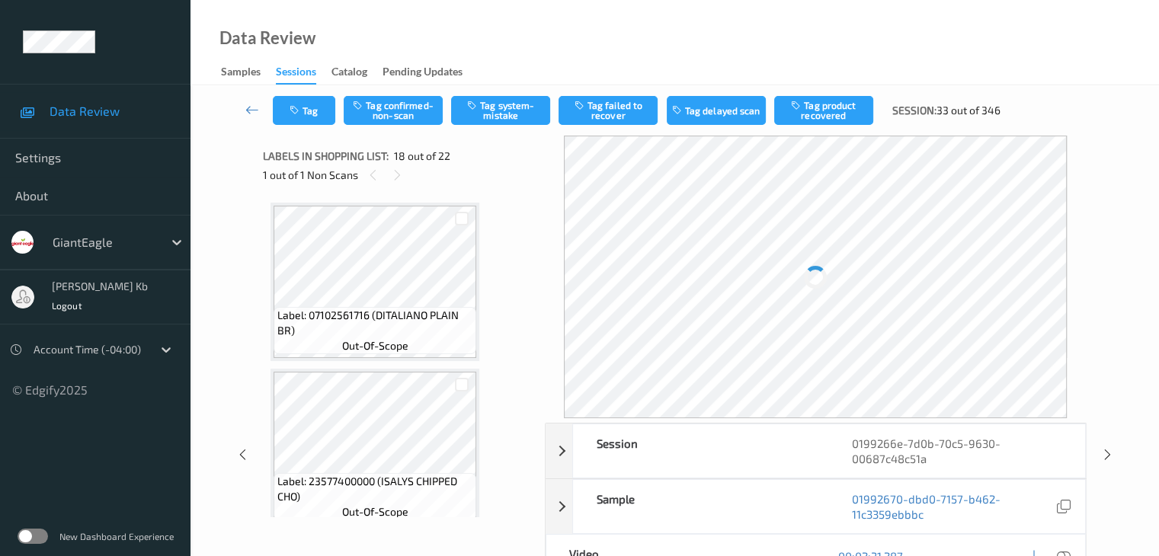
scroll to position [2665, 0]
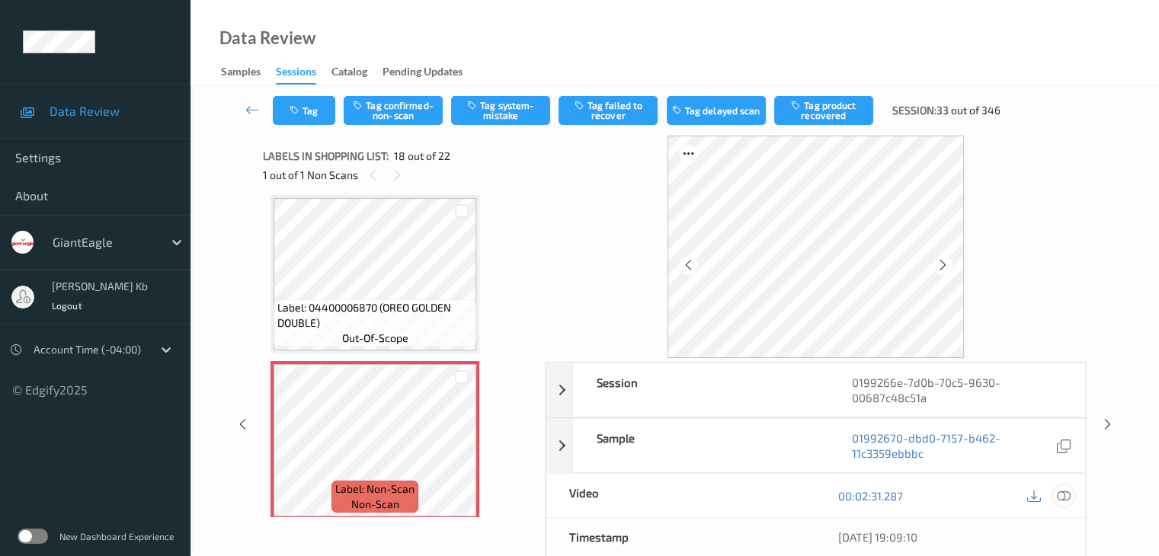
click at [1061, 492] on icon at bounding box center [1063, 496] width 14 height 14
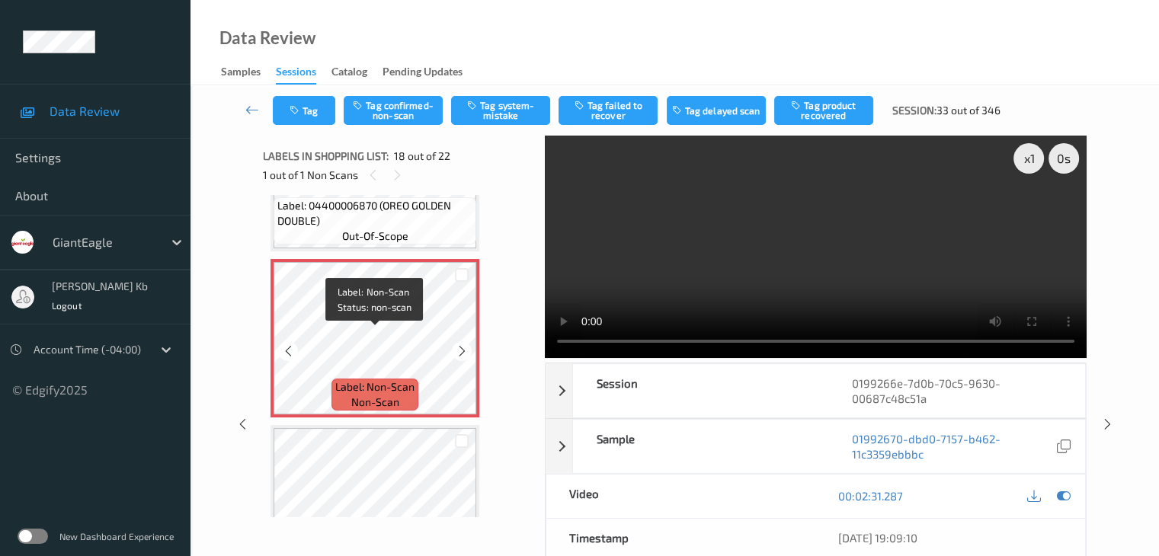
scroll to position [2741, 0]
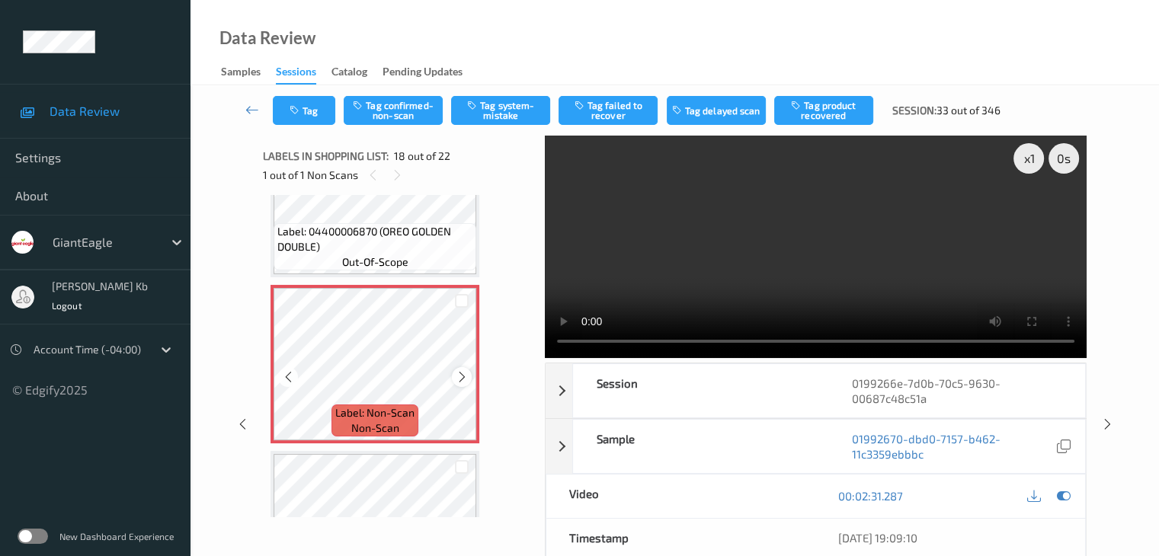
click at [465, 376] on icon at bounding box center [462, 377] width 13 height 14
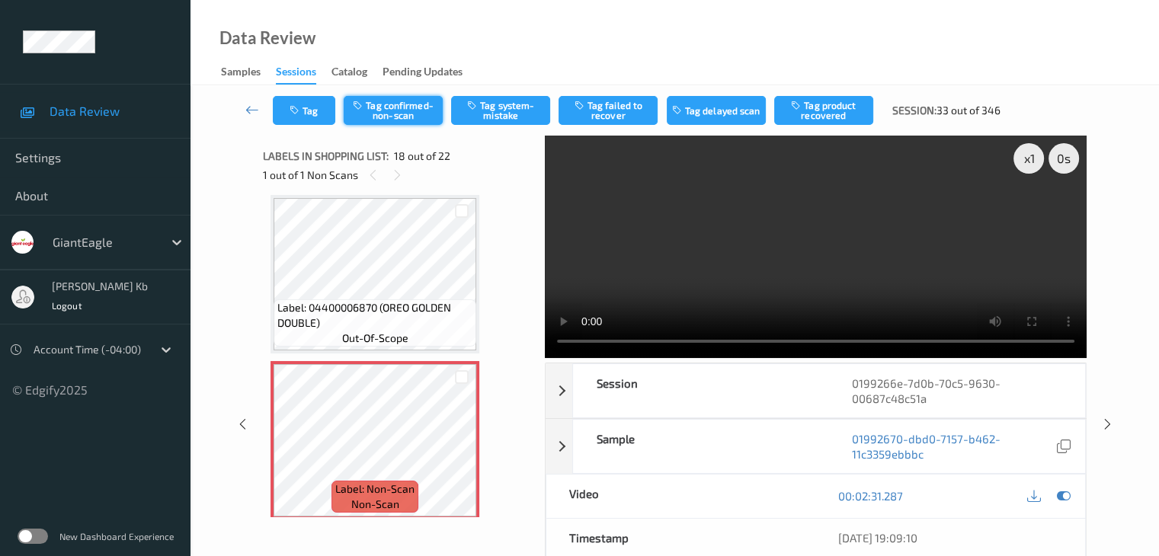
click at [417, 120] on button "Tag confirmed-non-scan" at bounding box center [393, 110] width 99 height 29
click at [845, 106] on button "Tag product recovered" at bounding box center [823, 110] width 99 height 29
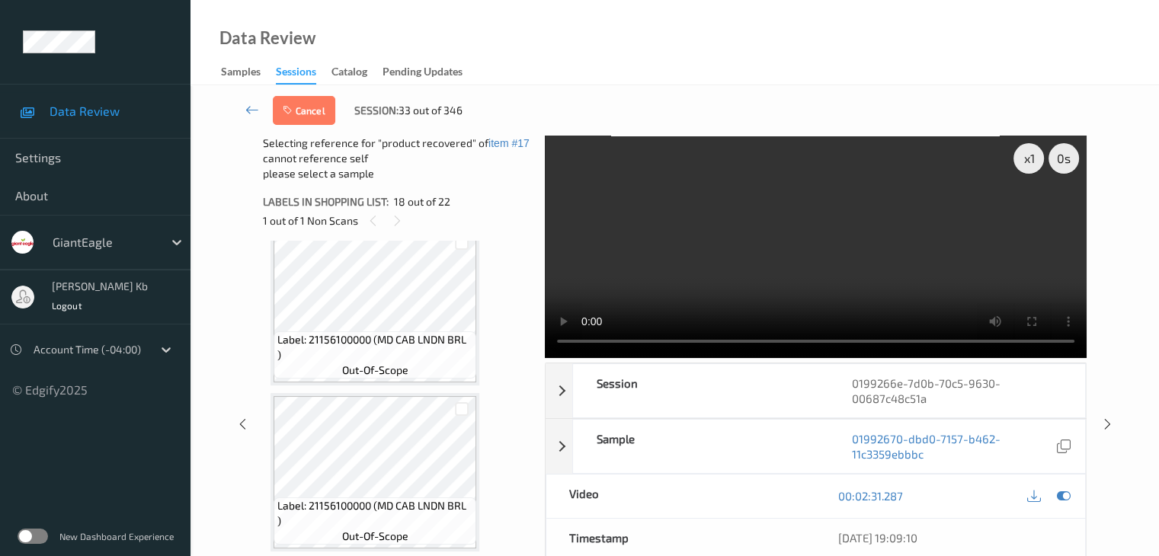
scroll to position [3046, 0]
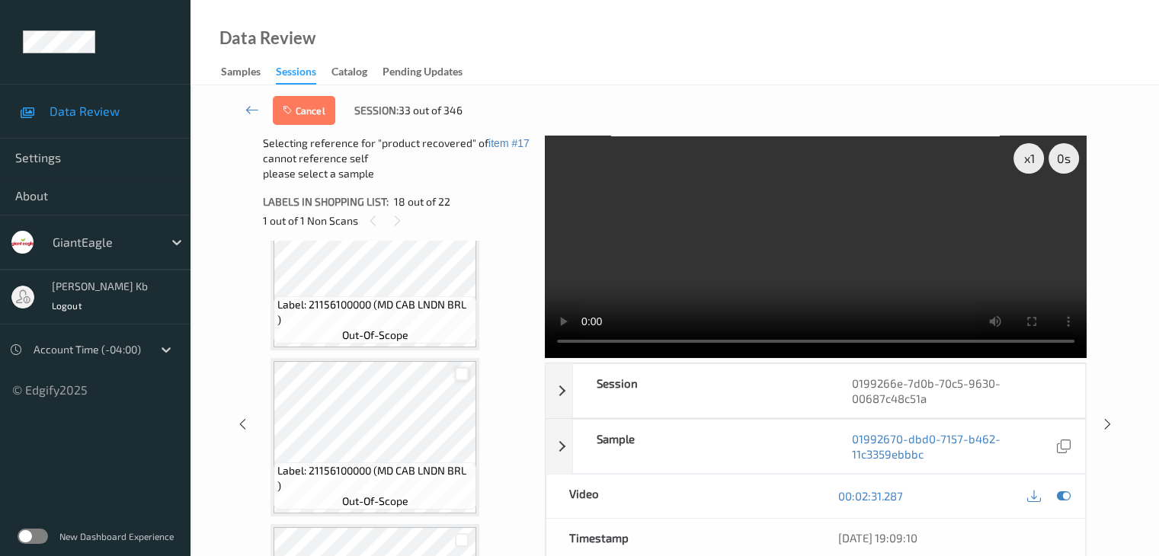
click at [463, 373] on div at bounding box center [462, 374] width 14 height 14
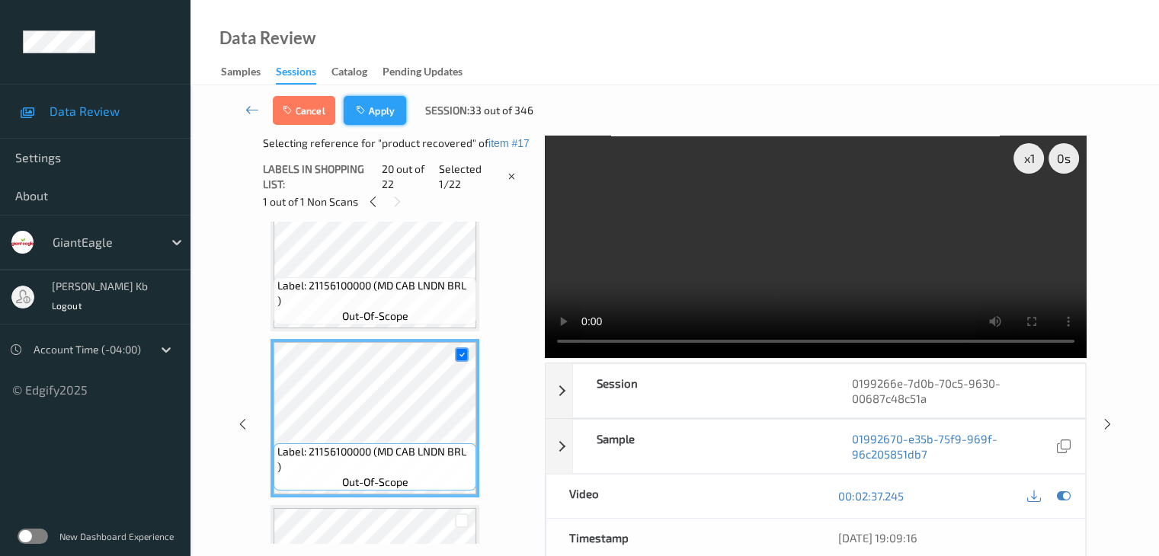
click at [375, 110] on button "Apply" at bounding box center [375, 110] width 62 height 29
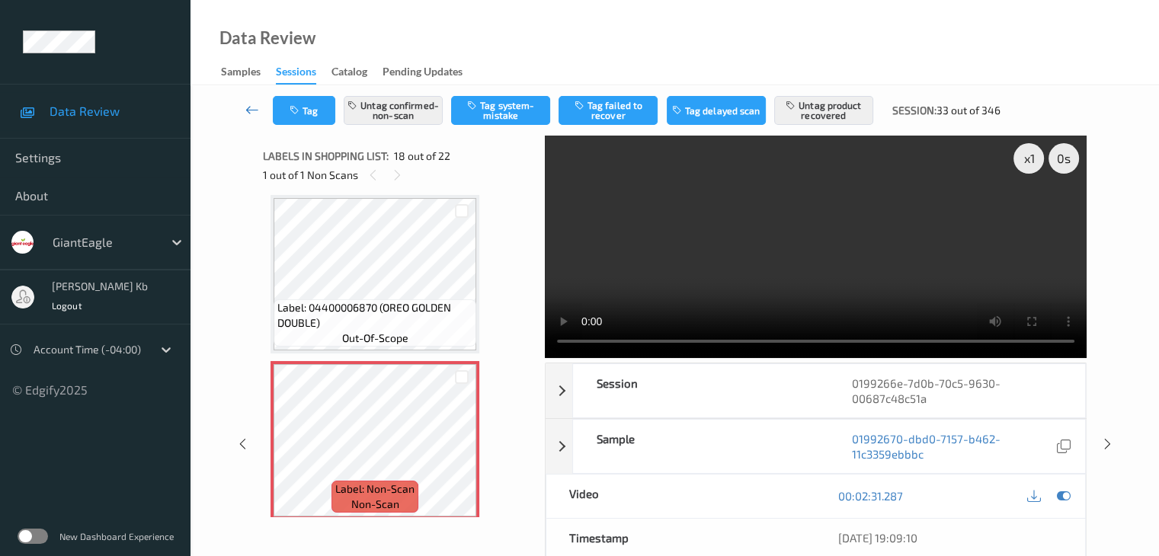
click at [252, 110] on icon at bounding box center [252, 109] width 14 height 15
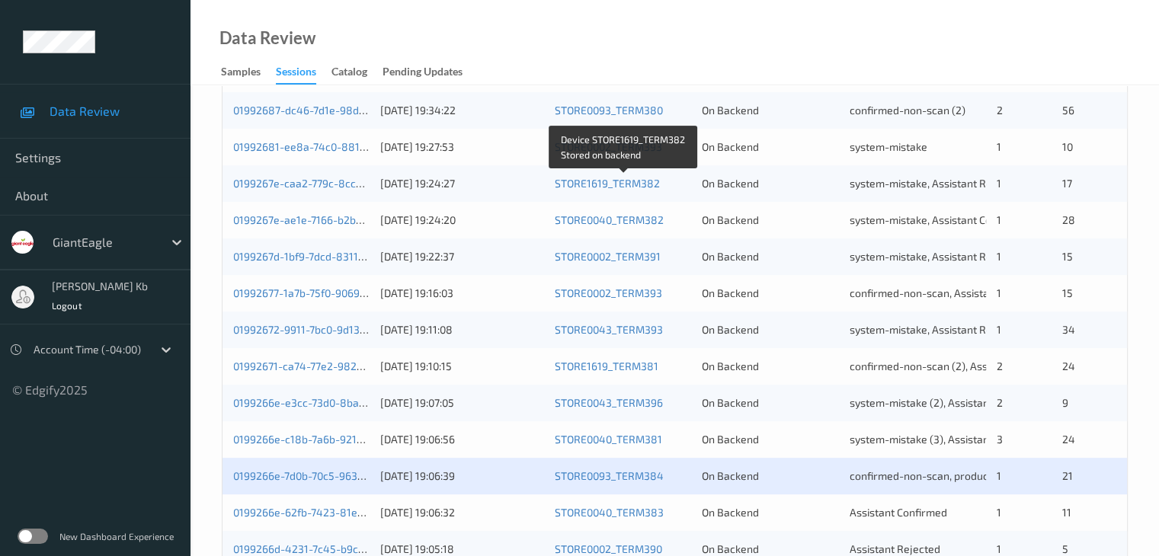
scroll to position [609, 0]
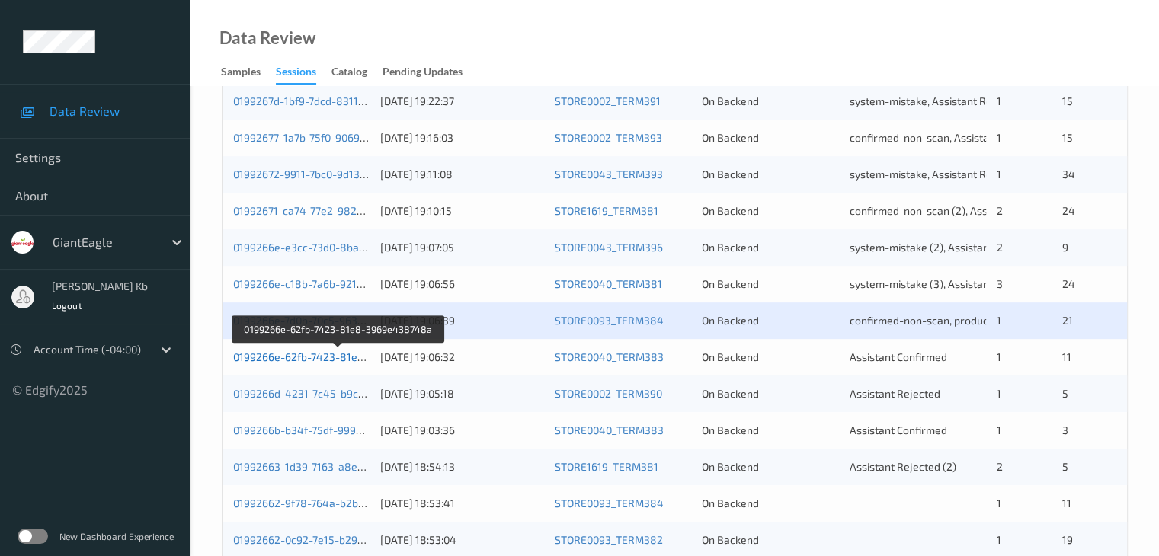
click at [325, 354] on link "0199266e-62fb-7423-81e8-3969e438748a" at bounding box center [338, 356] width 211 height 13
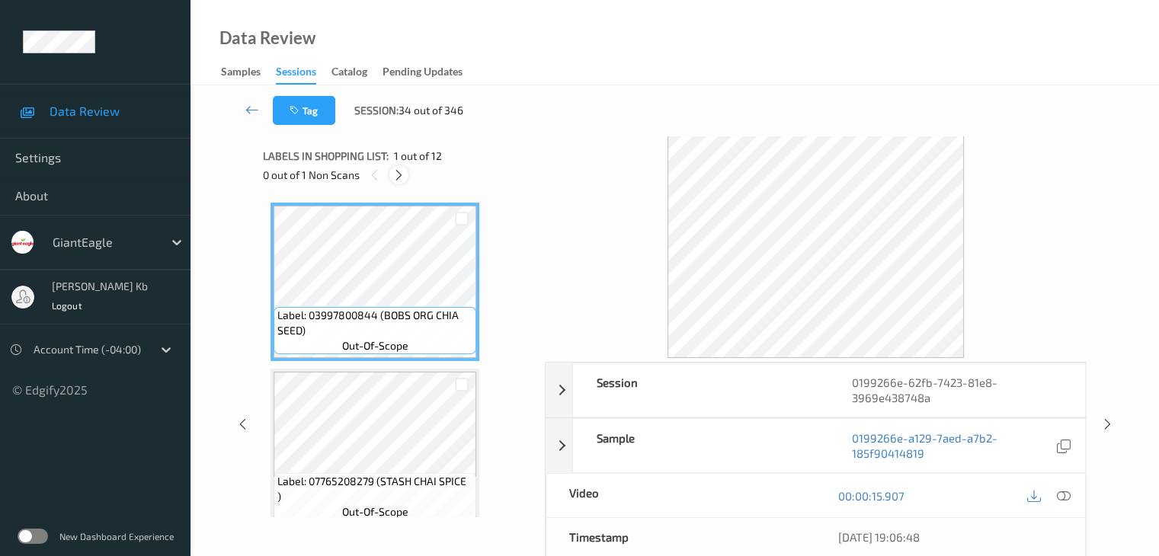
click at [398, 174] on icon at bounding box center [398, 175] width 13 height 14
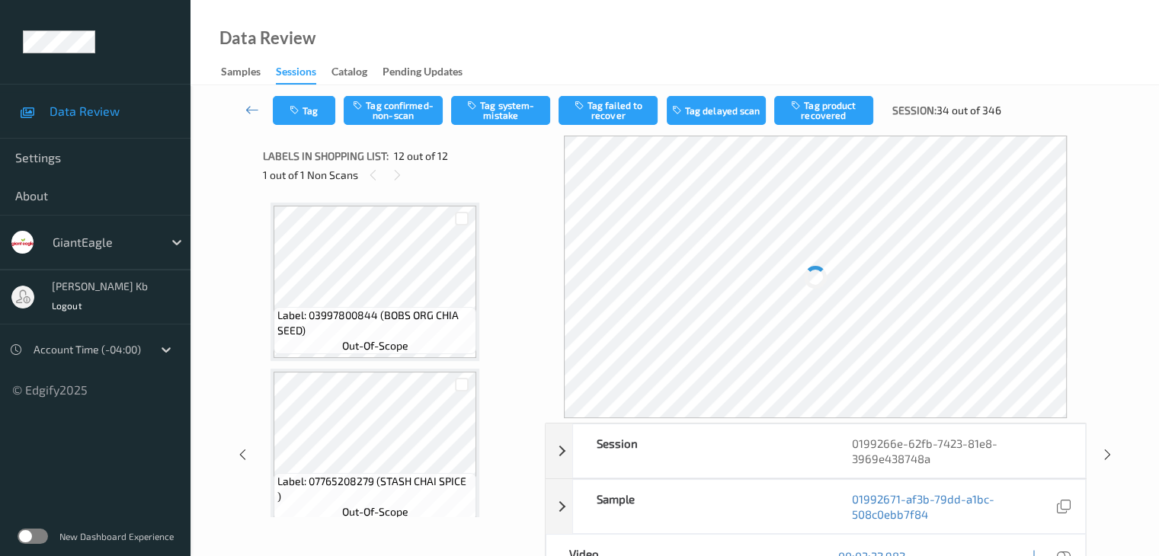
scroll to position [1668, 0]
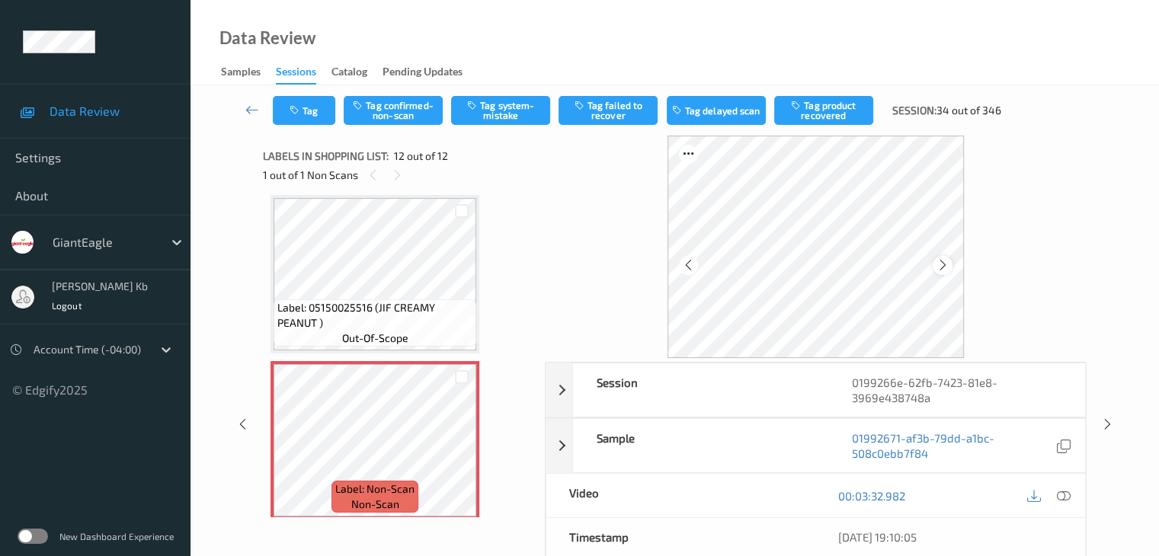
click at [946, 268] on icon at bounding box center [942, 265] width 13 height 14
click at [1063, 494] on icon at bounding box center [1063, 496] width 14 height 14
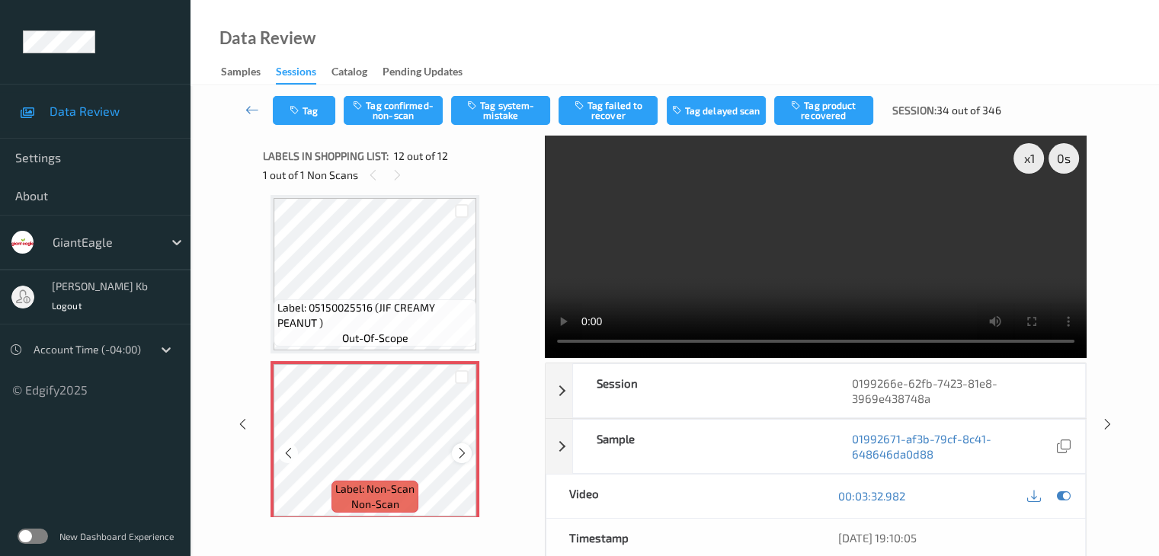
click at [457, 451] on icon at bounding box center [462, 453] width 13 height 14
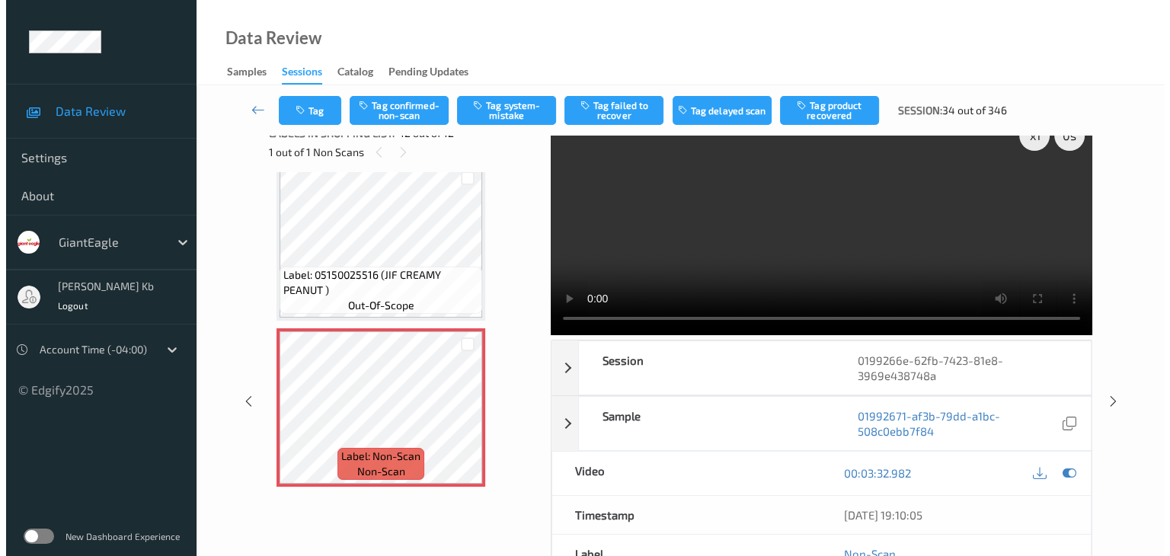
scroll to position [0, 0]
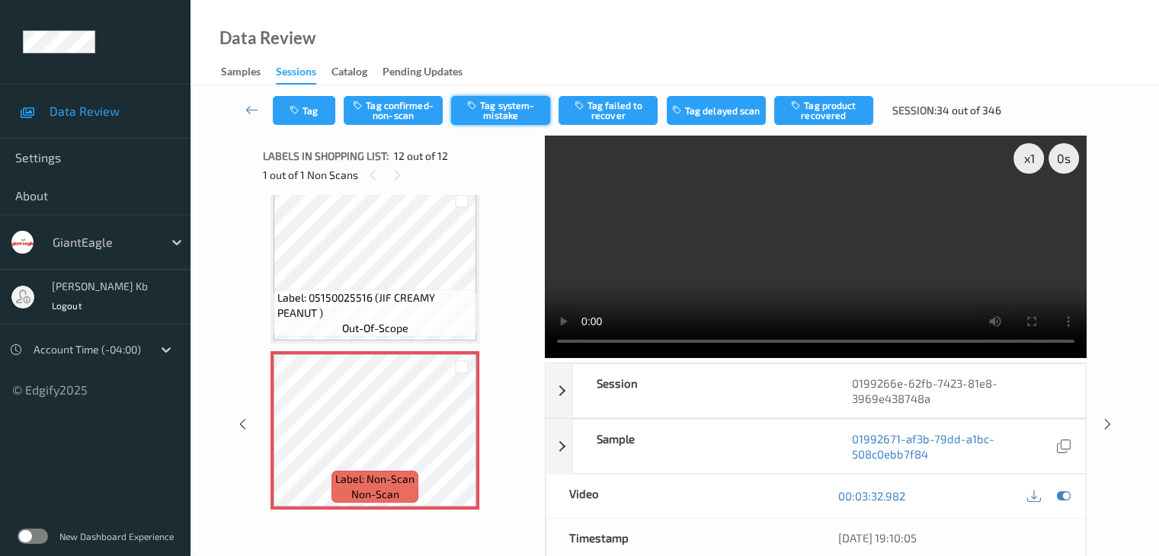
click at [507, 111] on button "Tag system-mistake" at bounding box center [500, 110] width 99 height 29
click at [305, 112] on button "Tag" at bounding box center [304, 110] width 62 height 29
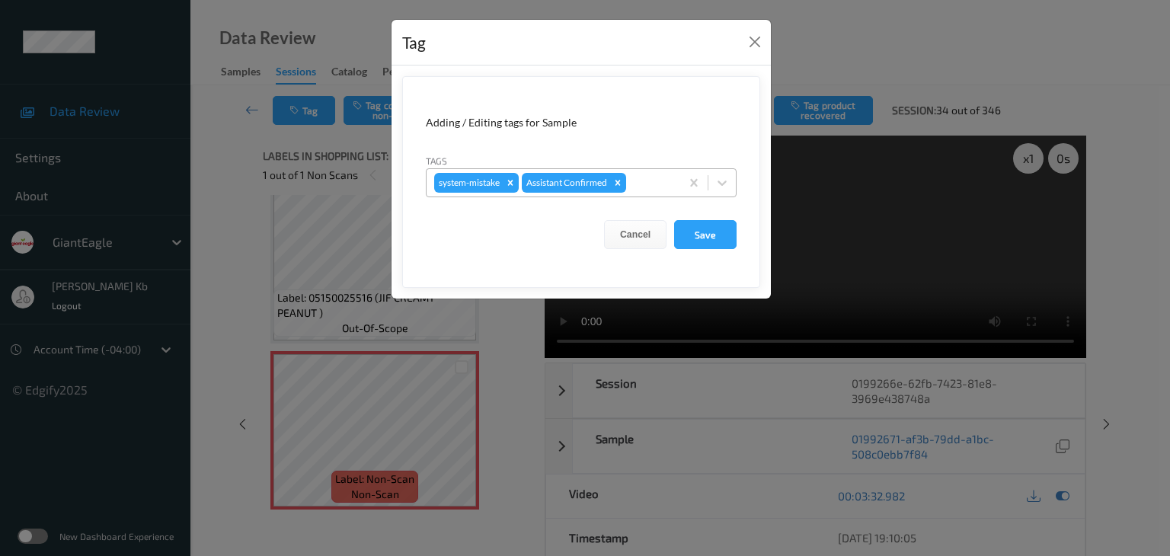
click at [653, 181] on div at bounding box center [650, 183] width 43 height 18
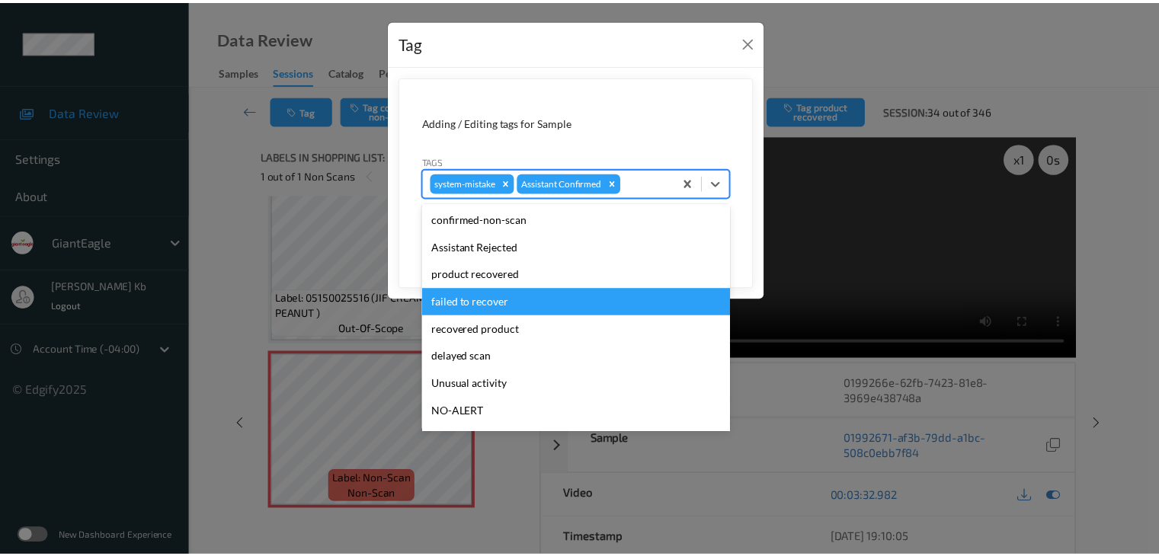
scroll to position [76, 0]
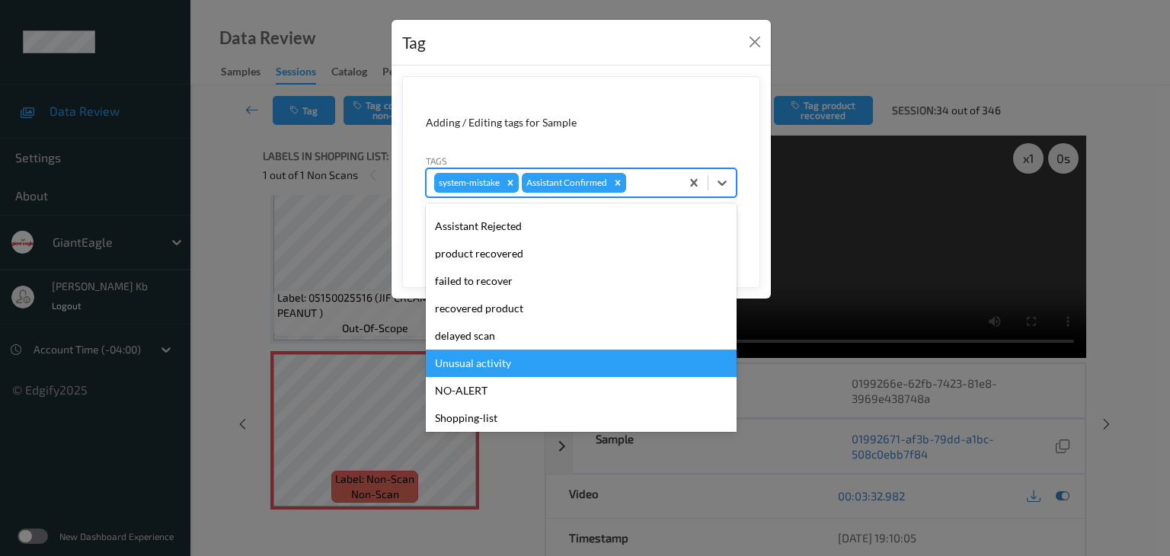
click at [481, 366] on div "Unusual activity" at bounding box center [581, 363] width 311 height 27
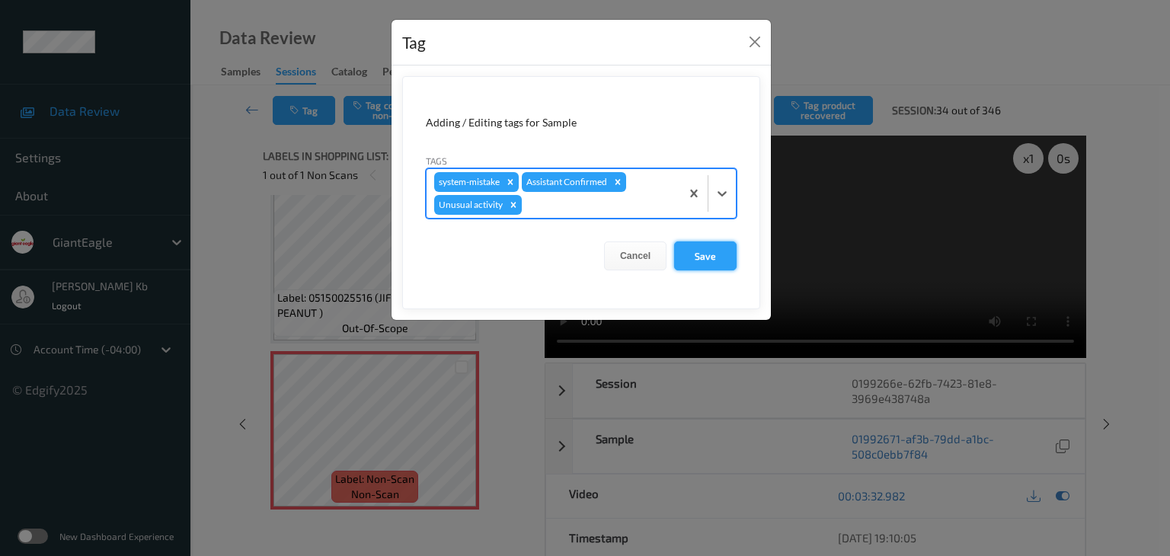
click at [704, 248] on button "Save" at bounding box center [705, 256] width 62 height 29
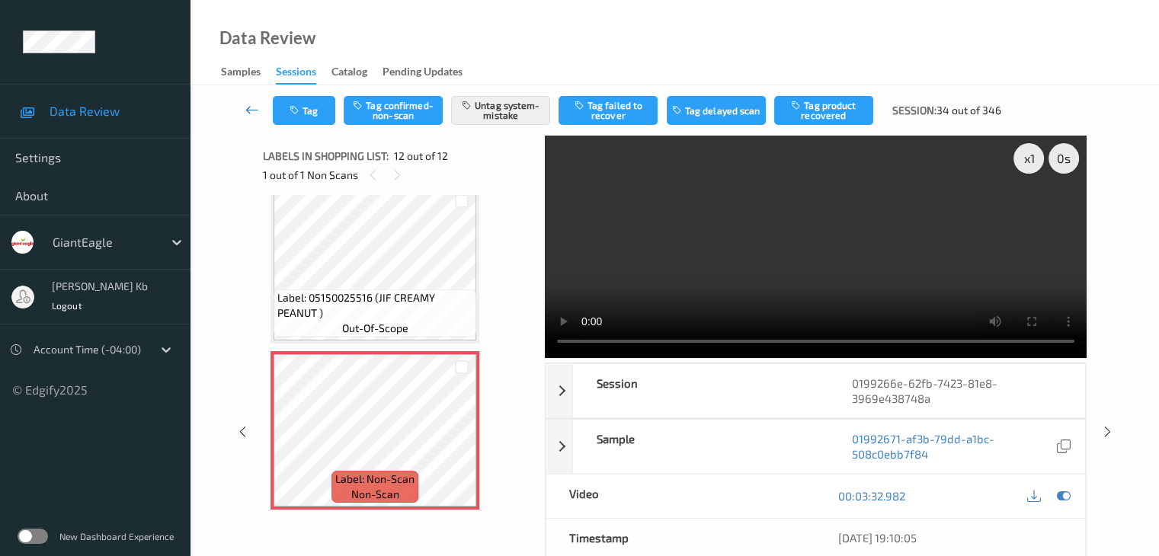
click at [253, 107] on icon at bounding box center [252, 109] width 14 height 15
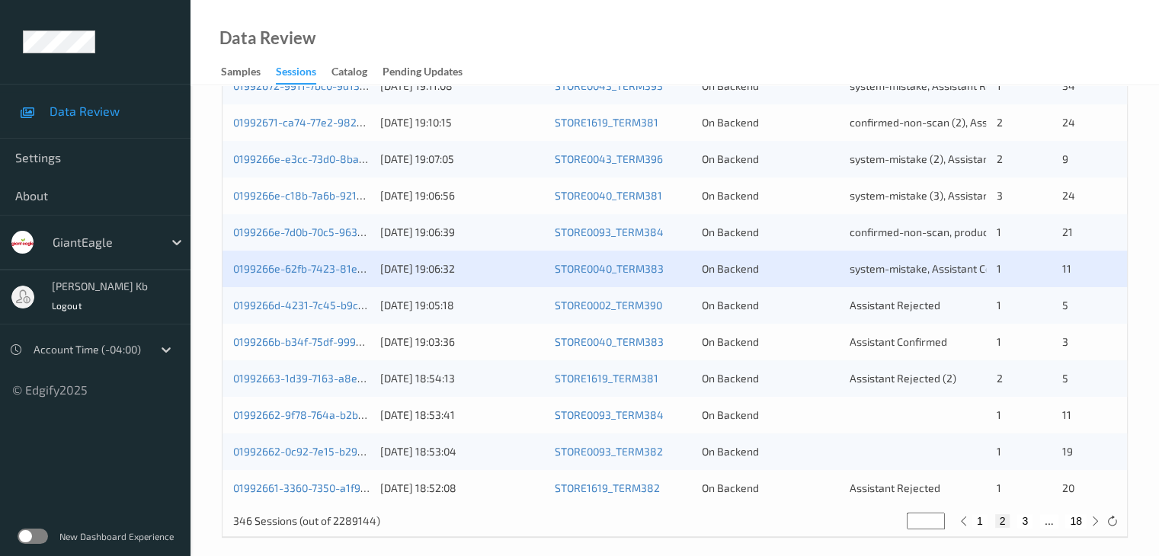
scroll to position [710, 0]
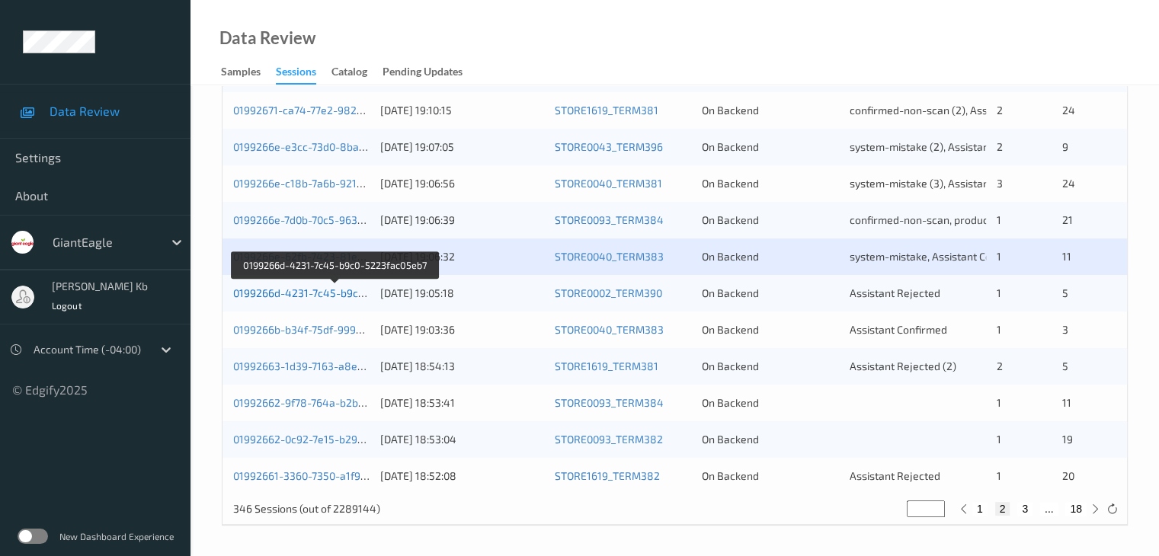
click at [323, 291] on link "0199266d-4231-7c45-b9c0-5223fac05eb7" at bounding box center [335, 292] width 205 height 13
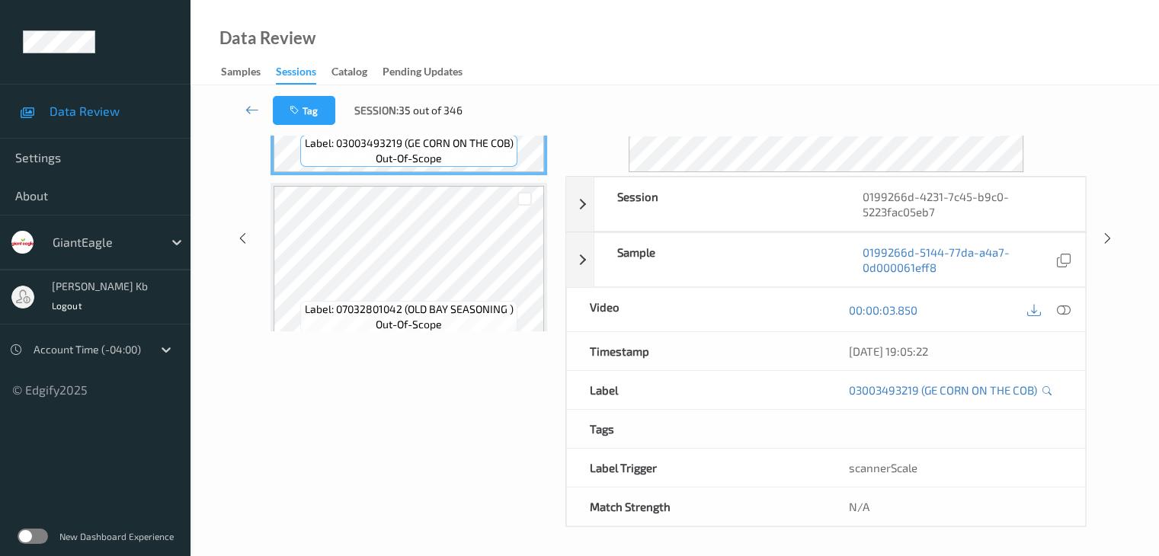
scroll to position [34, 0]
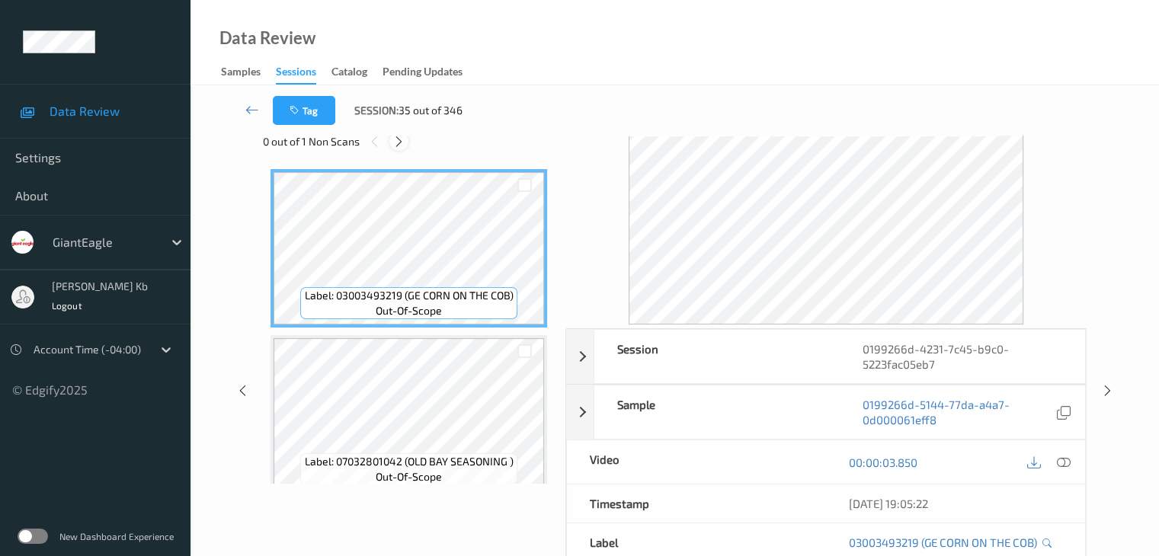
click at [403, 139] on icon at bounding box center [398, 142] width 13 height 14
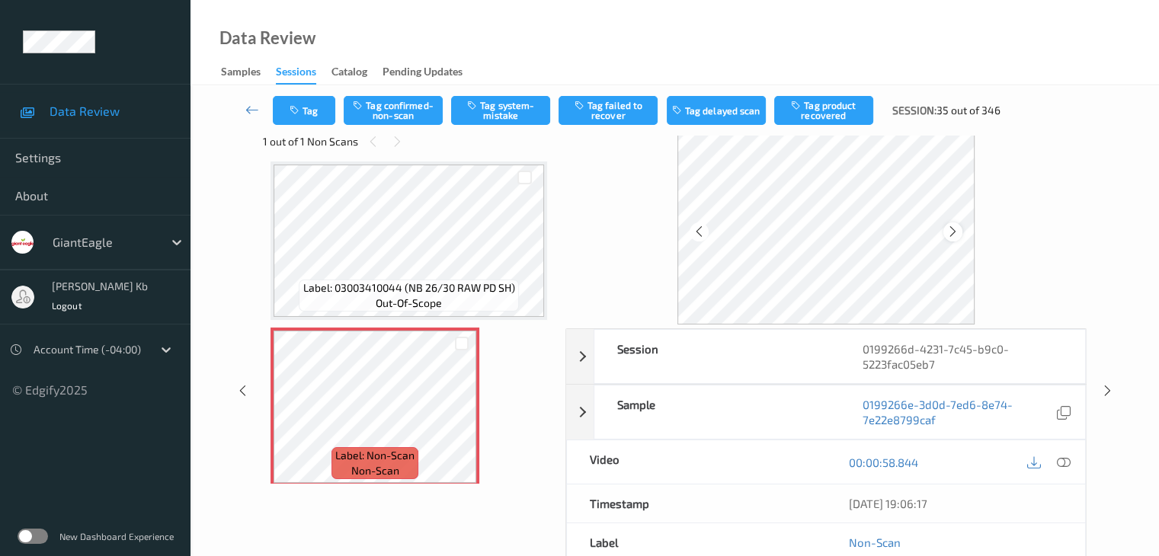
click at [959, 227] on icon at bounding box center [952, 232] width 13 height 14
click at [1062, 458] on icon at bounding box center [1063, 463] width 14 height 14
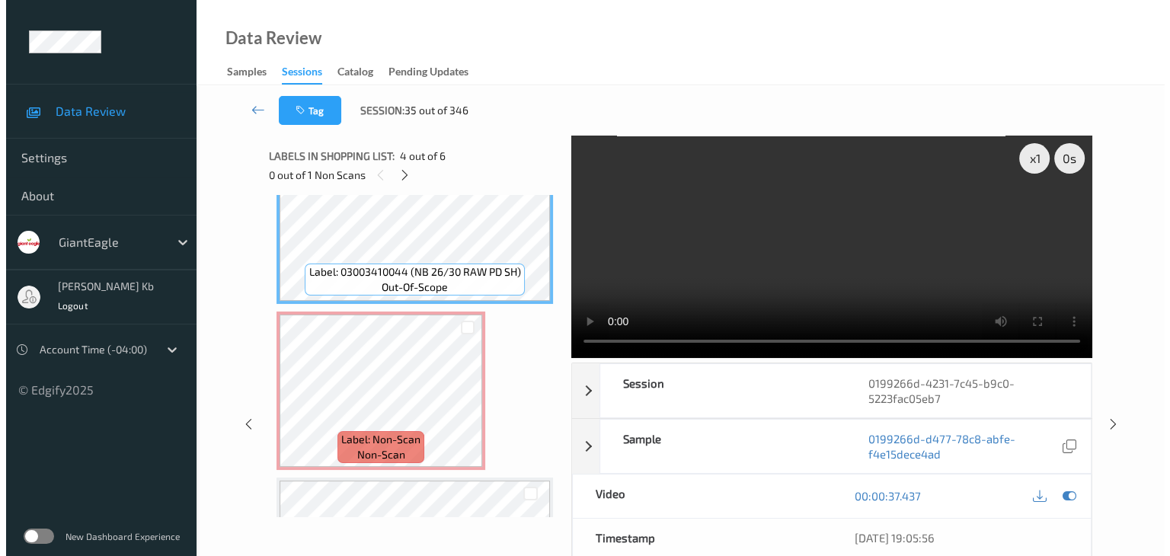
scroll to position [529, 0]
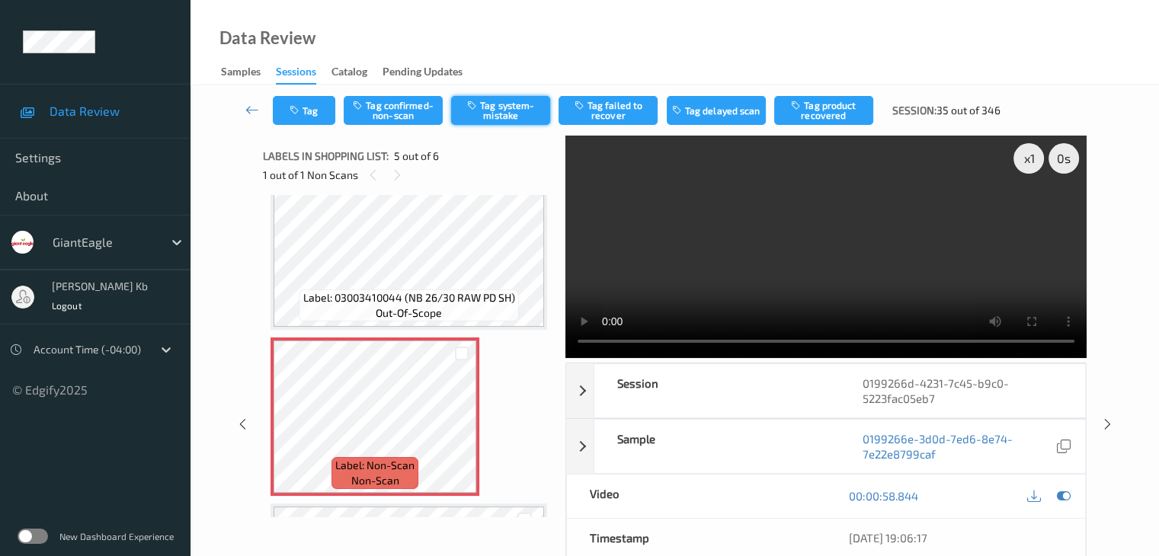
click at [504, 110] on button "Tag system-mistake" at bounding box center [500, 110] width 99 height 29
click at [320, 110] on button "Tag" at bounding box center [304, 110] width 62 height 29
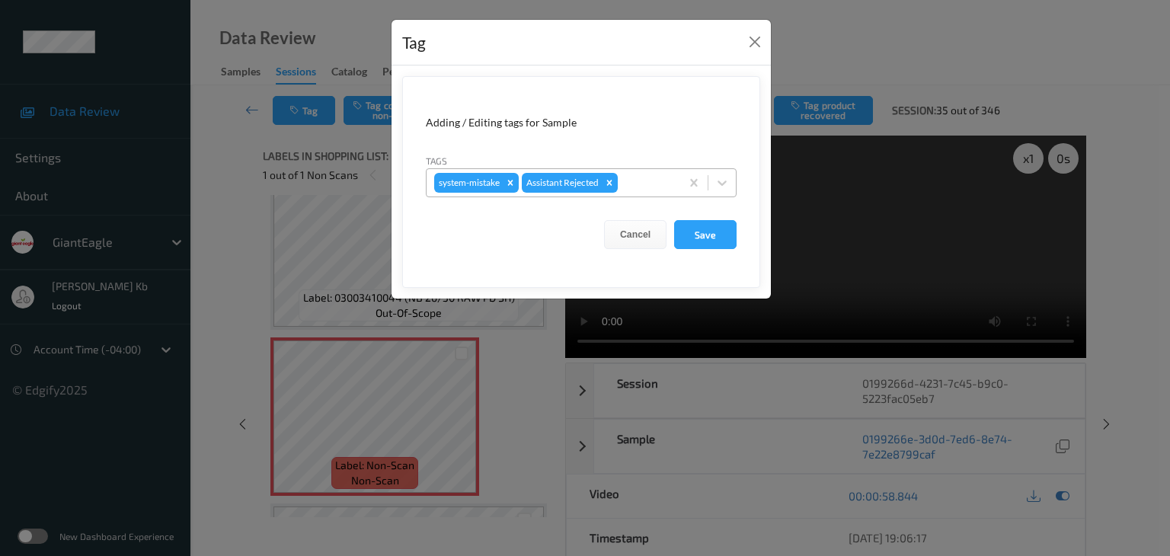
click at [663, 178] on div at bounding box center [647, 183] width 52 height 18
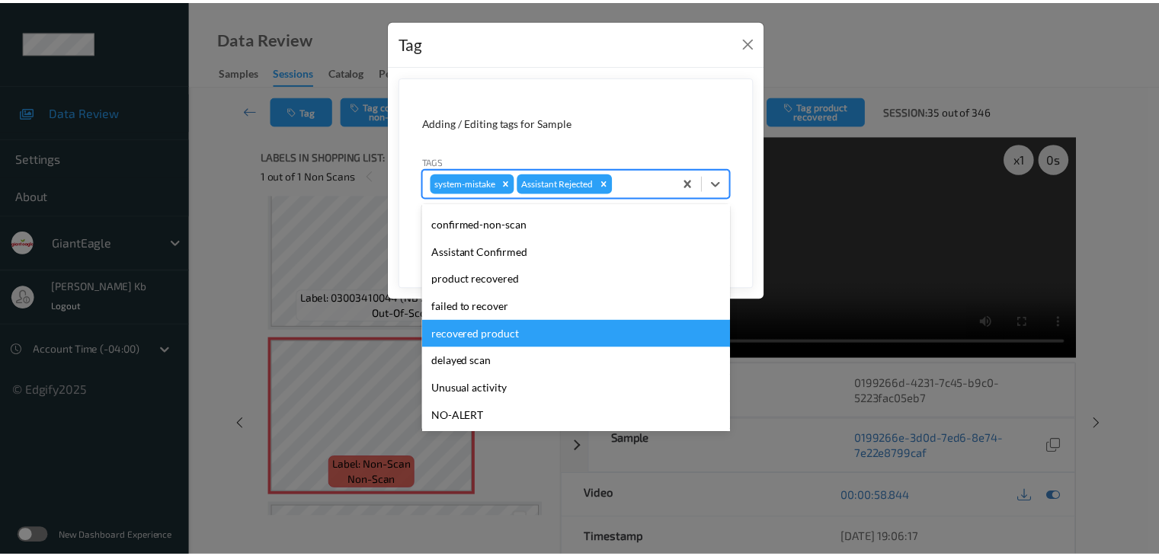
scroll to position [76, 0]
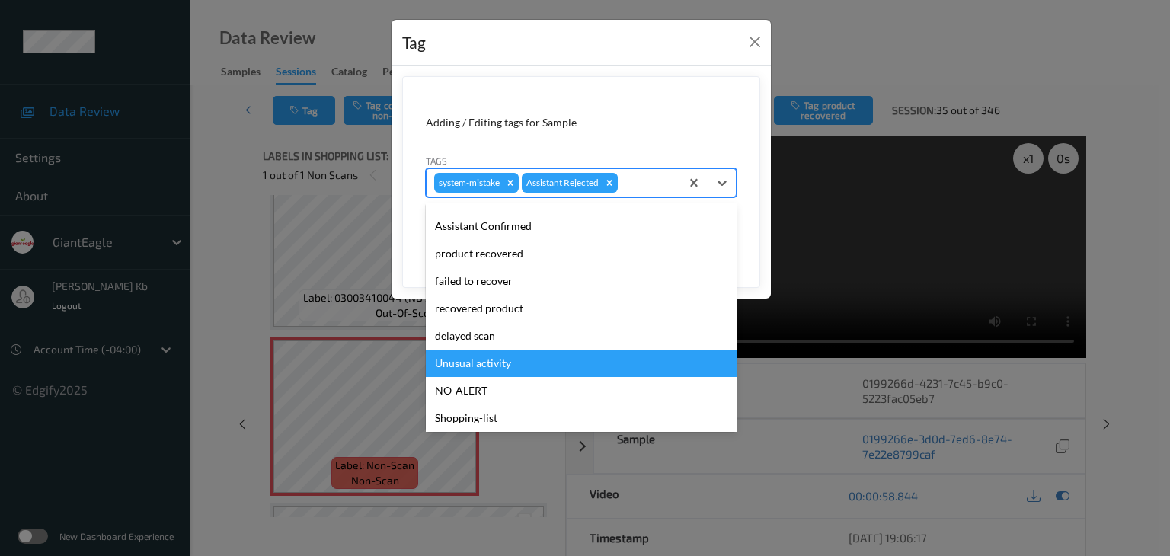
click at [475, 356] on div "Unusual activity" at bounding box center [581, 363] width 311 height 27
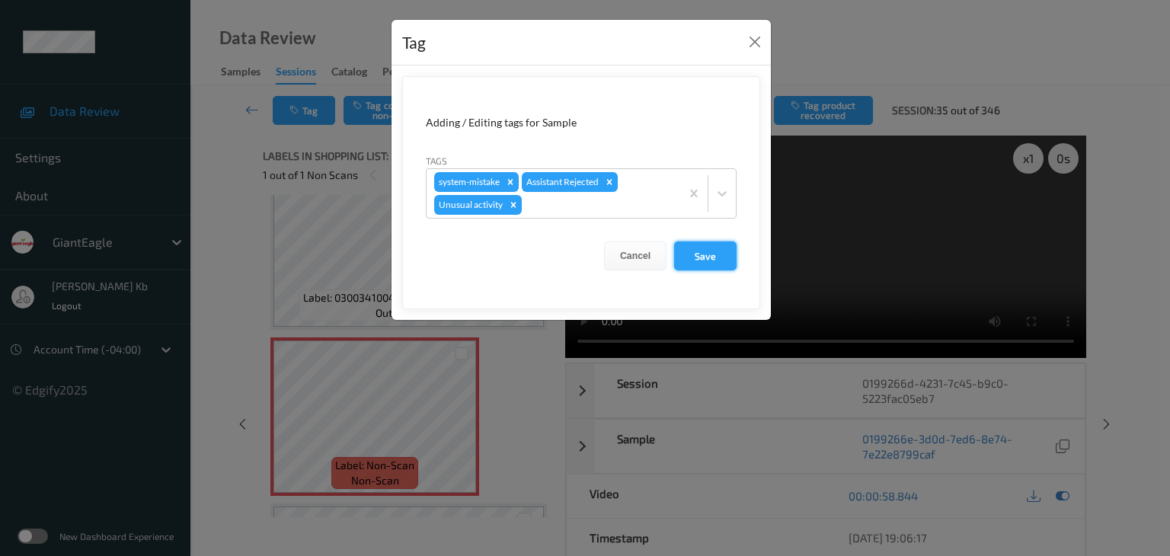
click at [701, 257] on button "Save" at bounding box center [705, 256] width 62 height 29
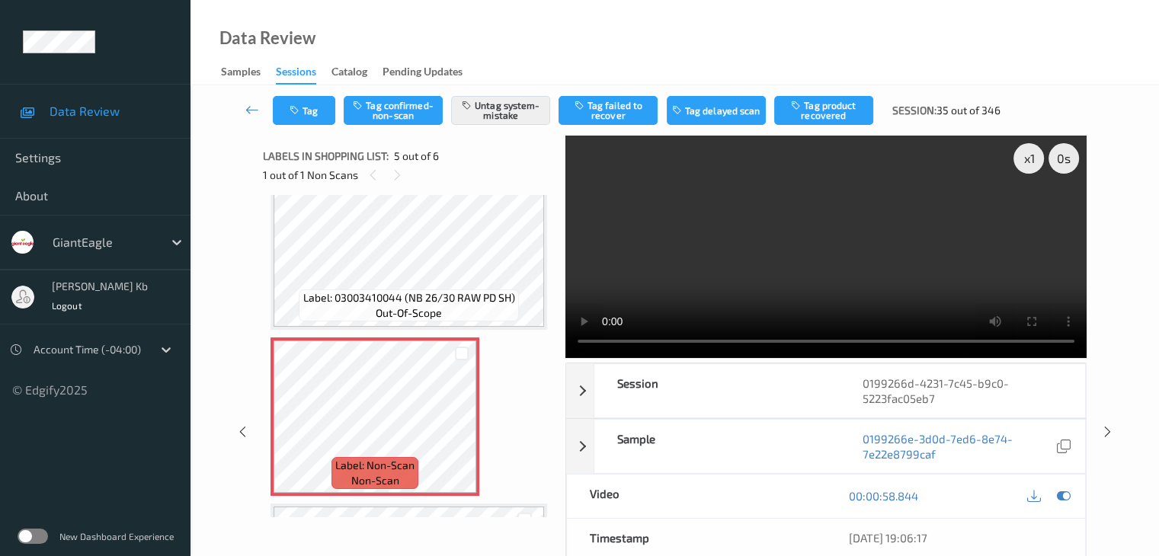
drag, startPoint x: 254, startPoint y: 107, endPoint x: 258, endPoint y: 98, distance: 10.2
click at [254, 107] on icon at bounding box center [252, 109] width 14 height 15
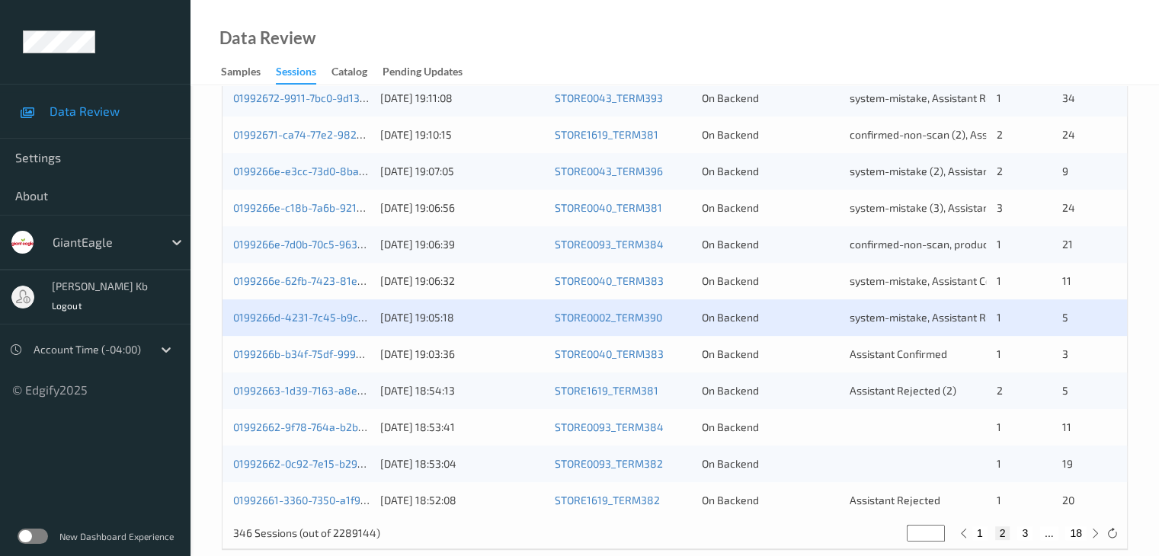
scroll to position [710, 0]
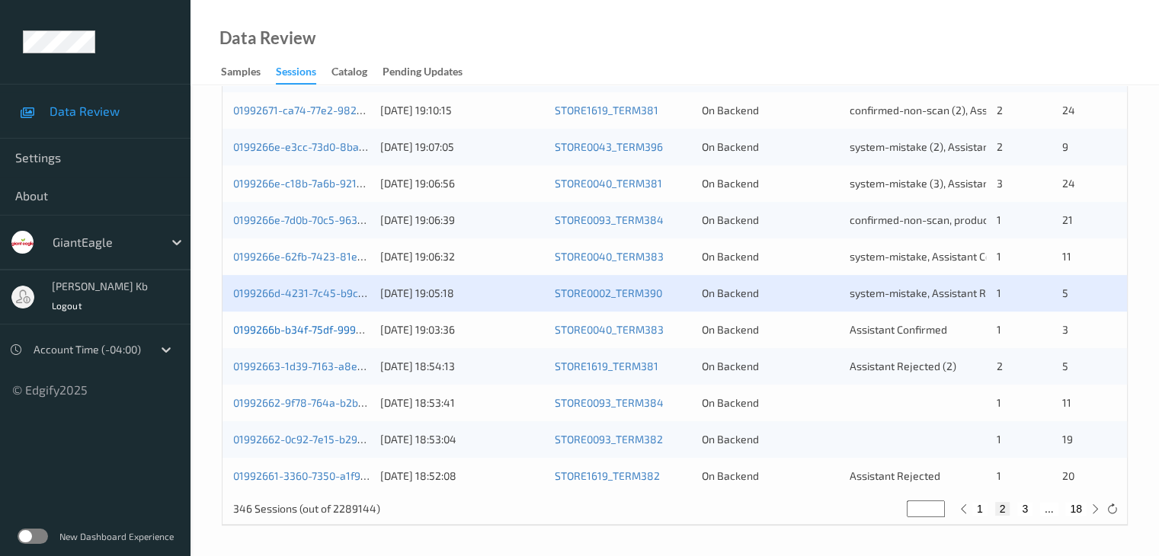
click at [306, 328] on link "0199266b-b34f-75df-9996-7afb34e18350" at bounding box center [334, 329] width 203 height 13
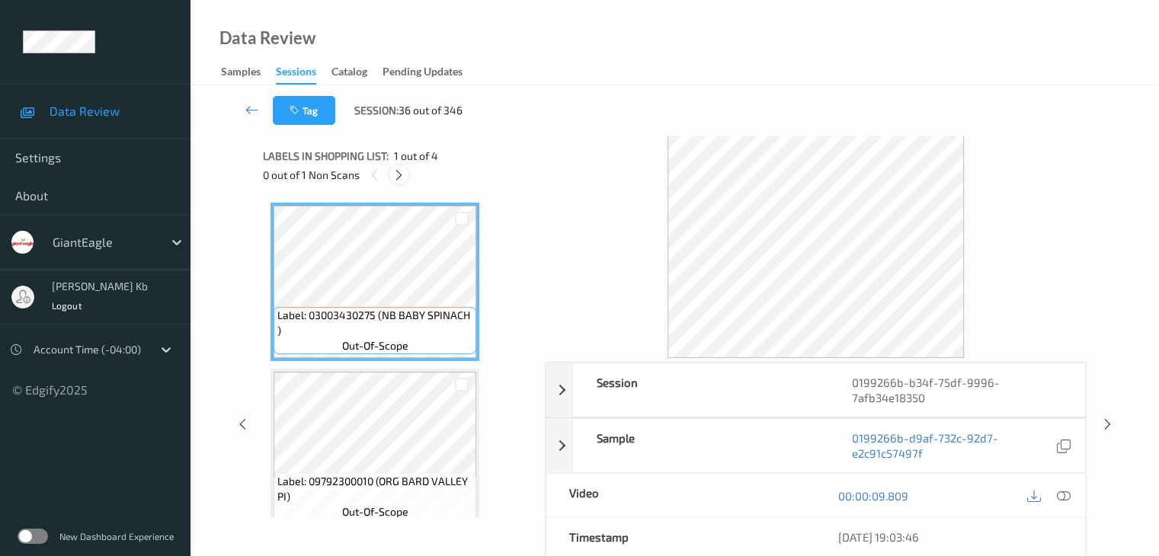
click at [399, 174] on icon at bounding box center [398, 175] width 13 height 14
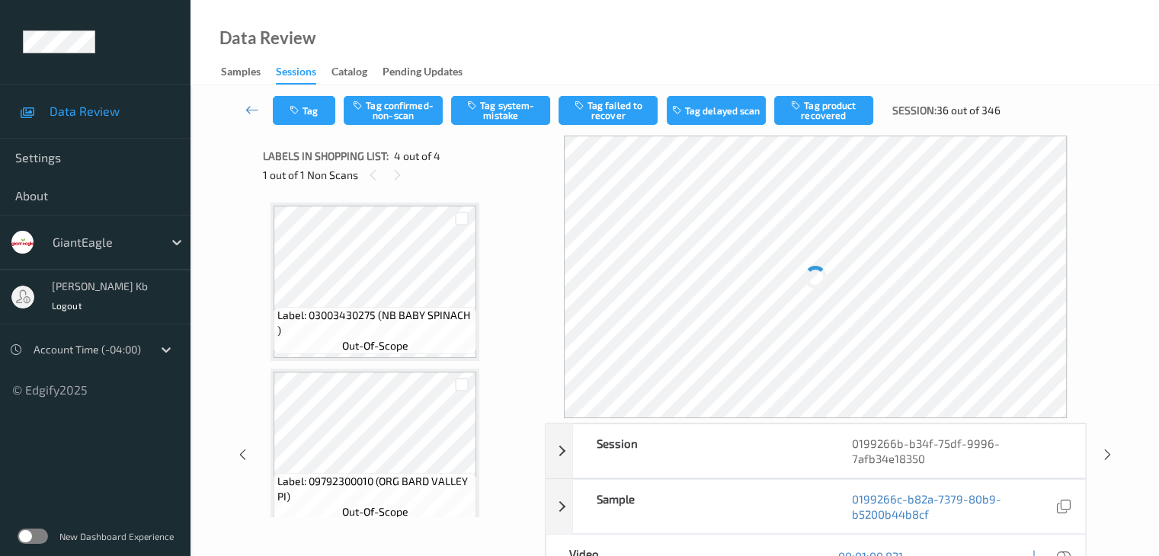
scroll to position [340, 0]
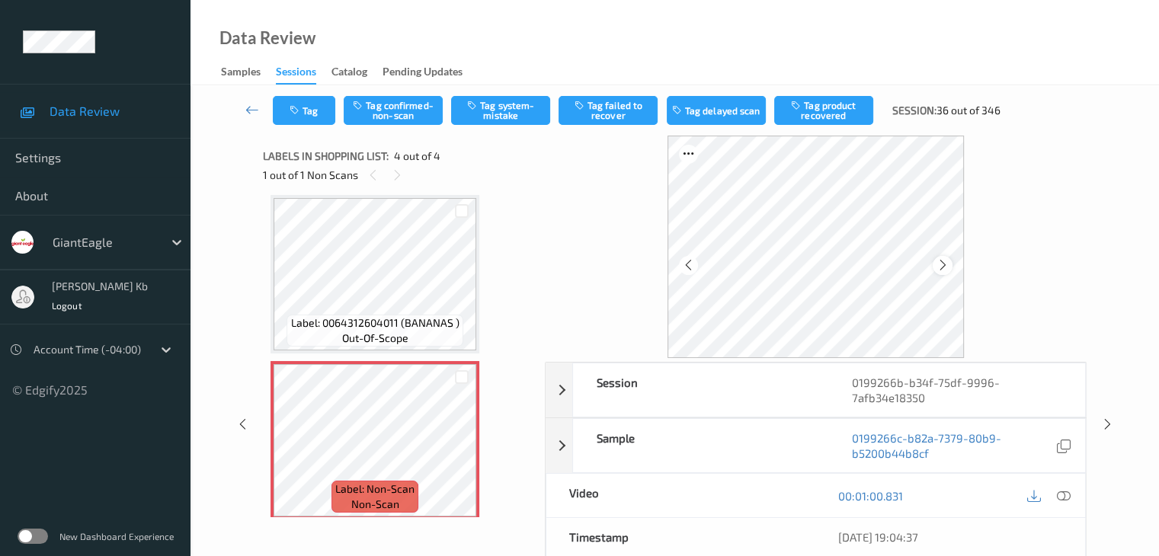
click at [940, 264] on icon at bounding box center [942, 265] width 13 height 14
click at [1061, 492] on icon at bounding box center [1063, 496] width 14 height 14
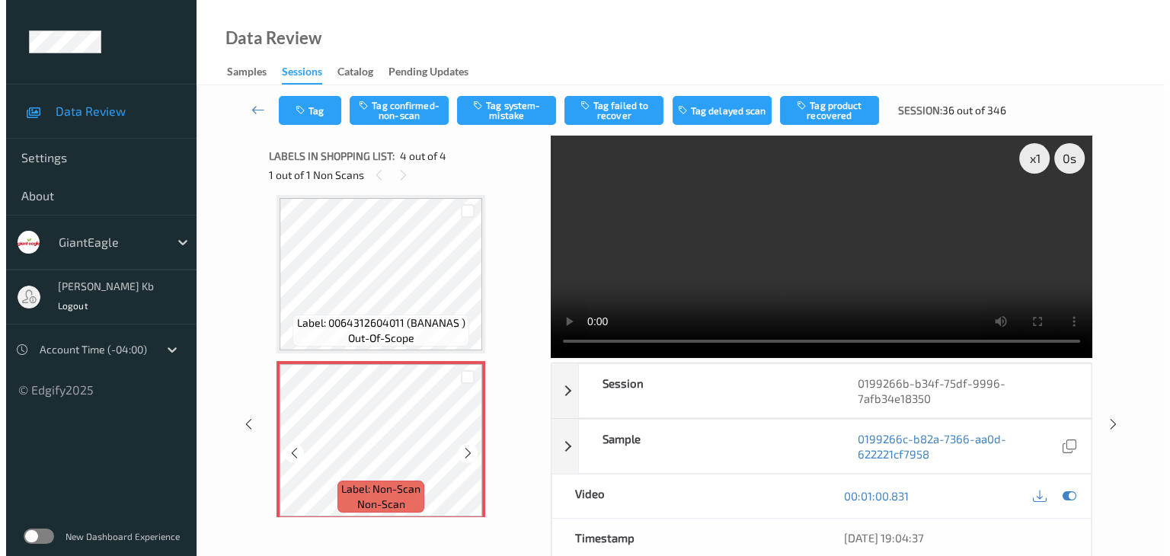
scroll to position [350, 0]
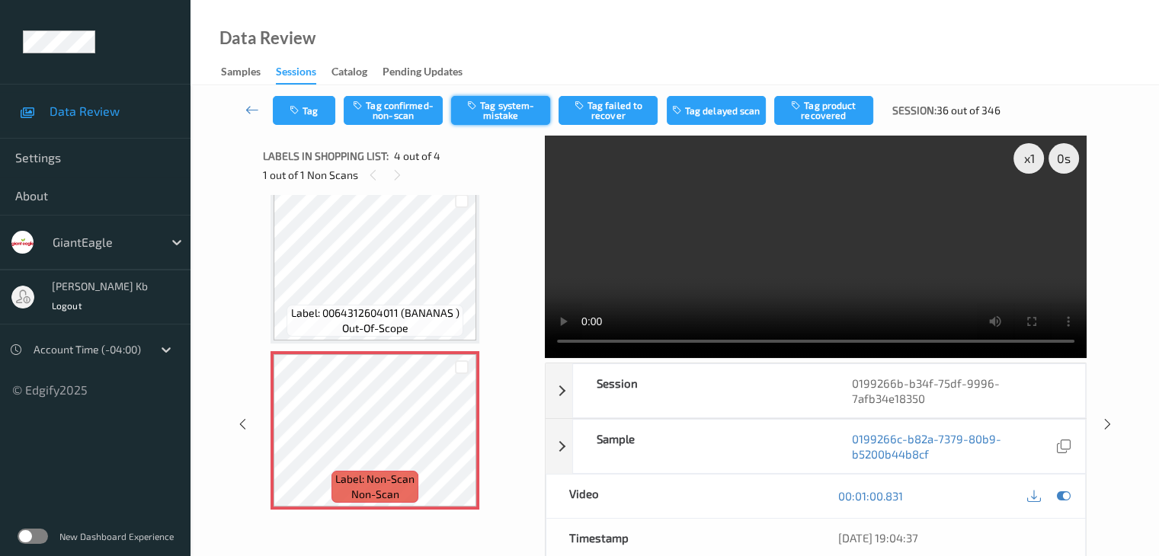
click at [506, 110] on button "Tag system-mistake" at bounding box center [500, 110] width 99 height 29
click at [323, 107] on button "Tag" at bounding box center [304, 110] width 62 height 29
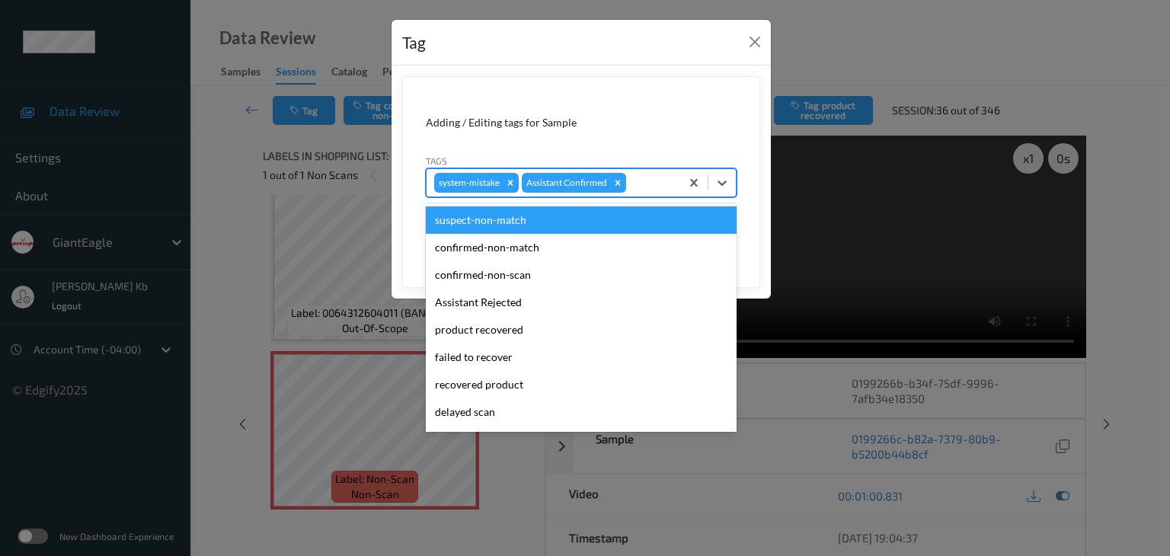
click at [656, 186] on div at bounding box center [650, 183] width 43 height 18
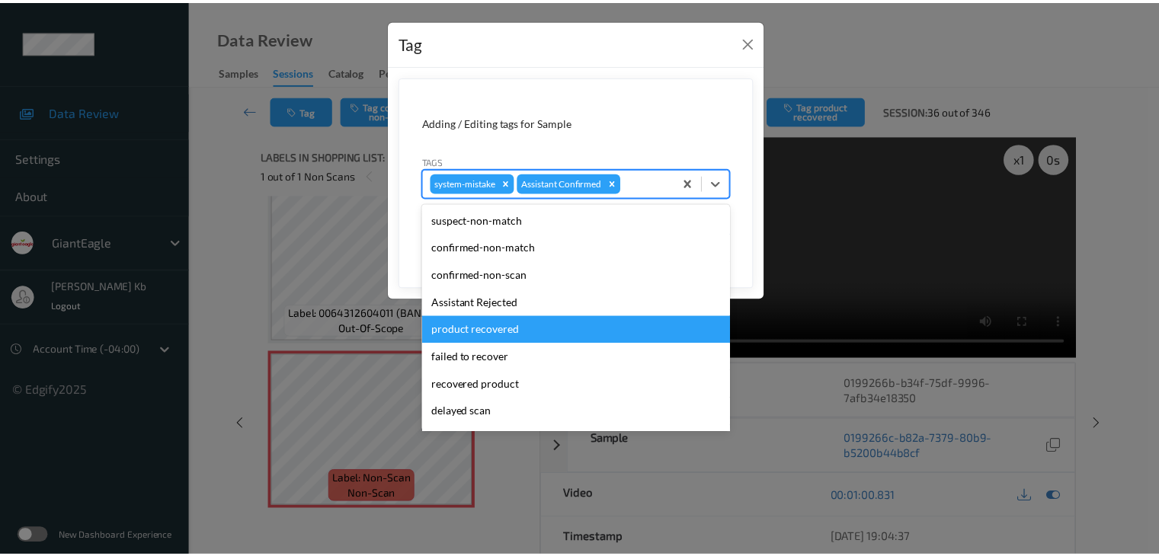
scroll to position [76, 0]
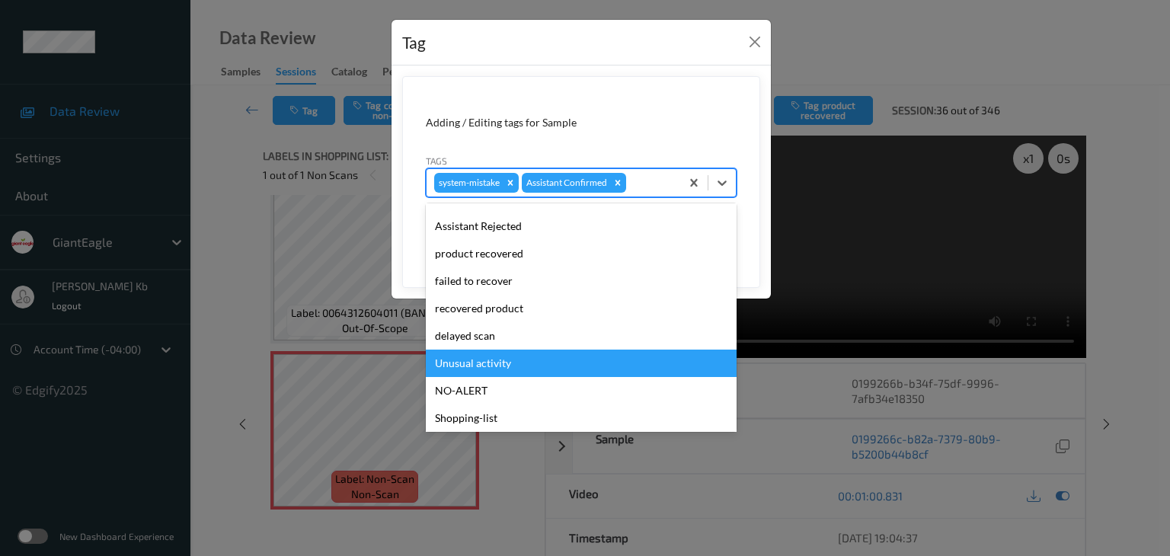
click at [500, 363] on div "Unusual activity" at bounding box center [581, 363] width 311 height 27
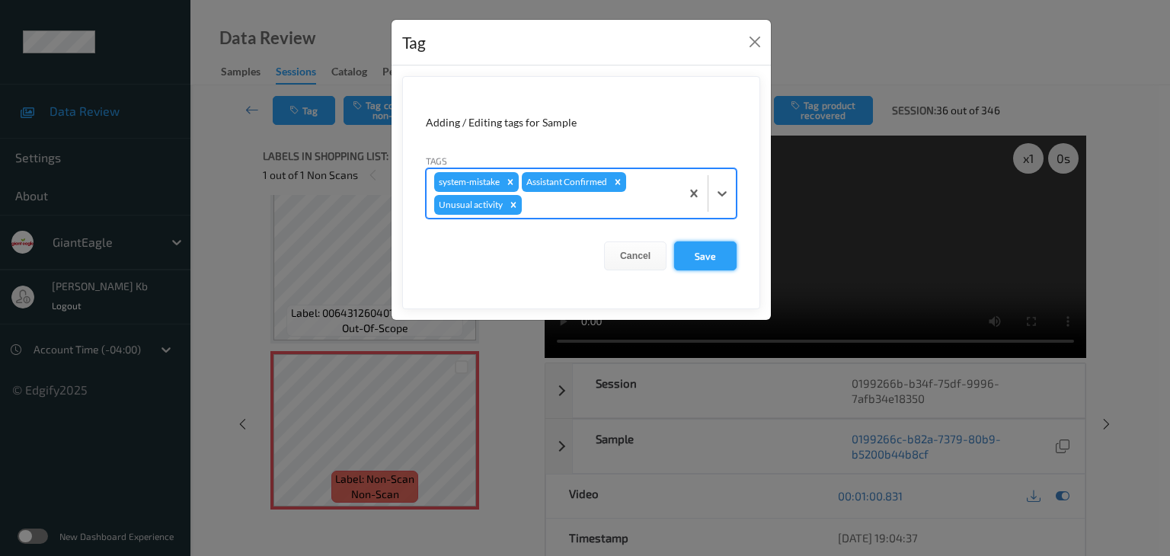
click at [705, 257] on button "Save" at bounding box center [705, 256] width 62 height 29
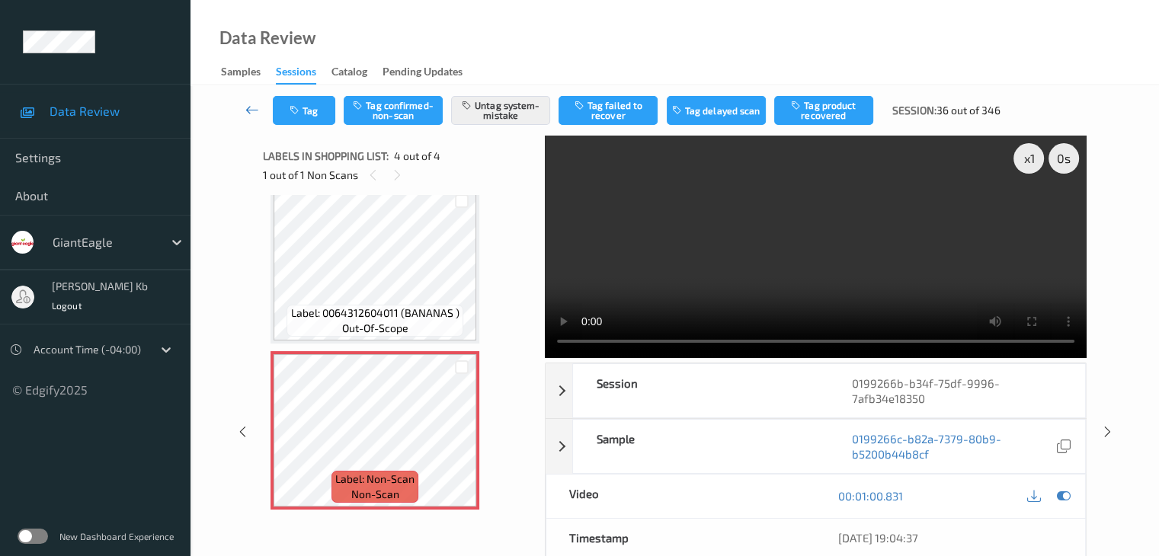
click at [256, 110] on icon at bounding box center [252, 109] width 14 height 15
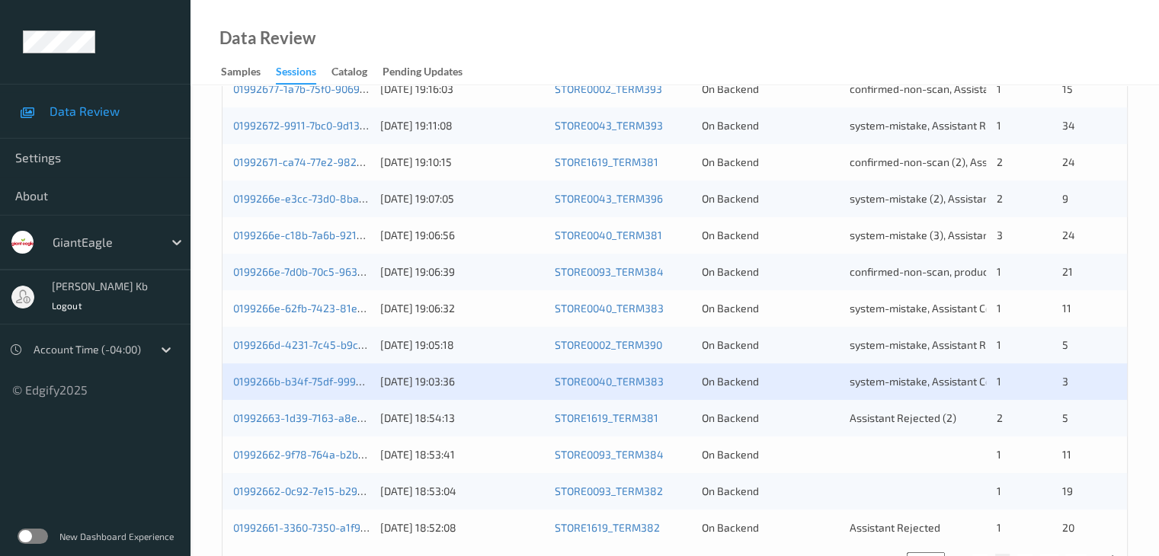
scroll to position [686, 0]
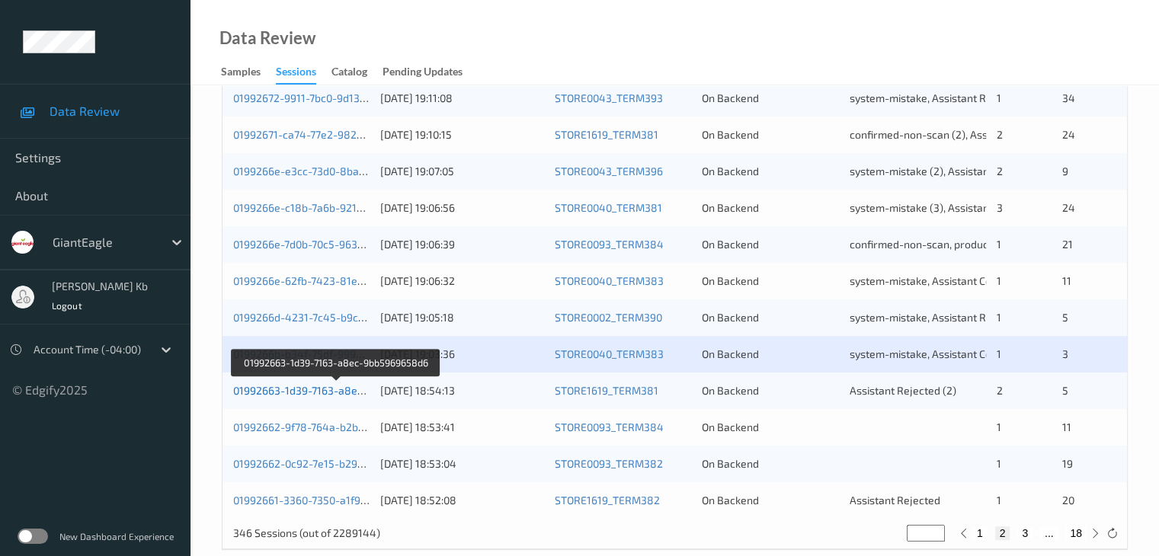
click at [328, 392] on link "01992663-1d39-7163-a8ec-9bb5969658d6" at bounding box center [337, 390] width 208 height 13
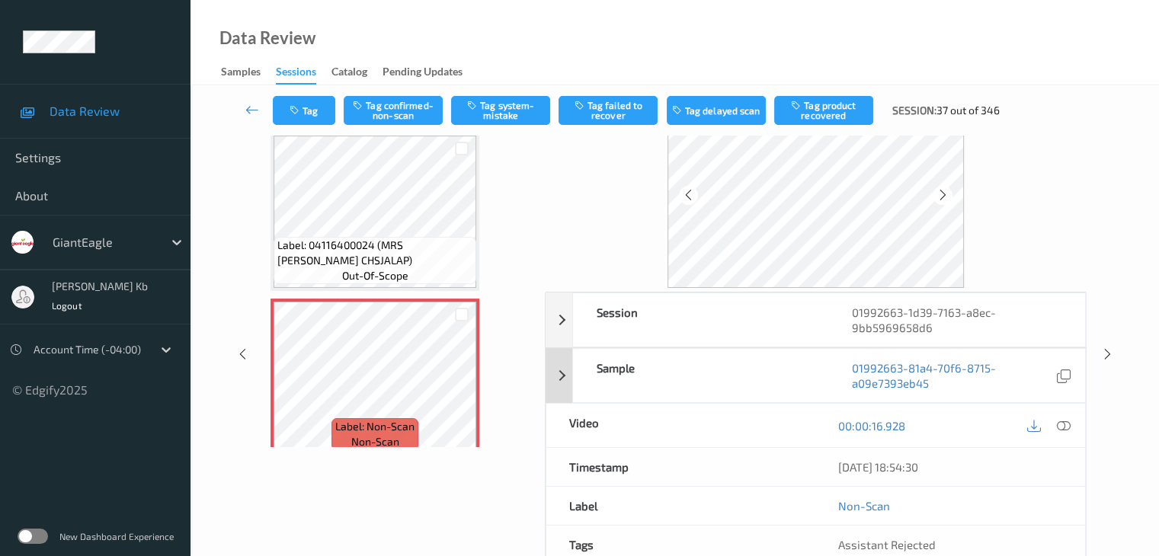
scroll to position [34, 0]
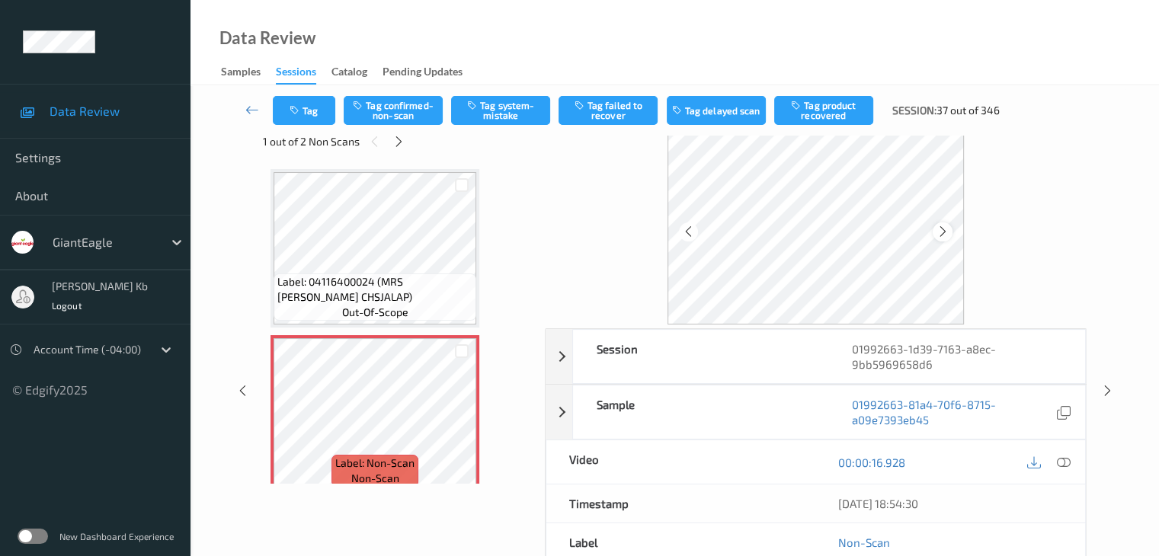
click at [945, 229] on icon at bounding box center [942, 232] width 13 height 14
click at [1064, 462] on icon at bounding box center [1063, 463] width 14 height 14
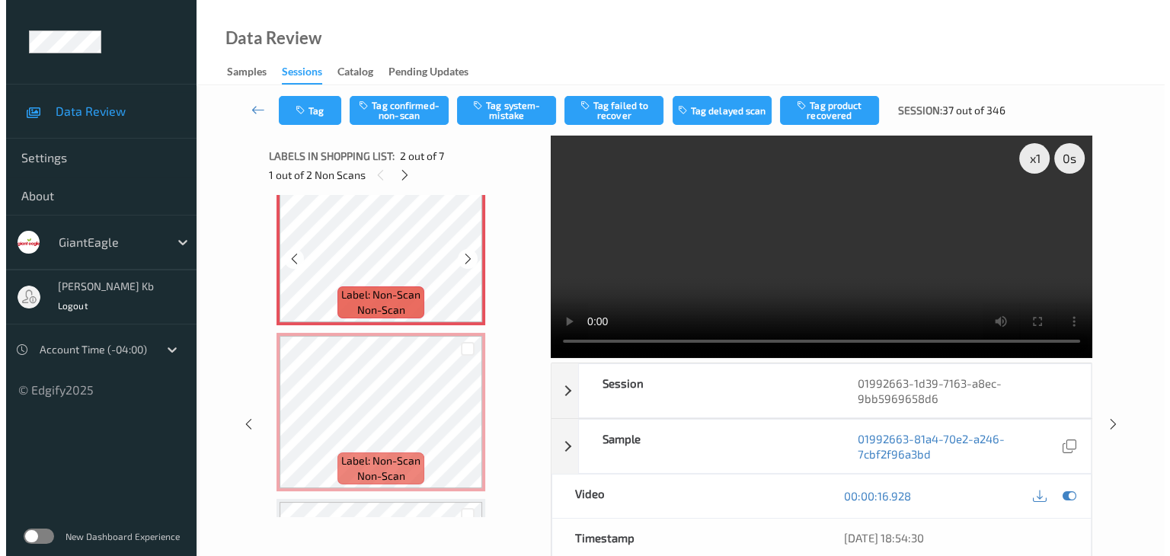
scroll to position [229, 0]
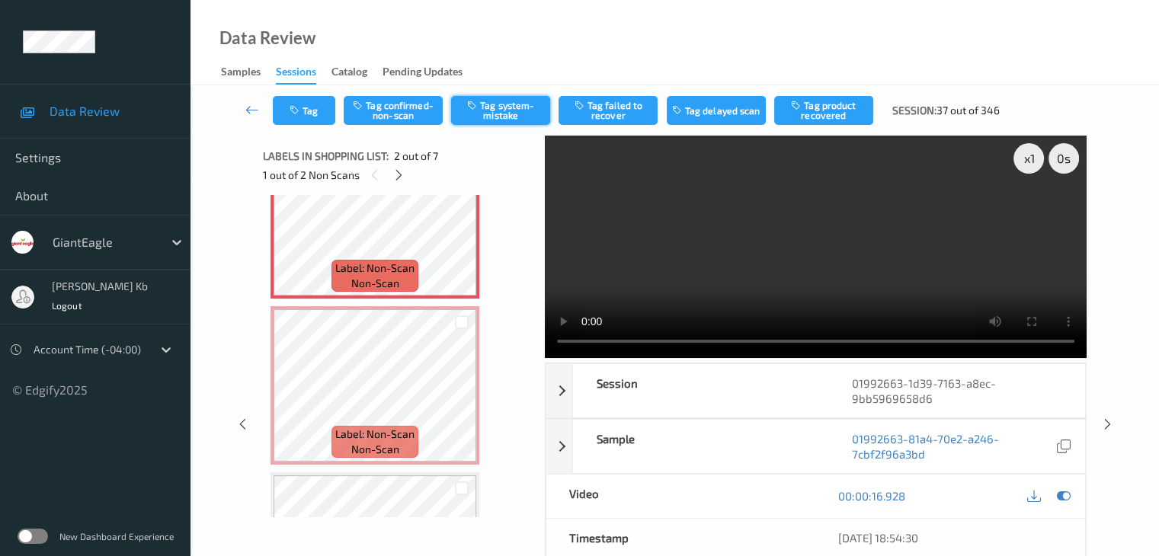
click at [517, 104] on button "Tag system-mistake" at bounding box center [500, 110] width 99 height 29
click at [322, 114] on button "Tag" at bounding box center [304, 110] width 62 height 29
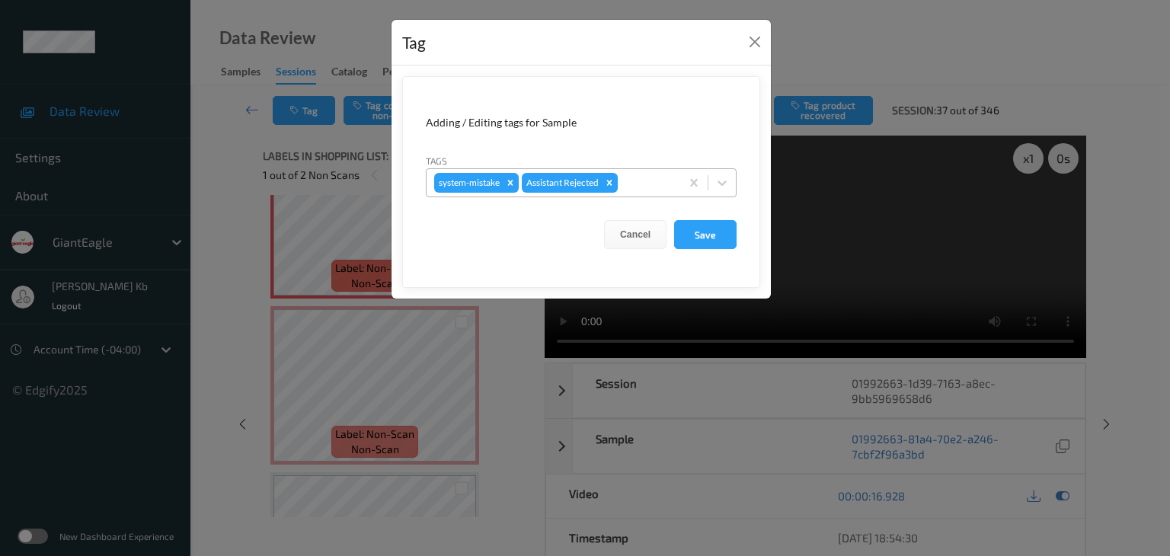
click at [646, 181] on div at bounding box center [647, 183] width 52 height 18
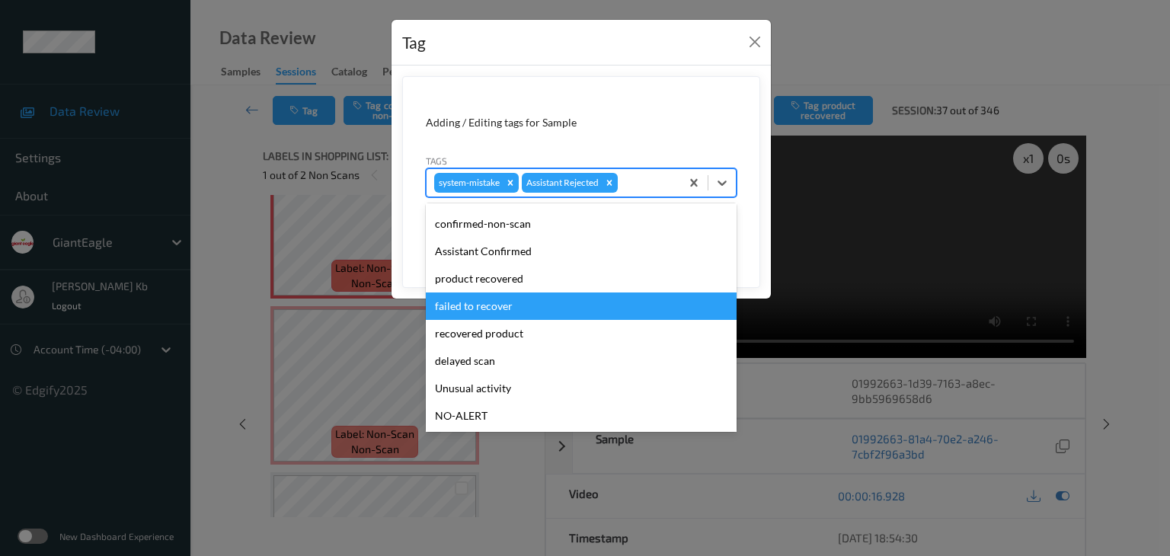
scroll to position [76, 0]
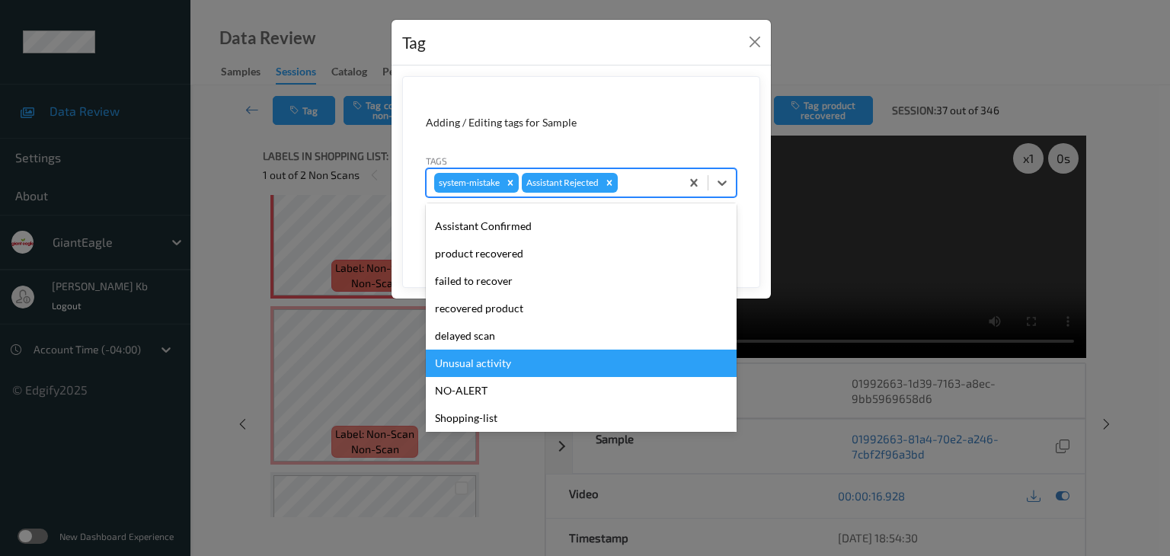
click at [477, 366] on div "Unusual activity" at bounding box center [581, 363] width 311 height 27
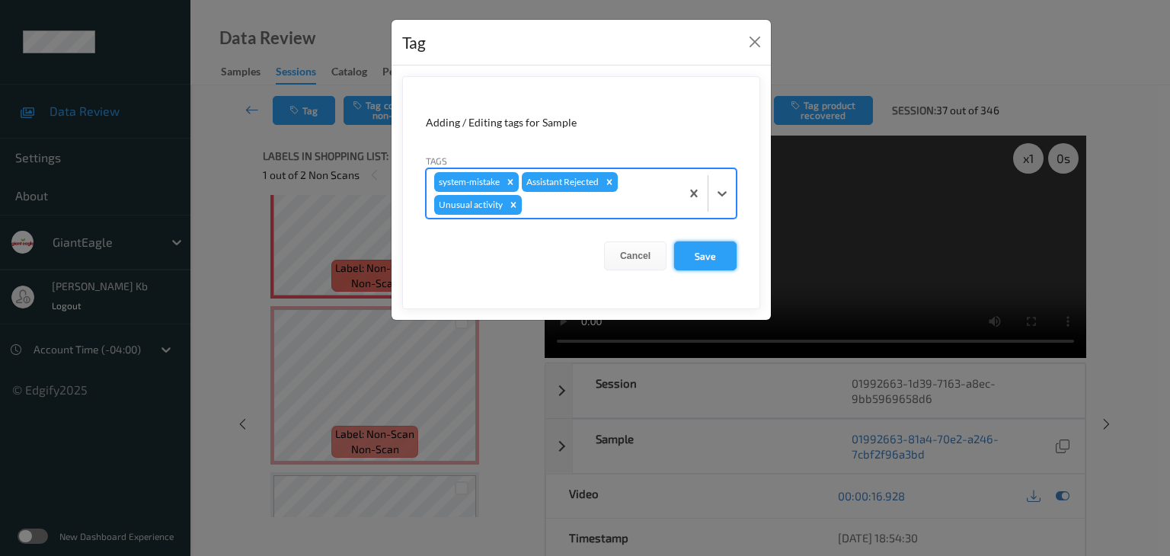
click at [691, 256] on button "Save" at bounding box center [705, 256] width 62 height 29
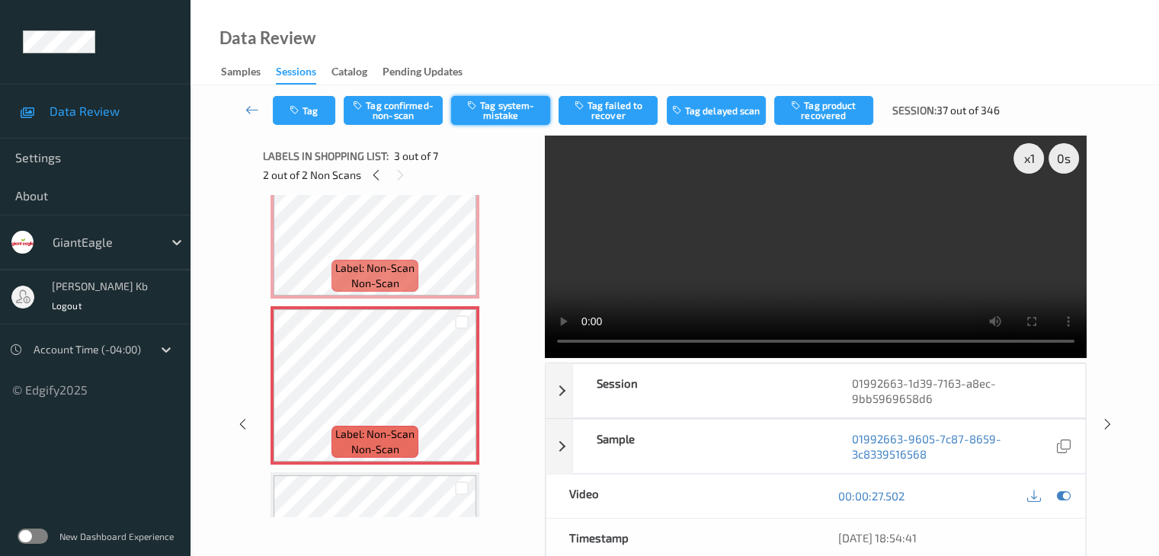
click at [517, 107] on button "Tag system-mistake" at bounding box center [500, 110] width 99 height 29
click at [322, 104] on button "Tag" at bounding box center [304, 110] width 62 height 29
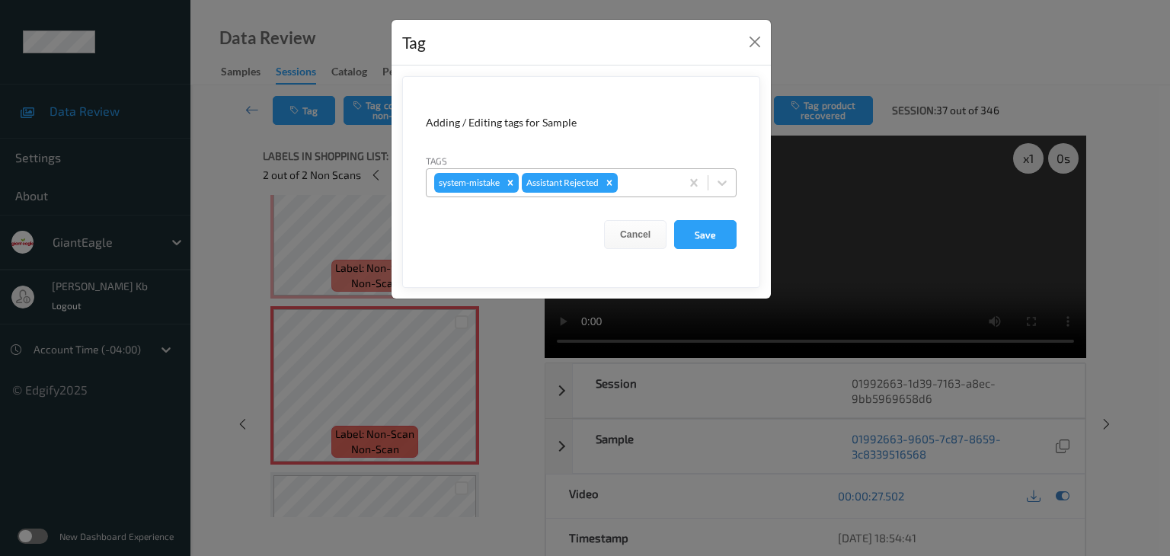
click at [650, 181] on div at bounding box center [647, 183] width 52 height 18
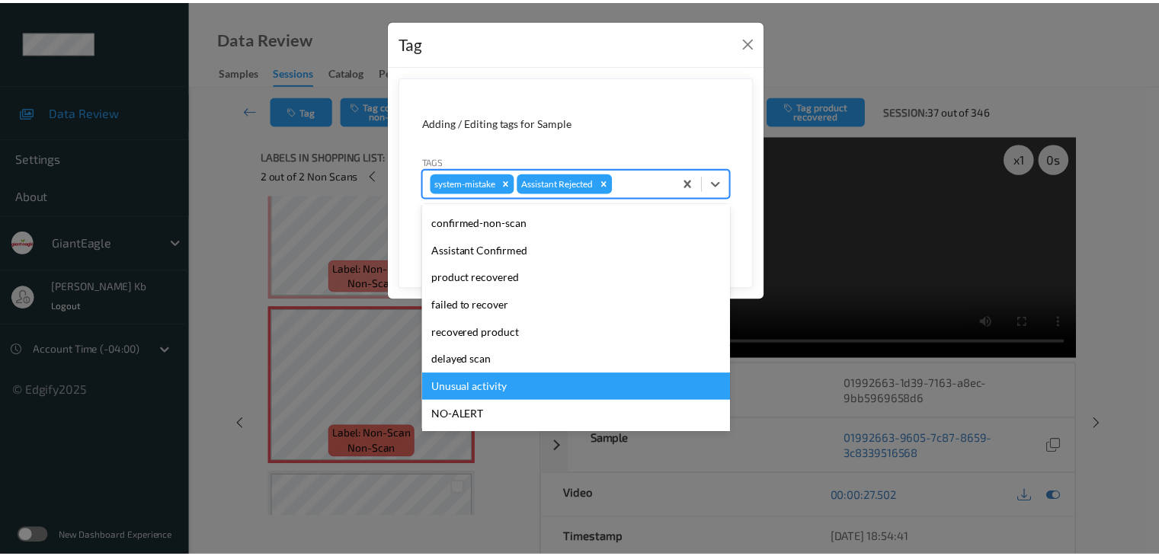
scroll to position [134, 0]
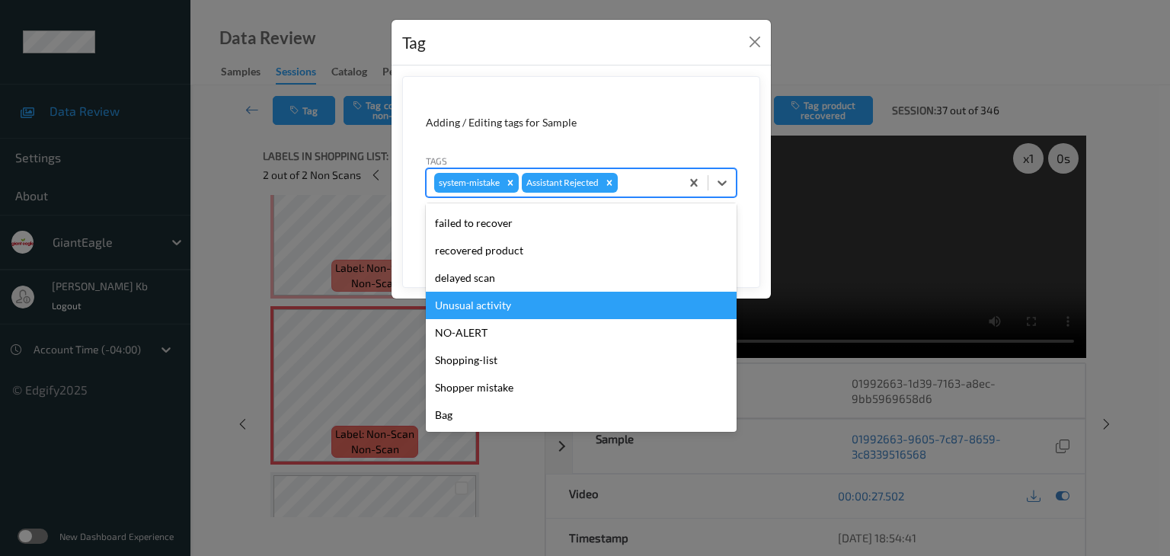
click at [492, 307] on div "Unusual activity" at bounding box center [581, 305] width 311 height 27
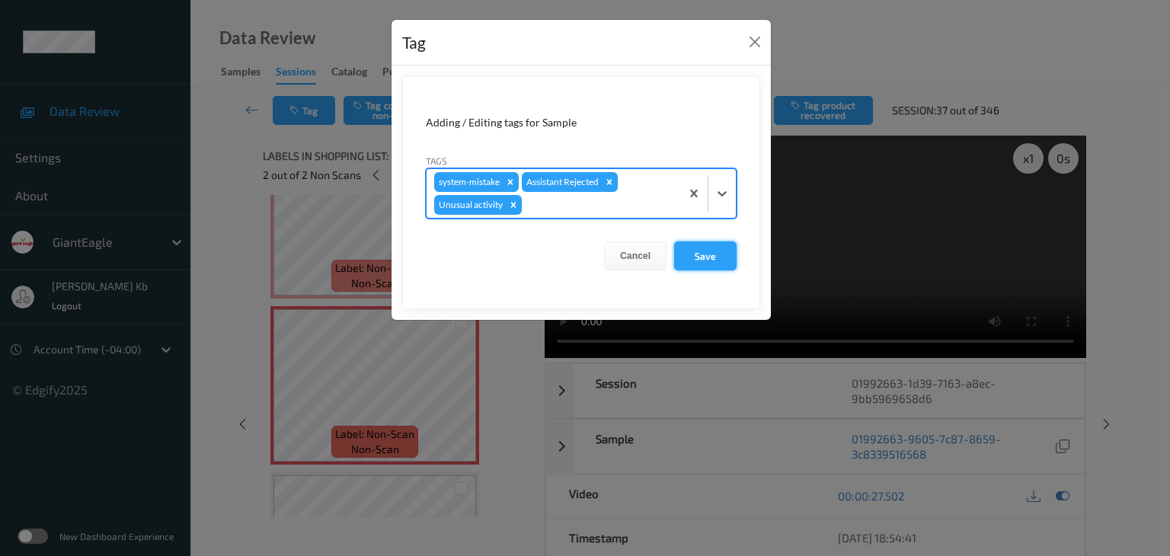
click at [702, 256] on button "Save" at bounding box center [705, 256] width 62 height 29
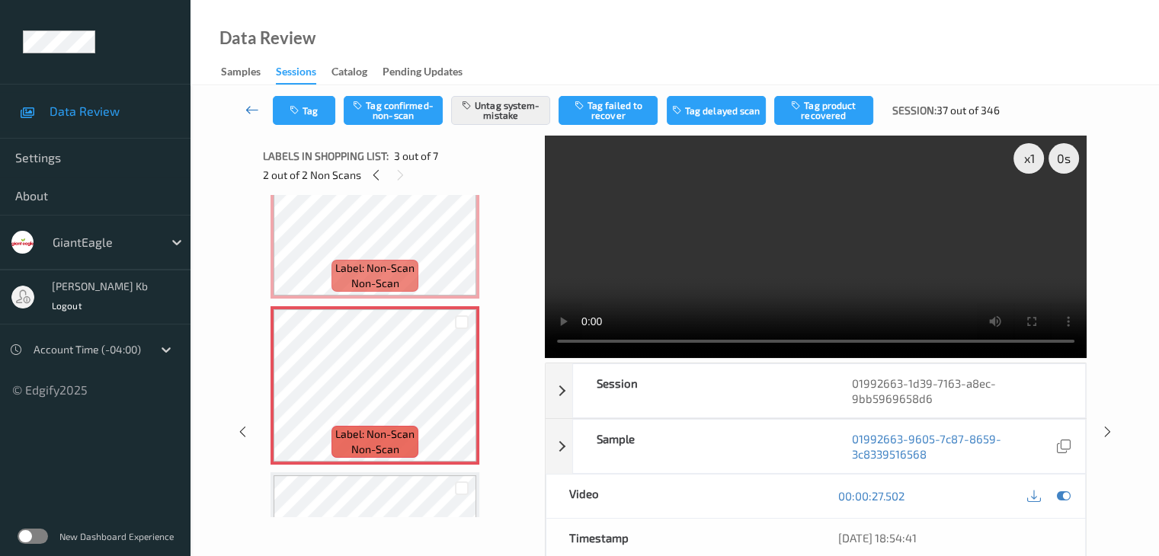
click at [248, 110] on icon at bounding box center [252, 109] width 14 height 15
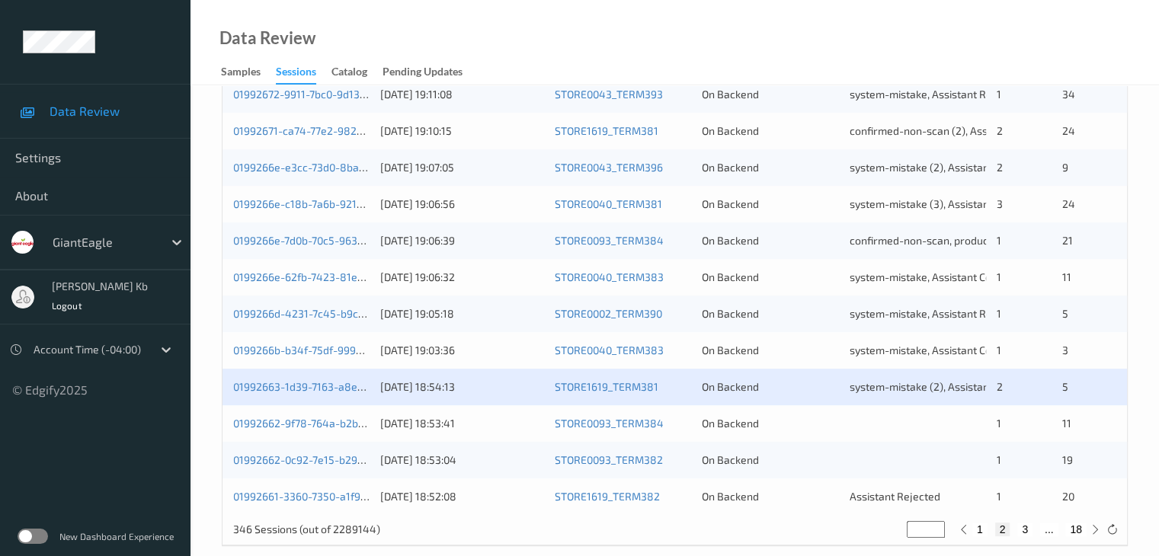
scroll to position [710, 0]
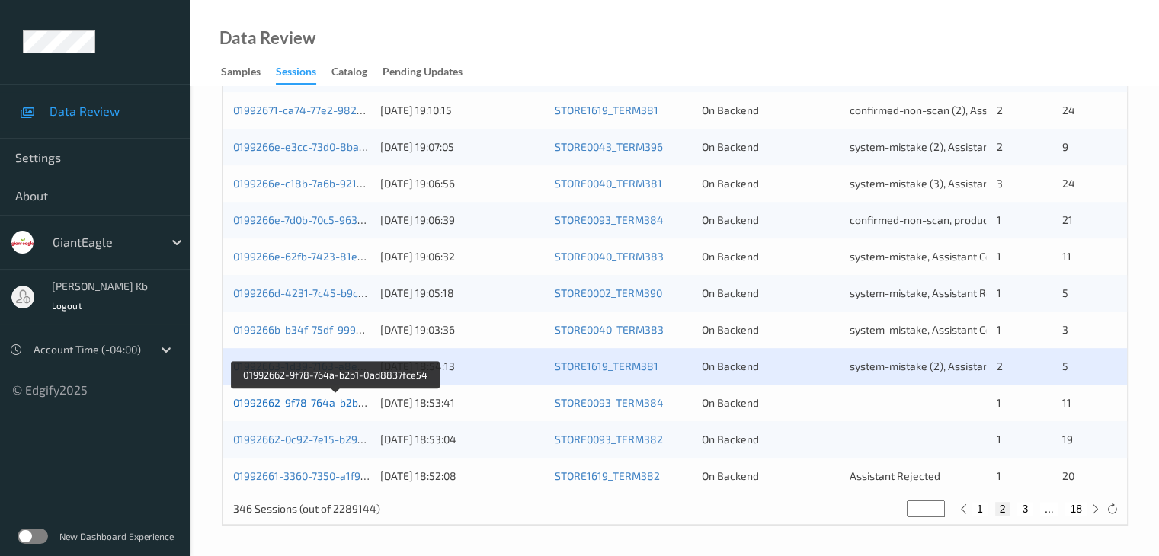
click at [327, 403] on link "01992662-9f78-764a-b2b1-0ad8837fce54" at bounding box center [336, 402] width 206 height 13
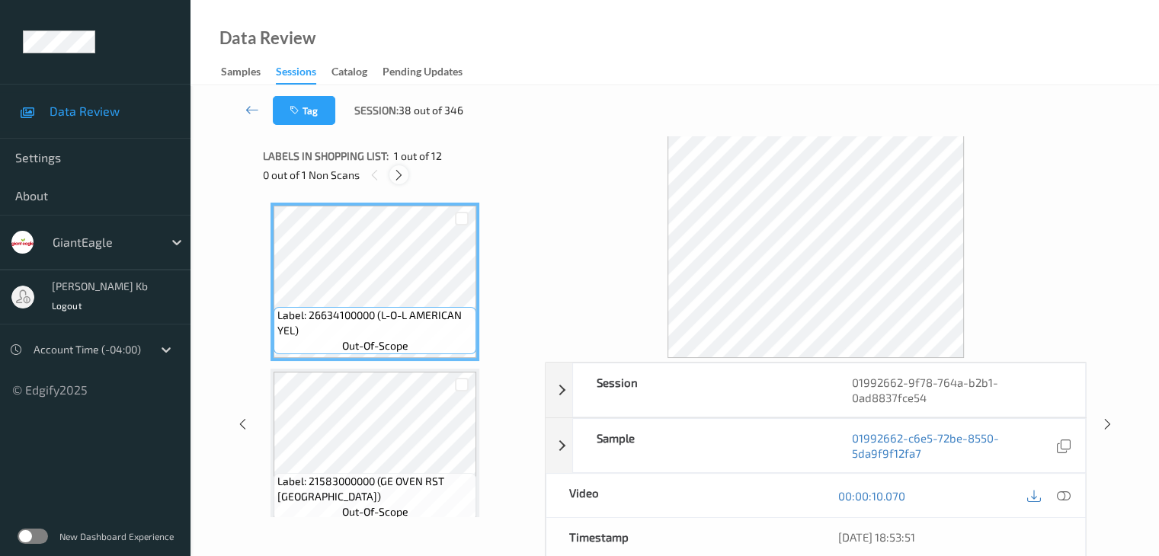
click at [401, 178] on icon at bounding box center [398, 175] width 13 height 14
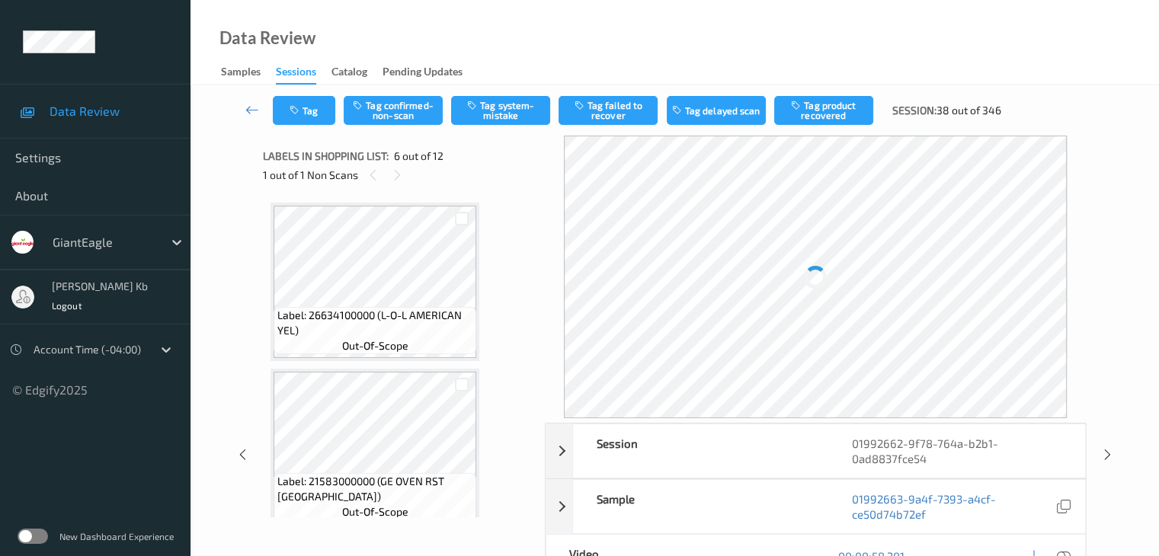
scroll to position [672, 0]
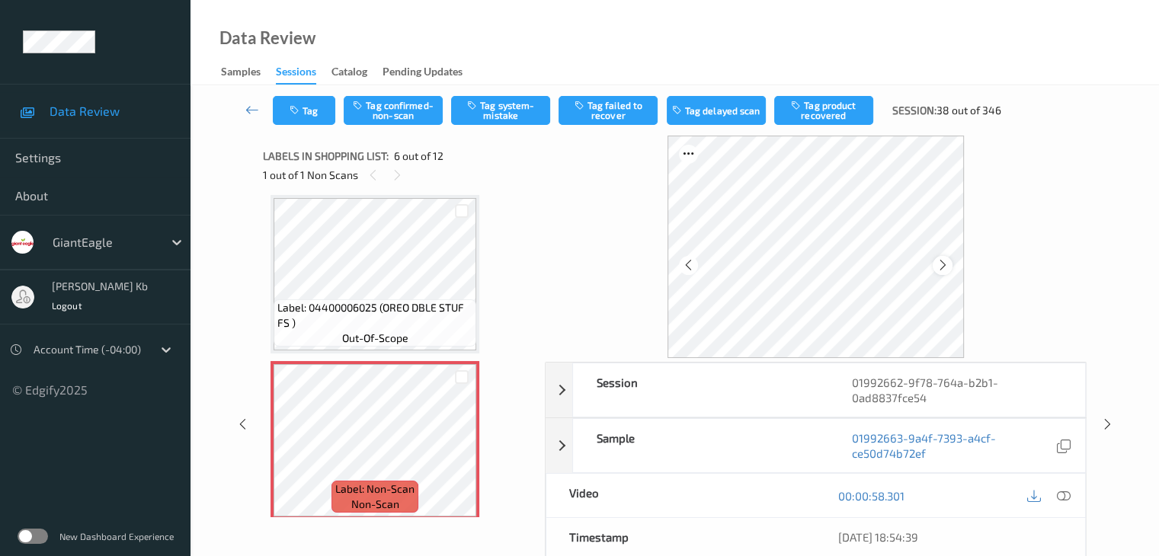
click at [945, 267] on icon at bounding box center [942, 265] width 13 height 14
click at [1062, 494] on icon at bounding box center [1063, 496] width 14 height 14
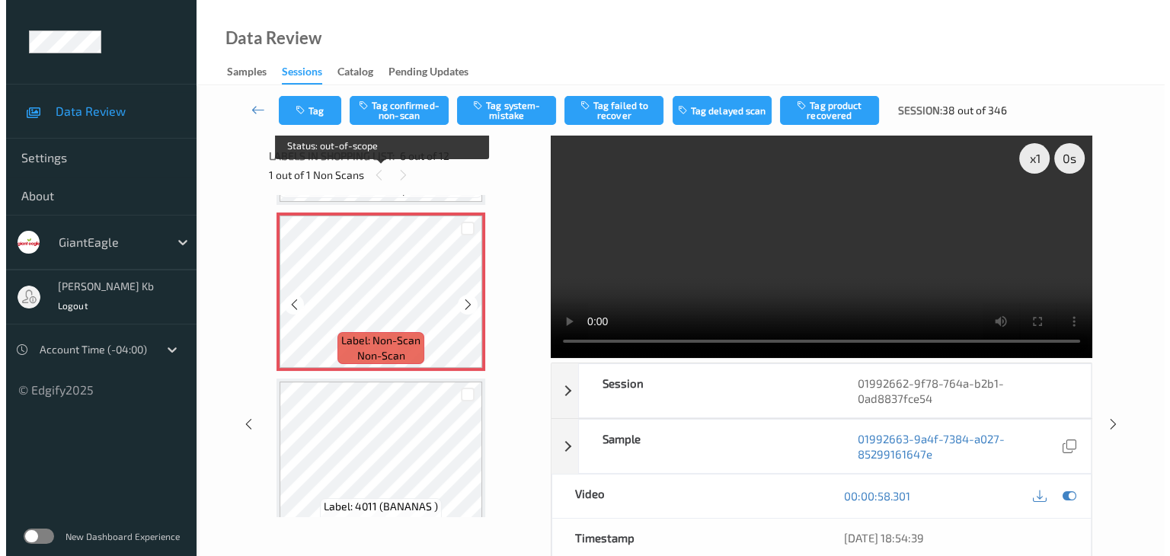
scroll to position [824, 0]
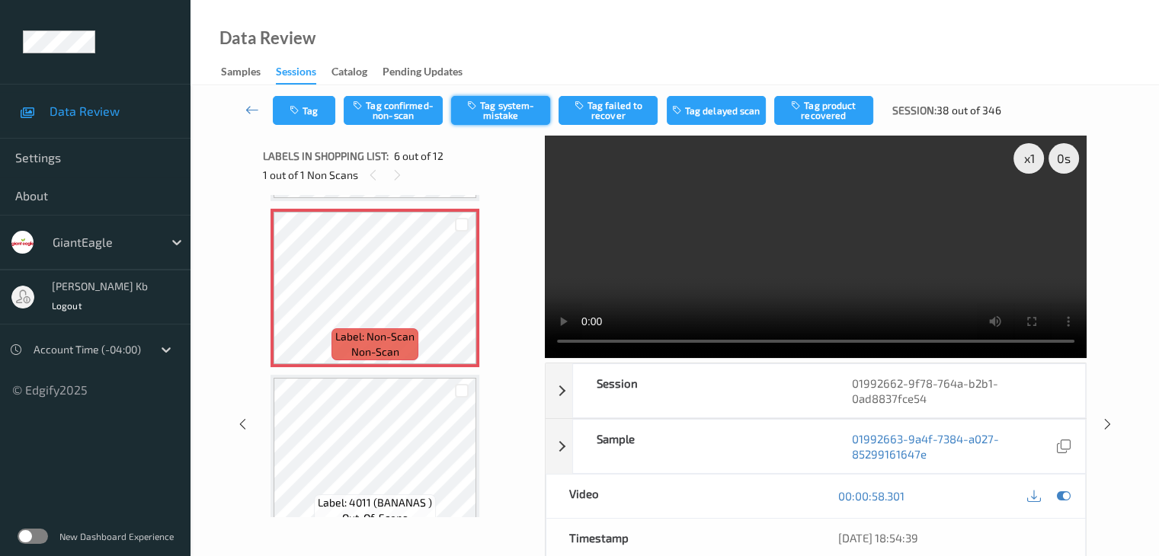
click at [530, 123] on button "Tag system-mistake" at bounding box center [500, 110] width 99 height 29
click at [313, 109] on button "Tag" at bounding box center [304, 110] width 62 height 29
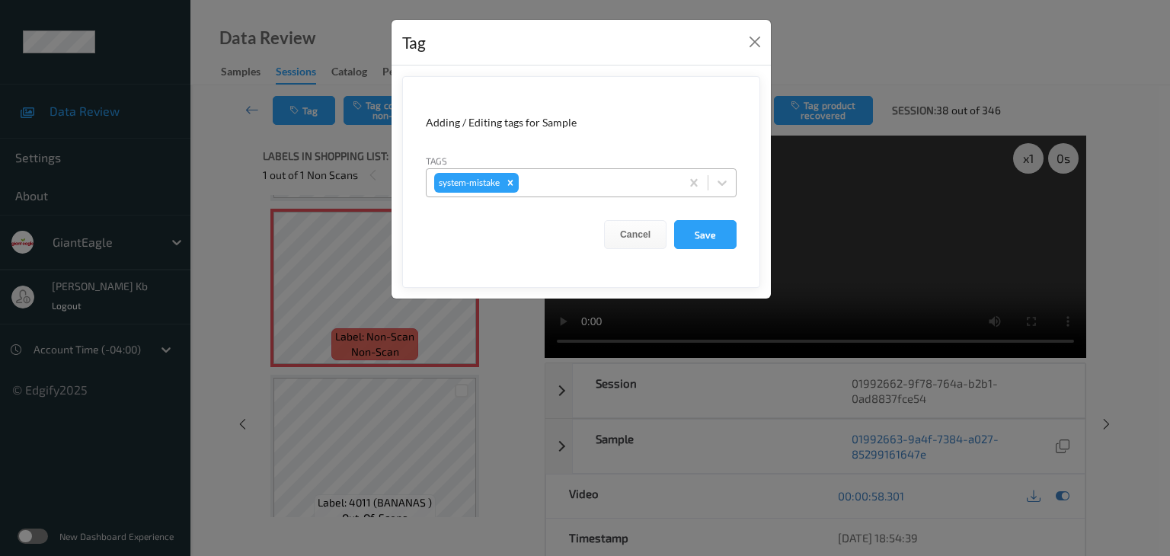
click at [542, 181] on div at bounding box center [597, 183] width 151 height 18
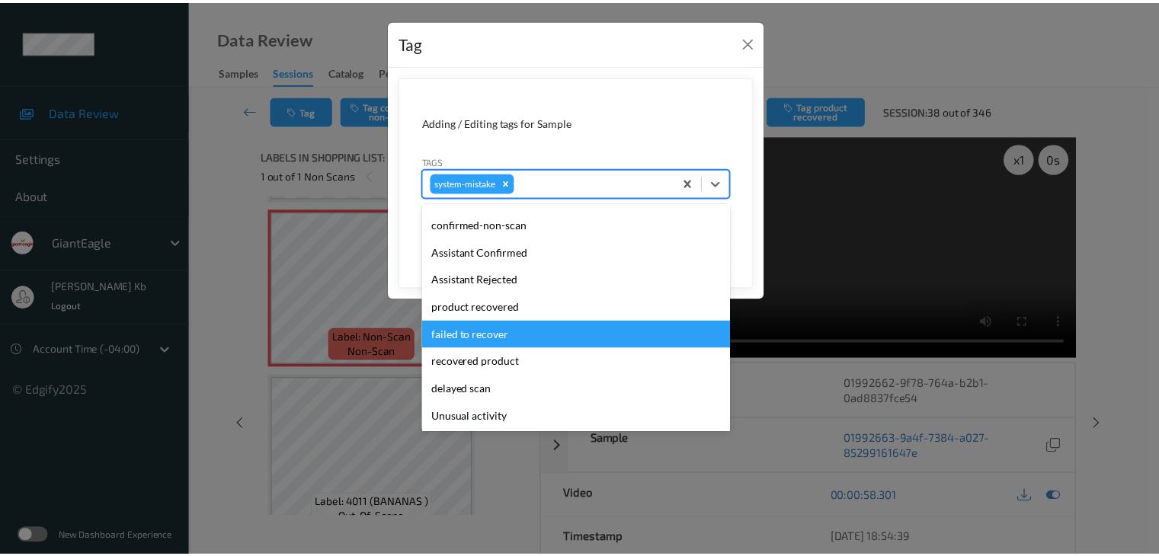
scroll to position [76, 0]
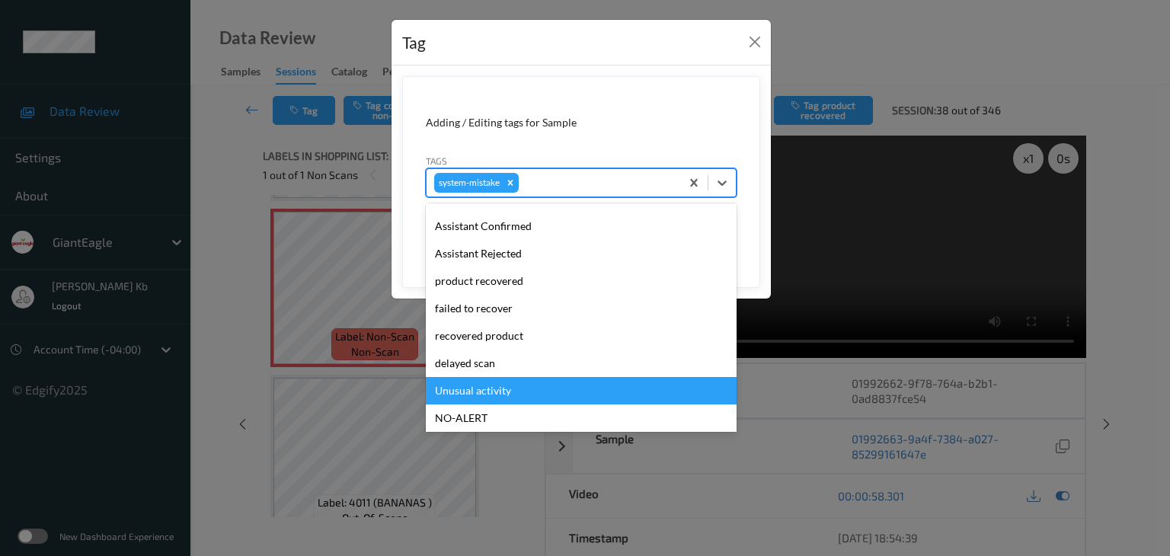
click at [484, 391] on div "Unusual activity" at bounding box center [581, 390] width 311 height 27
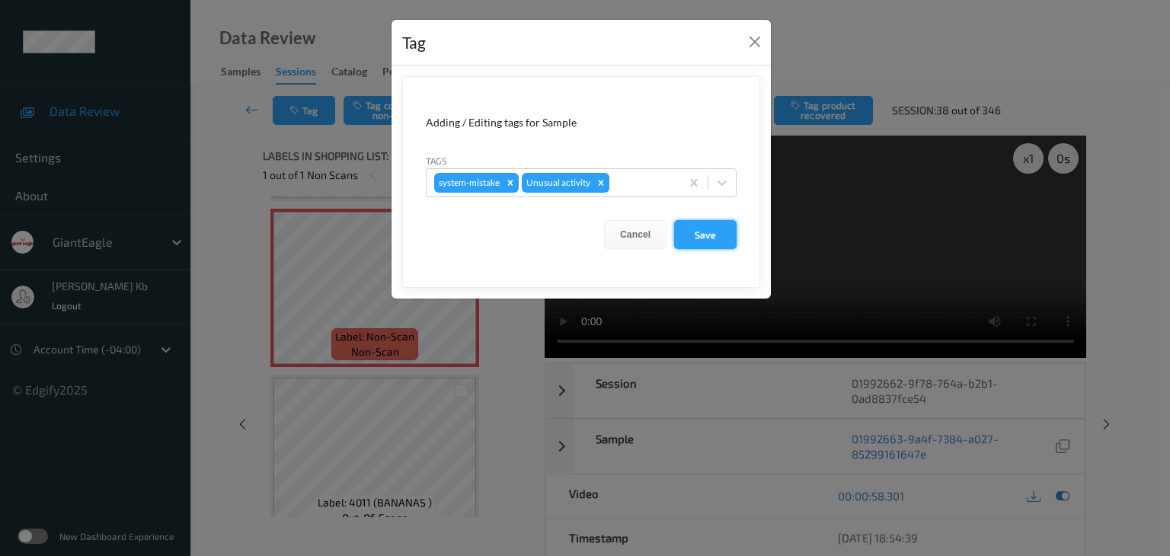
click at [700, 233] on button "Save" at bounding box center [705, 234] width 62 height 29
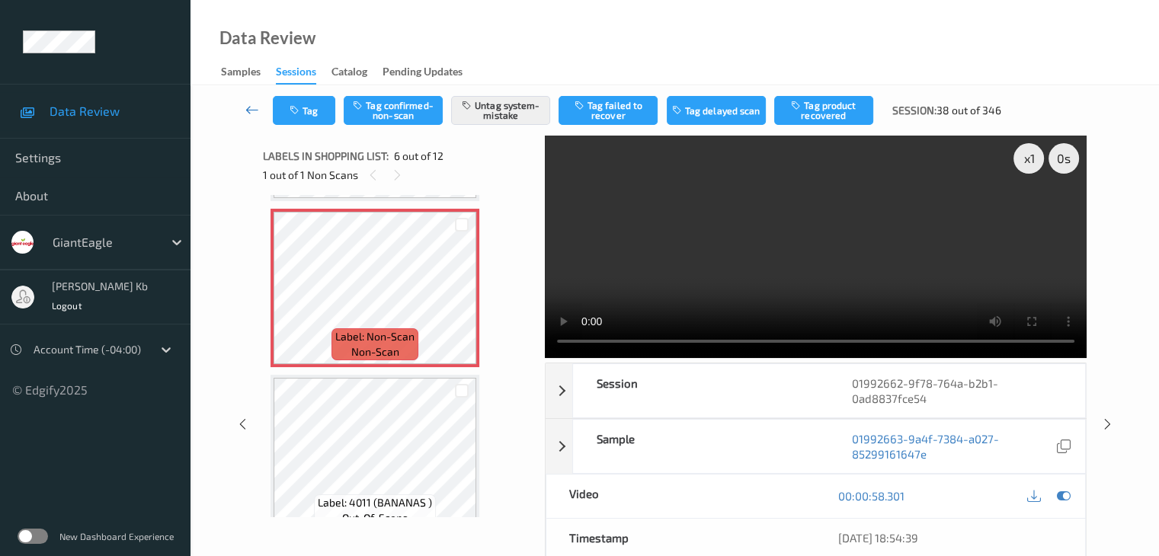
click at [254, 110] on icon at bounding box center [252, 109] width 14 height 15
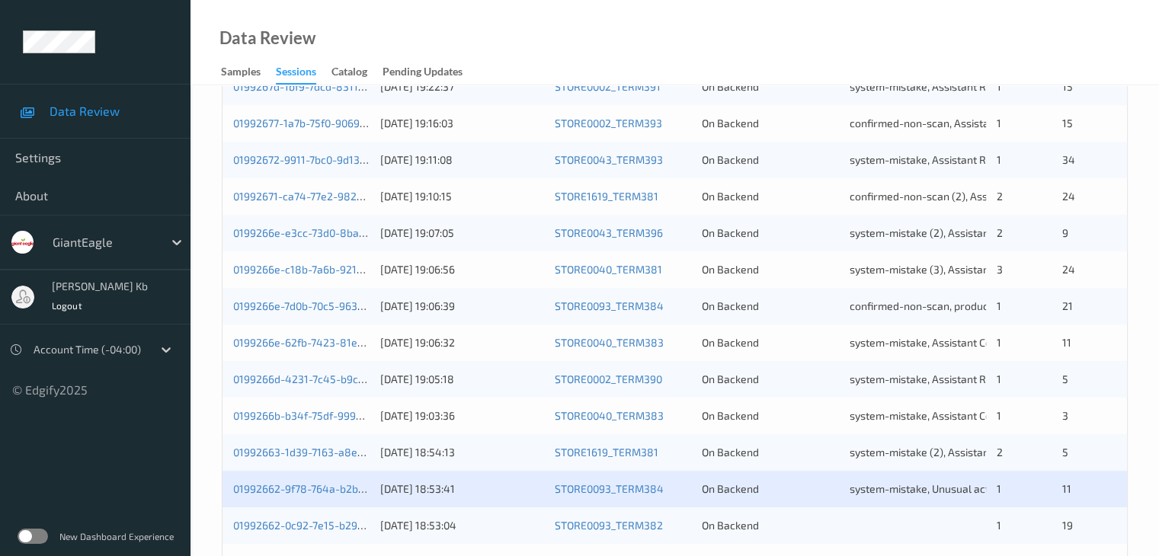
scroll to position [710, 0]
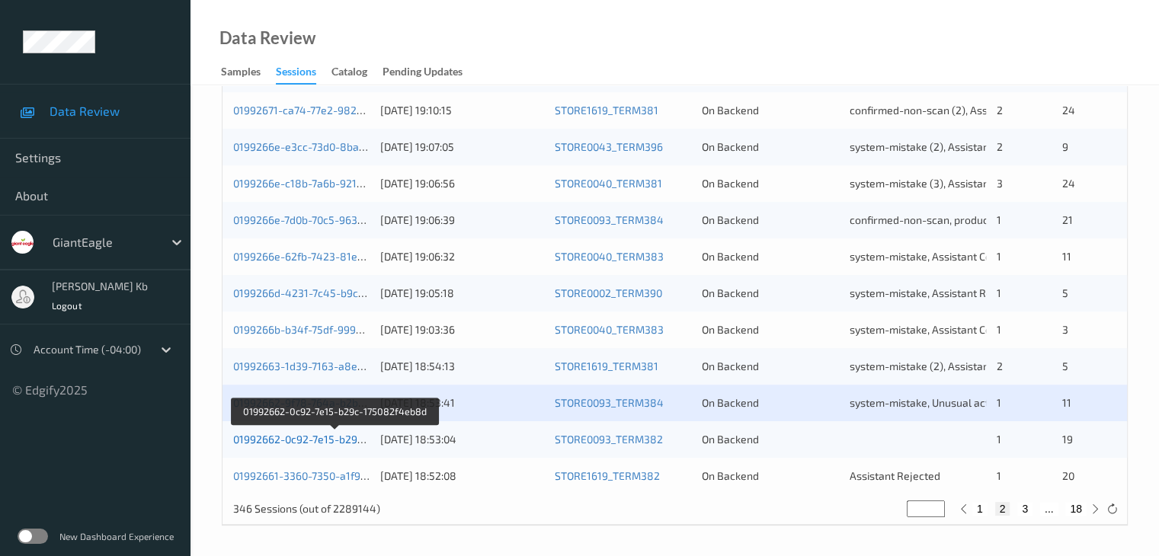
click at [317, 440] on link "01992662-0c92-7e15-b29c-175082f4eb8d" at bounding box center [335, 439] width 205 height 13
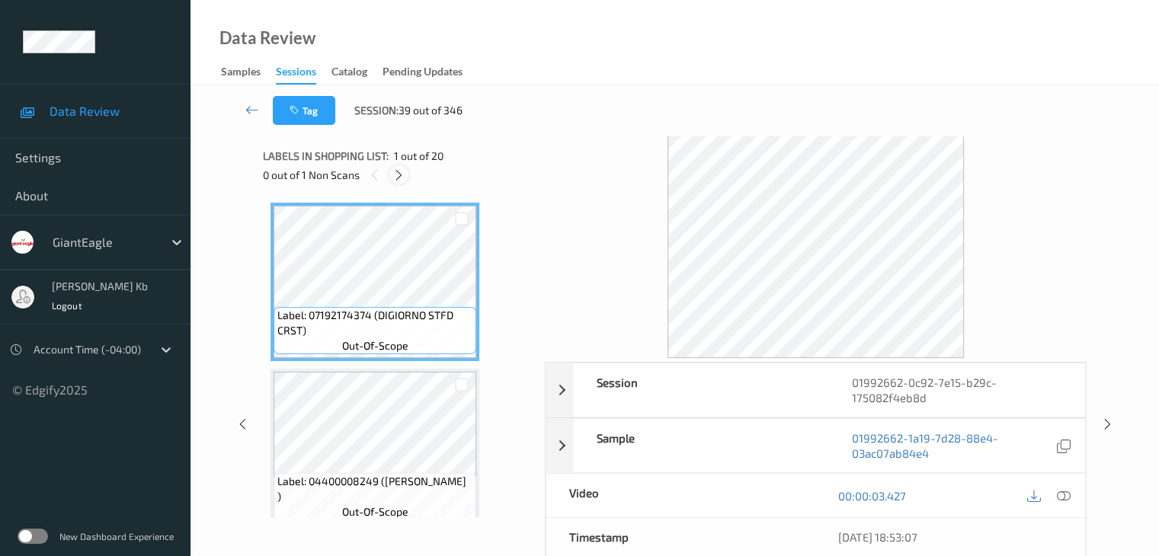
click at [401, 171] on icon at bounding box center [398, 175] width 13 height 14
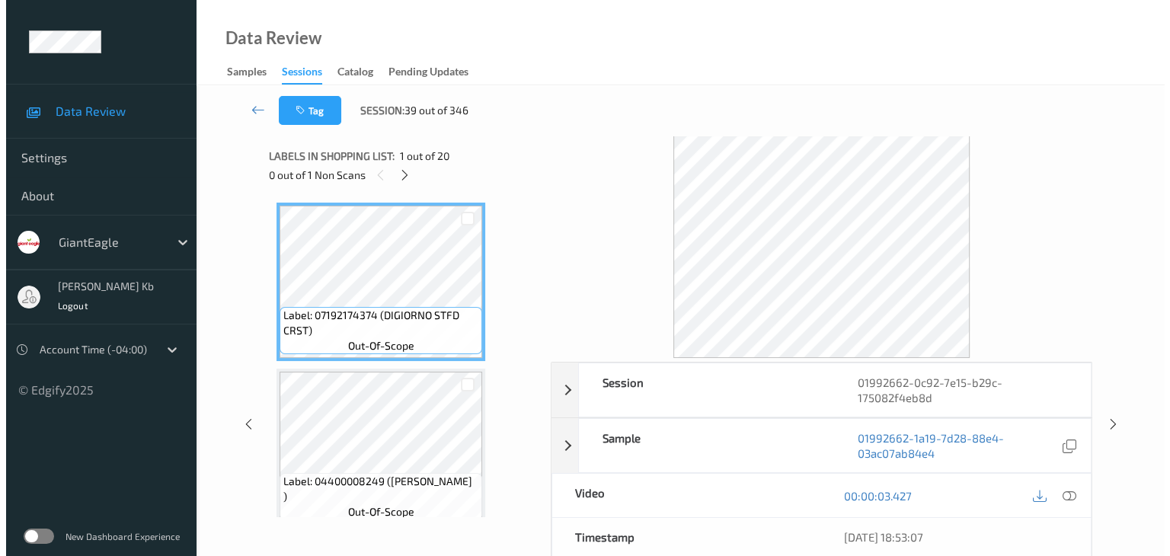
scroll to position [1835, 0]
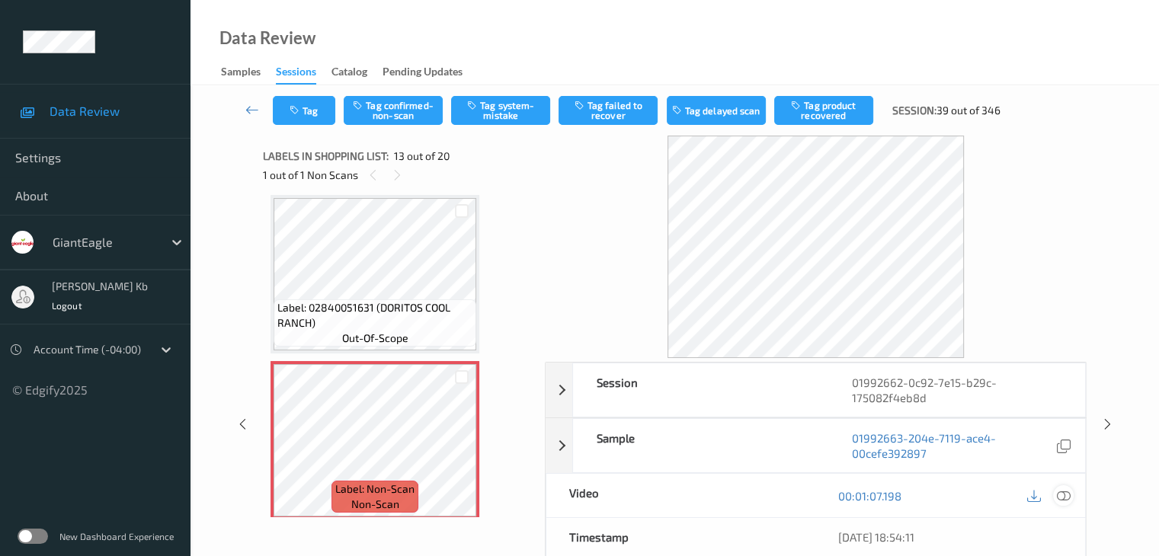
click at [1062, 496] on icon at bounding box center [1063, 496] width 14 height 14
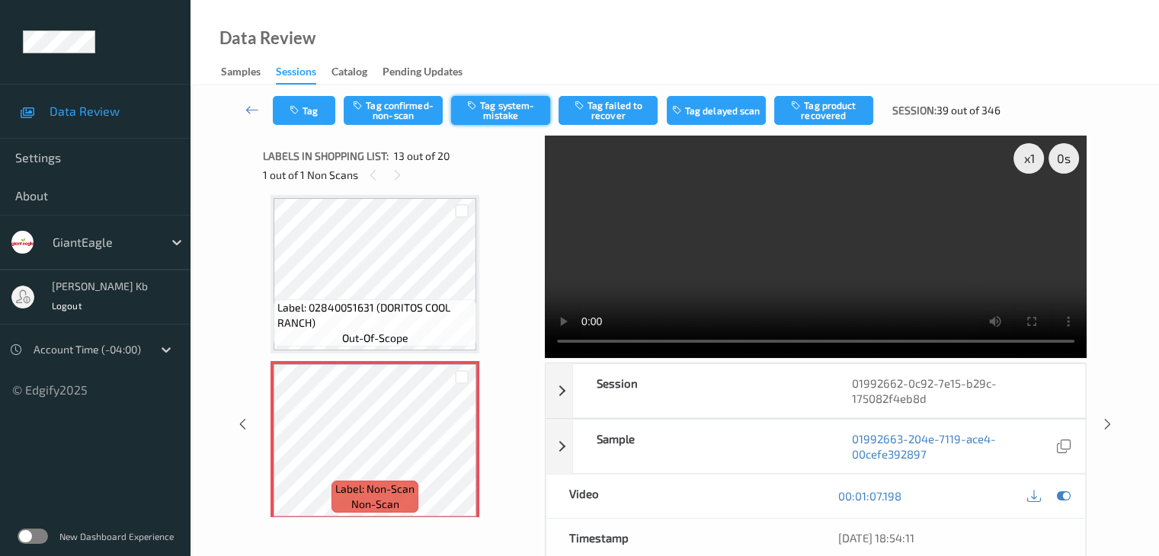
click at [500, 102] on button "Tag system-mistake" at bounding box center [500, 110] width 99 height 29
click at [308, 106] on button "Tag" at bounding box center [304, 110] width 62 height 29
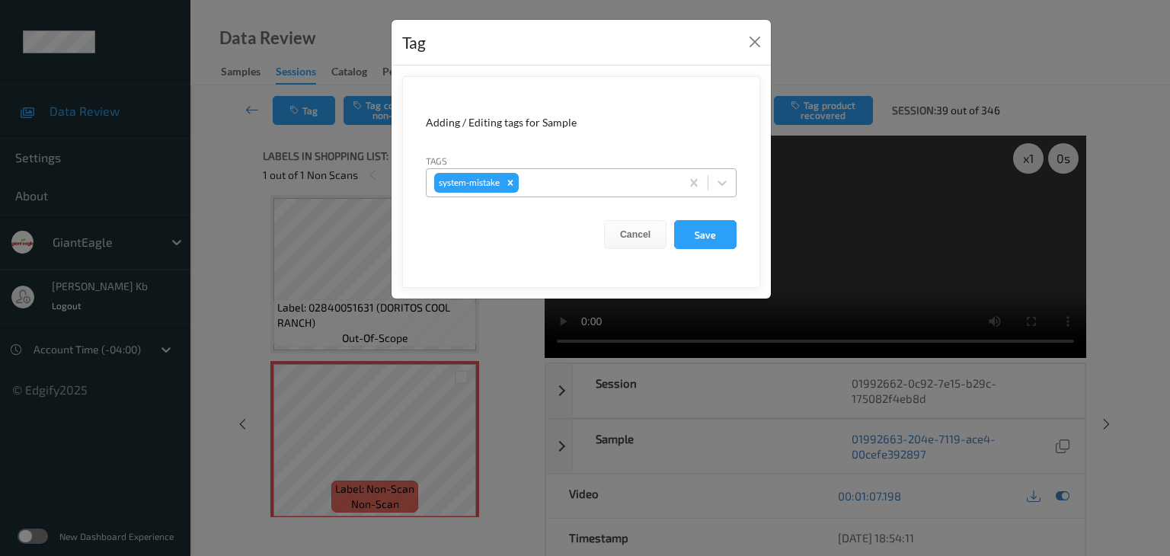
click at [602, 181] on div at bounding box center [597, 183] width 151 height 18
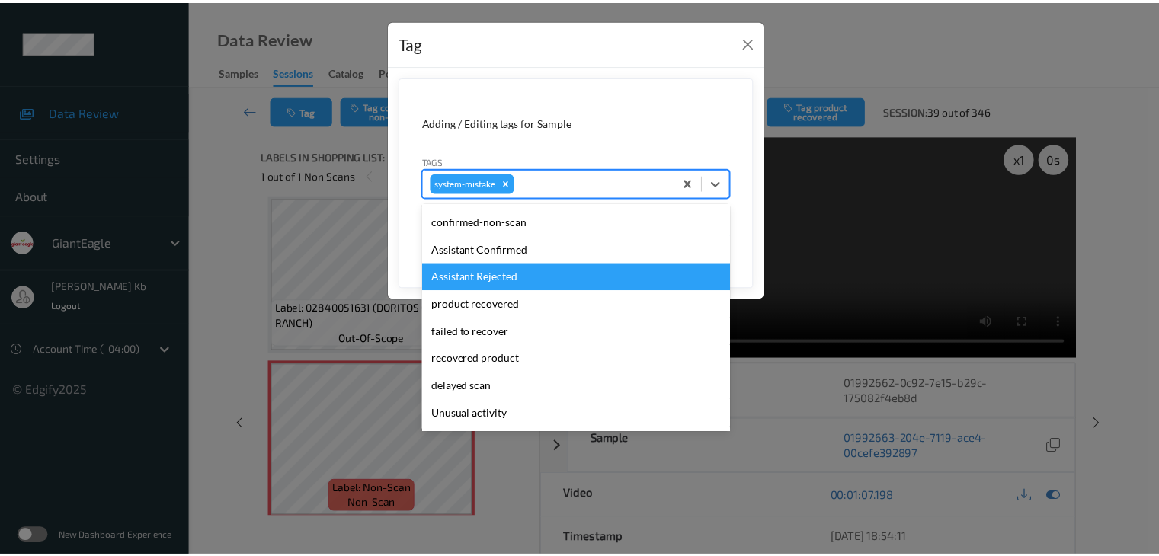
scroll to position [76, 0]
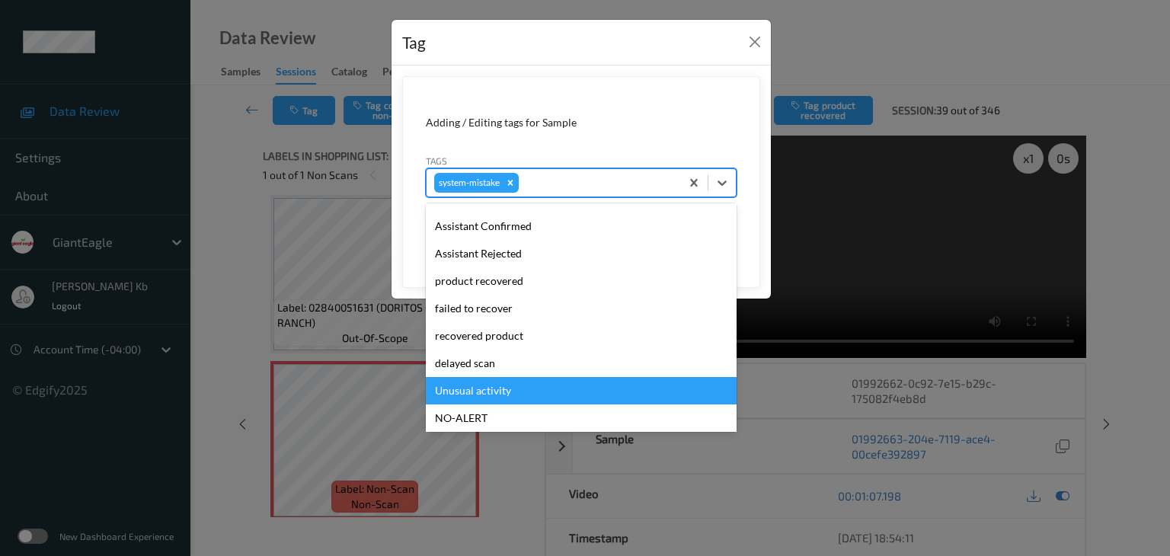
click at [496, 390] on div "Unusual activity" at bounding box center [581, 390] width 311 height 27
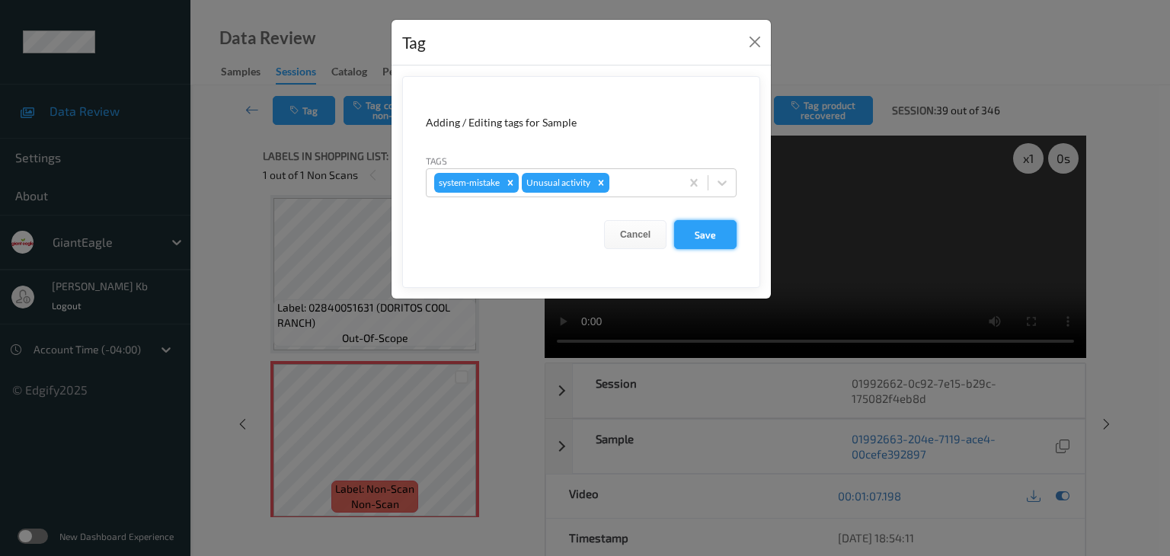
click at [707, 235] on button "Save" at bounding box center [705, 234] width 62 height 29
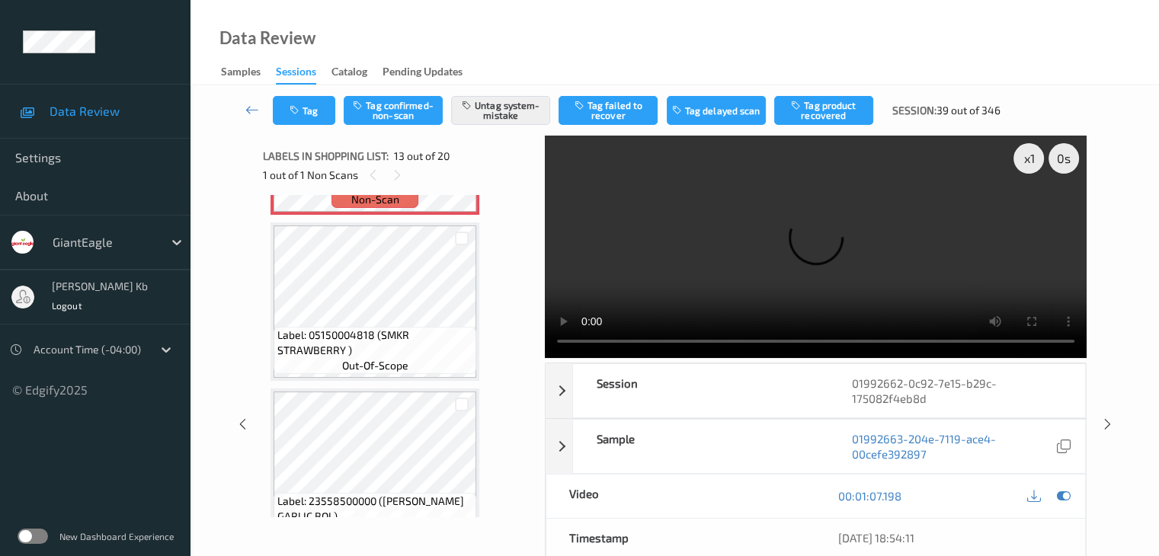
scroll to position [2215, 0]
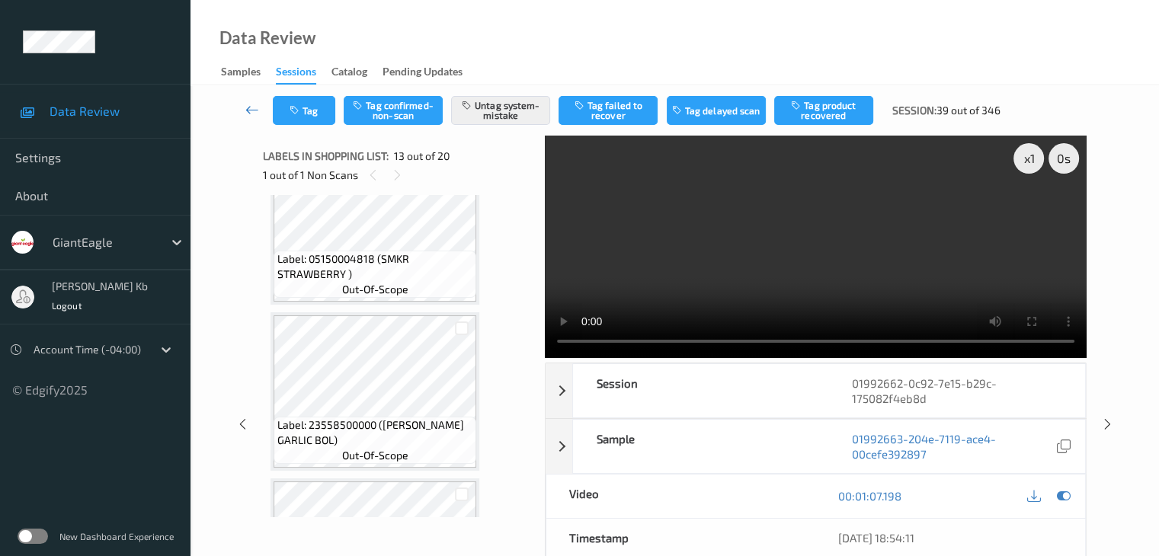
click at [252, 108] on icon at bounding box center [252, 109] width 14 height 15
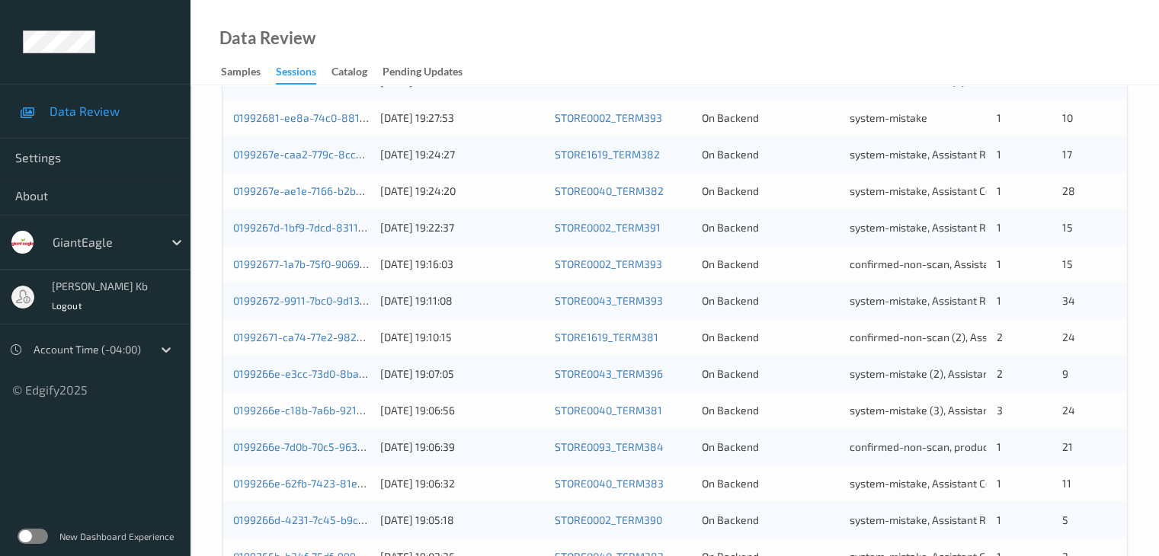
scroll to position [710, 0]
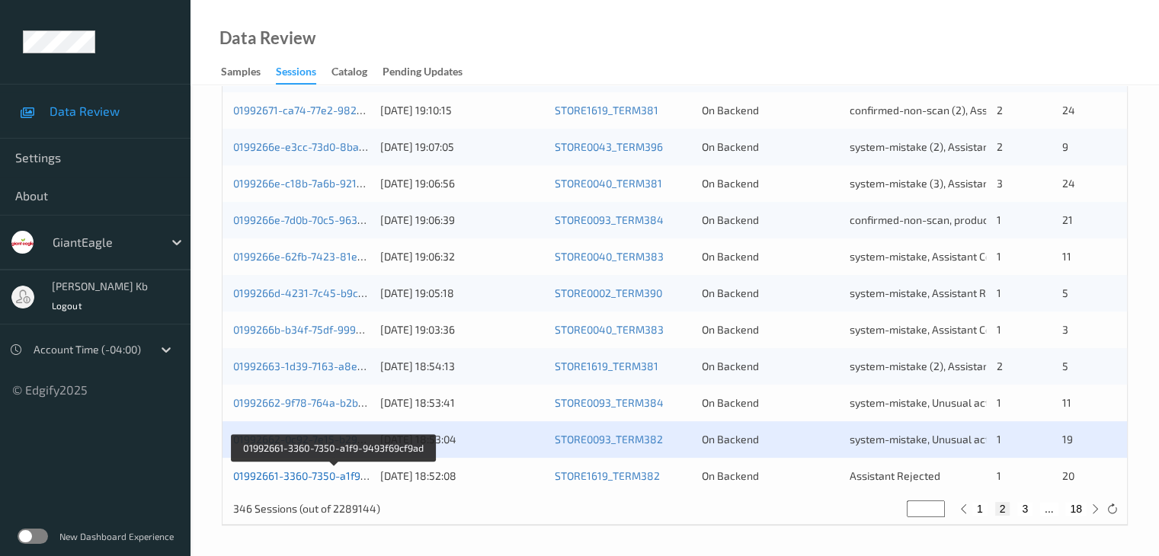
click at [332, 477] on link "01992661-3360-7350-a1f9-9493f69cf9ad" at bounding box center [333, 475] width 200 height 13
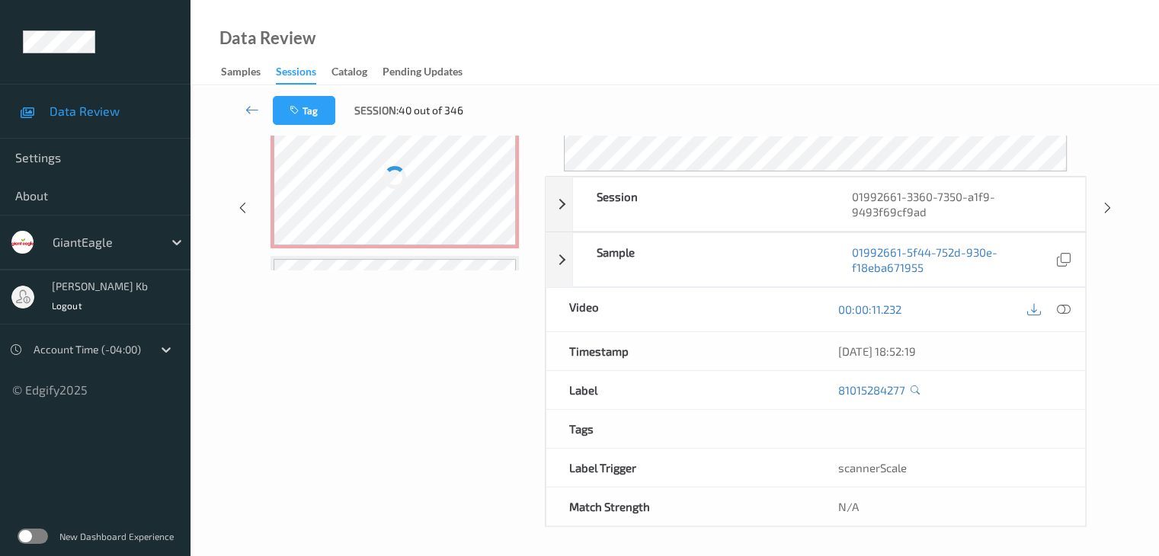
scroll to position [186, 0]
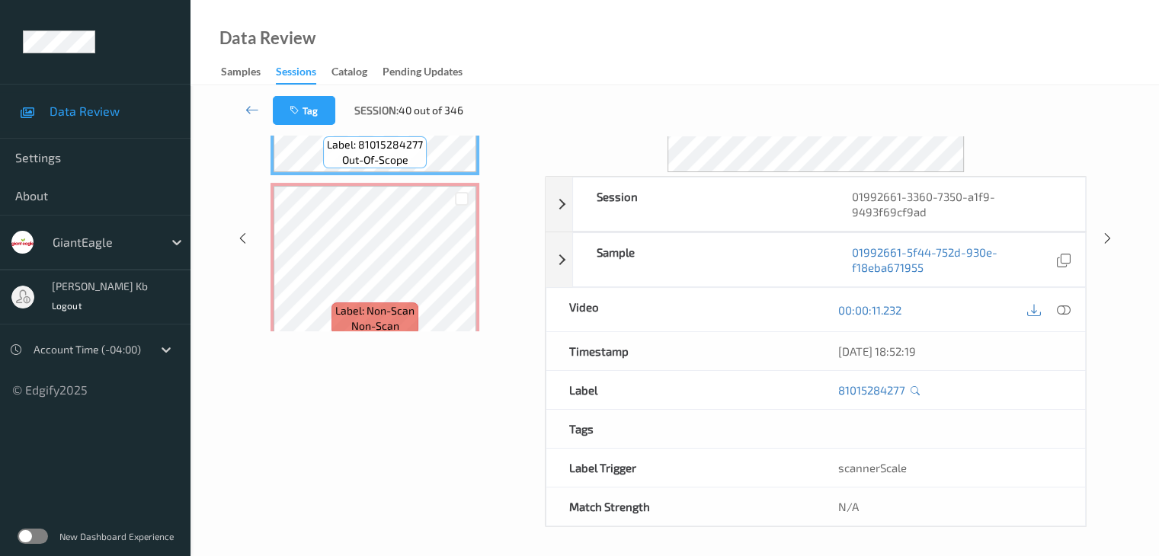
drag, startPoint x: 382, startPoint y: 1, endPoint x: 795, endPoint y: 37, distance: 414.5
click at [795, 37] on div "Data Review Samples Sessions Catalog Pending Updates" at bounding box center [674, 42] width 968 height 85
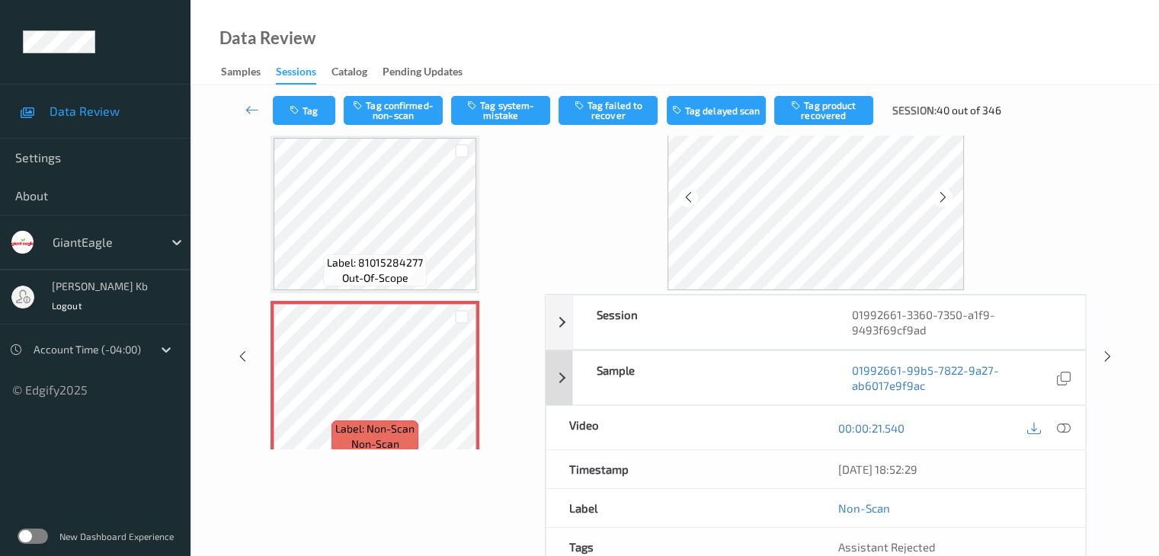
scroll to position [34, 0]
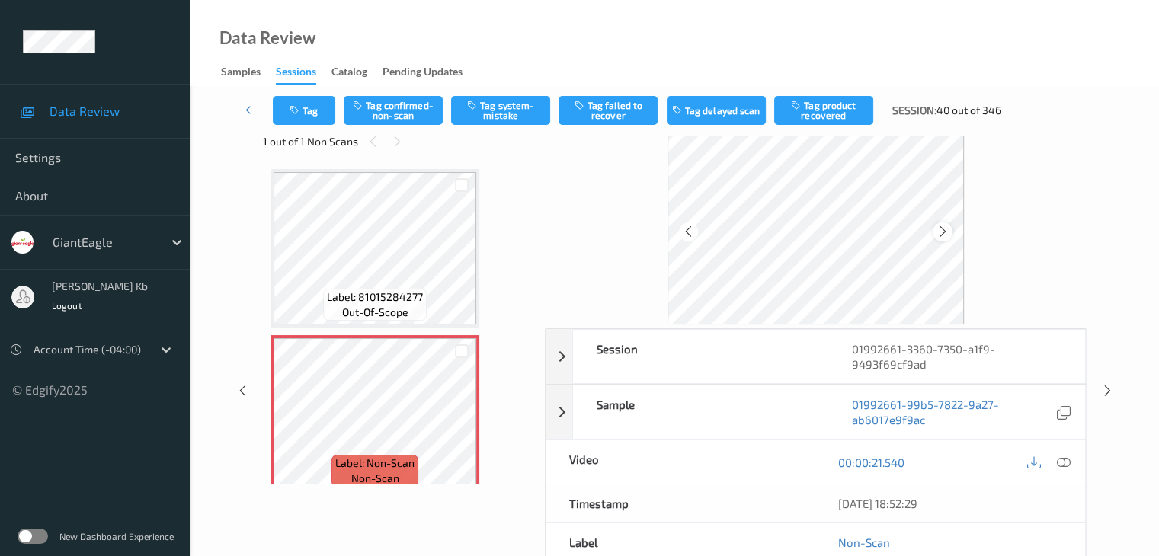
click at [939, 229] on icon at bounding box center [942, 232] width 13 height 14
click at [1062, 457] on icon at bounding box center [1063, 463] width 14 height 14
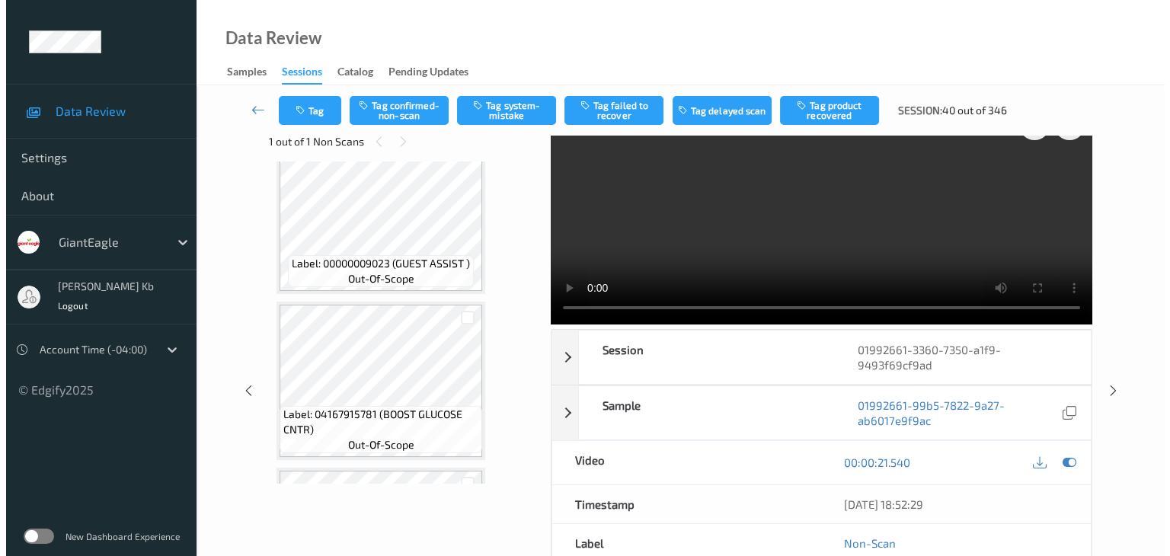
scroll to position [381, 0]
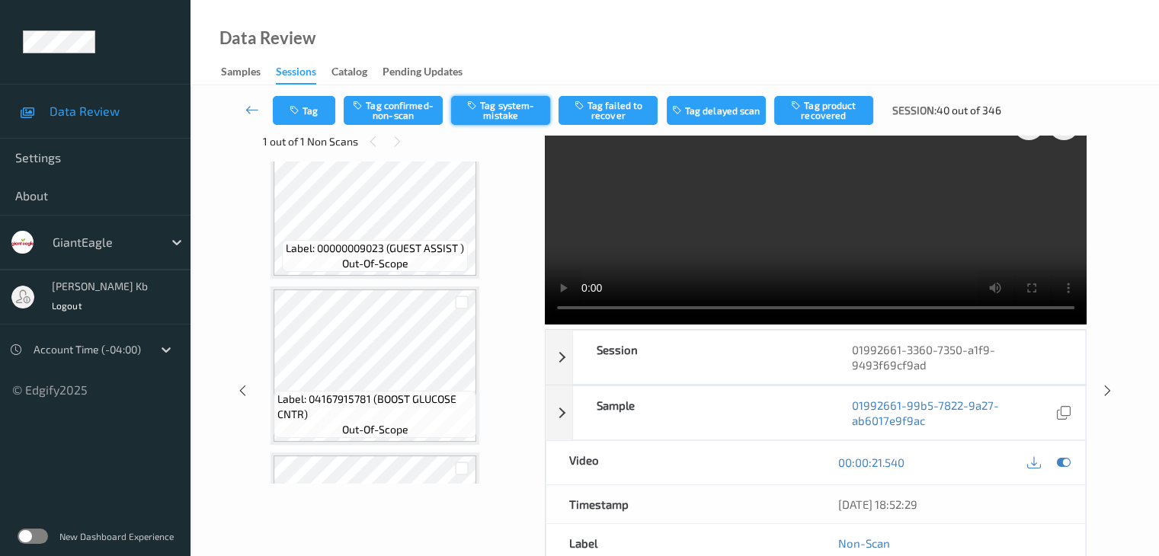
click at [504, 108] on button "Tag system-mistake" at bounding box center [500, 110] width 99 height 29
click at [314, 106] on button "Tag" at bounding box center [304, 110] width 62 height 29
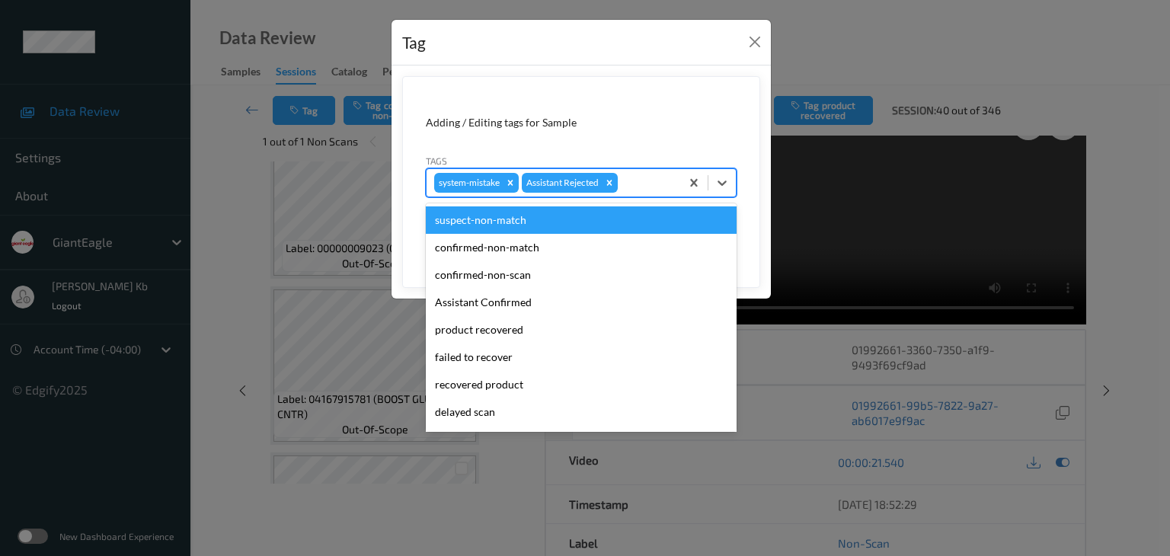
click at [645, 178] on div at bounding box center [647, 183] width 52 height 18
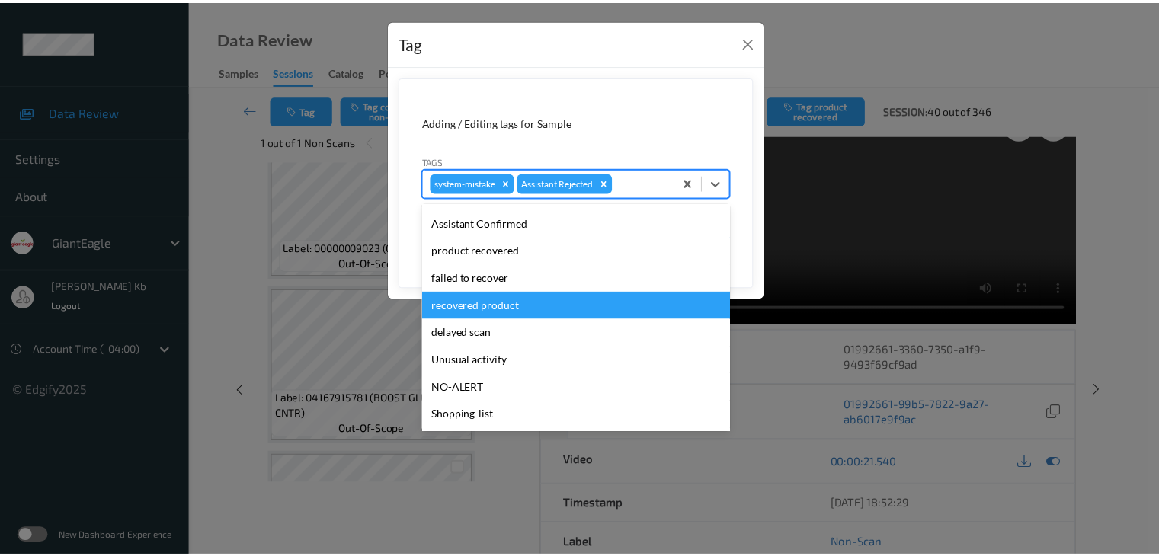
scroll to position [134, 0]
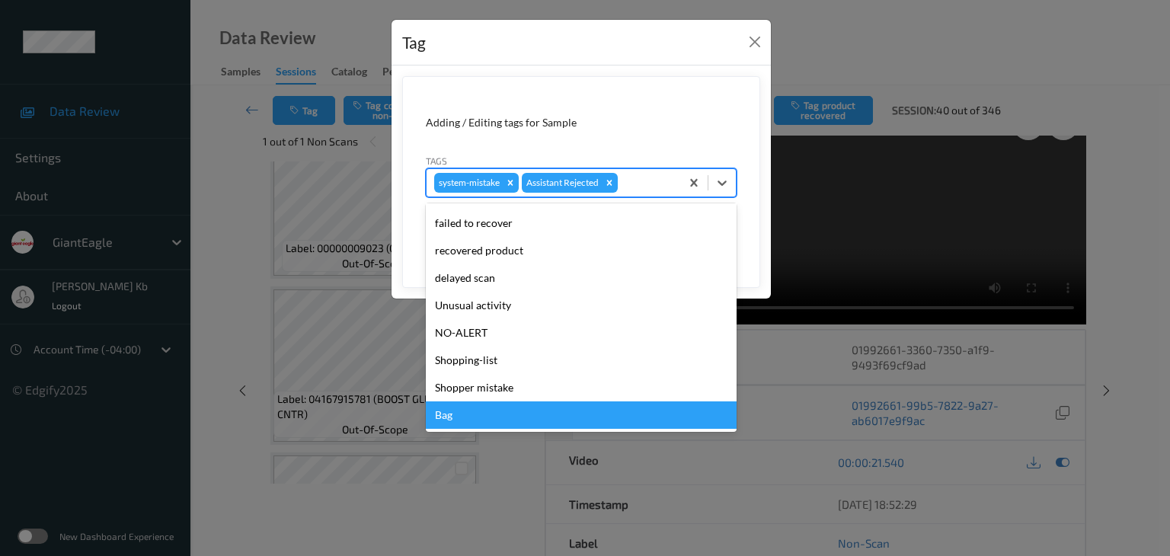
click at [471, 416] on div "Bag" at bounding box center [581, 414] width 311 height 27
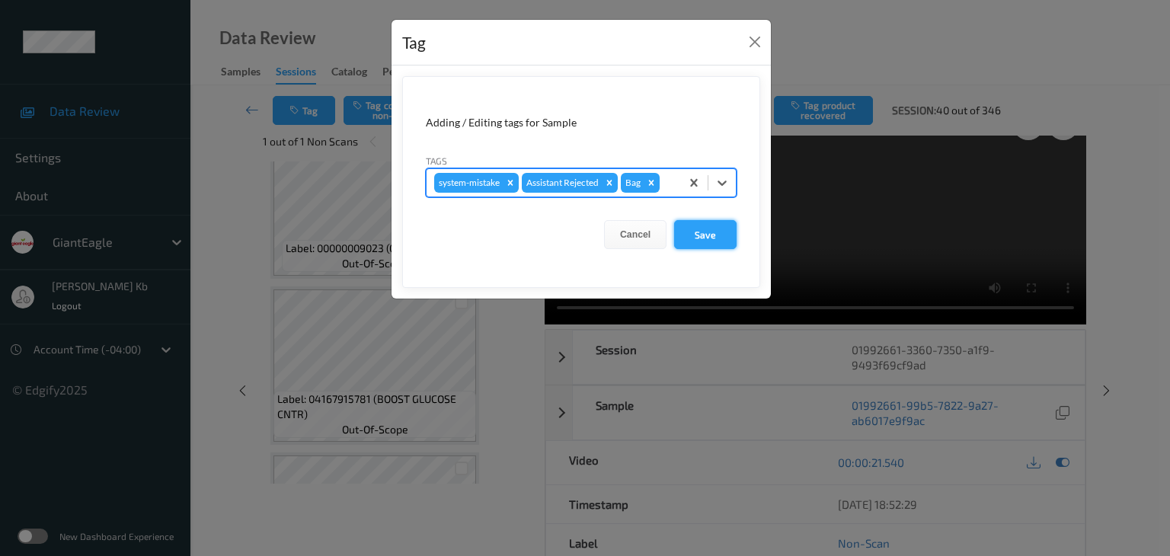
click at [705, 228] on button "Save" at bounding box center [705, 234] width 62 height 29
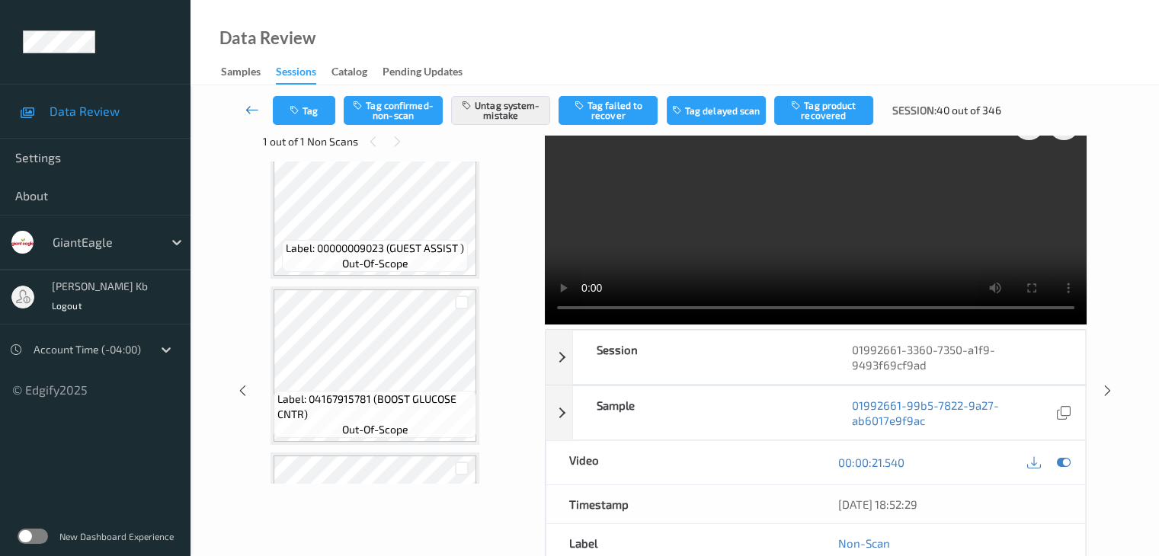
click at [248, 108] on icon at bounding box center [252, 109] width 14 height 15
